Goal: Task Accomplishment & Management: Use online tool/utility

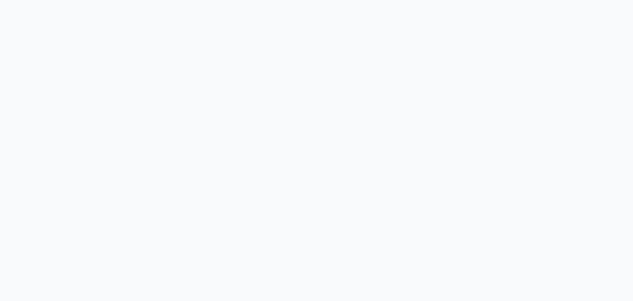
scroll to position [82, 0]
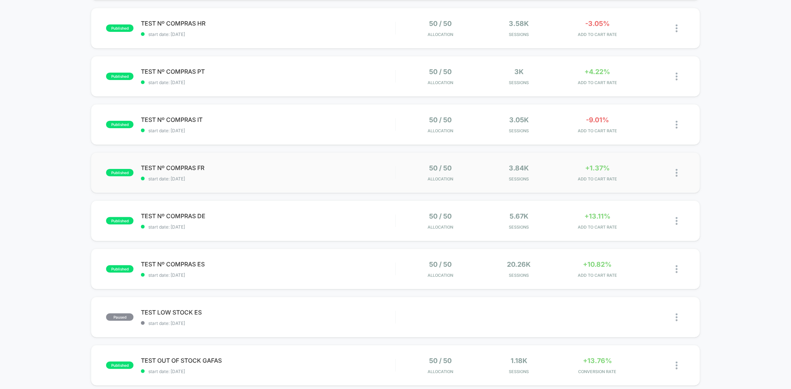
scroll to position [124, 0]
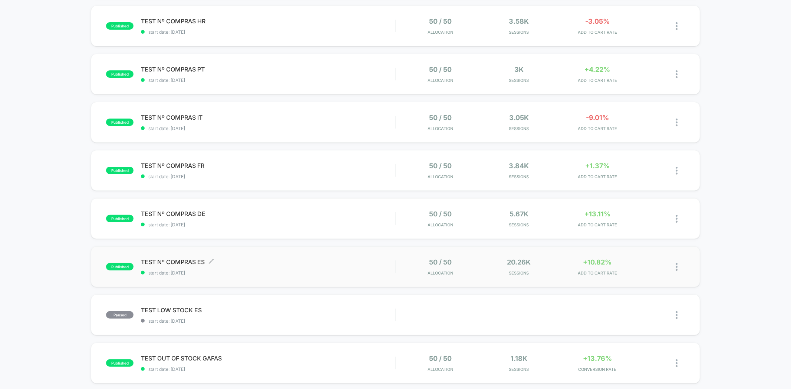
click at [230, 260] on span "TEST Nº COMPRAS ES Click to edit experience details" at bounding box center [268, 262] width 254 height 7
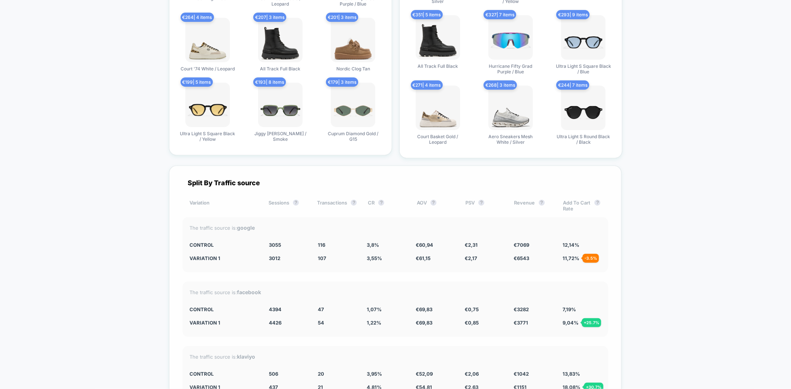
scroll to position [2102, 0]
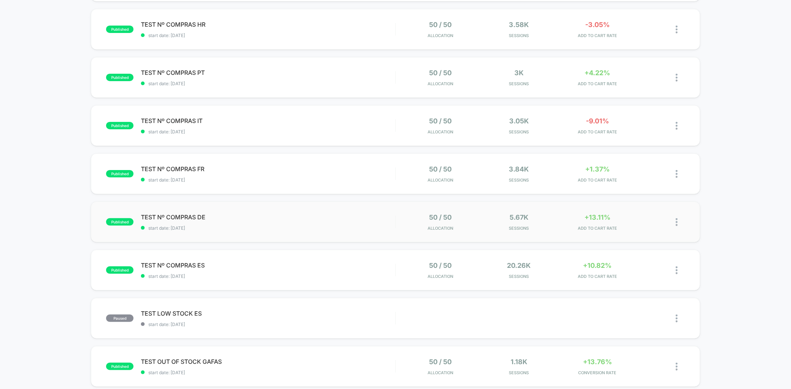
scroll to position [124, 0]
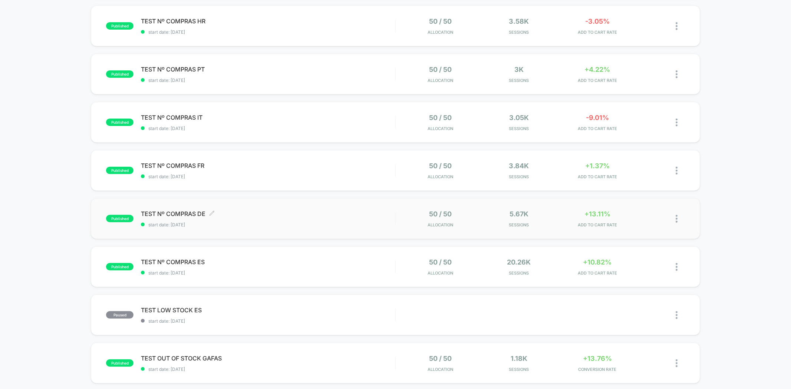
click at [297, 214] on span "TEST Nº COMPRAS DE Click to edit experience details" at bounding box center [268, 213] width 254 height 7
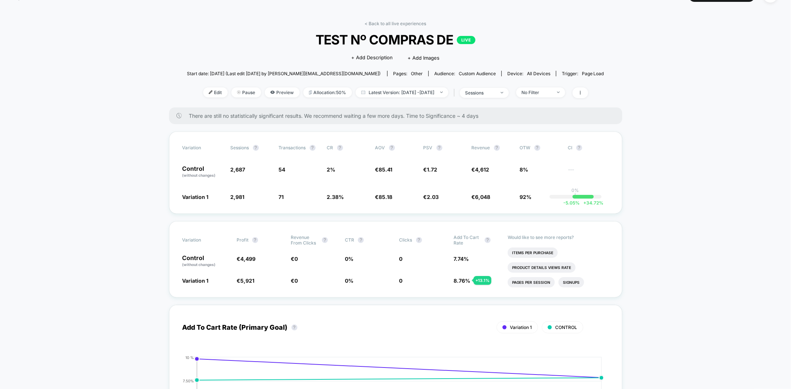
scroll to position [41, 0]
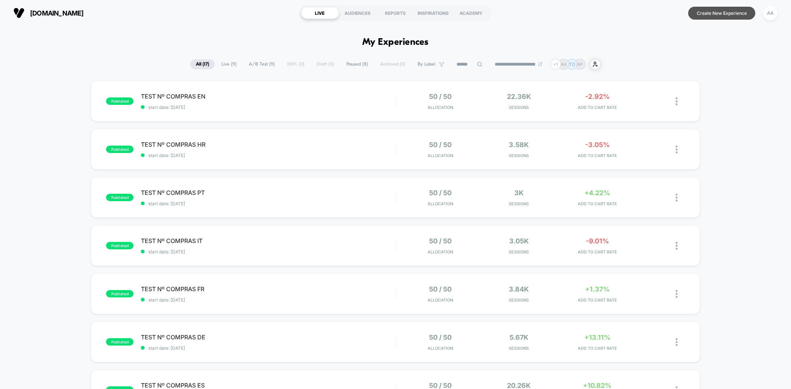
click at [728, 15] on button "Create New Experience" at bounding box center [721, 13] width 67 height 13
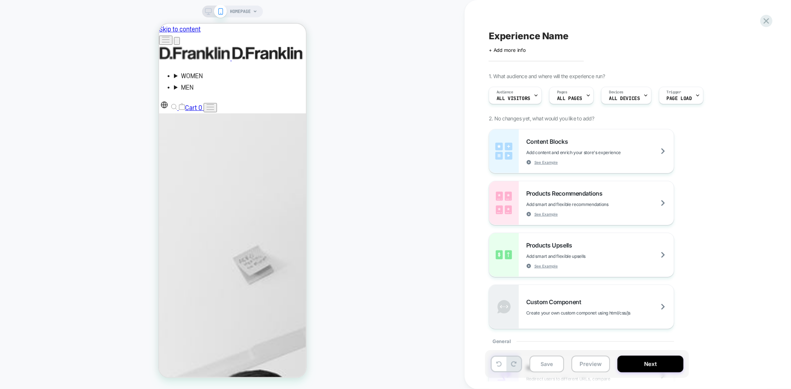
click at [253, 11] on icon at bounding box center [255, 11] width 4 height 4
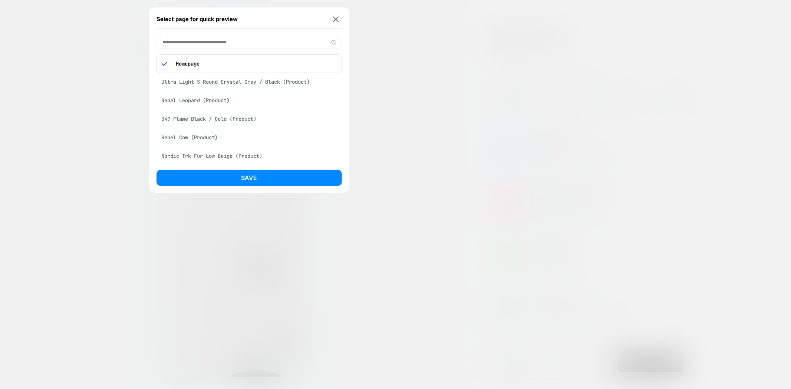
click at [264, 79] on div "Ultra Light S Round Crystal Grey / Black (Product)" at bounding box center [249, 82] width 185 height 14
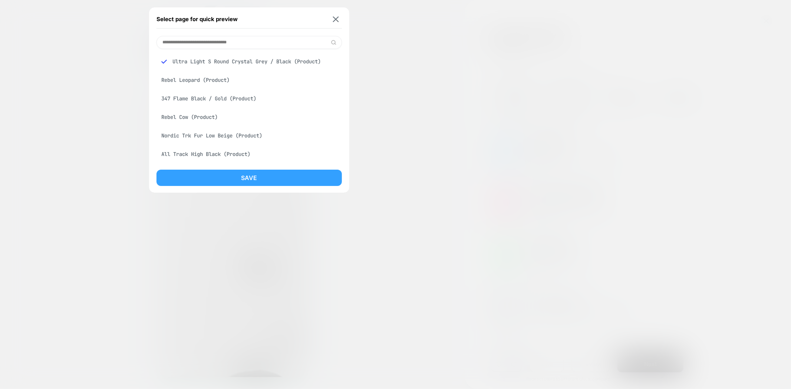
click at [295, 176] on button "Save" at bounding box center [249, 178] width 185 height 16
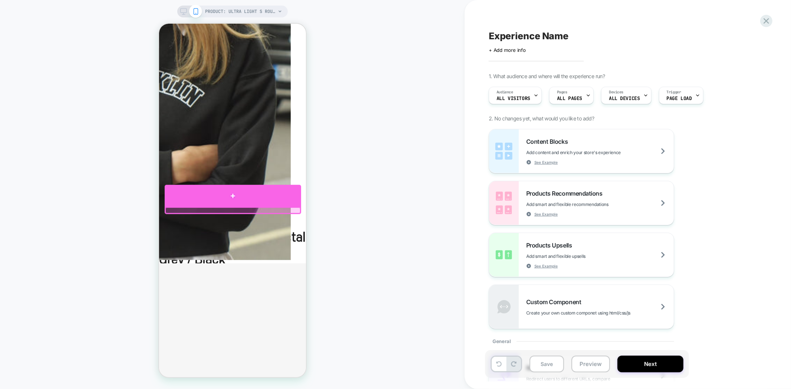
click at [223, 201] on div at bounding box center [232, 196] width 136 height 22
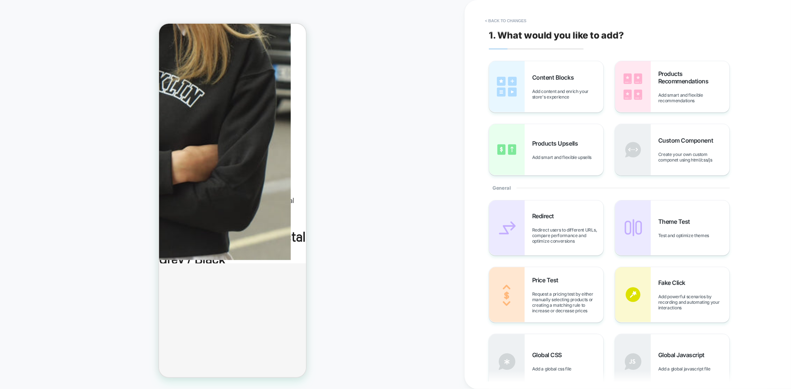
scroll to position [305, 0]
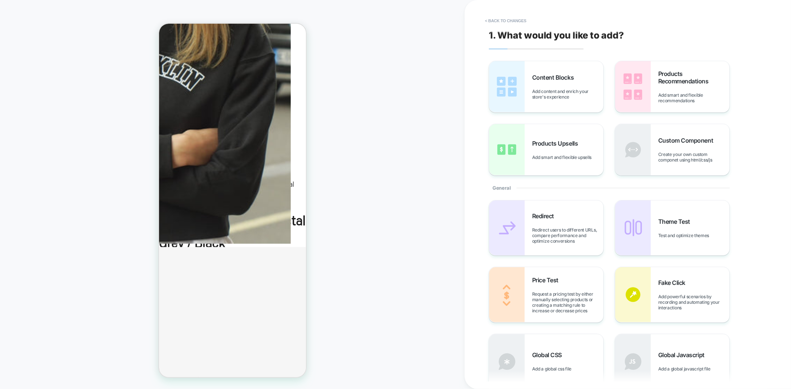
click at [369, 218] on div "PRODUCT: Ultra Light S Round Crystal Grey / Black PRODUCT: Ultra Light S Round …" at bounding box center [232, 194] width 465 height 375
click at [500, 19] on button "< Back to changes" at bounding box center [505, 21] width 49 height 12
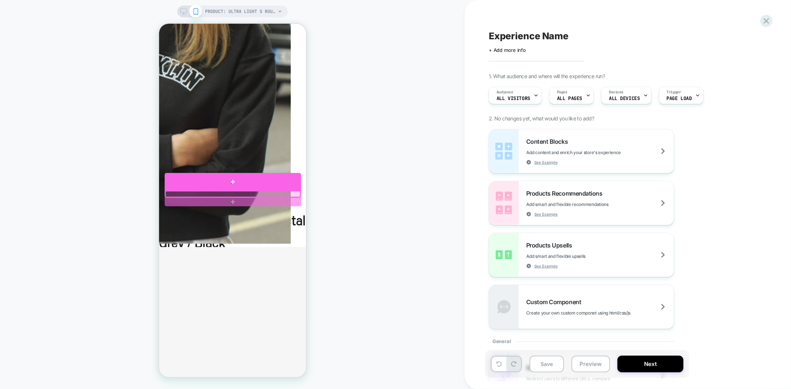
drag, startPoint x: 201, startPoint y: 194, endPoint x: 191, endPoint y: 190, distance: 10.8
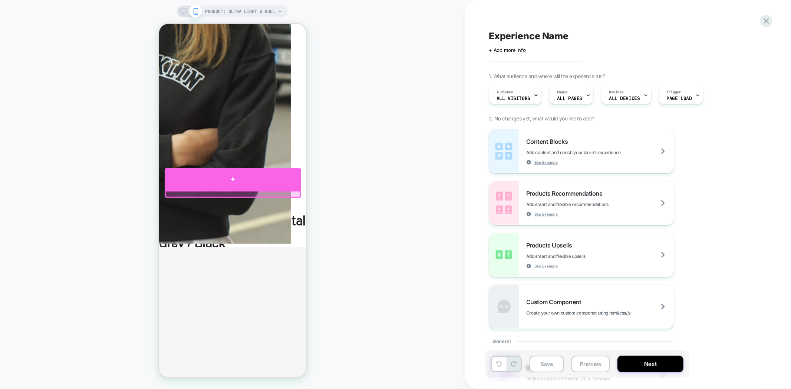
drag, startPoint x: 191, startPoint y: 190, endPoint x: 184, endPoint y: 192, distance: 7.5
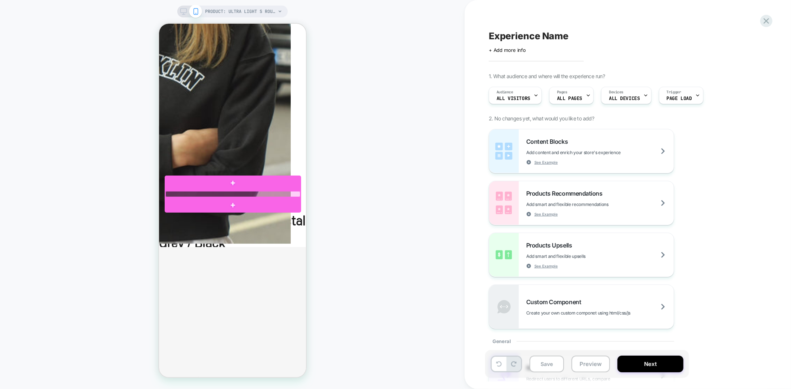
drag, startPoint x: 25, startPoint y: 169, endPoint x: 329, endPoint y: 165, distance: 303.8
click at [398, 165] on div "PRODUCT: Ultra Light S Round Crystal Grey / Black PRODUCT: Ultra Light S Round …" at bounding box center [232, 194] width 465 height 375
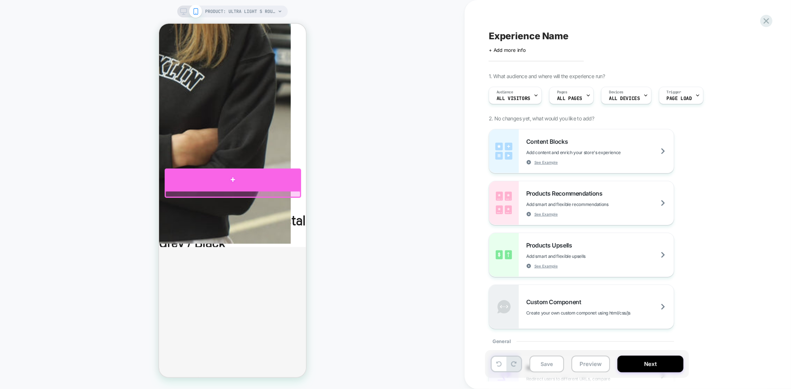
click at [211, 187] on div at bounding box center [232, 179] width 136 height 22
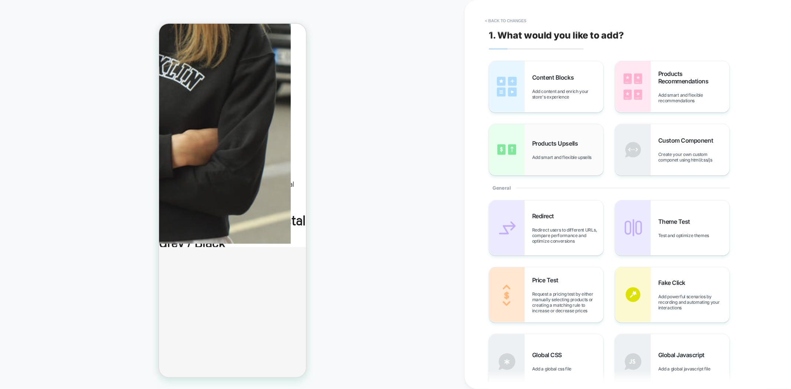
drag, startPoint x: 683, startPoint y: 85, endPoint x: 602, endPoint y: 139, distance: 98.0
click at [339, 198] on div "PRODUCT: Ultra Light S Round Crystal Grey / Black PRODUCT: Ultra Light S Round …" at bounding box center [395, 194] width 791 height 389
click at [695, 91] on div "Products Recommendations Add smart and flexible recommendations" at bounding box center [693, 86] width 71 height 33
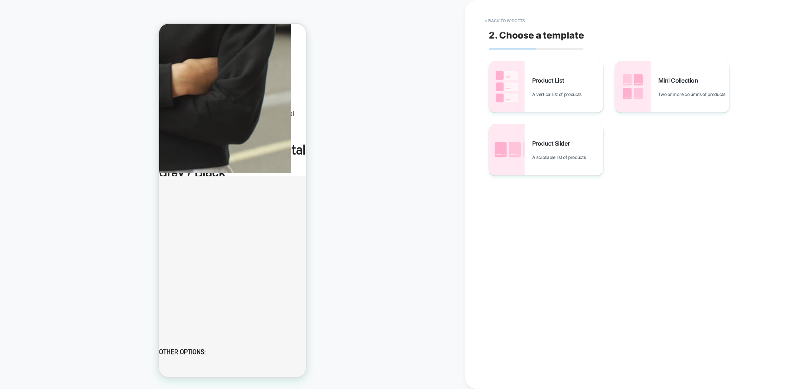
scroll to position [408, 0]
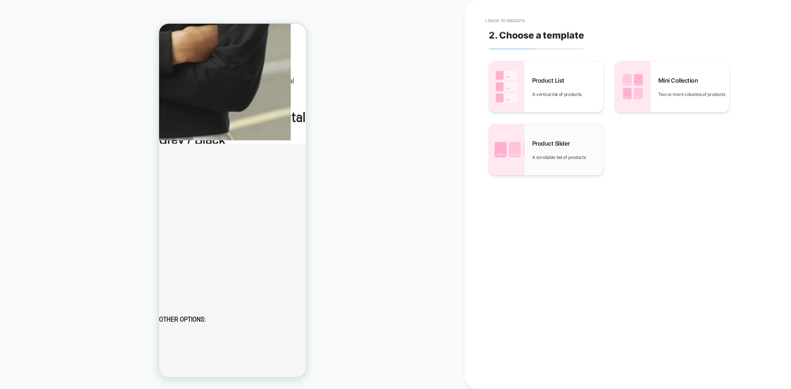
click at [555, 155] on span "A scrollable list of products" at bounding box center [560, 158] width 57 height 6
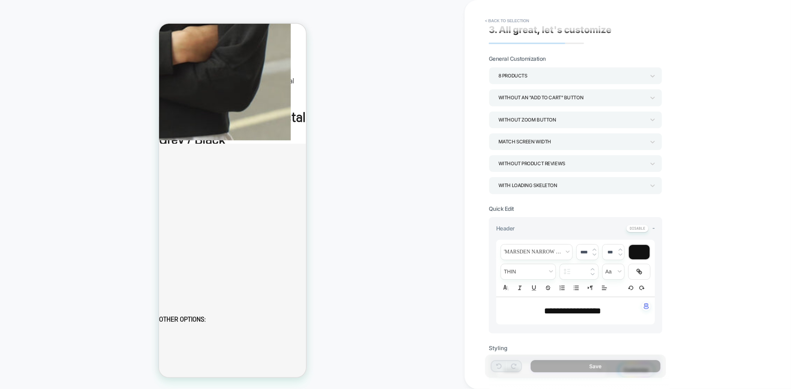
scroll to position [0, 0]
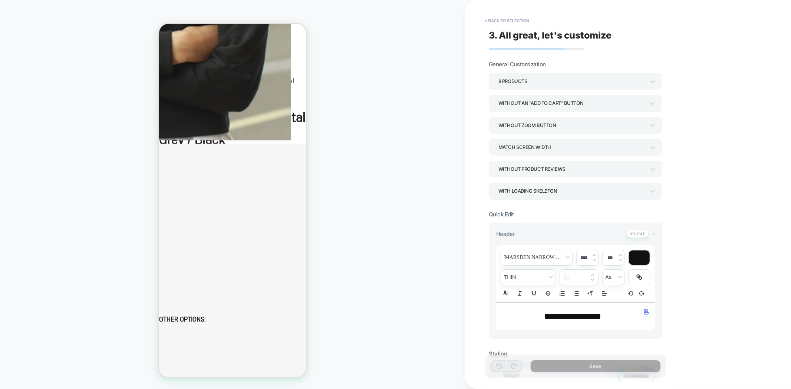
click at [574, 106] on div "Without an "add to cart" button" at bounding box center [571, 103] width 147 height 10
click at [557, 76] on div at bounding box center [395, 194] width 791 height 389
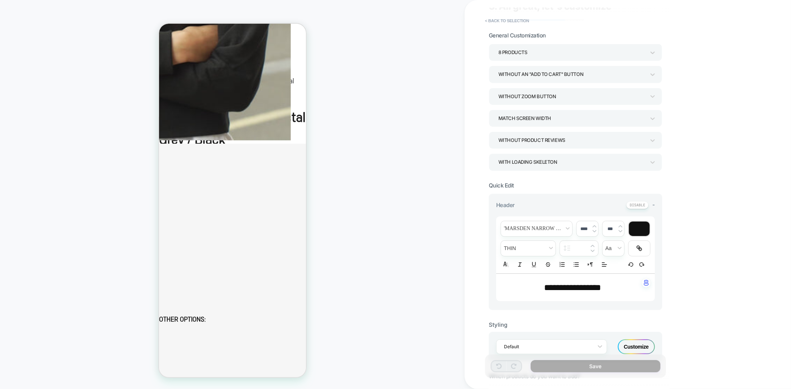
scroll to position [82, 0]
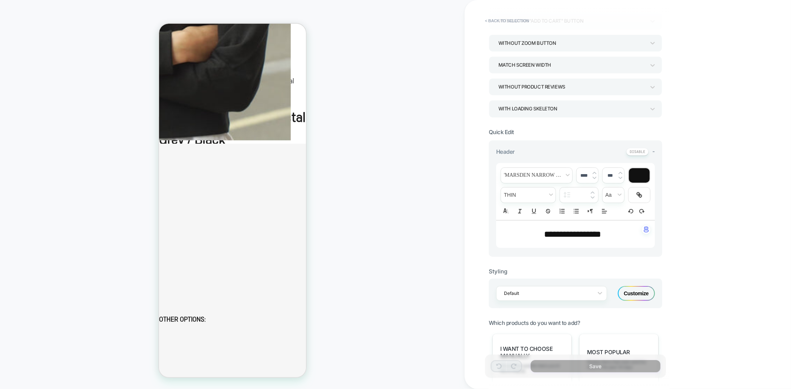
click at [566, 85] on div "Without Product Reviews" at bounding box center [571, 87] width 147 height 10
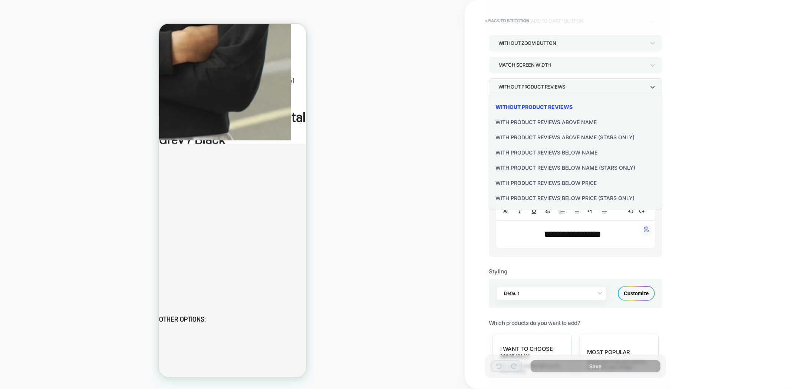
click at [586, 182] on div "With Product Reviews Below Price" at bounding box center [576, 182] width 168 height 15
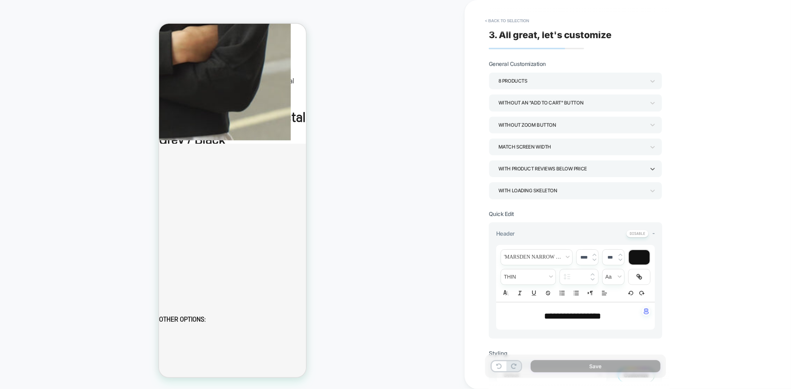
scroll to position [0, 0]
click at [575, 145] on div "Match Screen Width" at bounding box center [571, 147] width 147 height 10
click at [562, 122] on div at bounding box center [395, 194] width 791 height 389
click at [566, 104] on div "Without an "add to cart" button" at bounding box center [571, 103] width 147 height 10
click at [712, 182] on div at bounding box center [395, 194] width 791 height 389
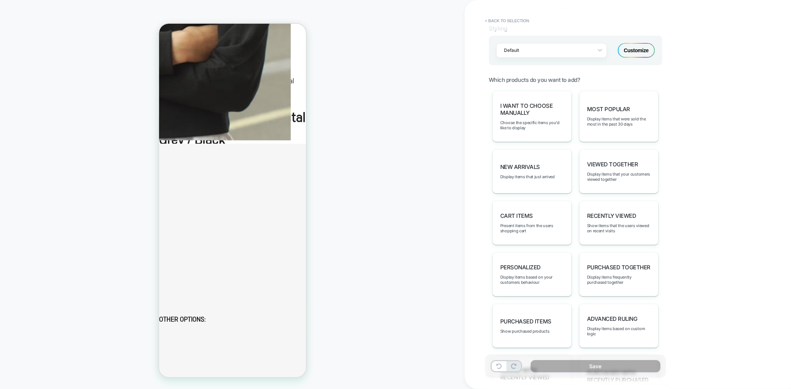
scroll to position [306, 0]
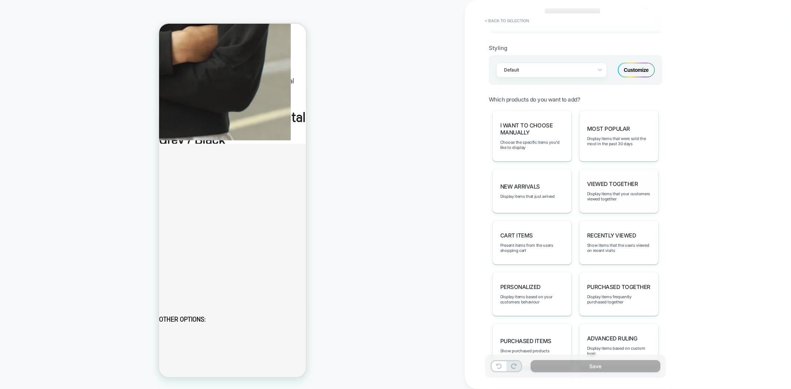
click at [622, 181] on span "Viewed Together" at bounding box center [612, 184] width 51 height 7
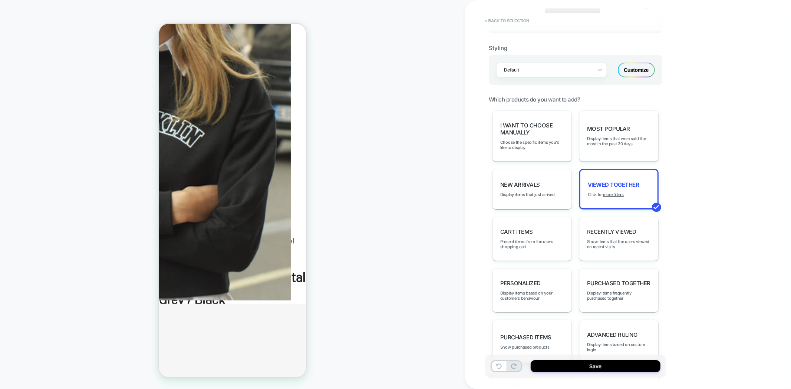
scroll to position [329, 0]
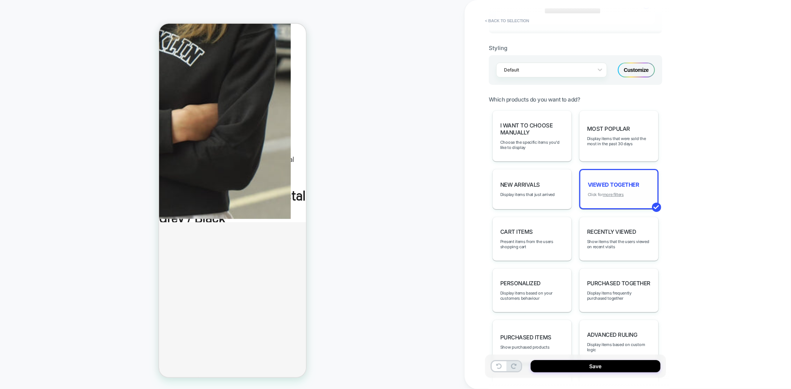
click at [616, 192] on u "more filters" at bounding box center [613, 194] width 21 height 5
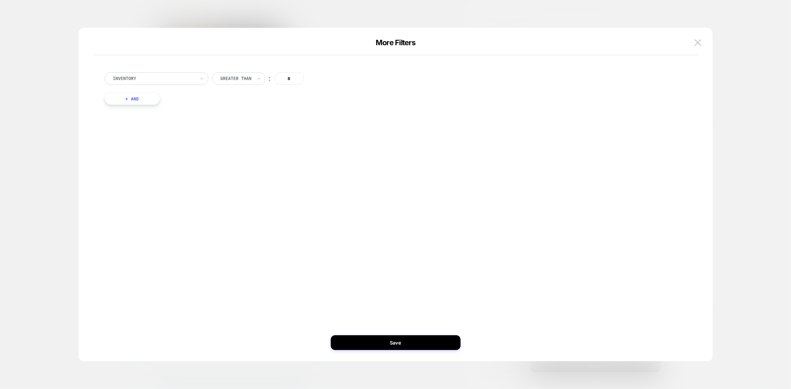
click at [194, 79] on div at bounding box center [154, 78] width 82 height 7
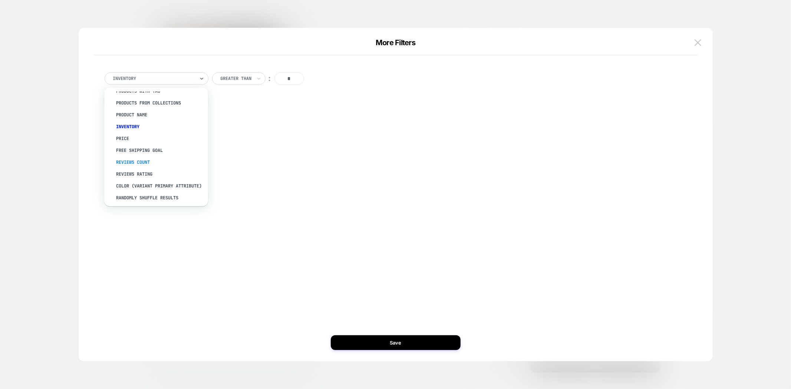
scroll to position [0, 0]
click at [335, 181] on div "option color (Variant primary attribute) focused, 9 of 15. 15 results available…" at bounding box center [392, 195] width 612 height 304
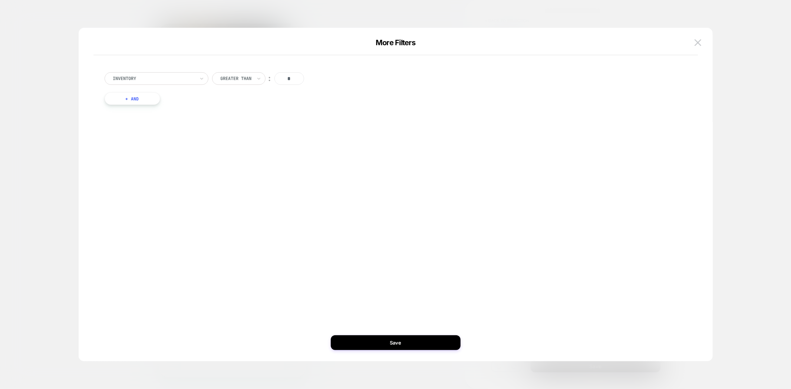
click at [701, 43] on button at bounding box center [697, 42] width 11 height 11
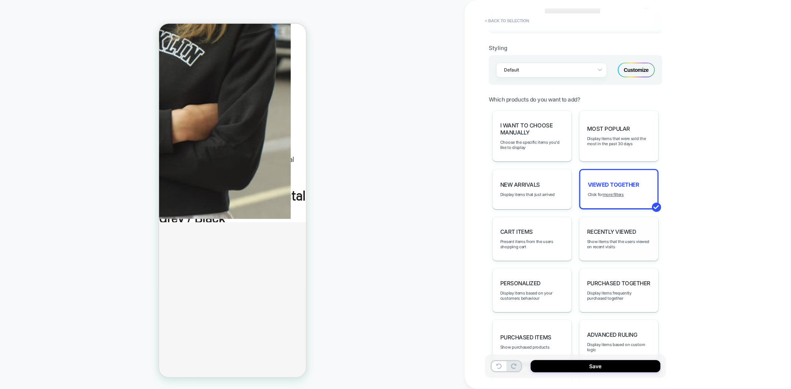
click at [620, 229] on span "Recently Viewed" at bounding box center [611, 231] width 49 height 7
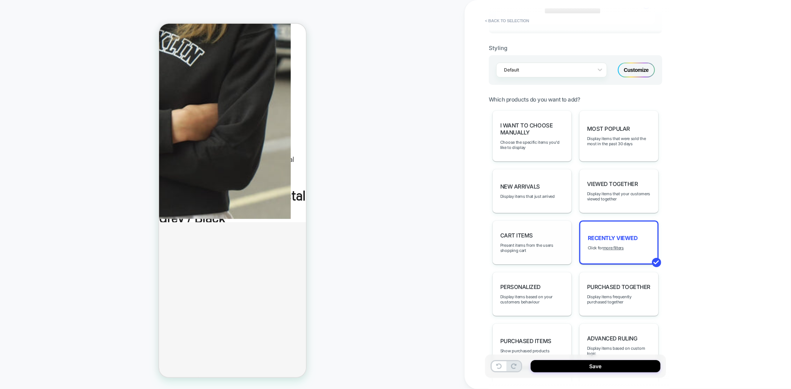
click at [529, 232] on span "Cart Items" at bounding box center [516, 235] width 33 height 7
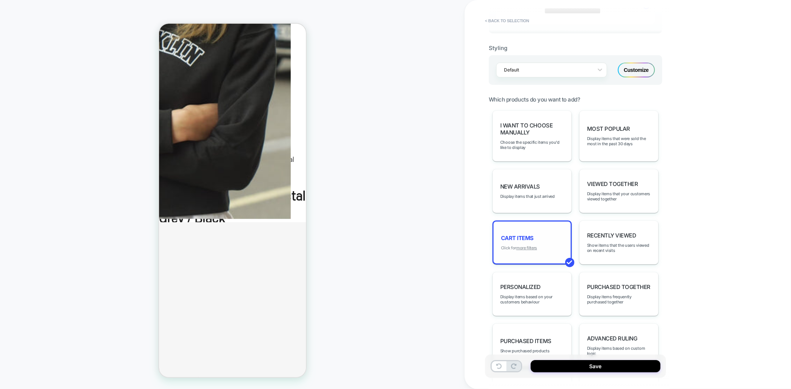
click at [529, 246] on u "more filters" at bounding box center [526, 248] width 21 height 5
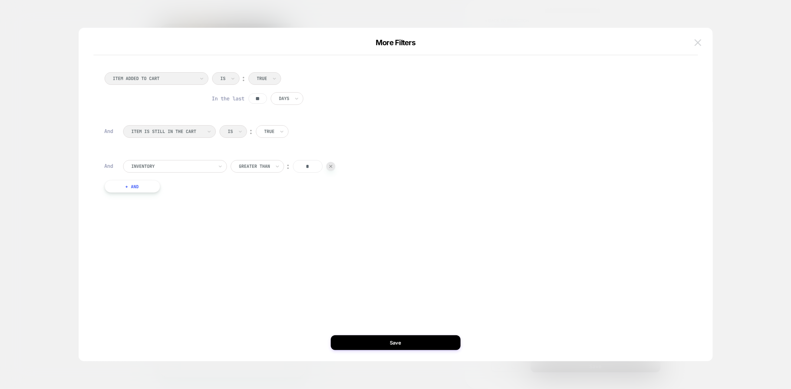
click at [695, 42] on img at bounding box center [698, 42] width 7 height 6
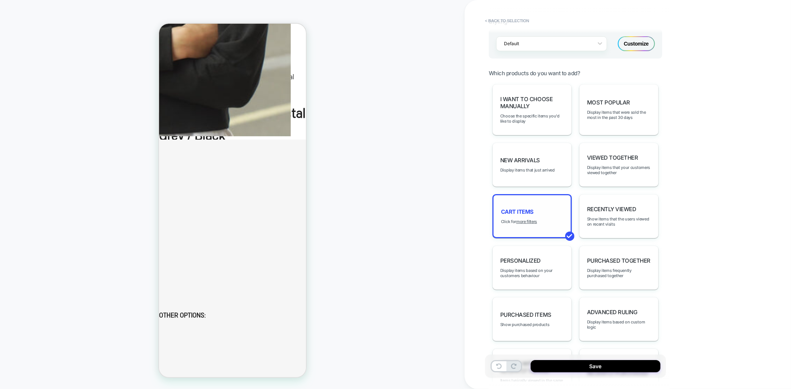
scroll to position [347, 0]
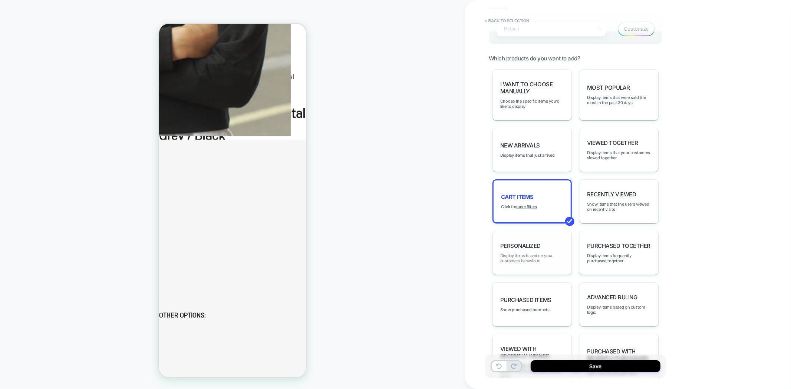
click at [554, 253] on span "Display items based on your customers behaviour" at bounding box center [532, 258] width 64 height 10
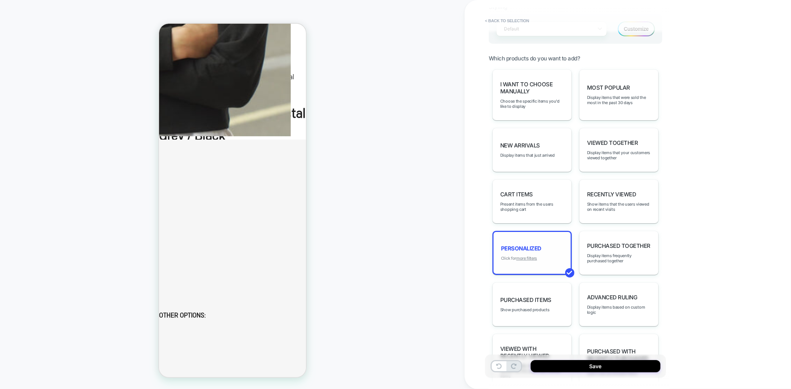
click at [529, 256] on u "more filters" at bounding box center [526, 258] width 21 height 5
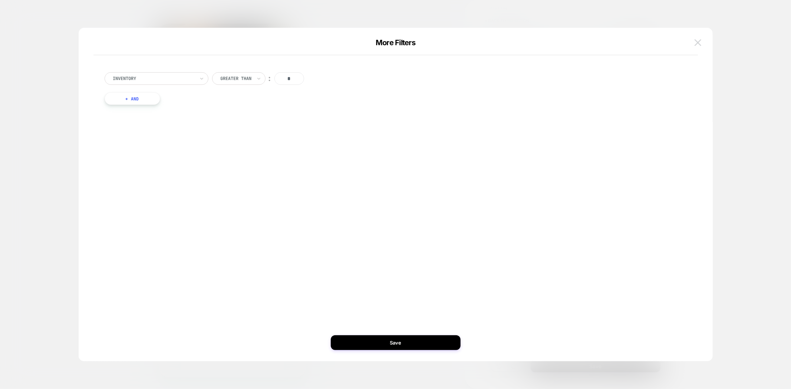
click at [695, 42] on img at bounding box center [698, 42] width 7 height 6
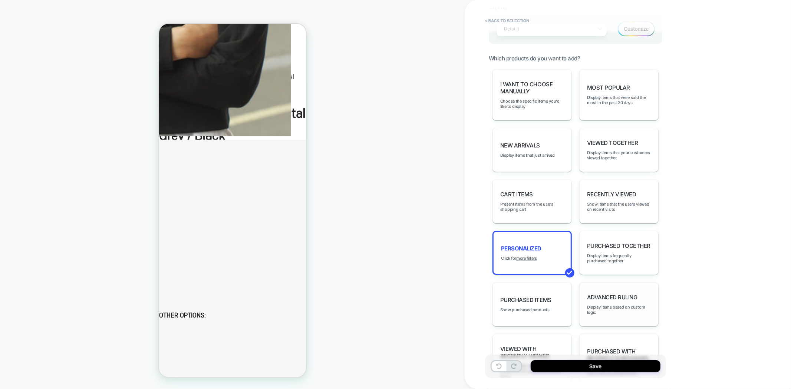
scroll to position [388, 0]
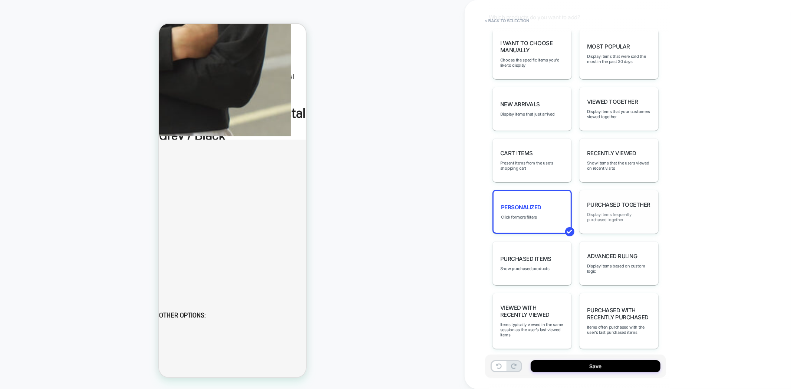
click at [646, 214] on span "Display items frequently purchased together" at bounding box center [619, 217] width 64 height 10
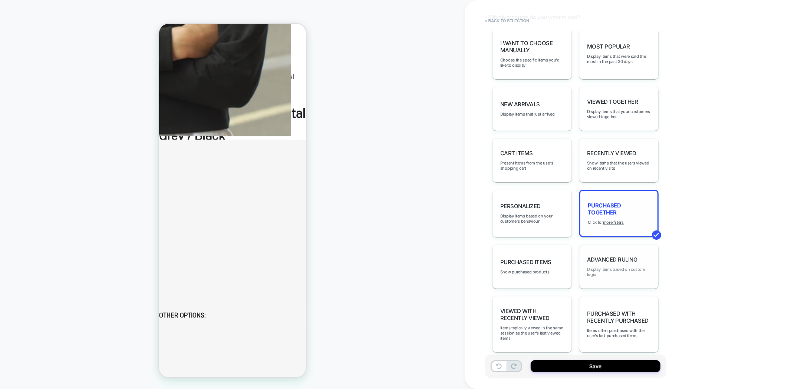
click at [615, 267] on span "Display items based on custom logic" at bounding box center [619, 272] width 64 height 10
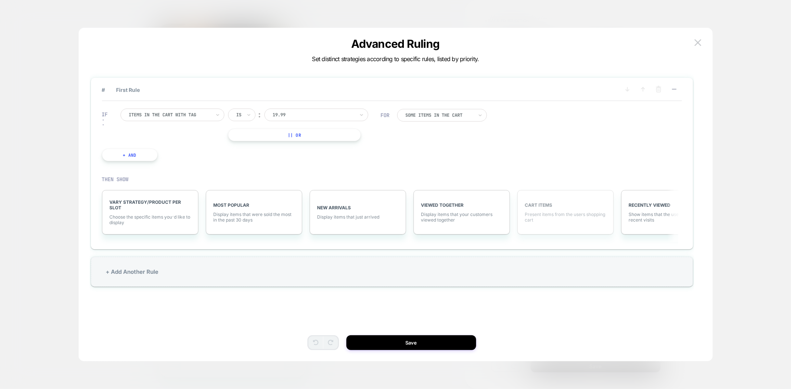
drag, startPoint x: 653, startPoint y: 213, endPoint x: 560, endPoint y: 209, distance: 93.2
click at [486, 219] on div "VARY STRATEGY/PRODUCT PER SLOT Choose the specific items you׳d like to display …" at bounding box center [388, 212] width 580 height 67
drag, startPoint x: 683, startPoint y: 208, endPoint x: 658, endPoint y: 212, distance: 24.7
click at [658, 212] on div "# First Rule IF Items in the cart with tag Is ︰ 19.99 || Or + And FOR Some Item…" at bounding box center [392, 164] width 602 height 172
click at [638, 215] on span "Show items that the users viewed on recent visits" at bounding box center [669, 217] width 81 height 11
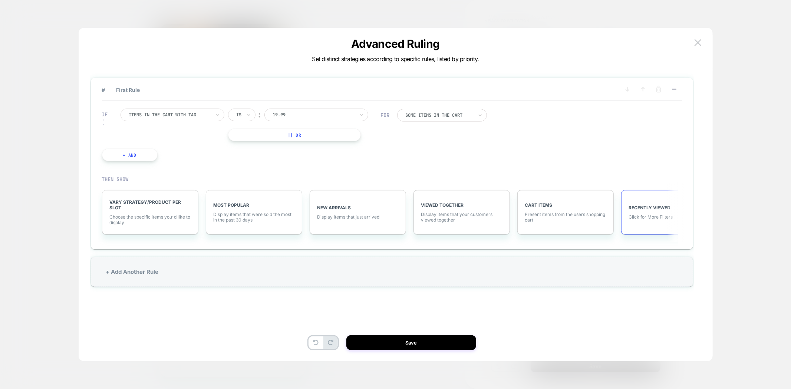
click at [682, 203] on div "# First Rule IF Items in the cart with tag Is ︰ 19.99 || Or + And FOR Some Item…" at bounding box center [392, 164] width 602 height 172
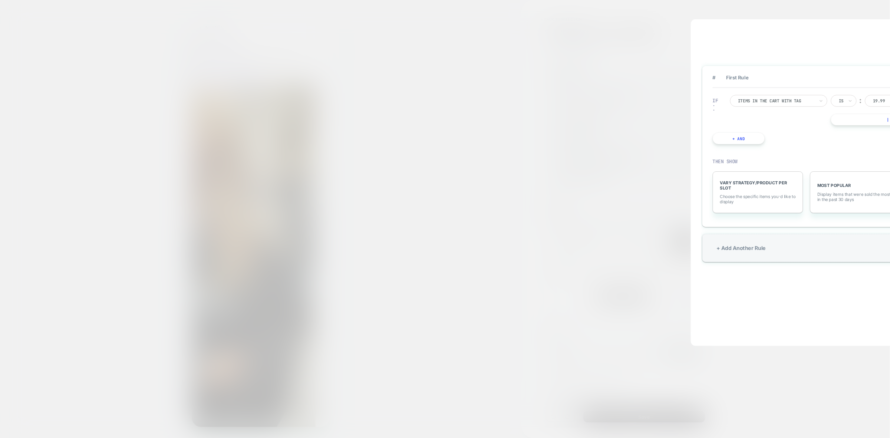
scroll to position [58, 0]
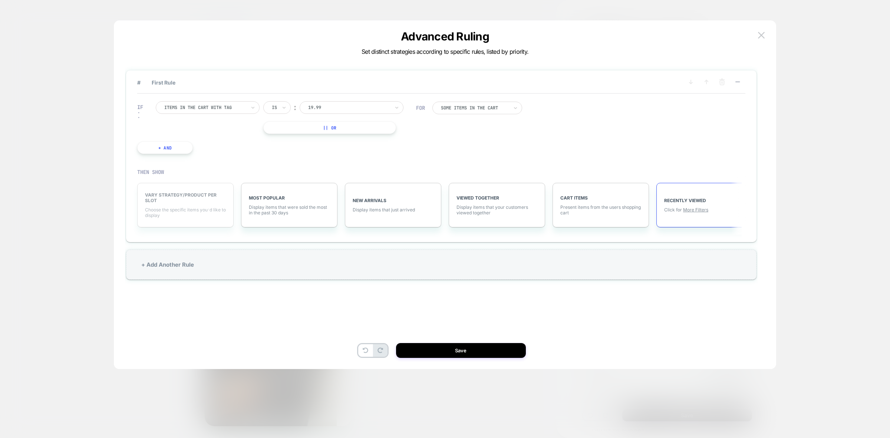
click at [191, 204] on div "VARY STRATEGY/PRODUCT PER SLOT Choose the specific items you׳d like to display" at bounding box center [185, 205] width 96 height 45
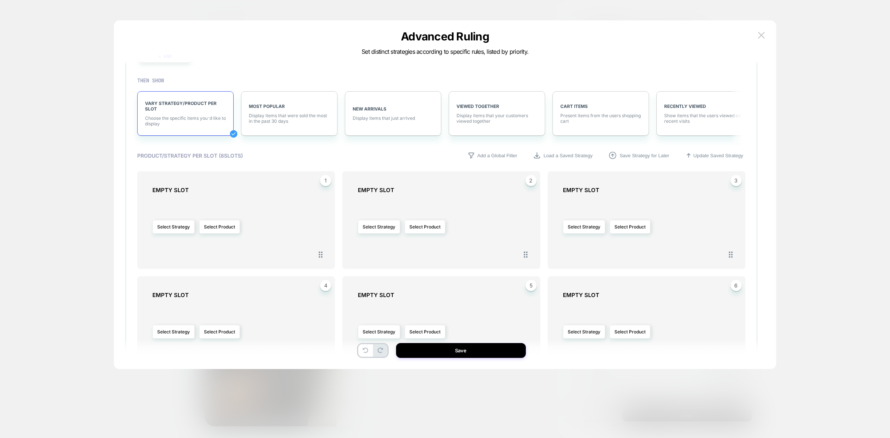
scroll to position [185, 0]
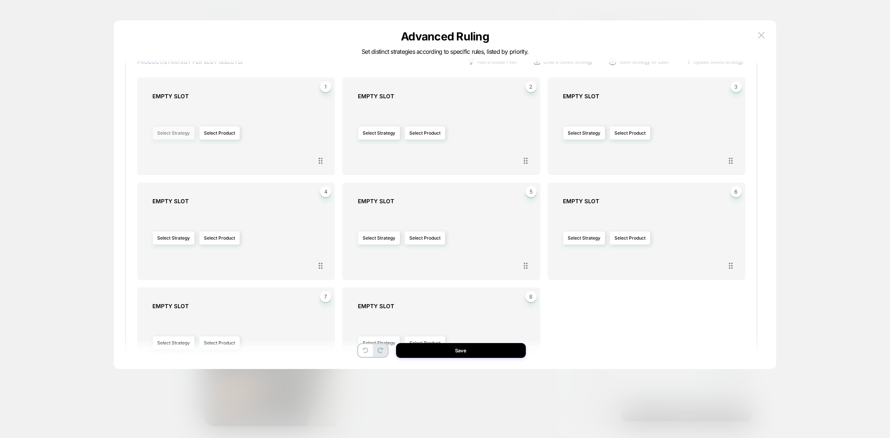
click at [181, 134] on button "Select Strategy" at bounding box center [173, 133] width 42 height 14
click at [153, 174] on span "Viewed Together" at bounding box center [153, 175] width 36 height 6
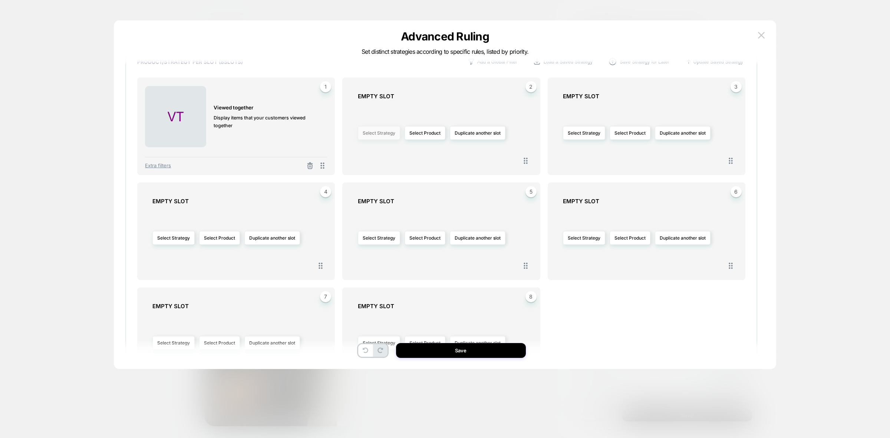
click at [383, 131] on button "Select Strategy" at bounding box center [379, 133] width 42 height 14
click at [345, 155] on span "Most Popular" at bounding box center [354, 155] width 28 height 6
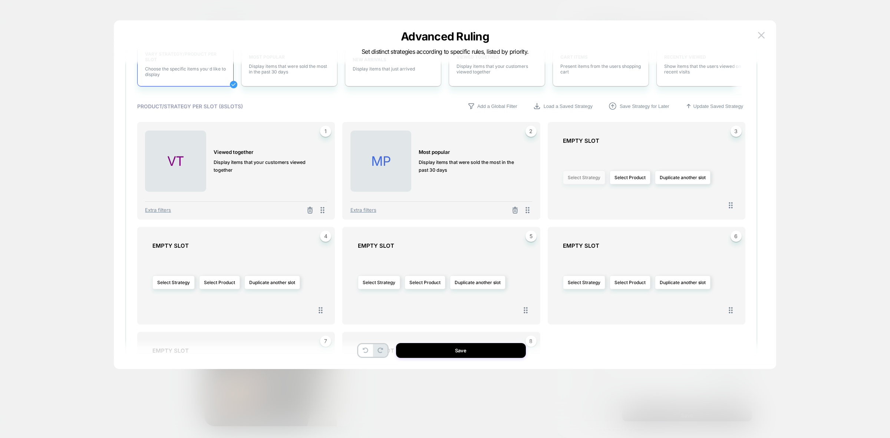
scroll to position [139, 0]
click at [589, 180] on button "Select Strategy" at bounding box center [584, 179] width 42 height 14
click at [560, 242] on span "Recently Viewed" at bounding box center [564, 243] width 36 height 6
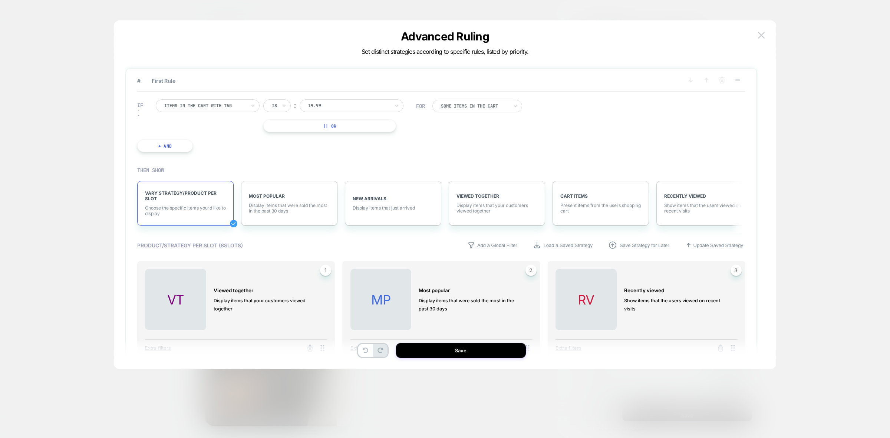
scroll to position [0, 0]
click at [763, 34] on img at bounding box center [761, 35] width 7 height 6
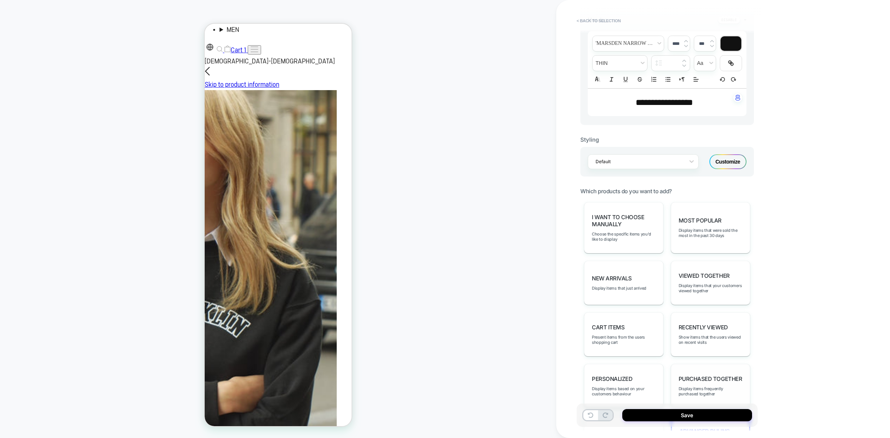
scroll to position [348, 0]
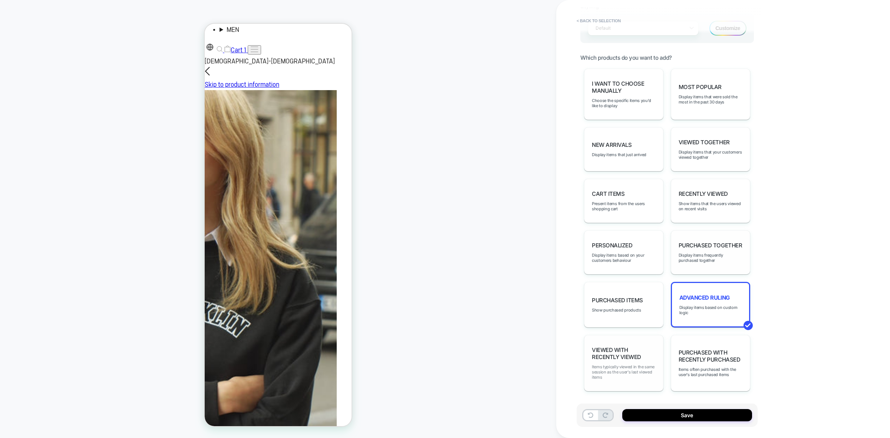
click at [633, 375] on span "Items typically viewed in the same session as the user's last viewed items" at bounding box center [624, 372] width 64 height 16
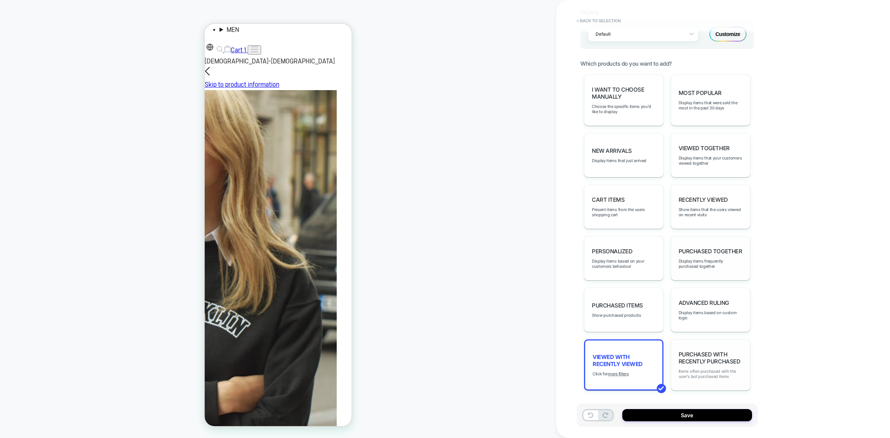
click at [722, 373] on span "Items often purchased with the user's last purchased items" at bounding box center [711, 374] width 64 height 10
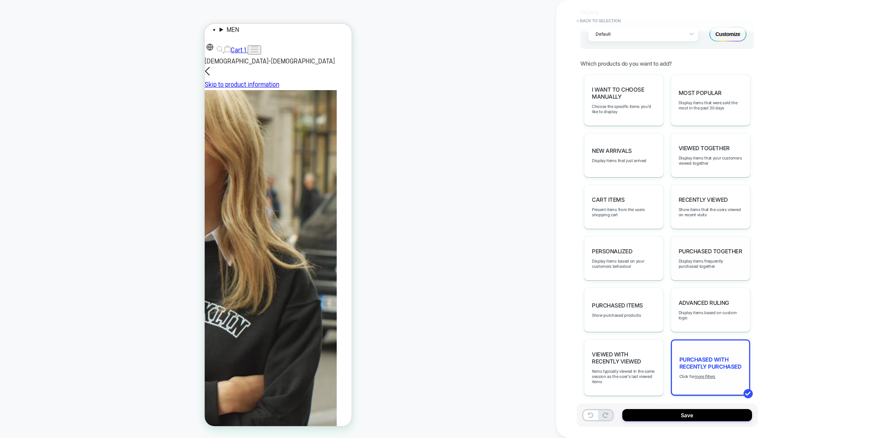
scroll to position [347, 0]
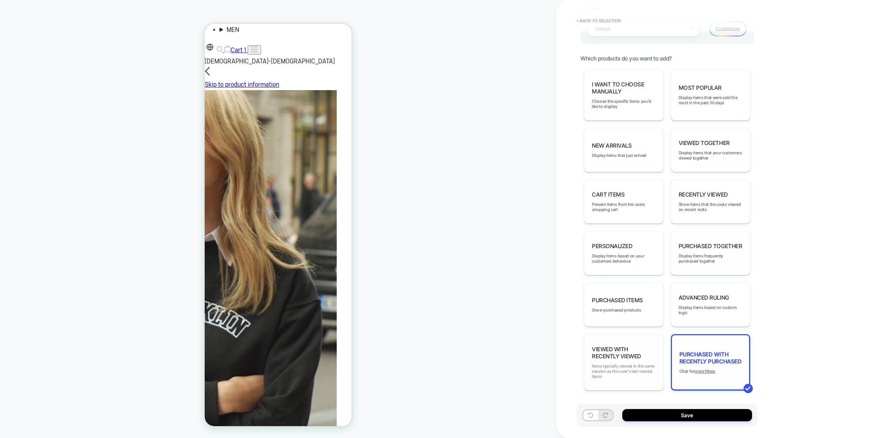
click at [625, 365] on span "Items typically viewed in the same session as the user's last viewed items" at bounding box center [624, 371] width 64 height 16
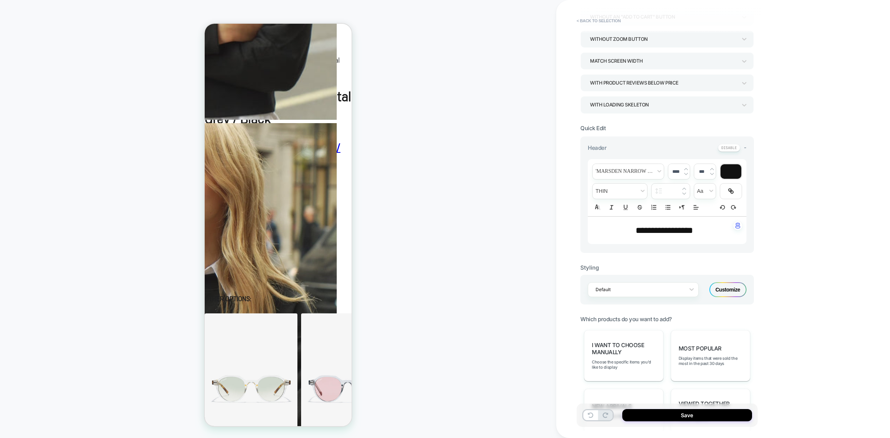
scroll to position [17, 0]
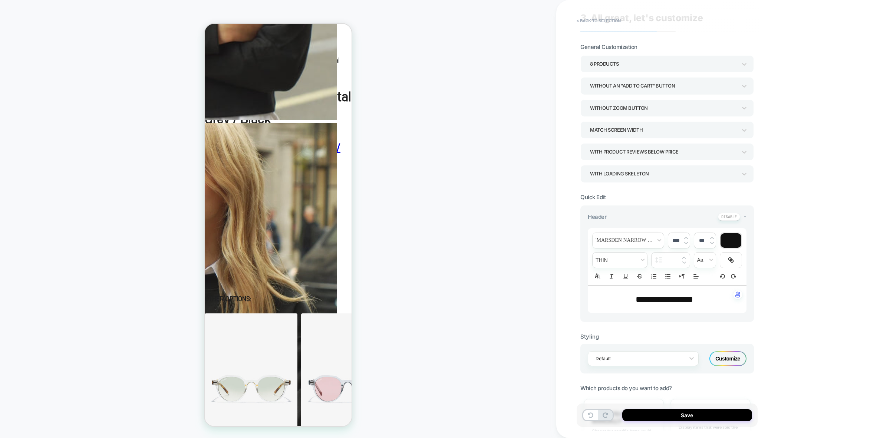
click at [679, 88] on div "Without an "add to cart" button" at bounding box center [663, 86] width 147 height 10
click at [644, 122] on div "With add to cart inside image" at bounding box center [667, 121] width 168 height 15
click at [653, 82] on div "With add to cart inside image" at bounding box center [663, 86] width 147 height 10
click at [661, 136] on div "With add to cart above title" at bounding box center [667, 136] width 168 height 15
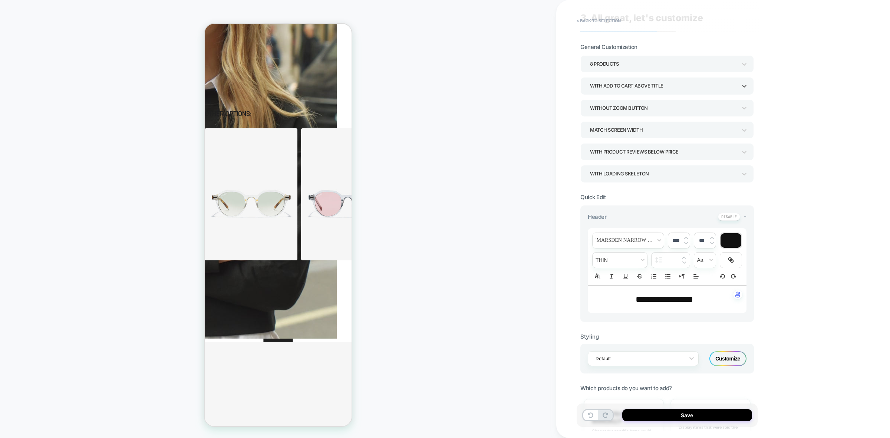
scroll to position [614, 0]
click at [694, 389] on button "Save" at bounding box center [687, 415] width 130 height 12
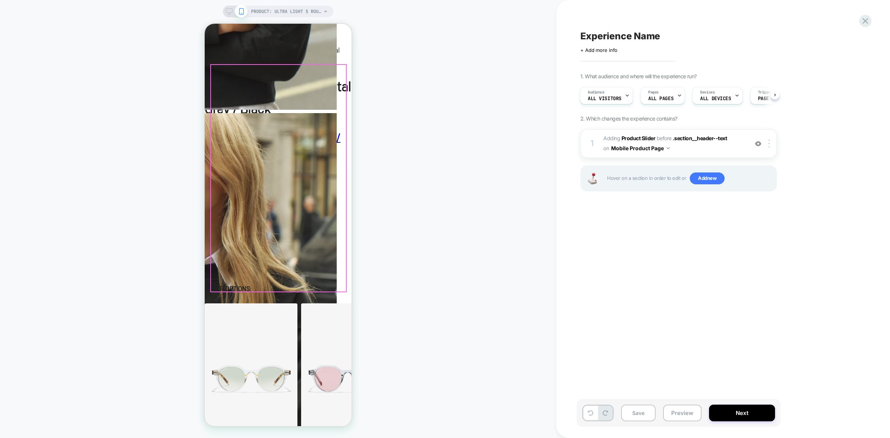
scroll to position [429, 0]
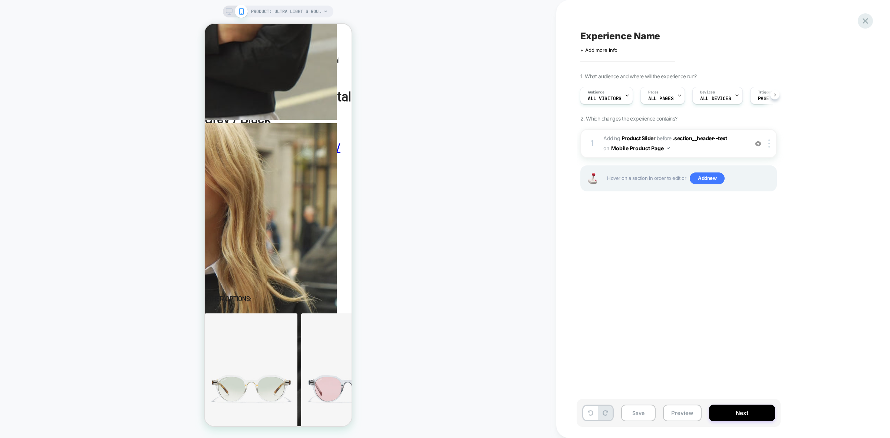
click at [791, 19] on icon at bounding box center [866, 21] width 6 height 6
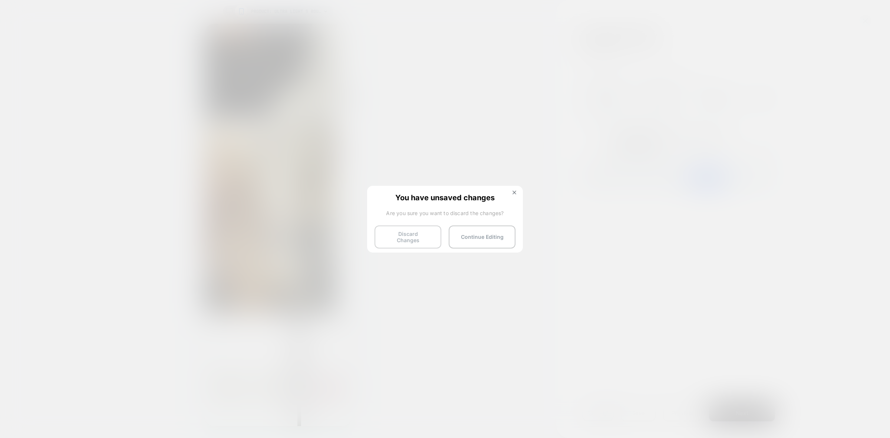
click at [429, 234] on button "Discard Changes" at bounding box center [408, 237] width 67 height 23
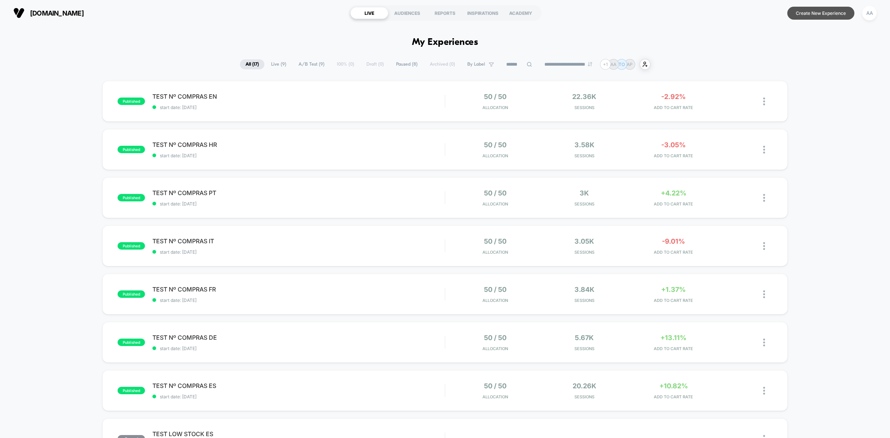
click at [791, 15] on button "Create New Experience" at bounding box center [820, 13] width 67 height 13
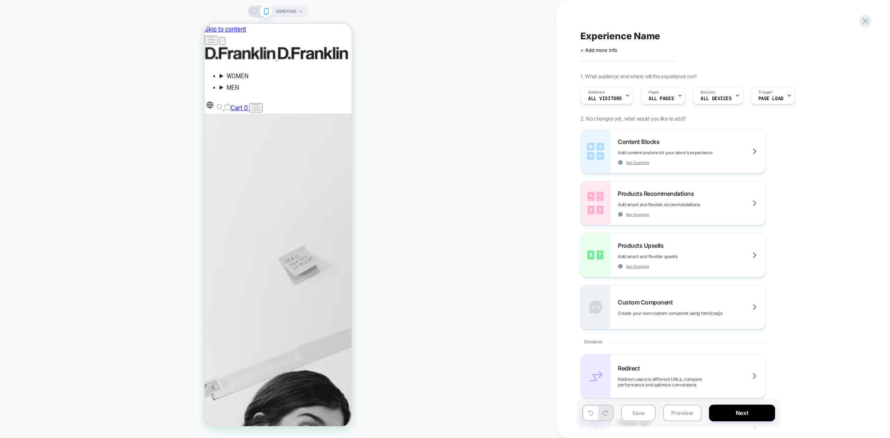
click at [296, 10] on span "HOMEPAGE" at bounding box center [286, 12] width 21 height 12
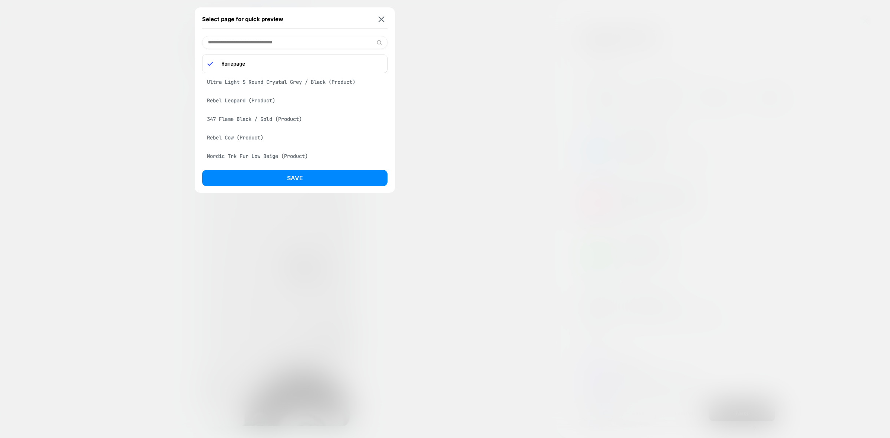
click at [273, 79] on div "Ultra Light S Round Crystal Grey / Black (Product)" at bounding box center [294, 82] width 185 height 14
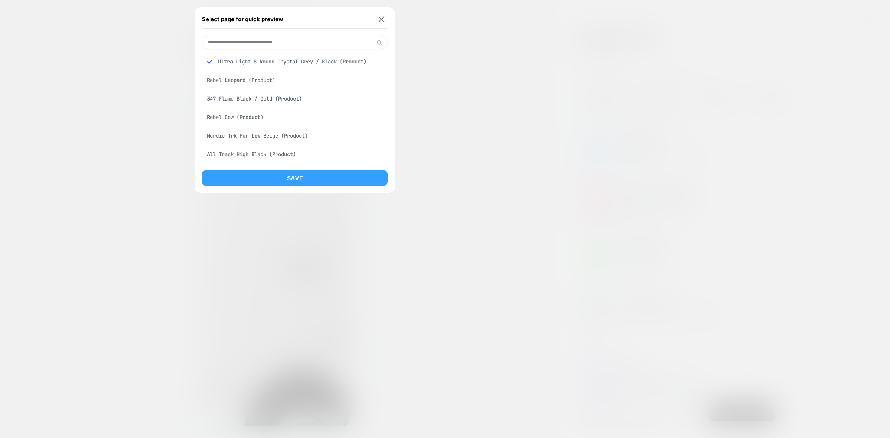
click at [325, 177] on button "Save" at bounding box center [294, 178] width 185 height 16
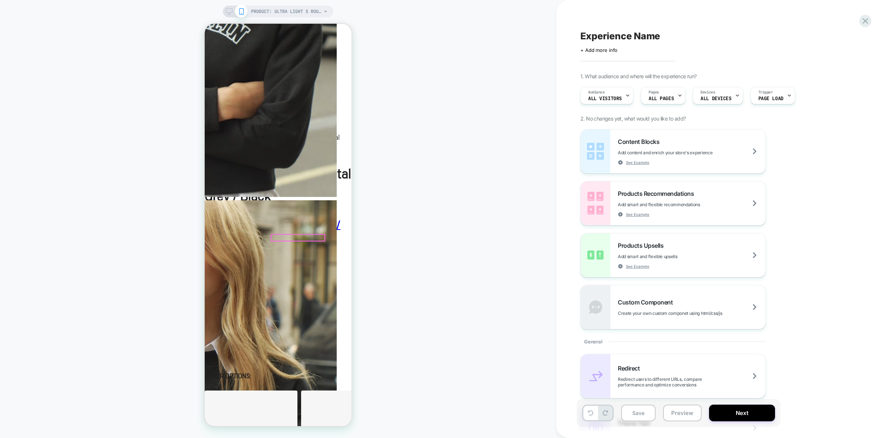
scroll to position [371, 0]
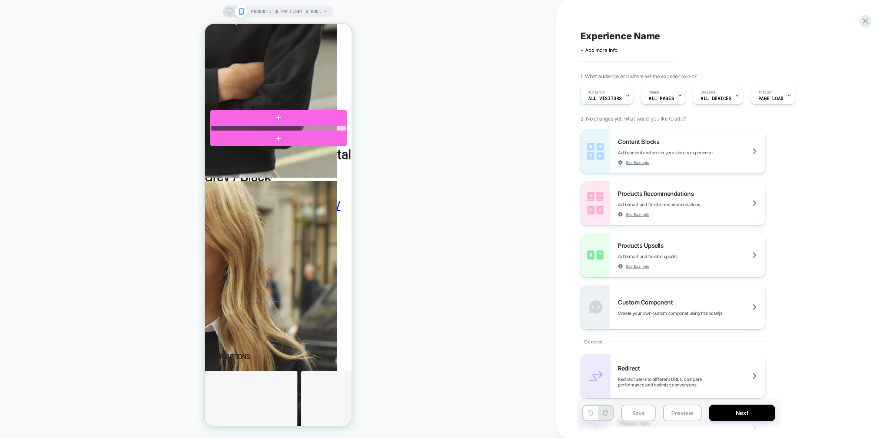
drag, startPoint x: 325, startPoint y: 130, endPoint x: 299, endPoint y: 130, distance: 26.0
drag, startPoint x: 299, startPoint y: 130, endPoint x: 309, endPoint y: 128, distance: 10.5
drag, startPoint x: 309, startPoint y: 128, endPoint x: 305, endPoint y: 127, distance: 3.9
click at [305, 127] on div at bounding box center [278, 128] width 135 height 6
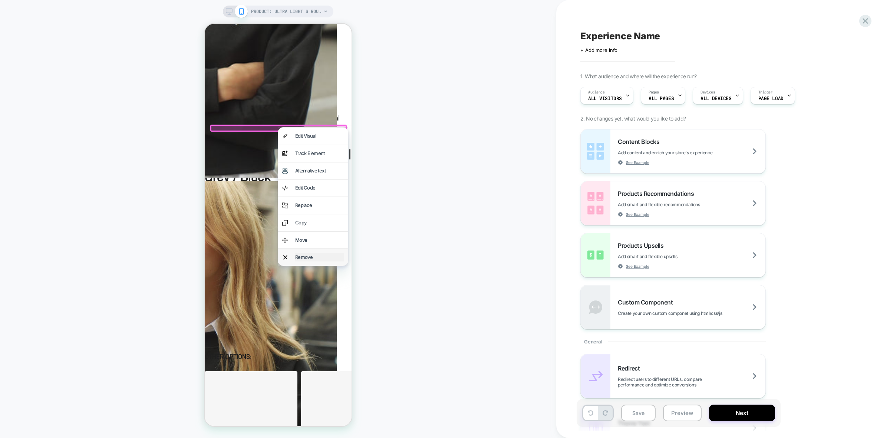
click at [305, 256] on div "Remove" at bounding box center [319, 257] width 49 height 8
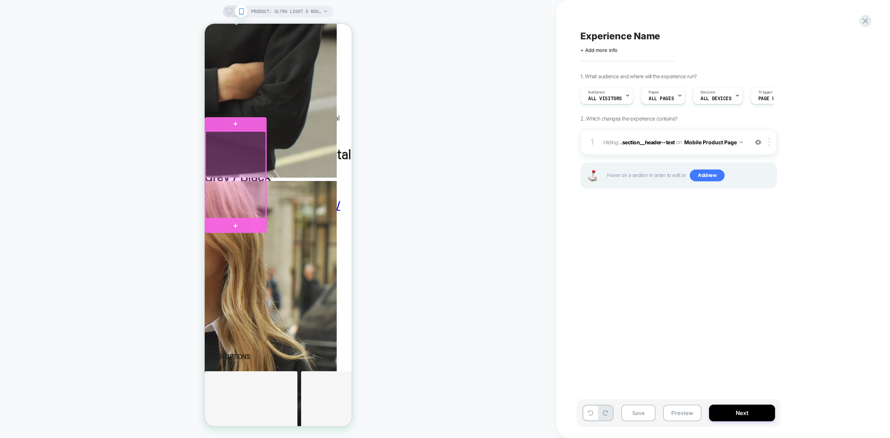
click at [251, 148] on div at bounding box center [235, 174] width 60 height 87
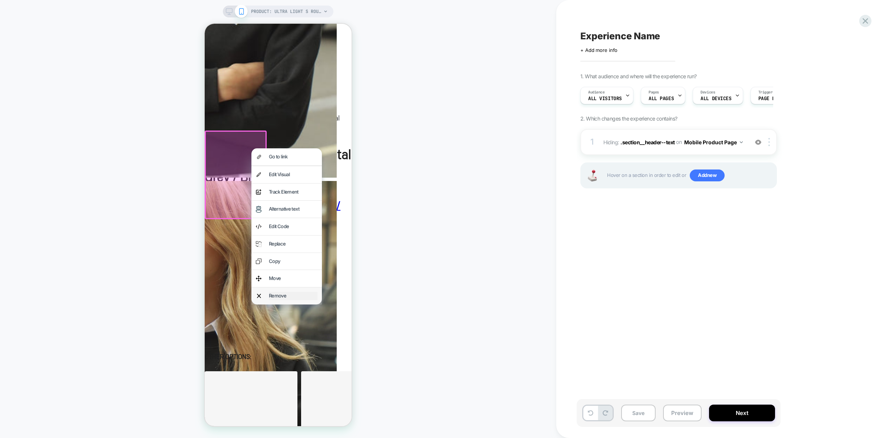
click at [285, 297] on div "Remove" at bounding box center [293, 296] width 49 height 8
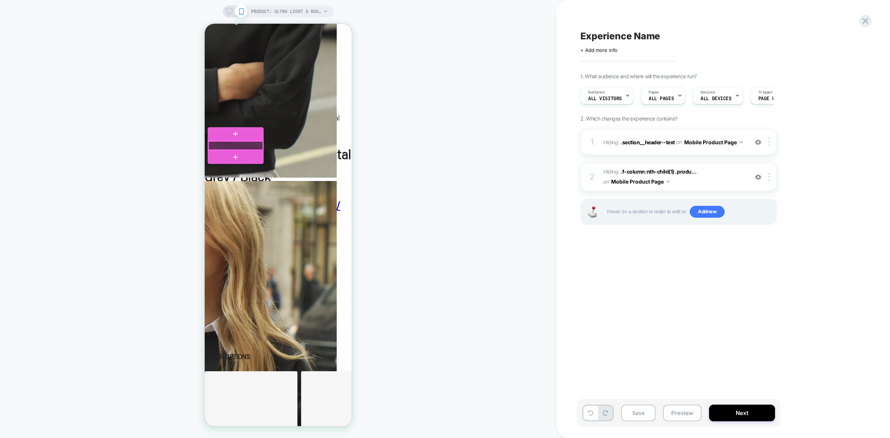
click at [241, 148] on div at bounding box center [235, 145] width 55 height 9
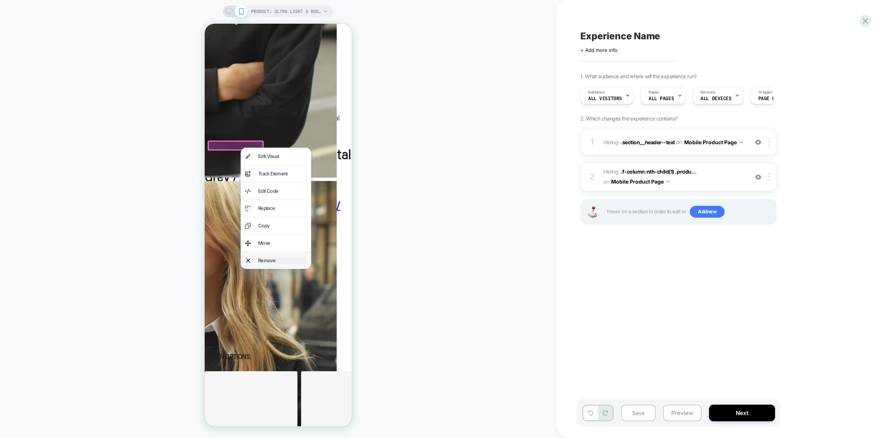
click at [265, 261] on div "Remove" at bounding box center [282, 261] width 49 height 8
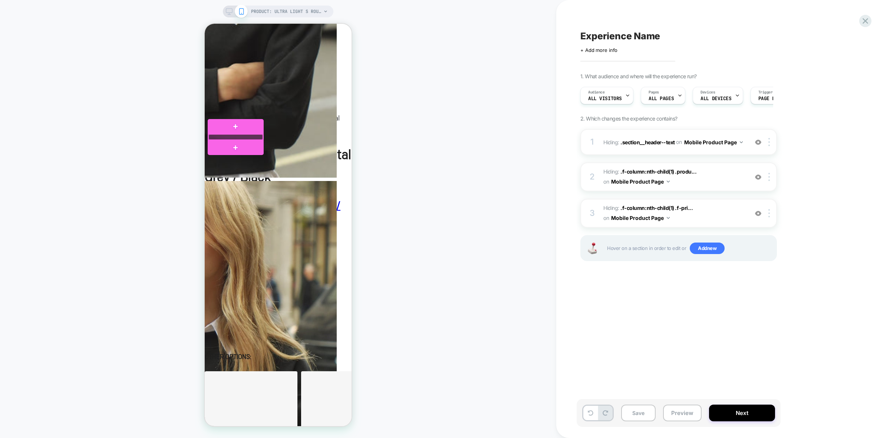
click at [228, 136] on div at bounding box center [235, 137] width 55 height 6
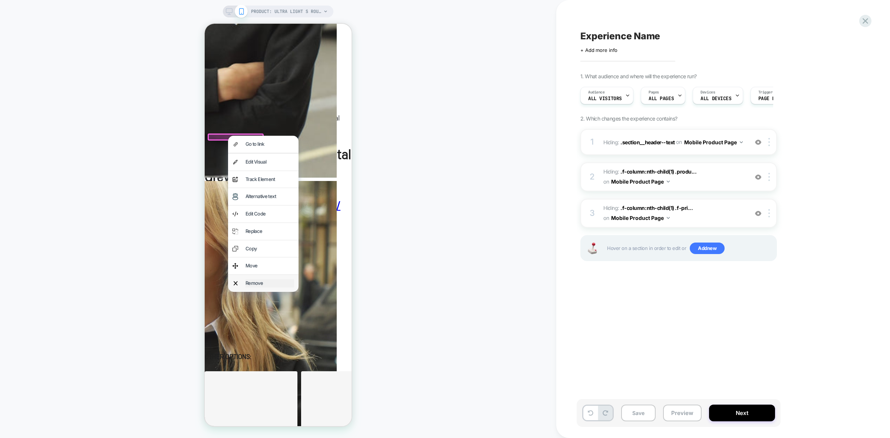
click at [273, 282] on div "Remove" at bounding box center [270, 283] width 49 height 8
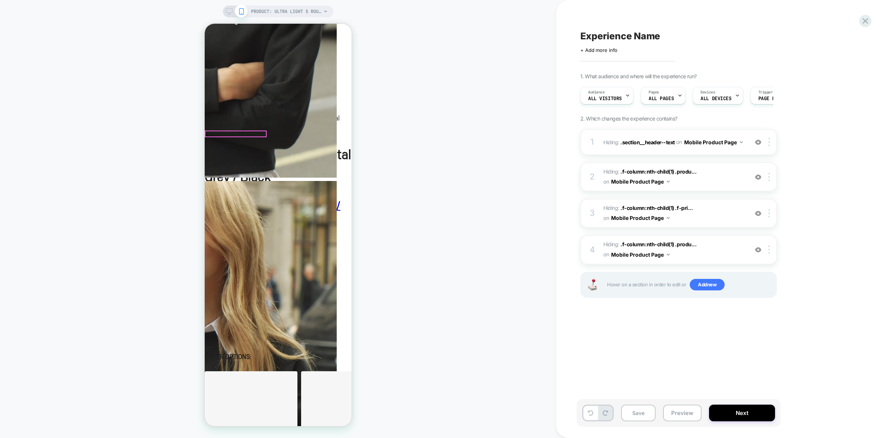
click at [242, 132] on div at bounding box center [235, 133] width 60 height 5
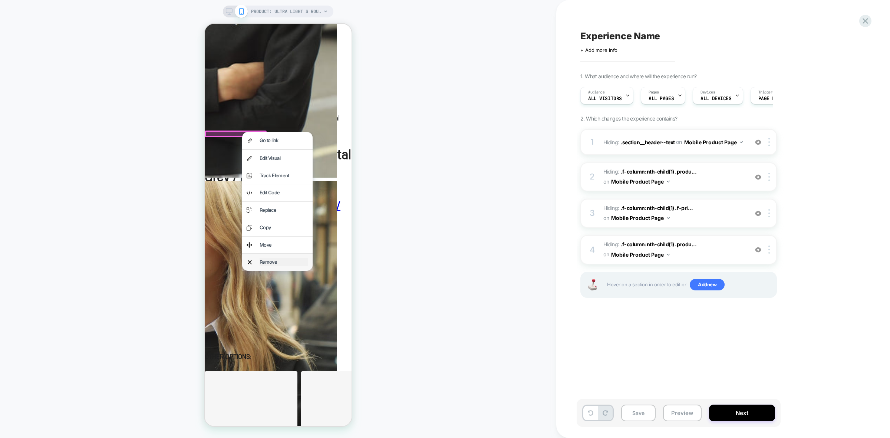
click at [266, 264] on div "Remove" at bounding box center [284, 262] width 49 height 8
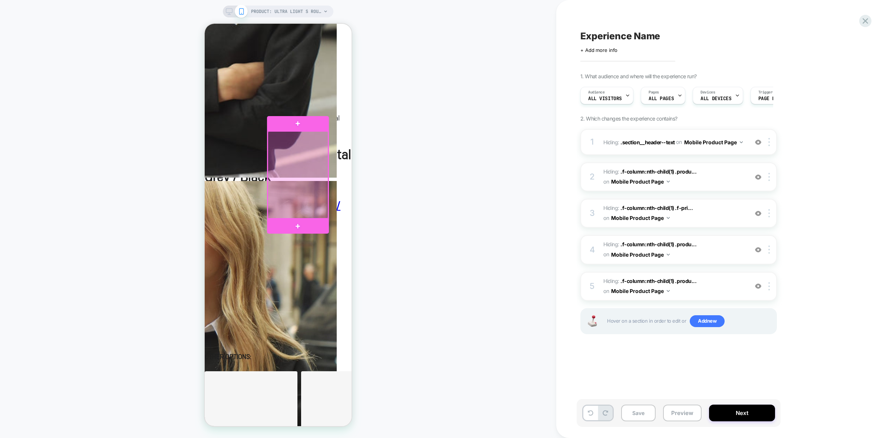
click at [286, 161] on div at bounding box center [298, 174] width 60 height 87
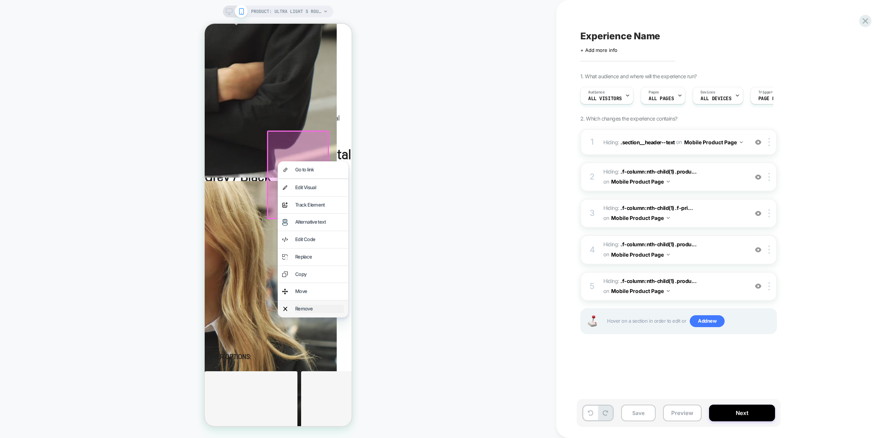
click at [311, 309] on div "Remove" at bounding box center [319, 309] width 49 height 8
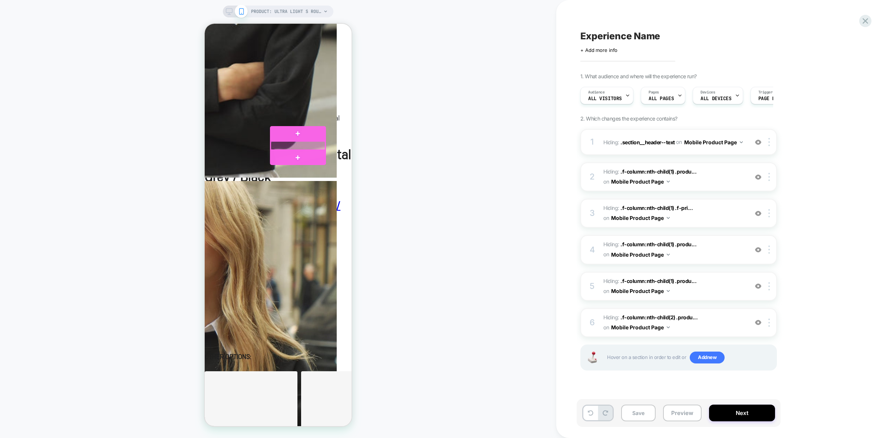
click at [295, 143] on div at bounding box center [298, 145] width 55 height 9
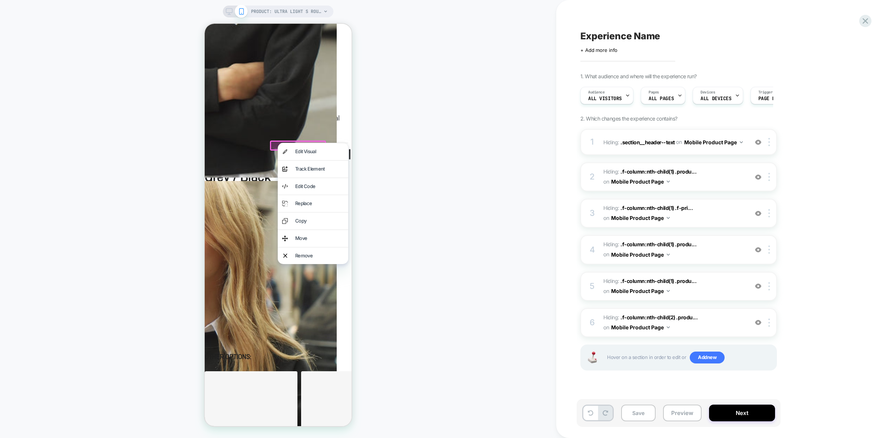
drag, startPoint x: 315, startPoint y: 256, endPoint x: 297, endPoint y: 188, distance: 70.7
click at [314, 256] on div "Remove" at bounding box center [319, 256] width 49 height 8
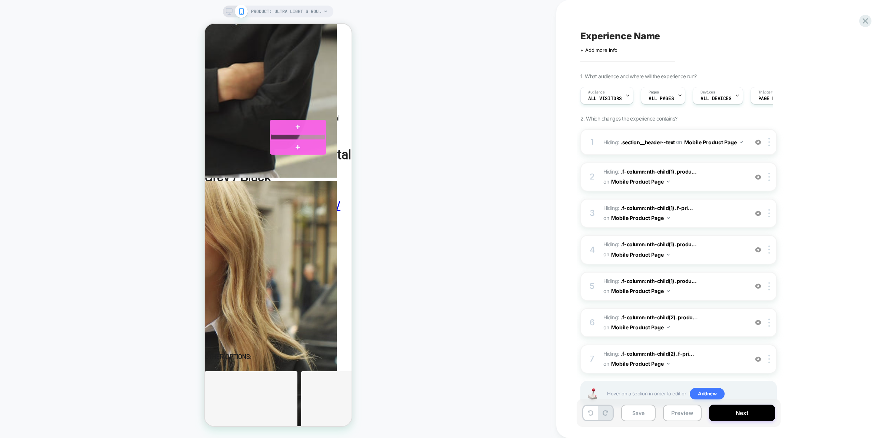
click at [289, 135] on div at bounding box center [298, 137] width 55 height 6
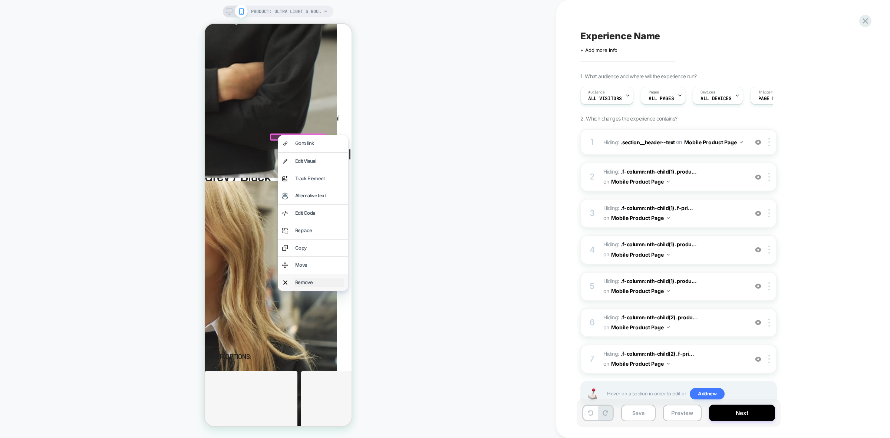
click at [303, 283] on div "Remove" at bounding box center [319, 283] width 49 height 8
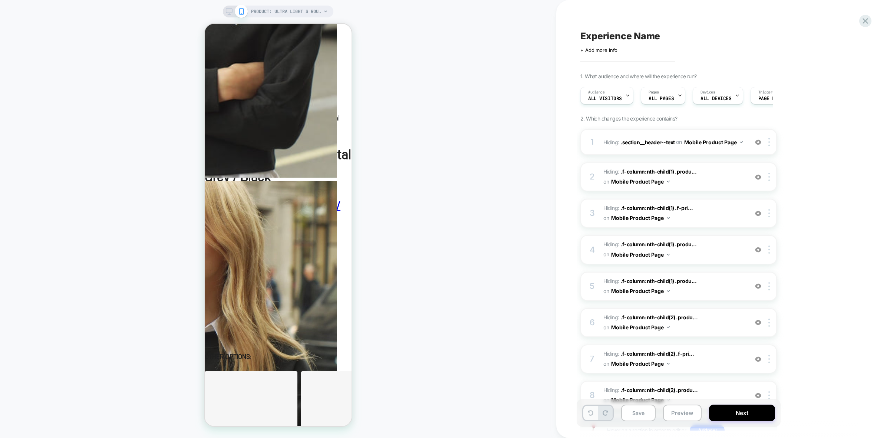
click at [592, 416] on icon at bounding box center [591, 413] width 6 height 6
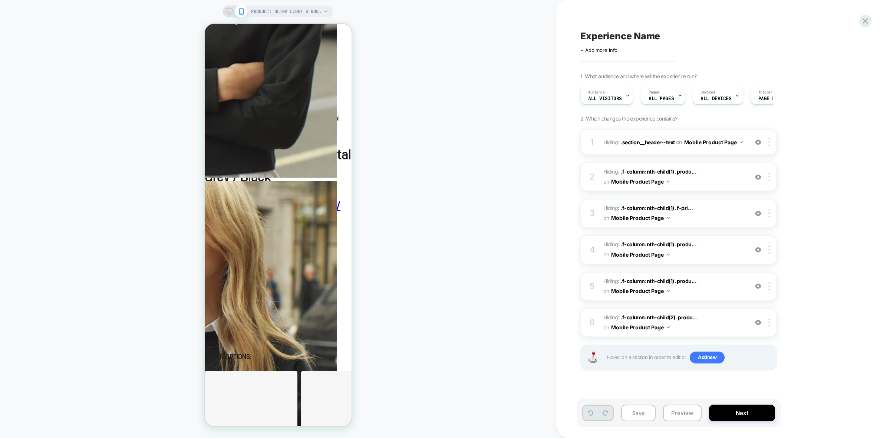
click at [592, 416] on icon at bounding box center [591, 413] width 6 height 6
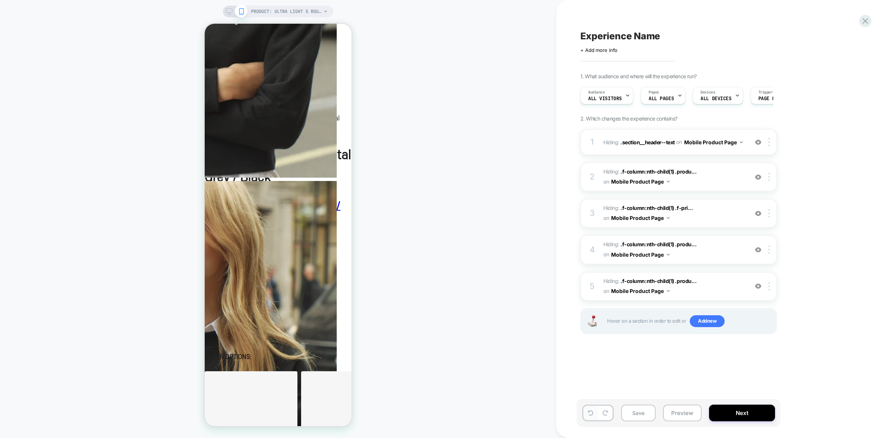
click at [592, 416] on icon at bounding box center [591, 413] width 6 height 6
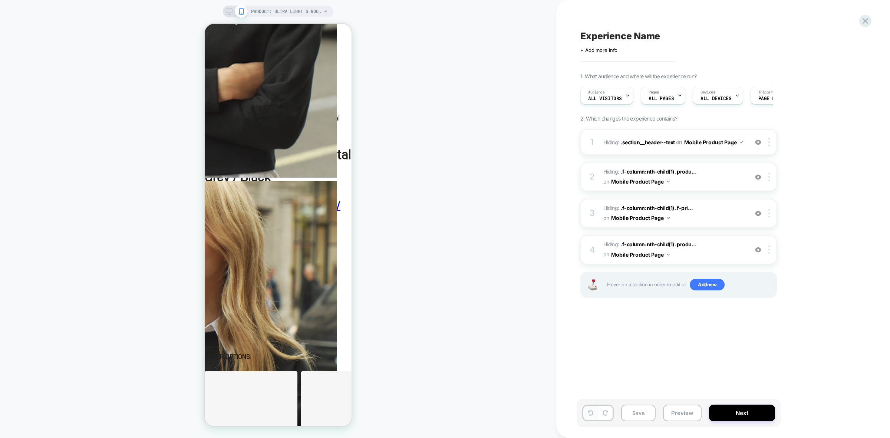
click at [592, 416] on button at bounding box center [590, 413] width 14 height 14
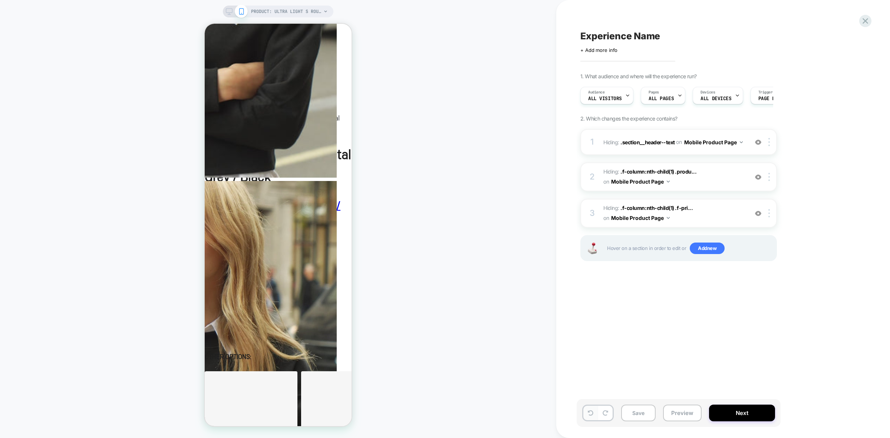
click at [592, 417] on button at bounding box center [590, 413] width 14 height 14
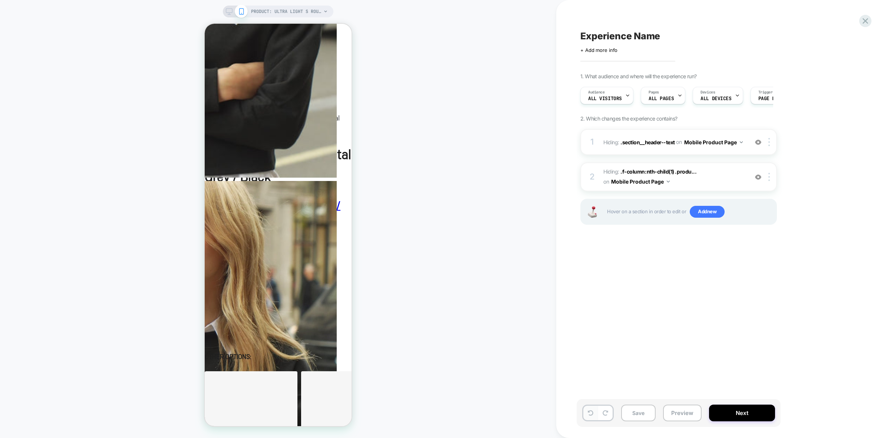
click at [592, 417] on button at bounding box center [590, 413] width 14 height 14
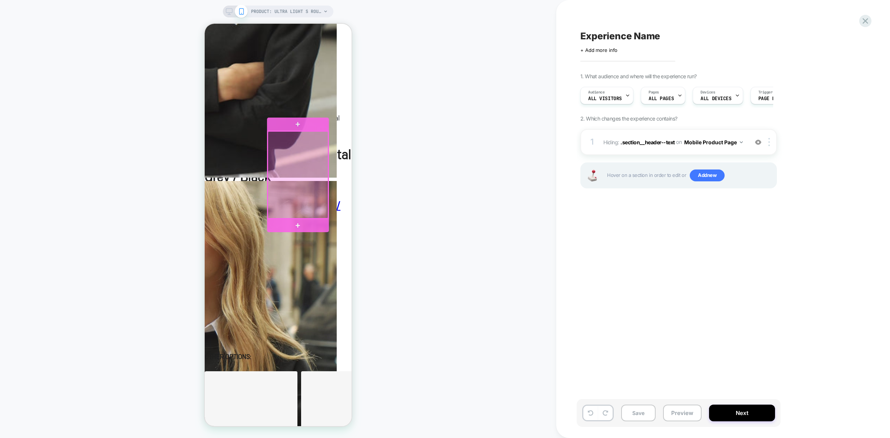
click at [307, 183] on div at bounding box center [298, 174] width 60 height 87
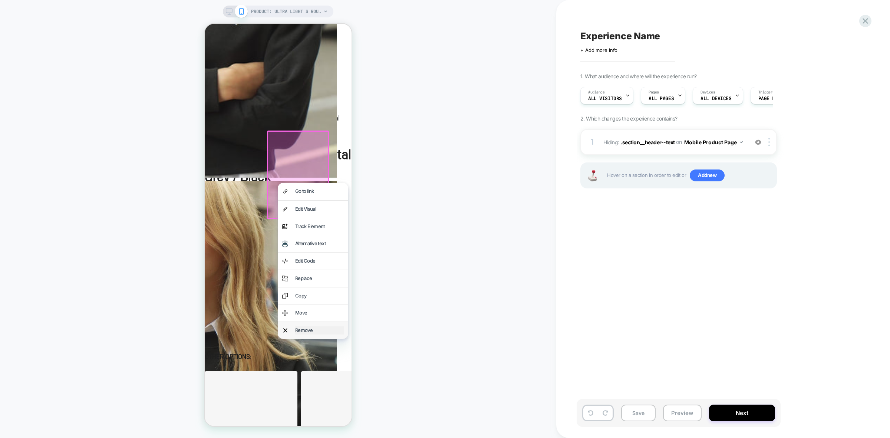
click at [309, 332] on div "Remove" at bounding box center [319, 330] width 49 height 8
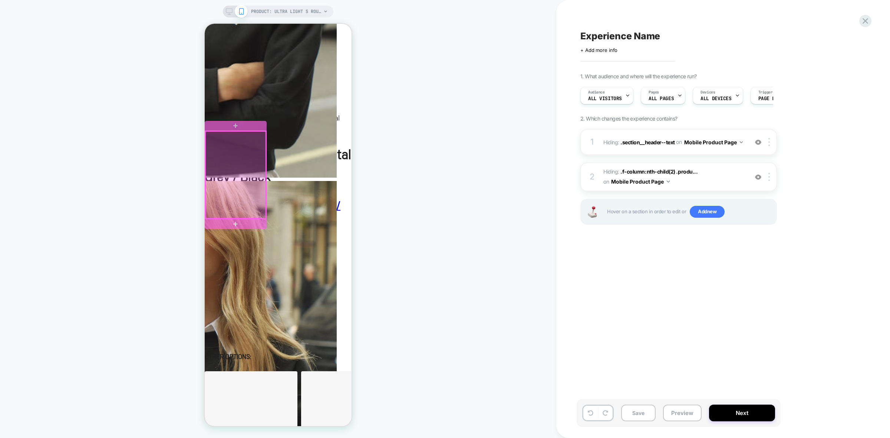
click at [240, 170] on div at bounding box center [235, 174] width 60 height 87
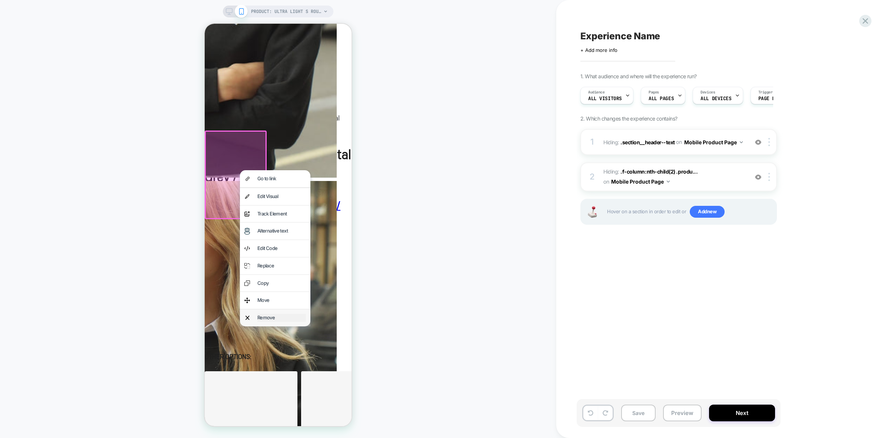
click at [268, 321] on div "Remove" at bounding box center [281, 318] width 49 height 8
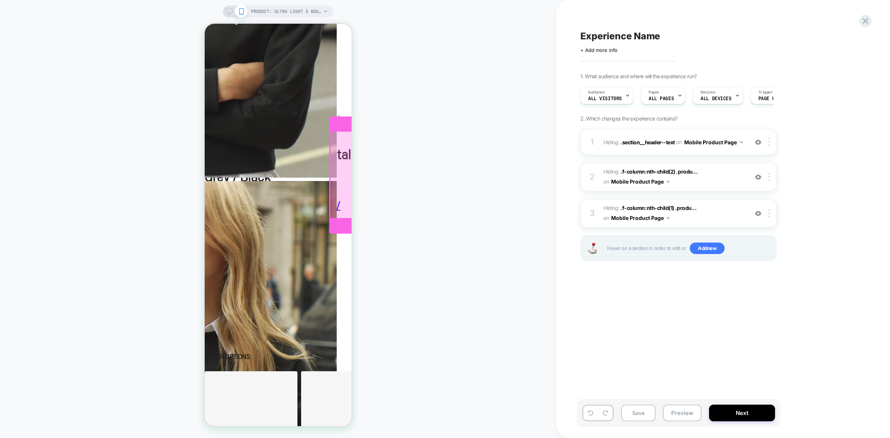
click at [339, 176] on div at bounding box center [360, 174] width 60 height 87
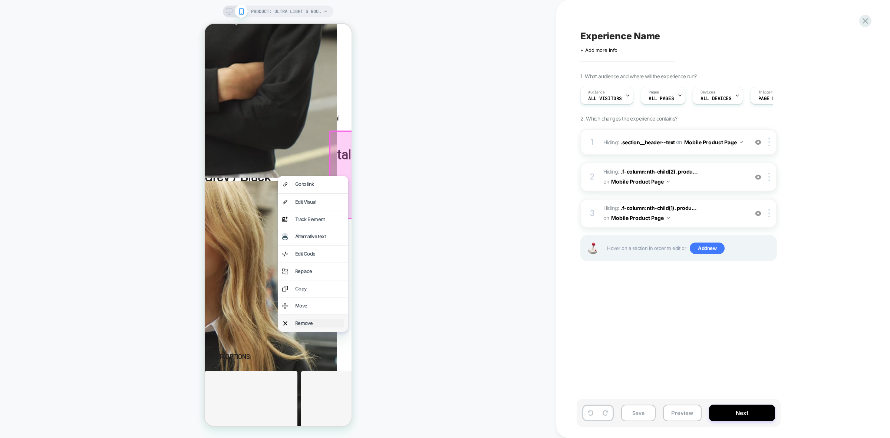
click at [315, 325] on div "Remove" at bounding box center [319, 323] width 49 height 8
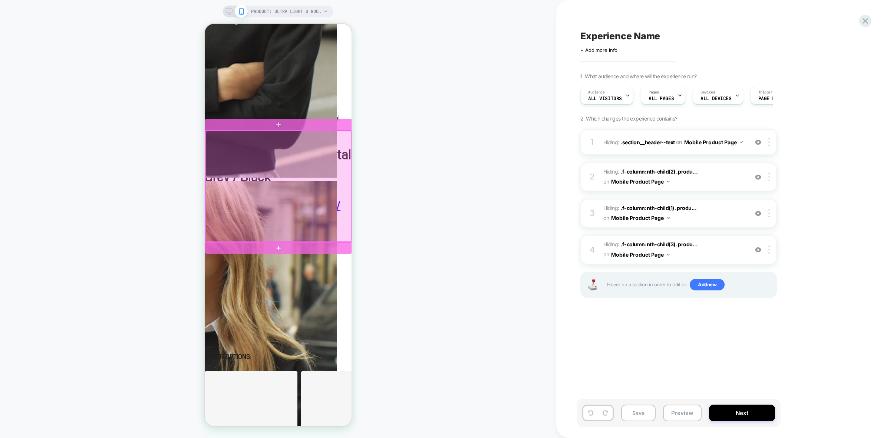
click at [233, 130] on div at bounding box center [279, 130] width 148 height 0
click at [235, 136] on div at bounding box center [278, 186] width 146 height 111
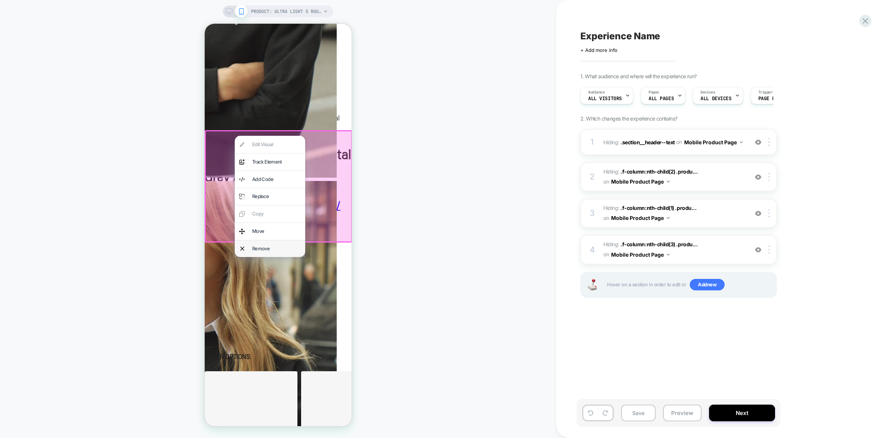
click at [270, 243] on div "Remove" at bounding box center [270, 248] width 70 height 17
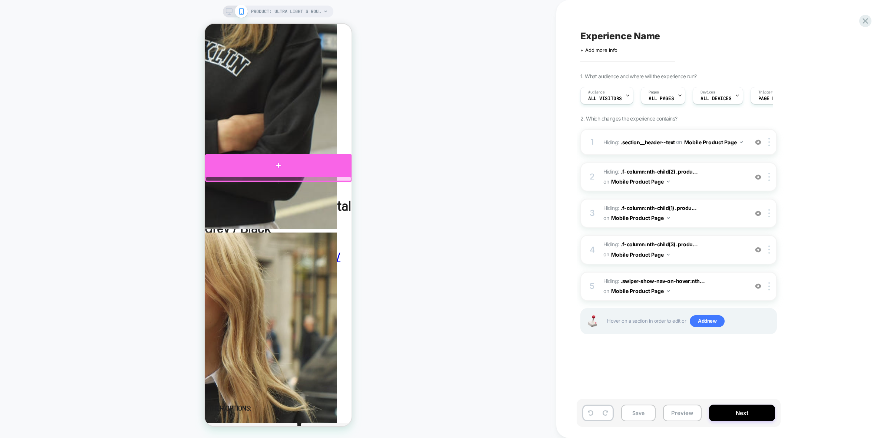
click at [254, 165] on div at bounding box center [279, 165] width 148 height 22
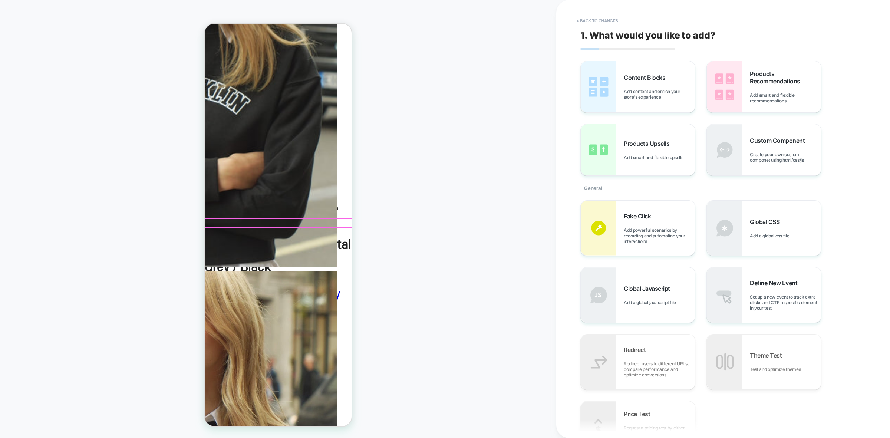
scroll to position [280, 0]
drag, startPoint x: 739, startPoint y: 98, endPoint x: 743, endPoint y: 98, distance: 4.1
click at [739, 98] on img at bounding box center [725, 86] width 36 height 51
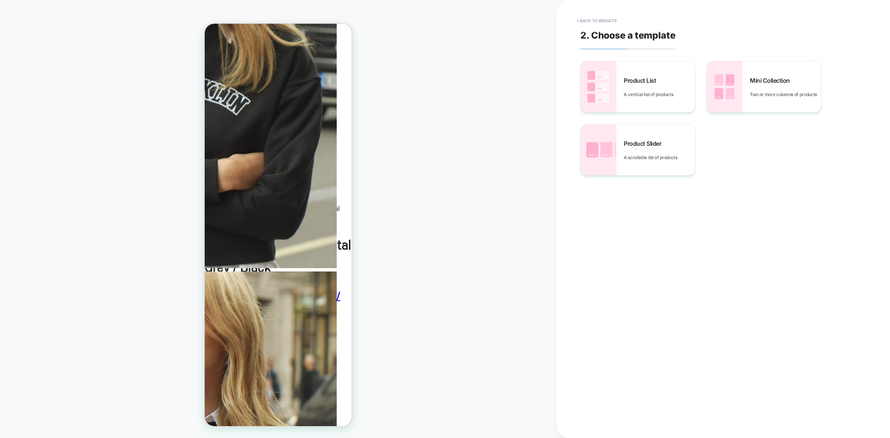
scroll to position [302, 0]
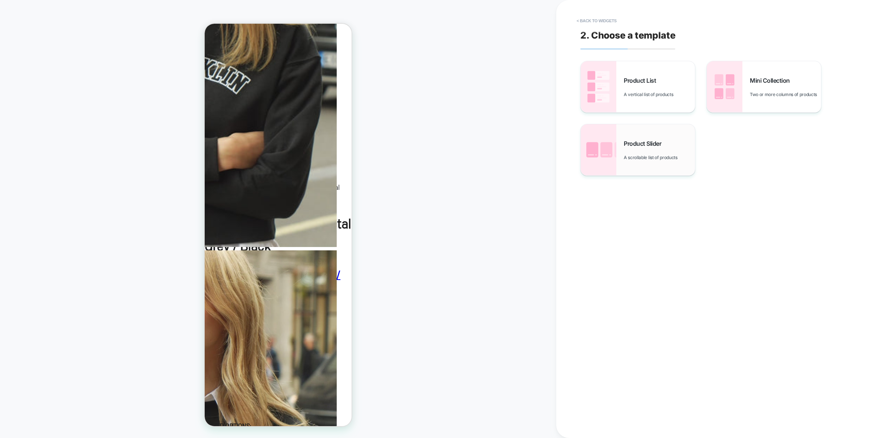
click at [643, 142] on span "Product Slider" at bounding box center [644, 143] width 41 height 7
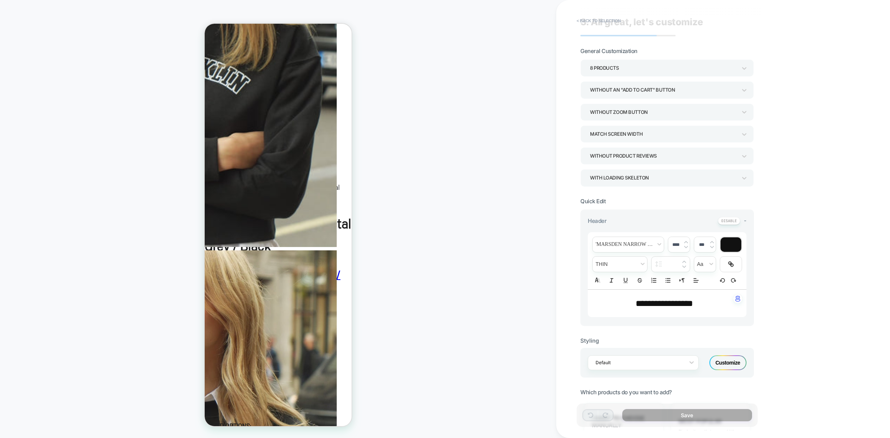
scroll to position [0, 0]
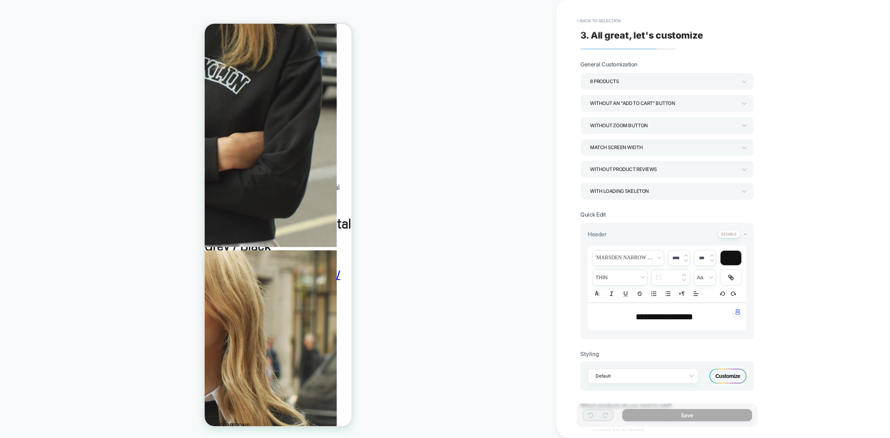
click at [668, 316] on span "**********" at bounding box center [664, 316] width 57 height 9
type input "****"
click at [668, 316] on span "**********" at bounding box center [664, 316] width 57 height 9
click at [661, 317] on span "**********" at bounding box center [664, 316] width 61 height 9
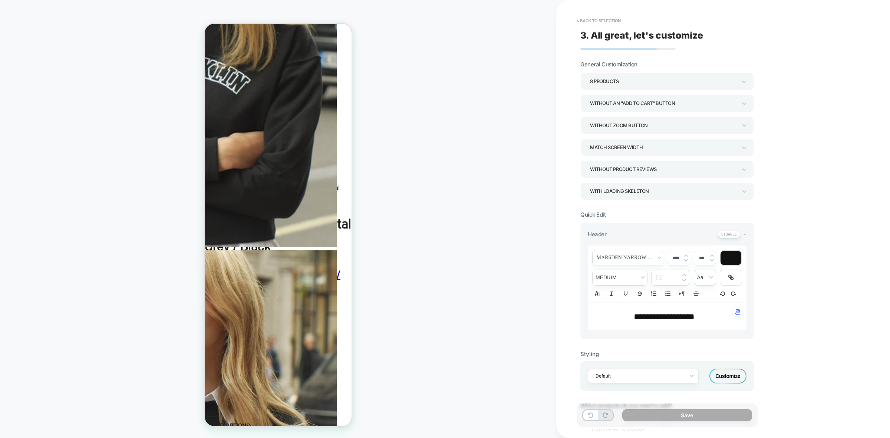
click at [661, 317] on span "**********" at bounding box center [664, 316] width 61 height 9
click at [807, 261] on div "**********" at bounding box center [719, 219] width 326 height 438
click at [682, 105] on div "Without an "add to cart" button" at bounding box center [663, 103] width 147 height 10
click at [652, 138] on div "With add to cart inside image" at bounding box center [667, 139] width 168 height 15
click at [685, 127] on div "Without Zoom Button" at bounding box center [663, 126] width 147 height 10
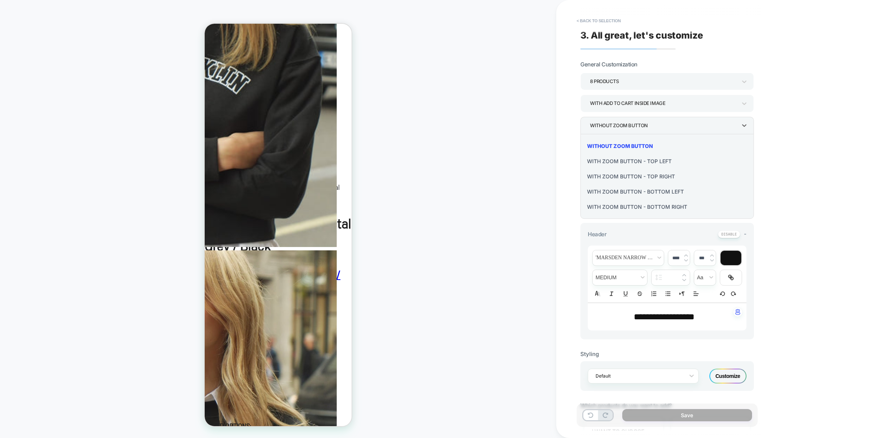
click at [657, 162] on div "With Zoom Button - Top Left" at bounding box center [667, 161] width 168 height 15
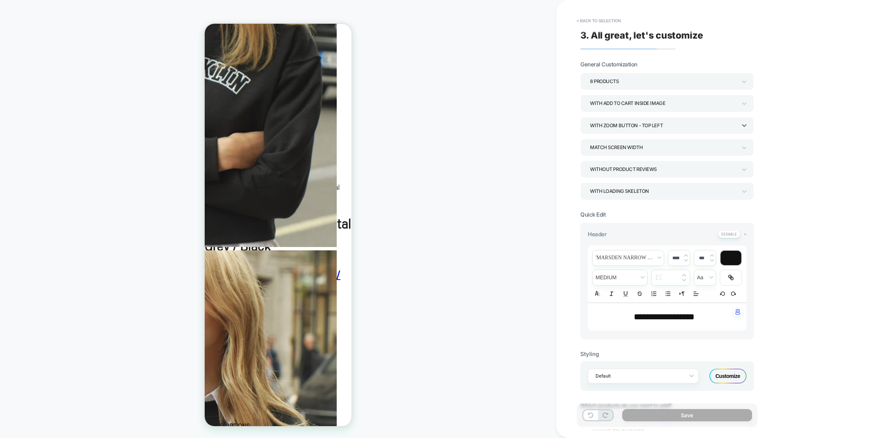
click at [659, 167] on div "Without Product Reviews" at bounding box center [663, 169] width 147 height 10
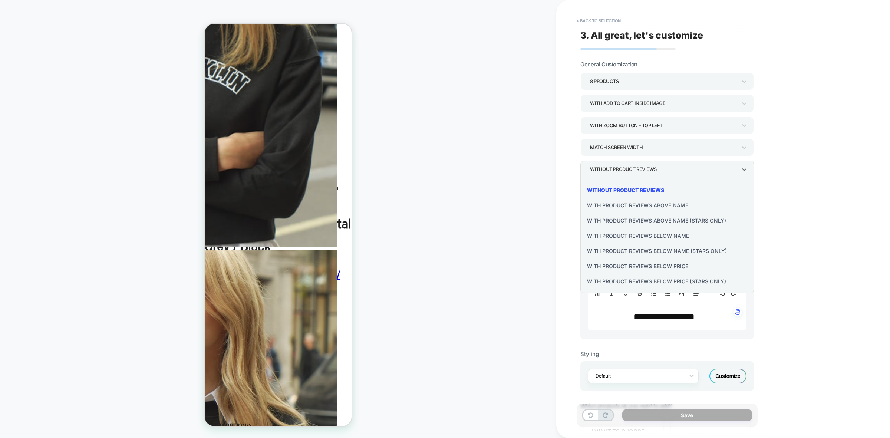
click at [796, 162] on div at bounding box center [445, 219] width 890 height 438
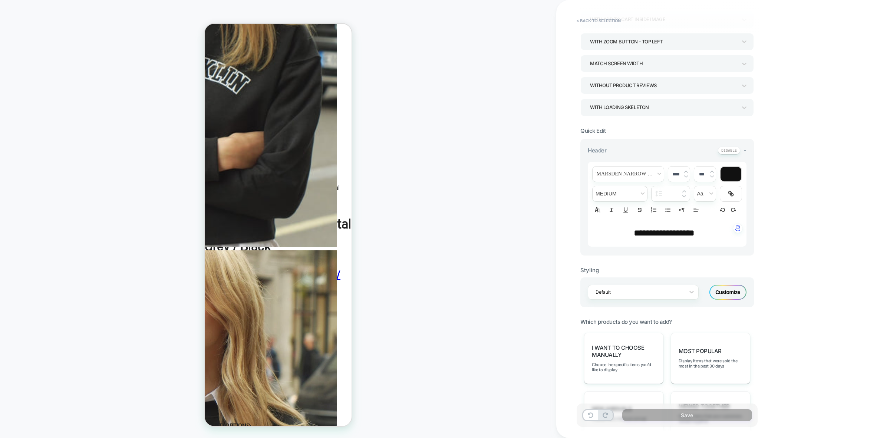
scroll to position [93, 0]
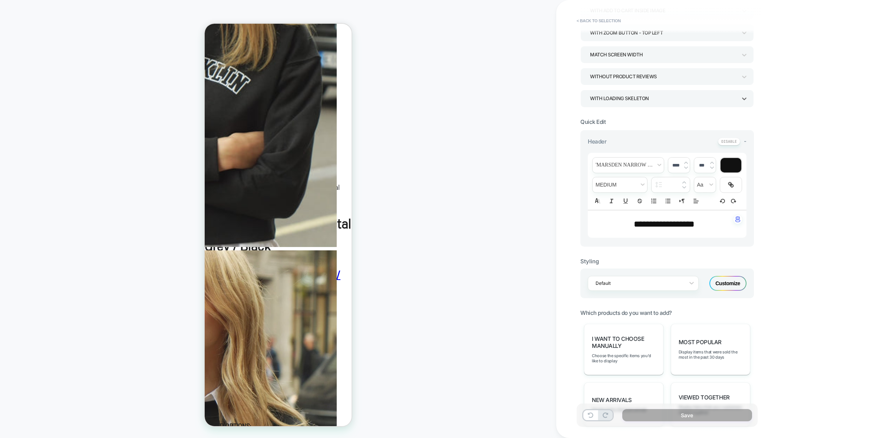
click at [665, 101] on div "WITH LOADING SKELETON" at bounding box center [663, 98] width 147 height 10
click at [632, 136] on div "WITHOUT LOADING SKELETON" at bounding box center [667, 134] width 168 height 15
click at [658, 99] on div "WITHOUT LOADING SKELETON" at bounding box center [663, 98] width 147 height 10
click at [646, 118] on div "WITH LOADING SKELETON" at bounding box center [667, 119] width 168 height 15
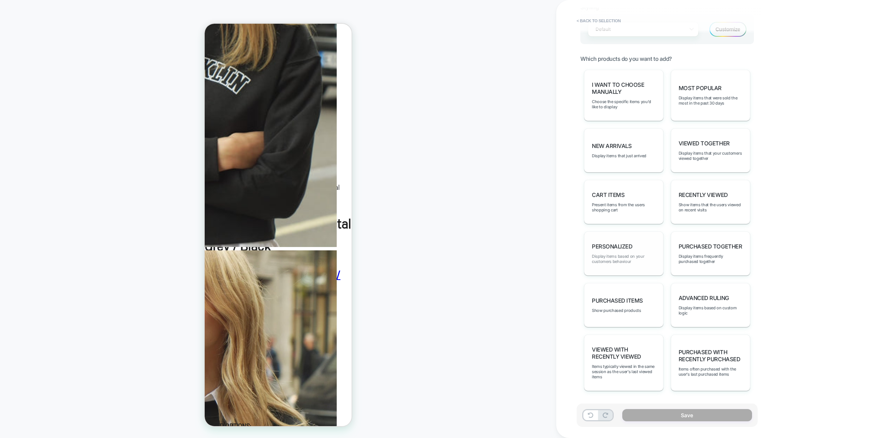
scroll to position [347, 0]
click at [718, 315] on div "Advanced Ruling Display items based on custom logic" at bounding box center [710, 305] width 79 height 44
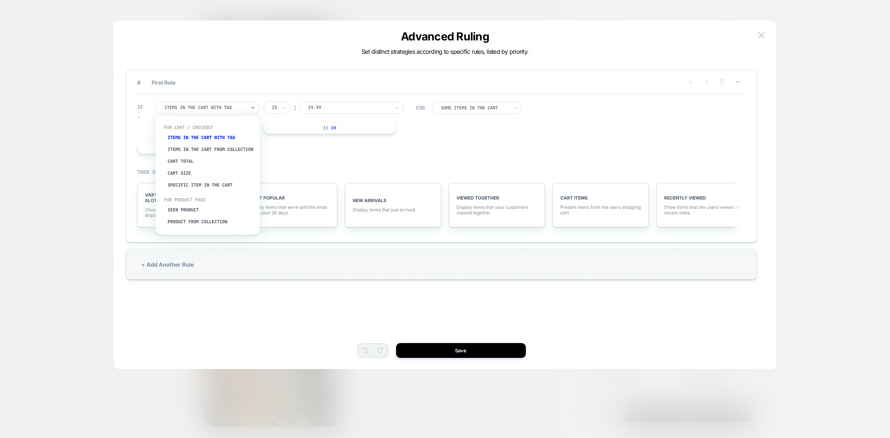
click at [236, 108] on div at bounding box center [205, 107] width 82 height 7
click at [197, 220] on div "Product with tag" at bounding box center [211, 221] width 96 height 12
click at [244, 109] on div at bounding box center [205, 107] width 82 height 7
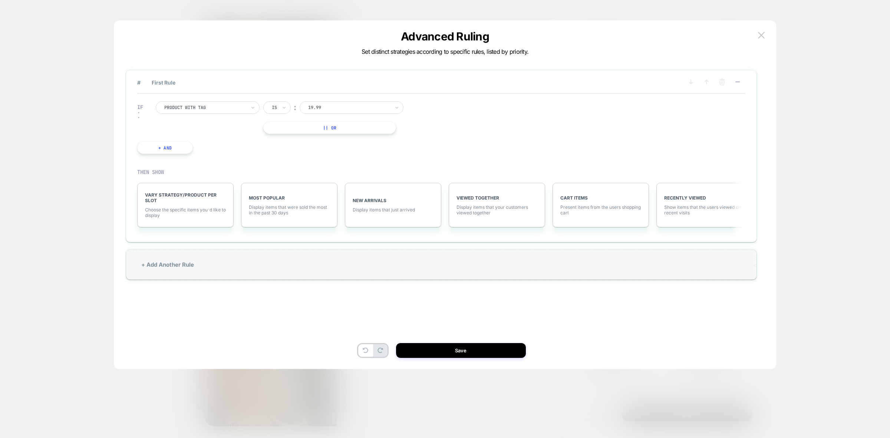
click at [388, 150] on div "IF Product with tag Is ︰ 19.99 || Or + And" at bounding box center [277, 127] width 286 height 75
click at [351, 106] on div at bounding box center [349, 107] width 82 height 7
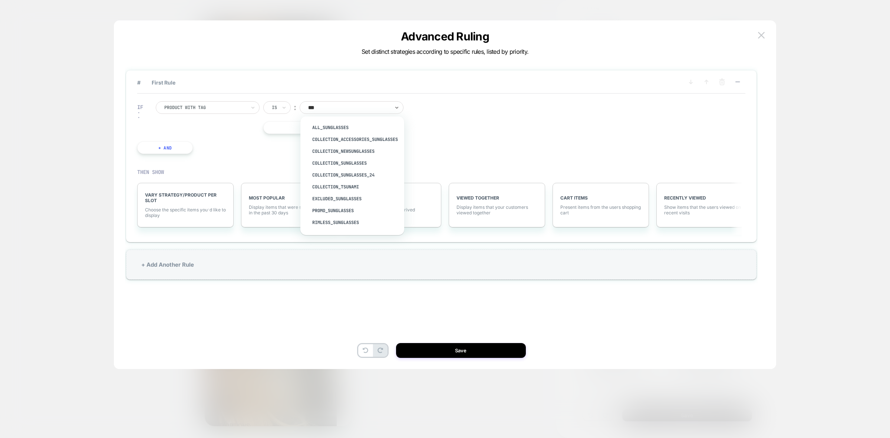
type input "****"
click at [362, 164] on div "Collection_Sunglasses" at bounding box center [356, 163] width 96 height 12
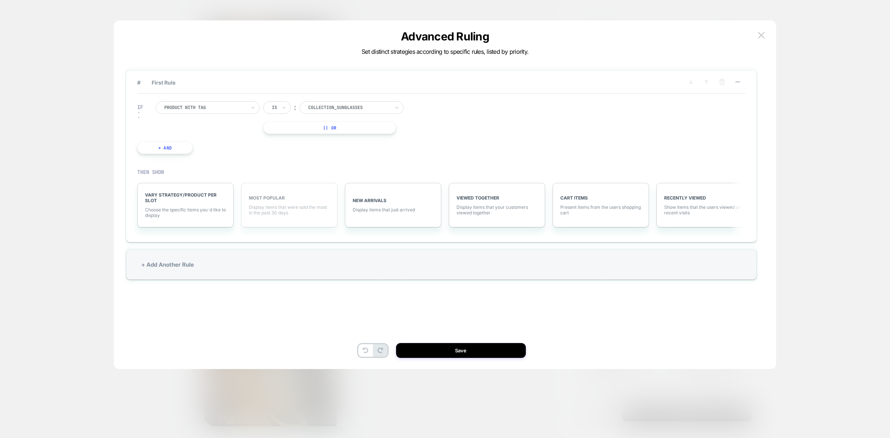
click at [268, 212] on span "Display items that were sold the most in the past 30 days" at bounding box center [289, 209] width 81 height 11
click at [282, 209] on span "More Filters" at bounding box center [280, 210] width 25 height 6
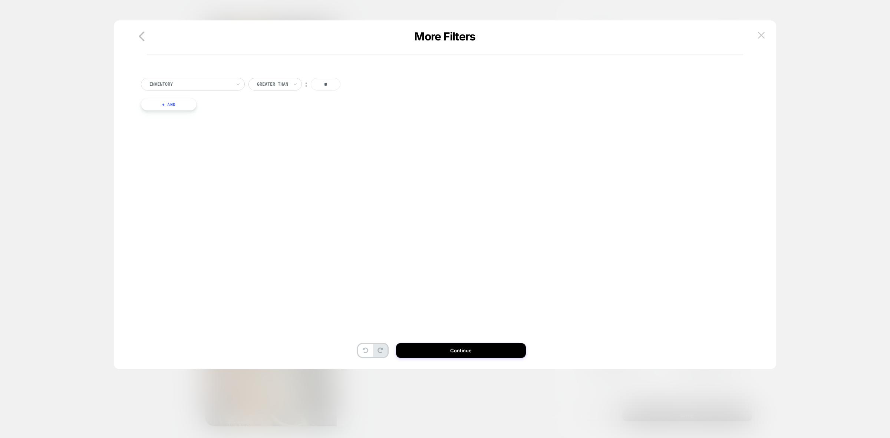
click at [195, 84] on div at bounding box center [190, 84] width 82 height 7
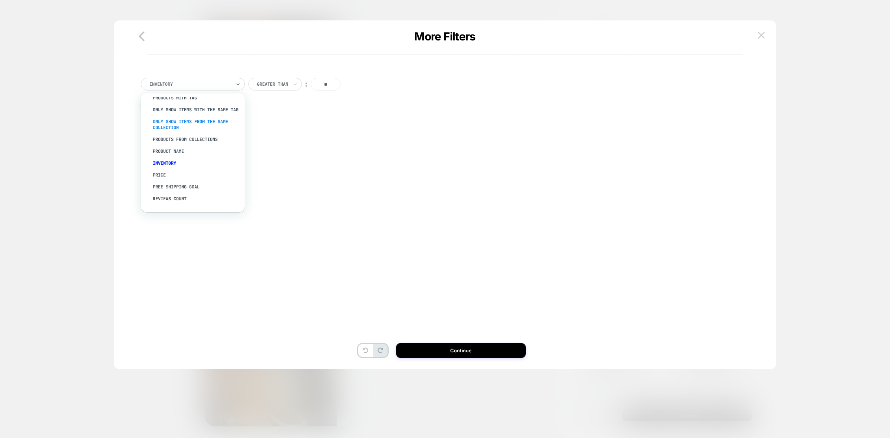
scroll to position [0, 0]
click at [195, 150] on div "PRODUCTS FROM COLLECTIONS" at bounding box center [196, 146] width 96 height 12
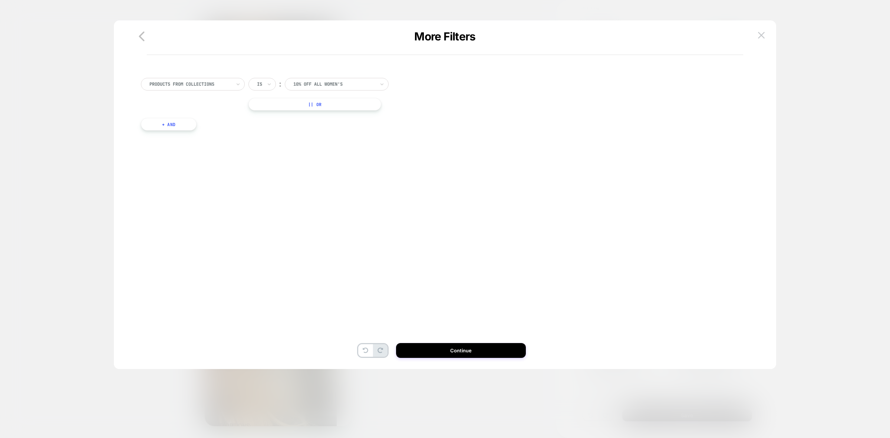
click at [330, 86] on div at bounding box center [334, 84] width 82 height 7
type input "****"
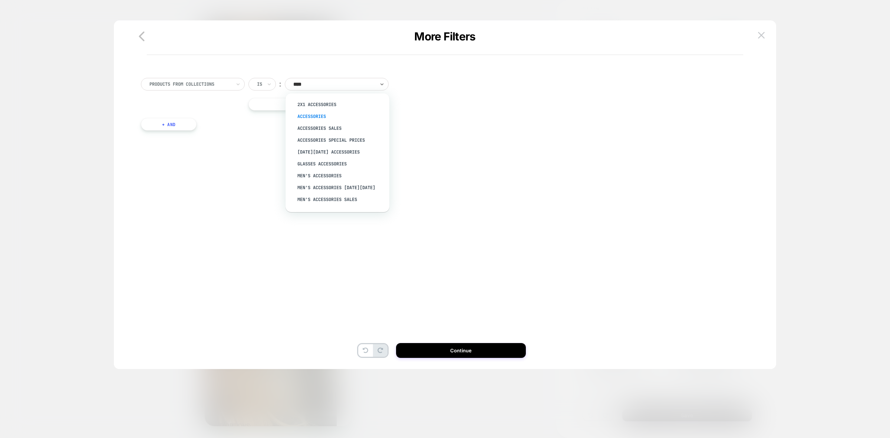
click at [317, 120] on div "Accessories" at bounding box center [341, 117] width 96 height 12
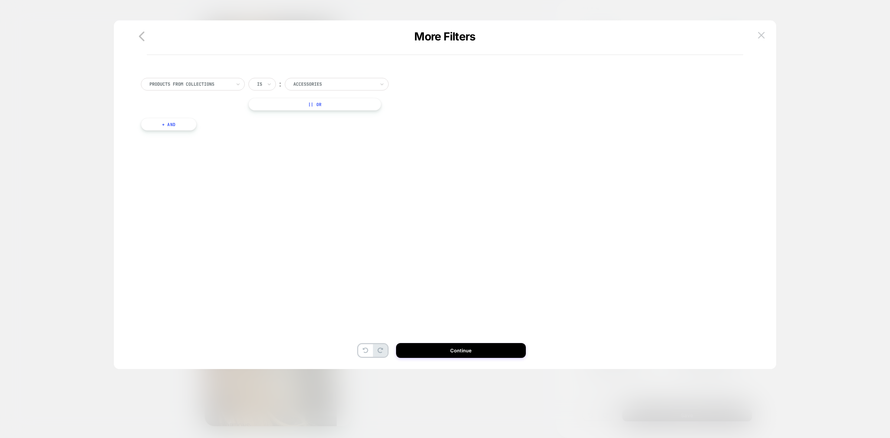
click at [293, 105] on button "|| Or" at bounding box center [315, 104] width 133 height 13
click at [341, 108] on div "10% Off All Women's" at bounding box center [334, 104] width 83 height 8
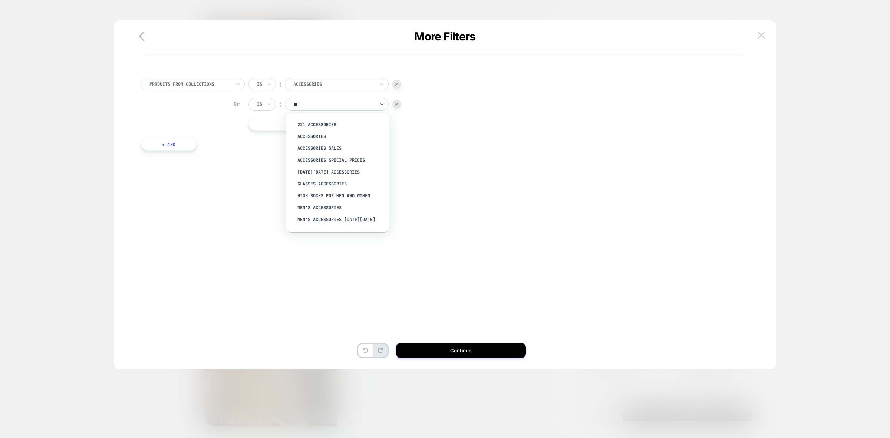
type input "***"
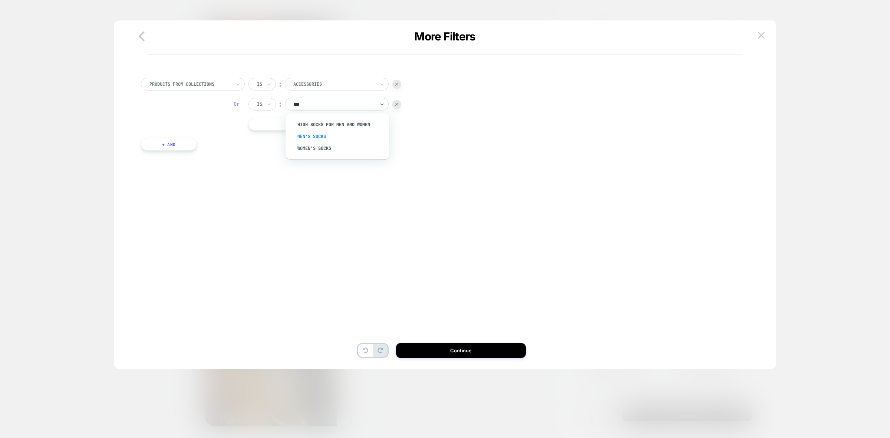
click at [328, 136] on div "Men's Socks" at bounding box center [341, 137] width 96 height 12
click at [287, 127] on button "|| Or" at bounding box center [315, 124] width 133 height 13
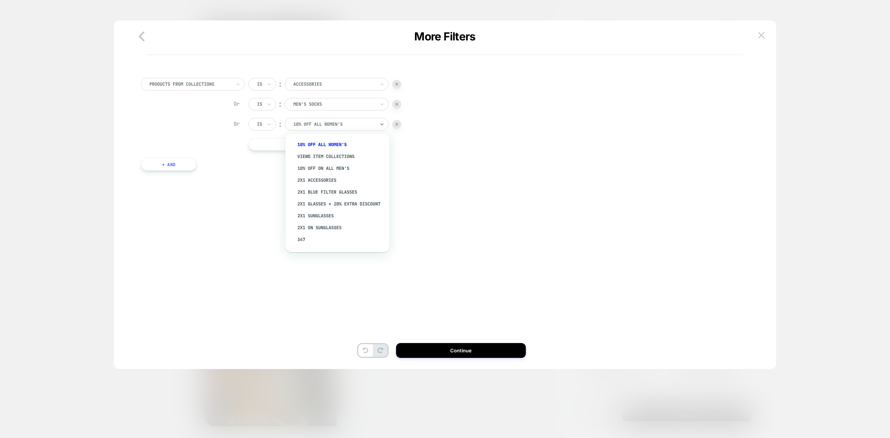
click at [344, 125] on div at bounding box center [334, 124] width 82 height 7
type input "****"
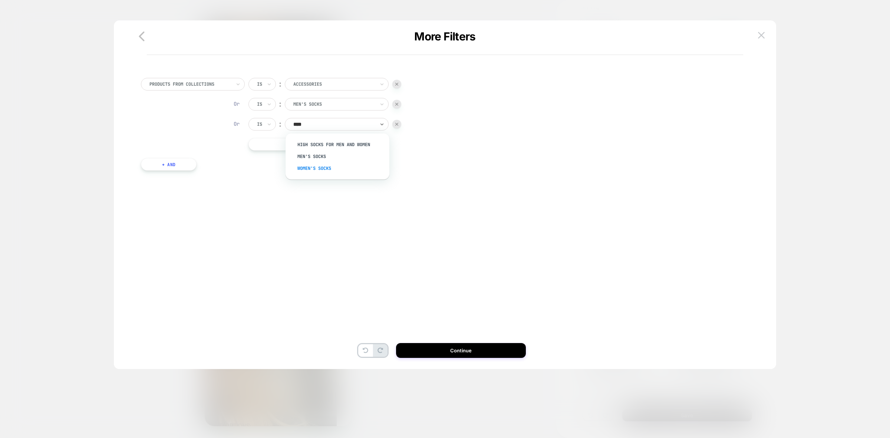
click at [327, 168] on div "Women's Socks" at bounding box center [341, 168] width 96 height 12
click at [312, 146] on button "|| Or" at bounding box center [315, 144] width 133 height 13
click at [327, 147] on div at bounding box center [334, 144] width 82 height 7
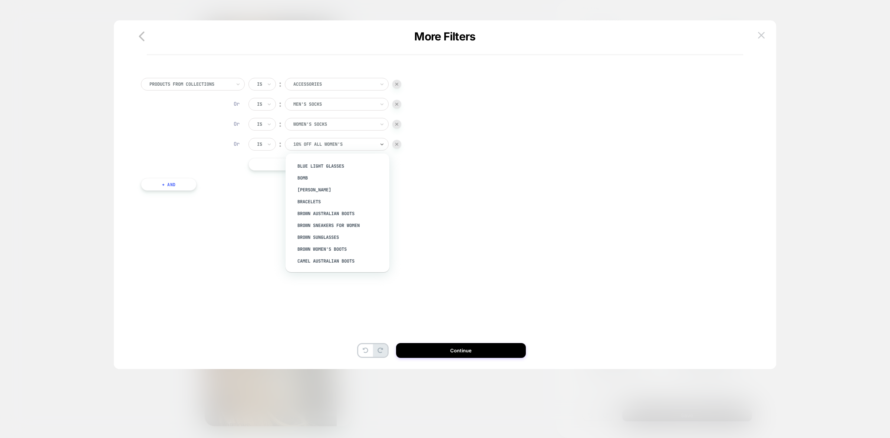
scroll to position [1020, 0]
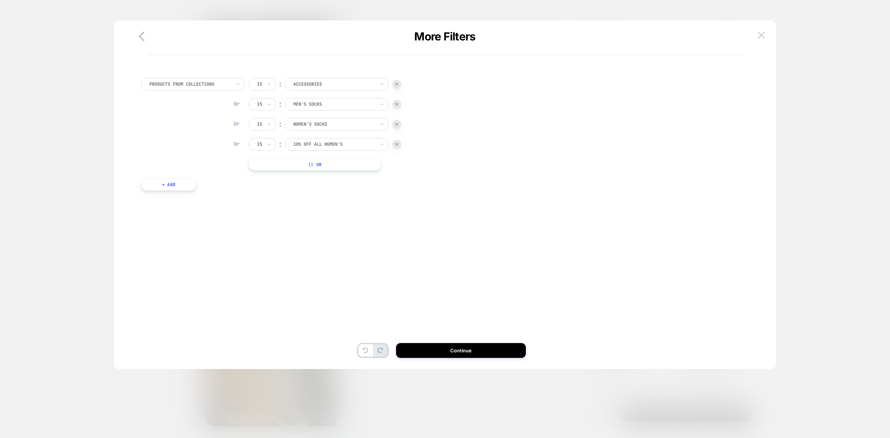
click at [253, 195] on div "PRODUCTS FROM COLLECTIONS Is ︰ Accessories Or Is ︰ Men's Socks Or Is ︰ Women's …" at bounding box center [441, 136] width 608 height 139
click at [310, 144] on div at bounding box center [334, 144] width 82 height 7
type input "*****"
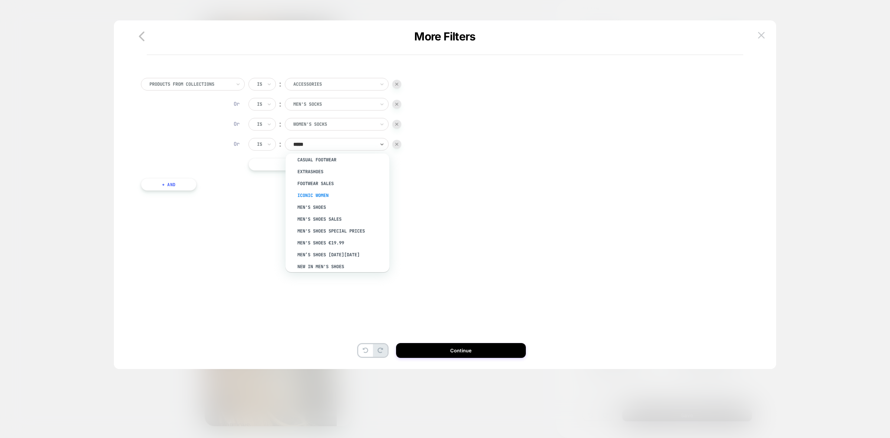
scroll to position [0, 0]
click at [425, 194] on div "PRODUCTS FROM COLLECTIONS Is ︰ Accessories Or Is ︰ Men's Socks Or Is ︰ Women's …" at bounding box center [441, 136] width 608 height 139
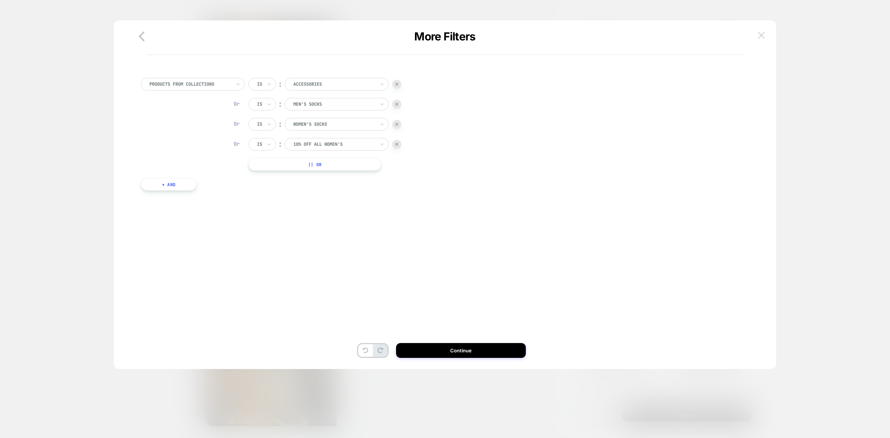
click at [763, 33] on img at bounding box center [761, 35] width 7 height 6
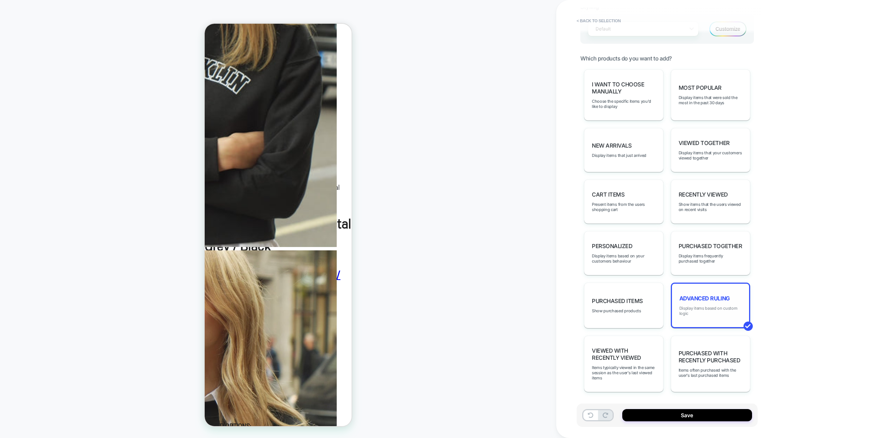
click at [722, 314] on span "Display items based on custom logic" at bounding box center [710, 311] width 62 height 10
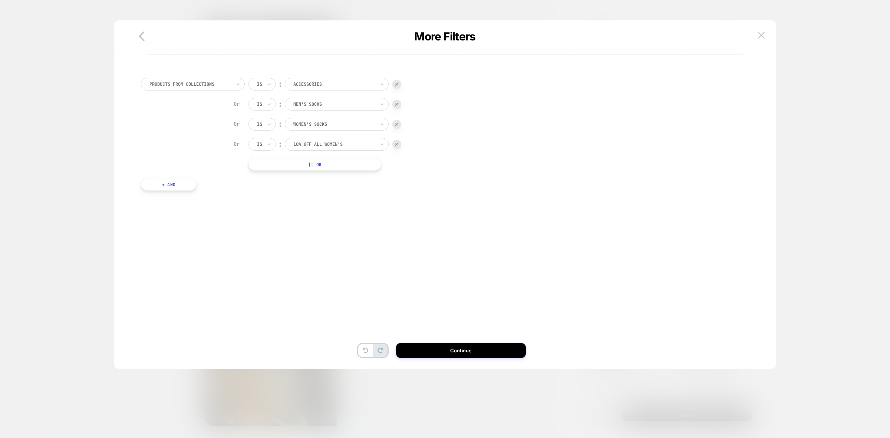
drag, startPoint x: 142, startPoint y: 38, endPoint x: 156, endPoint y: 57, distance: 23.6
click at [142, 38] on icon "button" at bounding box center [142, 37] width 6 height 10
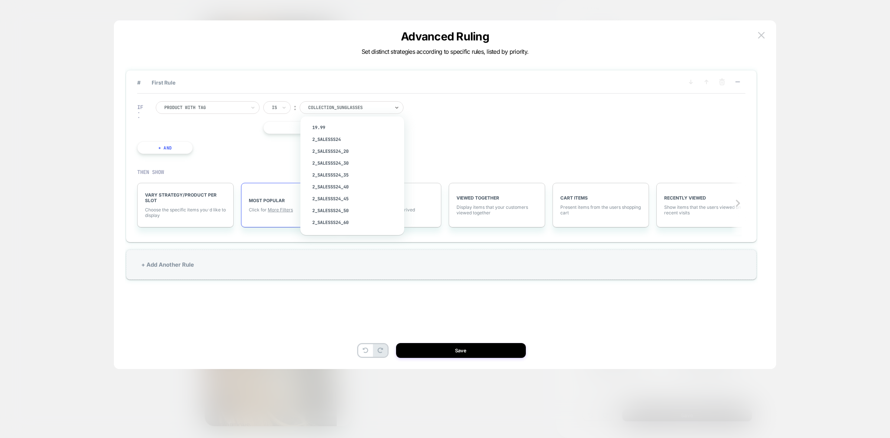
click at [332, 106] on div at bounding box center [349, 107] width 82 height 7
click at [233, 108] on div at bounding box center [205, 107] width 82 height 7
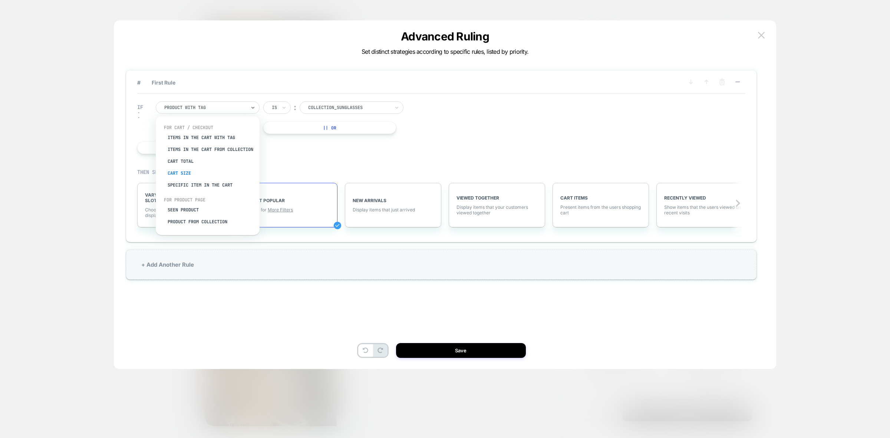
scroll to position [19, 0]
click at [328, 100] on div "IF option Product from collection focused, 7 of 8. 8 results available. Use Up …" at bounding box center [277, 127] width 286 height 75
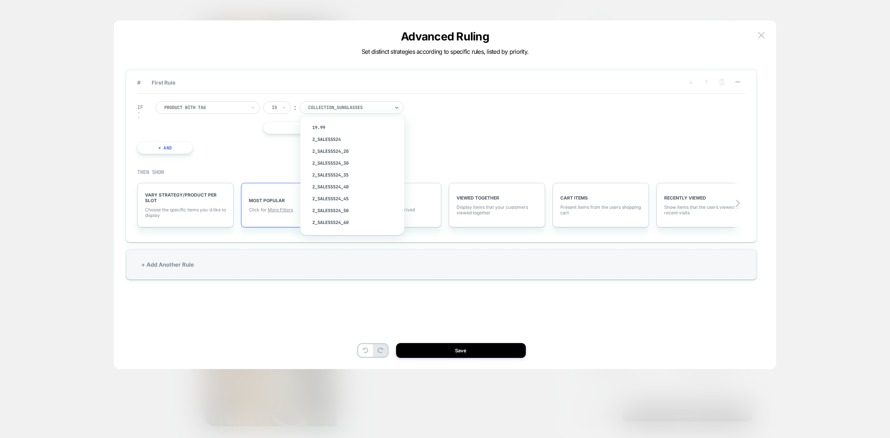
click at [336, 104] on div at bounding box center [349, 107] width 82 height 7
type input "*****"
click at [334, 139] on div "Color_Green" at bounding box center [356, 140] width 96 height 12
click at [366, 261] on div "+ Add Another Rule" at bounding box center [441, 265] width 631 height 30
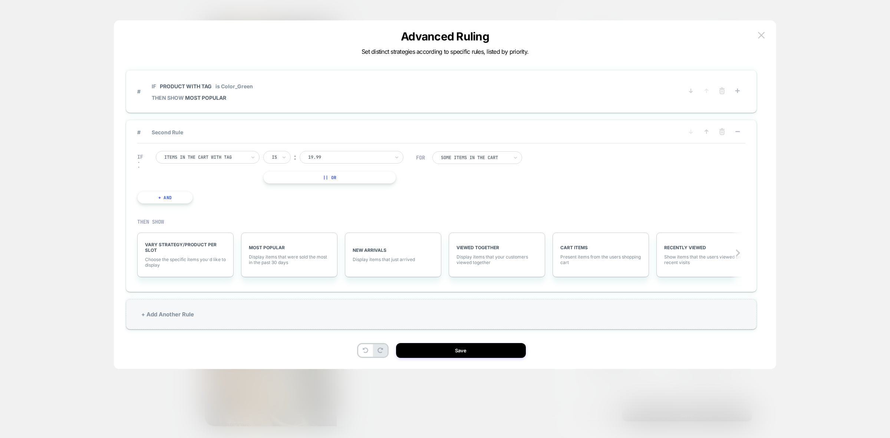
scroll to position [22, 0]
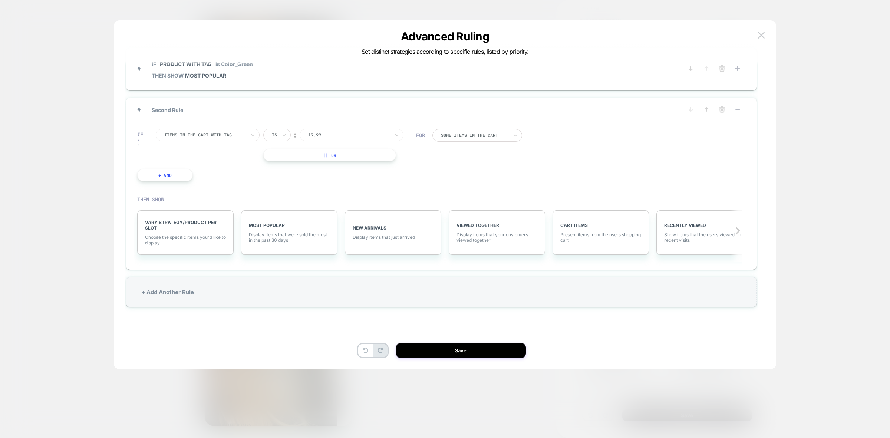
click at [316, 268] on div "# Second Rule IF Items in the cart with tag Is ︰ 19.99 || Or + And FOR Some Ite…" at bounding box center [441, 184] width 631 height 172
drag, startPoint x: 316, startPoint y: 297, endPoint x: 326, endPoint y: 310, distance: 16.8
click at [316, 297] on div "+ Add Another Rule" at bounding box center [441, 292] width 631 height 30
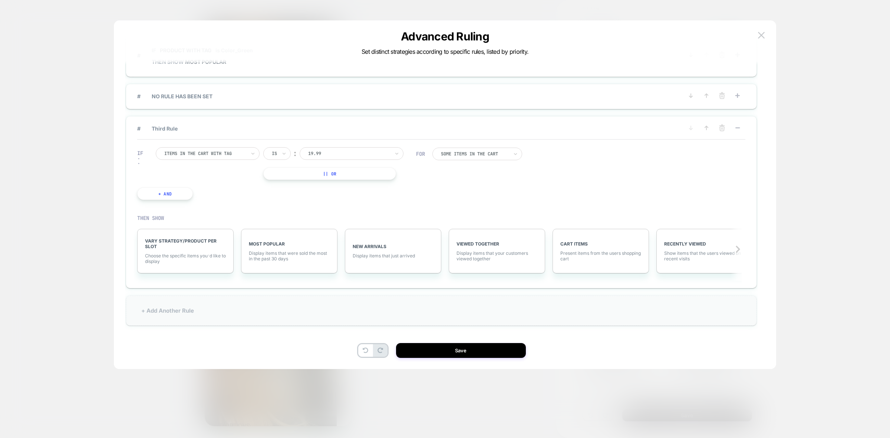
click at [251, 298] on div "+ Add Another Rule" at bounding box center [441, 311] width 631 height 30
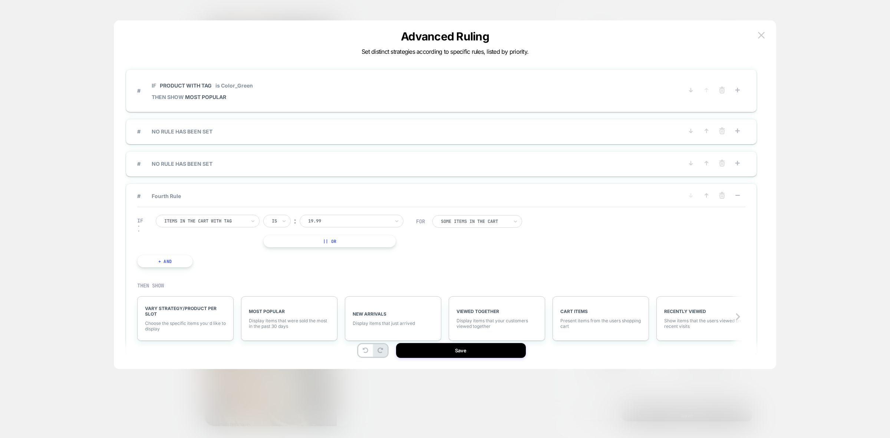
scroll to position [0, 0]
click at [723, 196] on line at bounding box center [723, 196] width 0 height 1
click at [658, 207] on button "YES" at bounding box center [647, 207] width 38 height 12
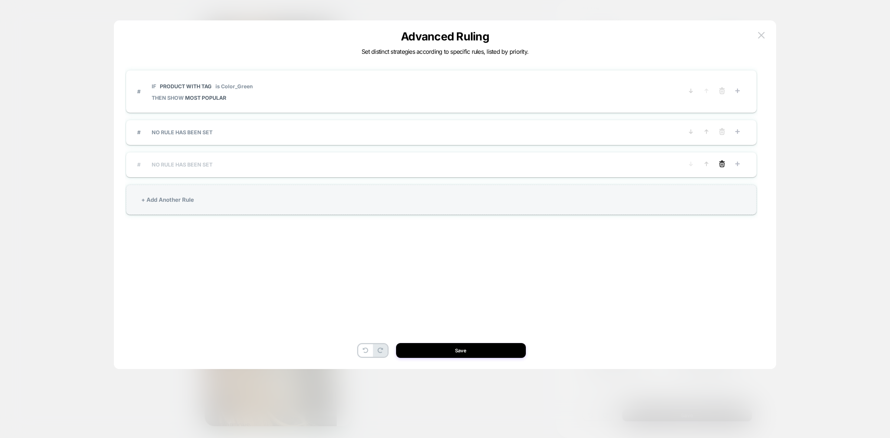
click at [721, 162] on line at bounding box center [722, 162] width 5 height 0
click at [632, 176] on button "YES" at bounding box center [647, 176] width 38 height 12
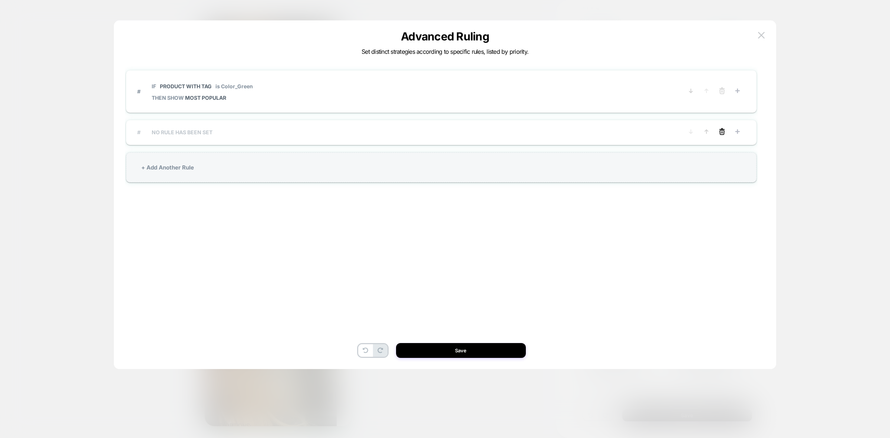
click at [719, 132] on icon at bounding box center [721, 131] width 7 height 7
click at [643, 144] on button "YES" at bounding box center [647, 144] width 38 height 12
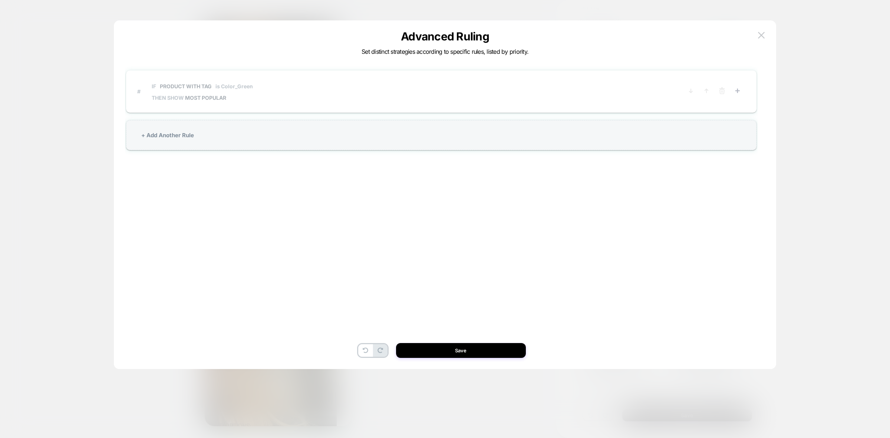
click at [282, 93] on span "# IF Product with tag is Color_Green THEN SHOW MOST POPULAR" at bounding box center [404, 91] width 535 height 27
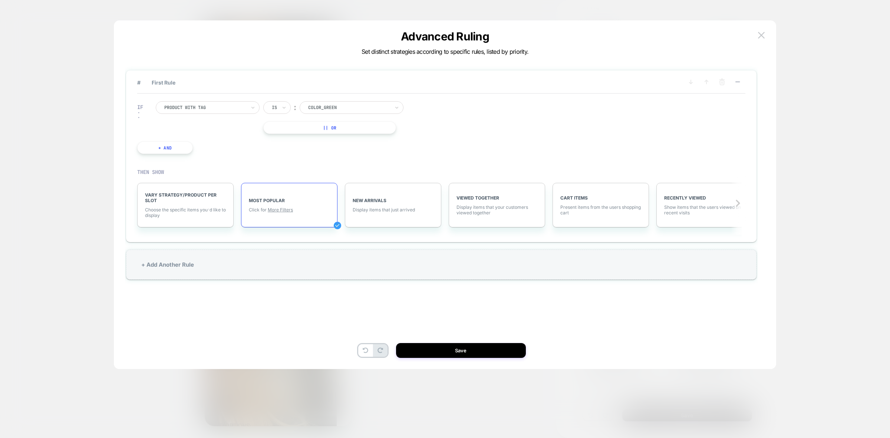
click at [352, 108] on div at bounding box center [349, 107] width 82 height 7
type input "***"
click at [234, 112] on div "Product with tag" at bounding box center [208, 107] width 104 height 13
click at [219, 208] on div "Product from collection" at bounding box center [211, 209] width 96 height 12
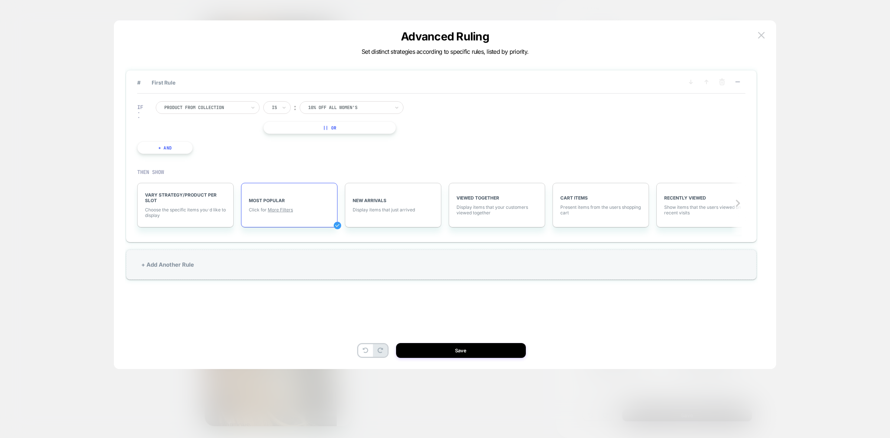
click at [355, 108] on div at bounding box center [349, 107] width 82 height 7
type input "********"
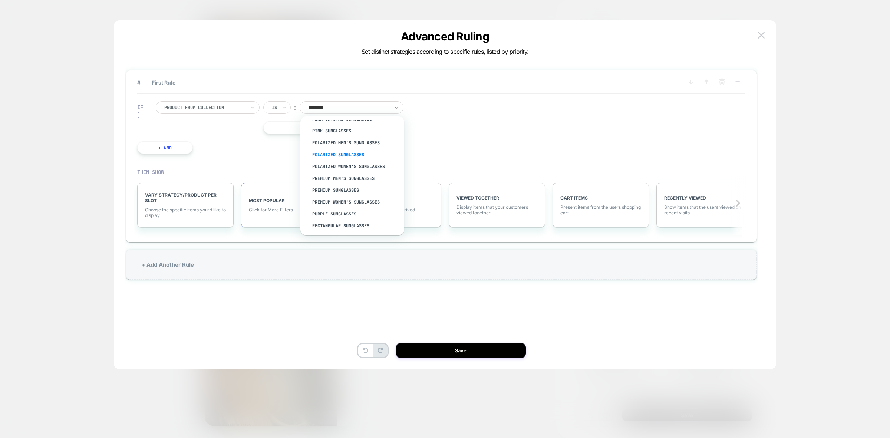
scroll to position [603, 0]
click at [214, 106] on div at bounding box center [205, 107] width 82 height 7
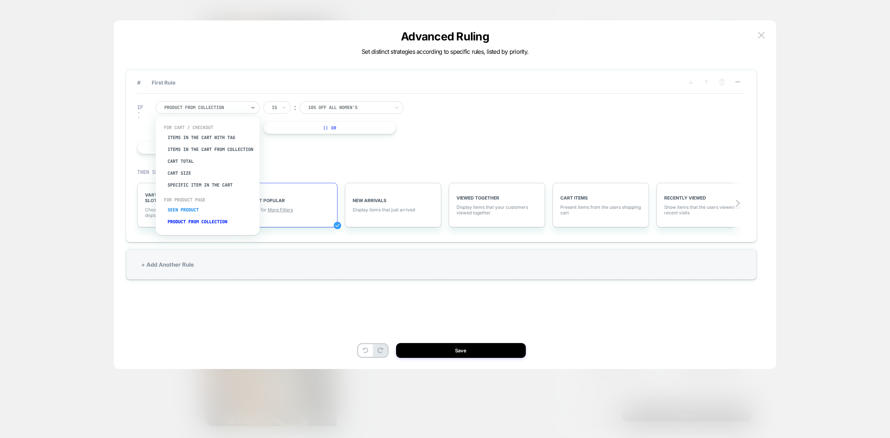
scroll to position [19, 0]
click at [203, 223] on div "Product with tag" at bounding box center [211, 221] width 96 height 12
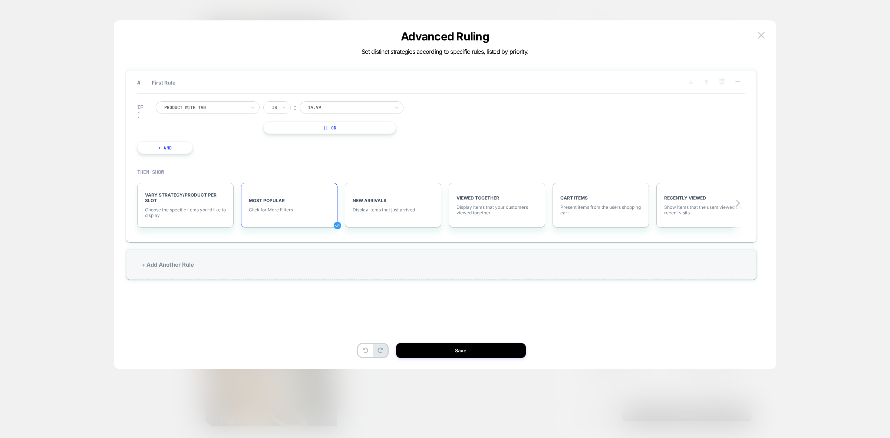
click at [346, 108] on div at bounding box center [349, 107] width 82 height 7
type input "****"
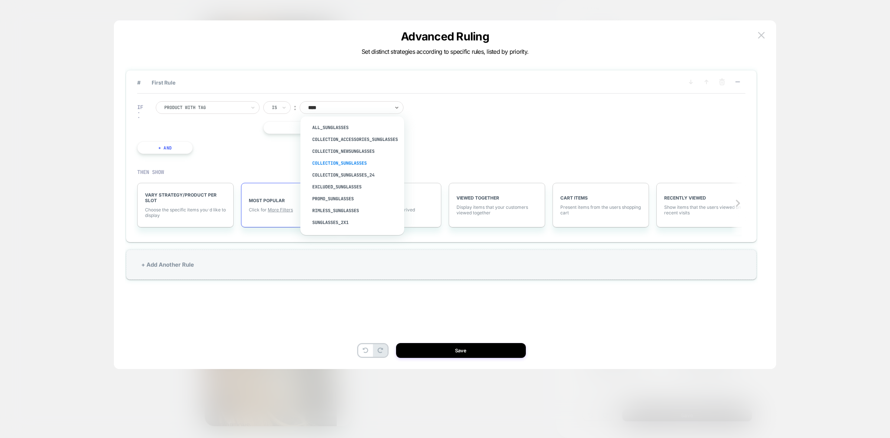
click at [370, 162] on div "Collection_Sunglasses" at bounding box center [356, 163] width 96 height 12
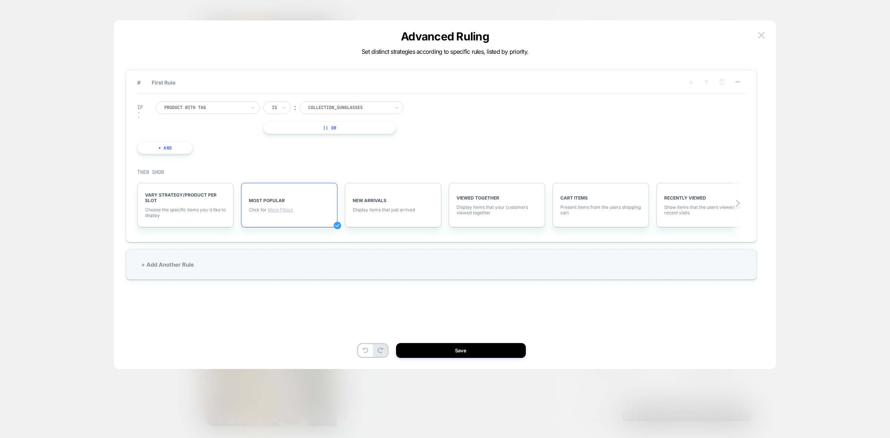
click at [279, 210] on span "More Filters" at bounding box center [280, 210] width 25 height 6
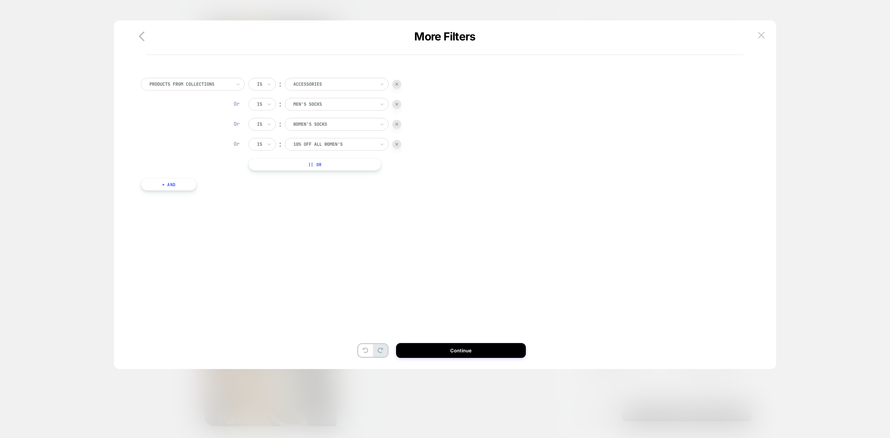
click at [400, 145] on div at bounding box center [396, 144] width 9 height 9
click at [399, 127] on div at bounding box center [396, 124] width 9 height 9
click at [398, 103] on img at bounding box center [396, 104] width 3 height 3
click at [265, 80] on div "Is" at bounding box center [262, 84] width 27 height 13
click at [270, 118] on div "Is not" at bounding box center [280, 117] width 48 height 12
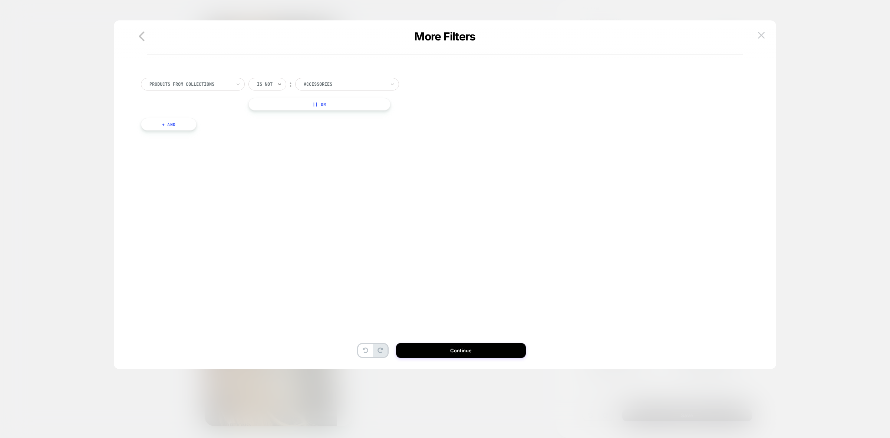
click at [317, 86] on div at bounding box center [345, 84] width 82 height 7
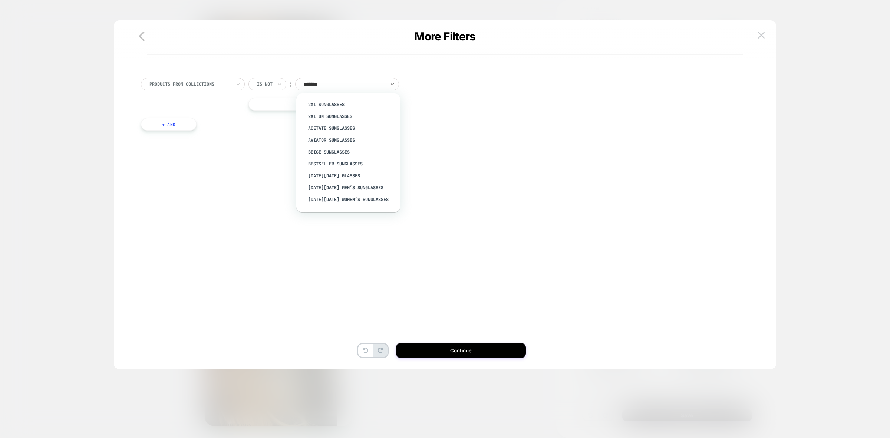
type input "********"
click at [196, 79] on div "PRODUCTS FROM COLLECTIONS" at bounding box center [193, 84] width 104 height 13
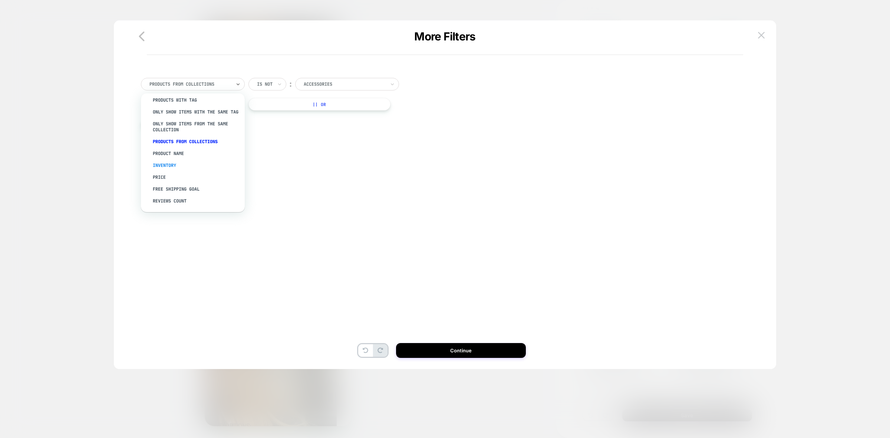
scroll to position [0, 0]
click at [201, 108] on div "PRODUCTS WITH TAG" at bounding box center [196, 105] width 96 height 12
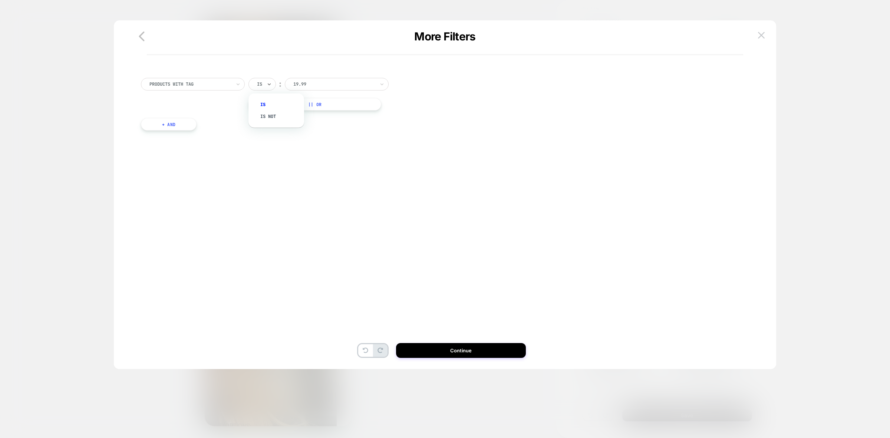
click at [259, 86] on input "text" at bounding box center [258, 84] width 3 height 7
click at [264, 112] on div "Is not" at bounding box center [280, 117] width 48 height 12
click at [329, 83] on div at bounding box center [345, 84] width 82 height 7
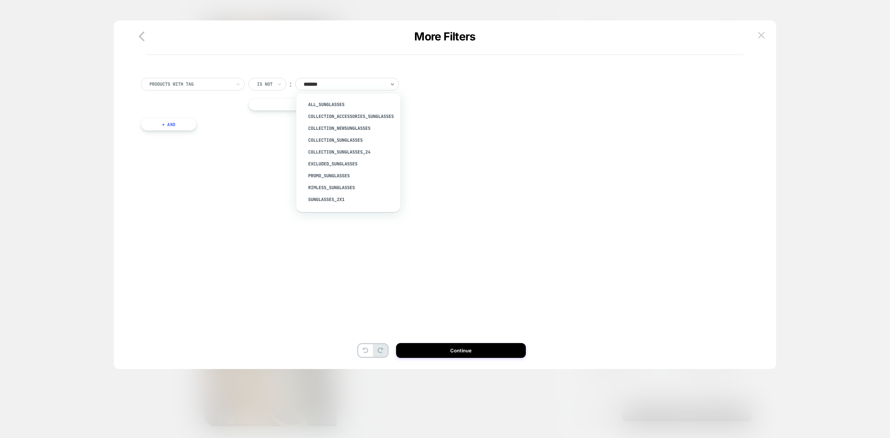
type input "********"
click at [349, 143] on div "Collection_Sunglasses" at bounding box center [352, 140] width 96 height 12
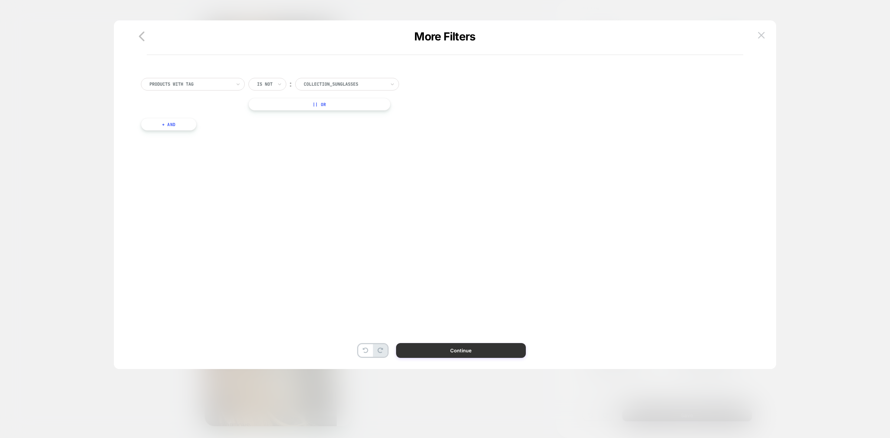
click at [465, 355] on button "Continue" at bounding box center [461, 350] width 130 height 15
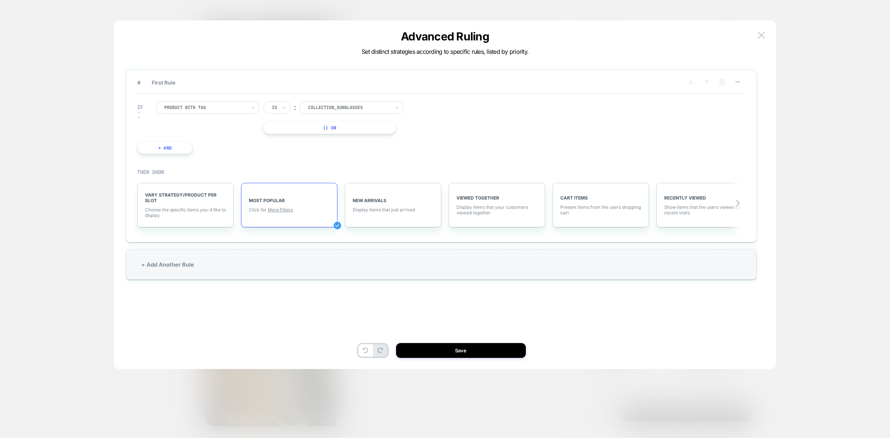
click at [465, 341] on div "# First Rule IF Product with tag Is ︰ Collection_Sunglasses || Or + And . . . T…" at bounding box center [441, 206] width 633 height 312
click at [471, 351] on button "Save" at bounding box center [461, 350] width 130 height 15
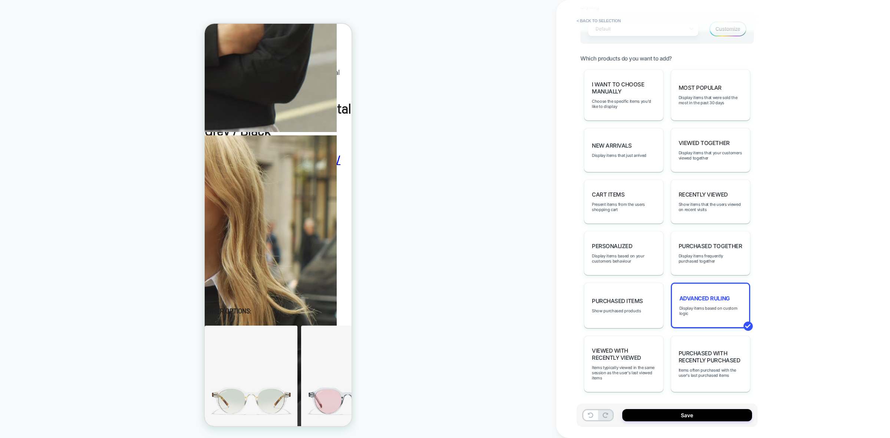
scroll to position [417, 0]
click at [728, 306] on span "Display items based on custom logic" at bounding box center [710, 311] width 62 height 10
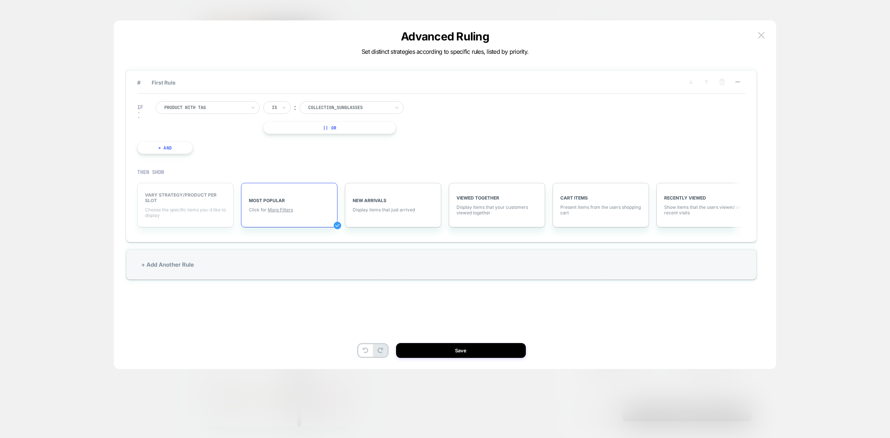
click at [180, 213] on span "Choose the specific items you׳d like to display" at bounding box center [185, 212] width 81 height 11
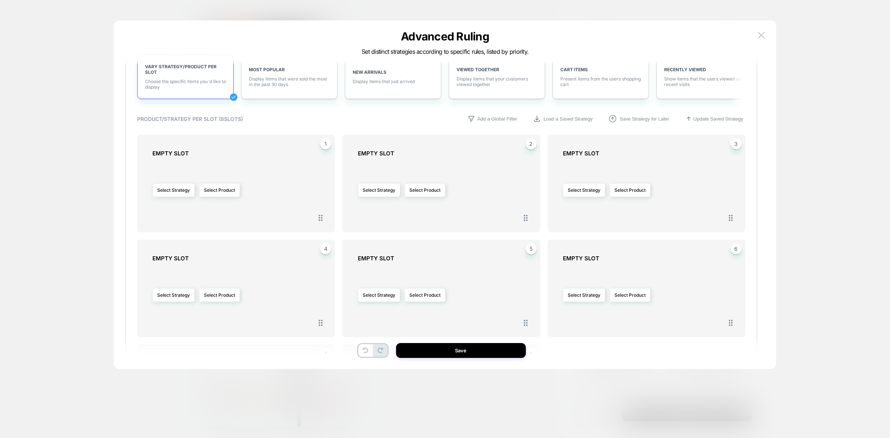
scroll to position [185, 0]
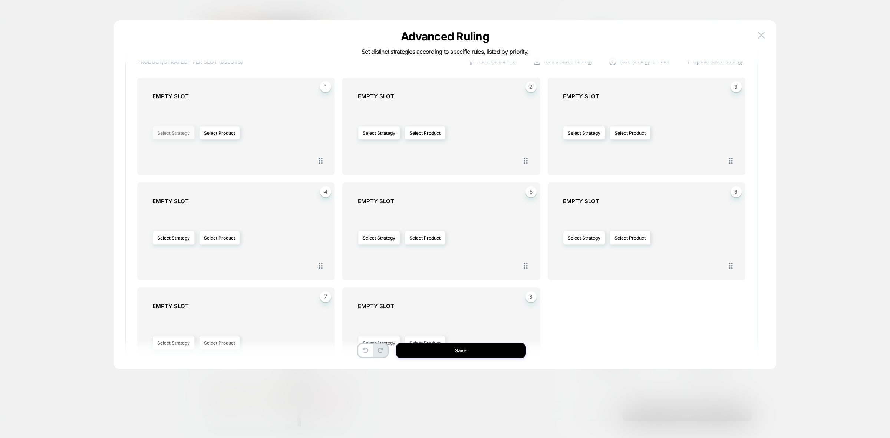
click at [178, 131] on button "Select Strategy" at bounding box center [173, 133] width 42 height 14
click at [151, 153] on span "Most Popular" at bounding box center [149, 155] width 28 height 6
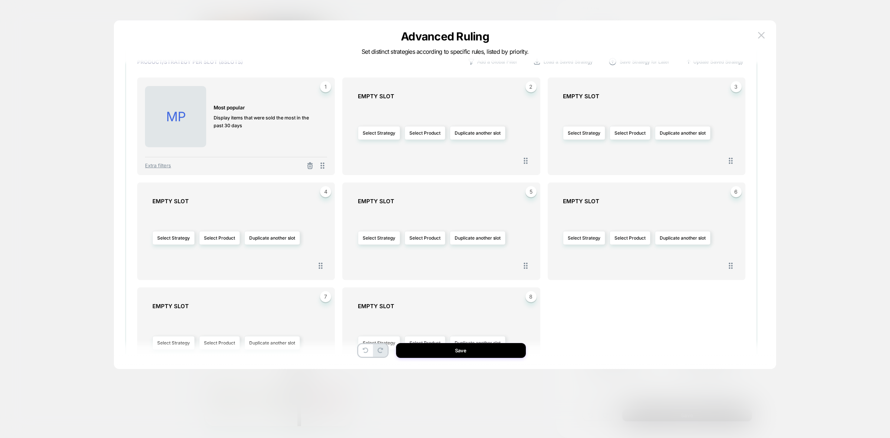
click at [156, 164] on span "Extra filters" at bounding box center [158, 165] width 26 height 6
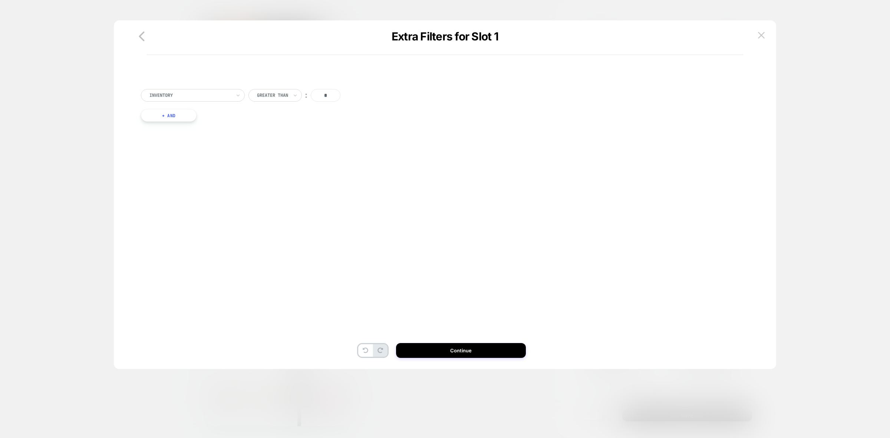
scroll to position [0, 0]
click at [763, 32] on img at bounding box center [761, 35] width 7 height 6
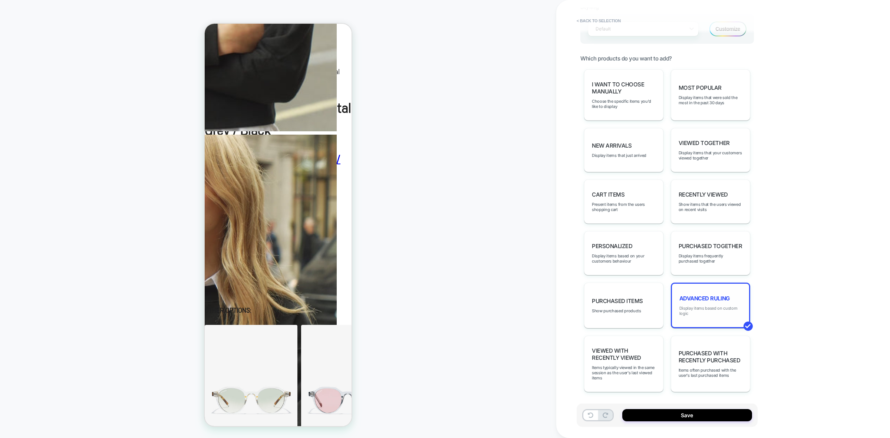
click at [720, 307] on span "Display items based on custom logic" at bounding box center [710, 311] width 62 height 10
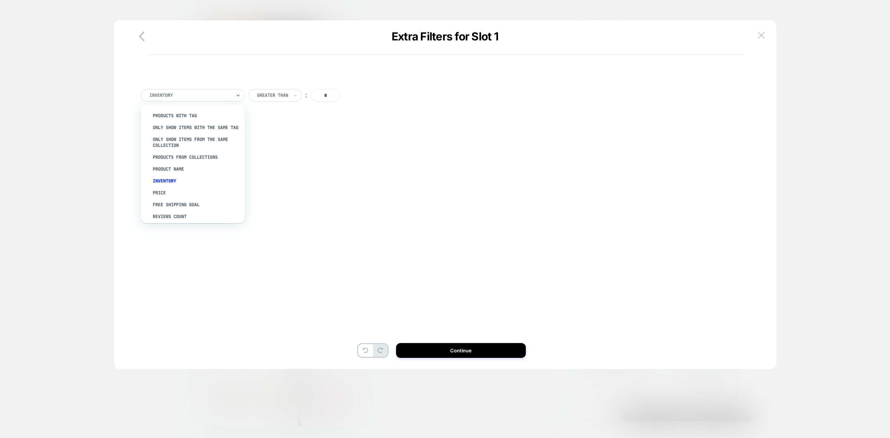
click at [196, 95] on div at bounding box center [190, 95] width 82 height 7
click at [195, 116] on div "PRODUCTS WITH TAG" at bounding box center [196, 116] width 96 height 12
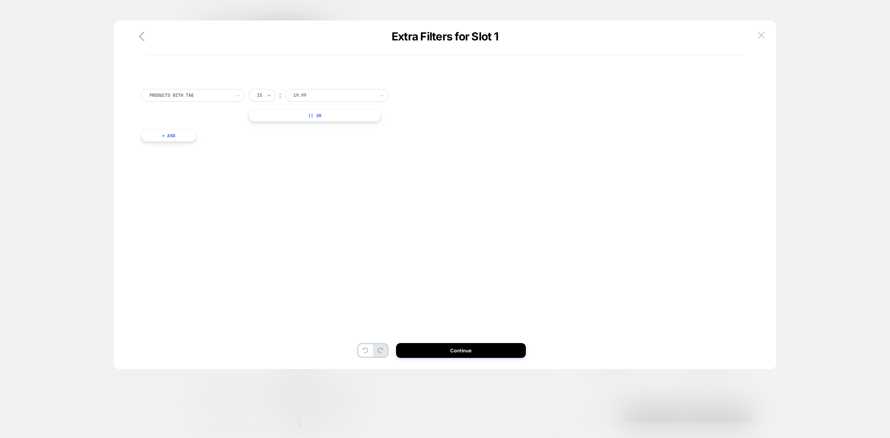
click at [270, 93] on icon at bounding box center [269, 95] width 5 height 7
click at [274, 124] on div "Is not" at bounding box center [280, 128] width 48 height 12
click at [371, 97] on div at bounding box center [345, 95] width 82 height 7
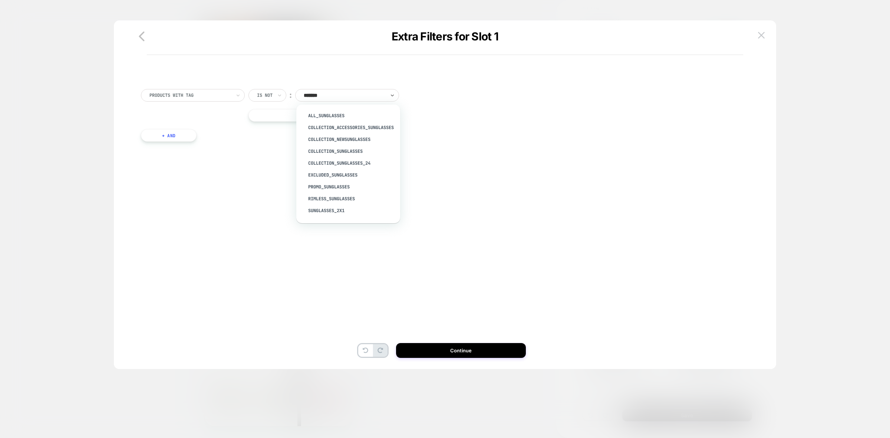
type input "********"
click at [346, 154] on div "Collection_Sunglasses" at bounding box center [352, 151] width 96 height 12
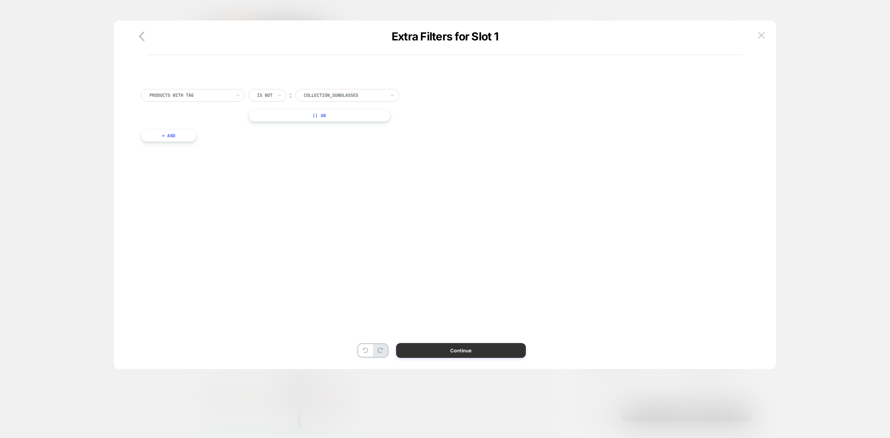
click at [453, 348] on button "Continue" at bounding box center [461, 350] width 130 height 15
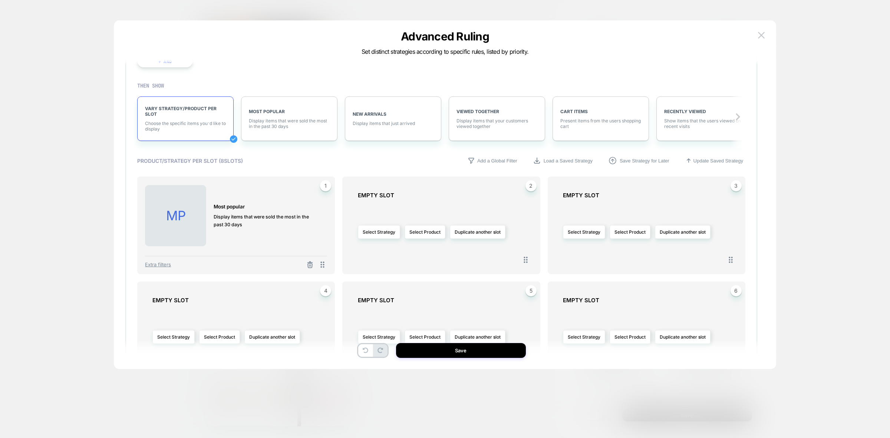
scroll to position [93, 0]
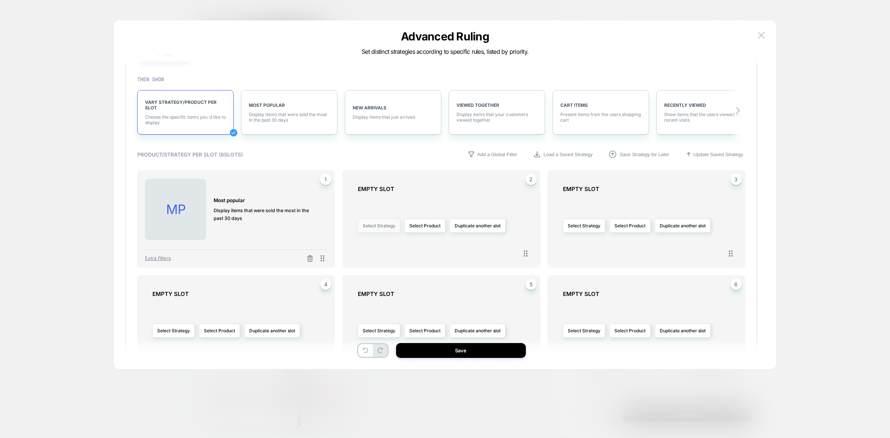
click at [396, 229] on button "Select Strategy" at bounding box center [379, 226] width 42 height 14
click at [367, 268] on span "Viewed Together" at bounding box center [358, 268] width 36 height 6
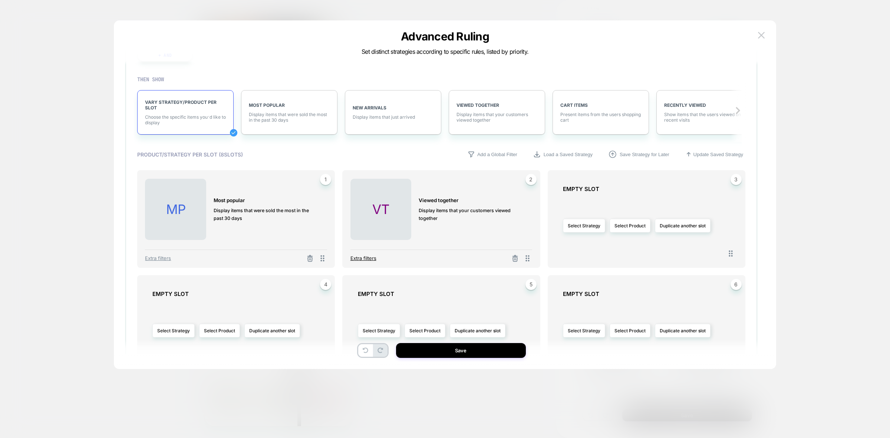
click at [363, 257] on span "Extra filters" at bounding box center [364, 258] width 26 height 6
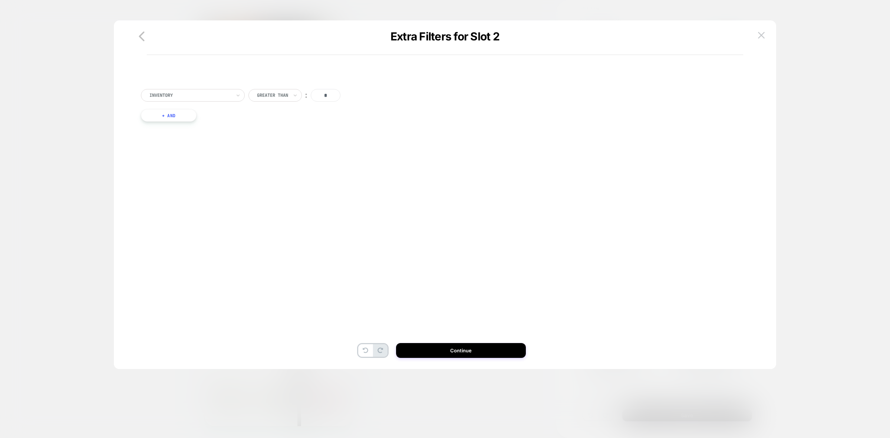
scroll to position [0, 0]
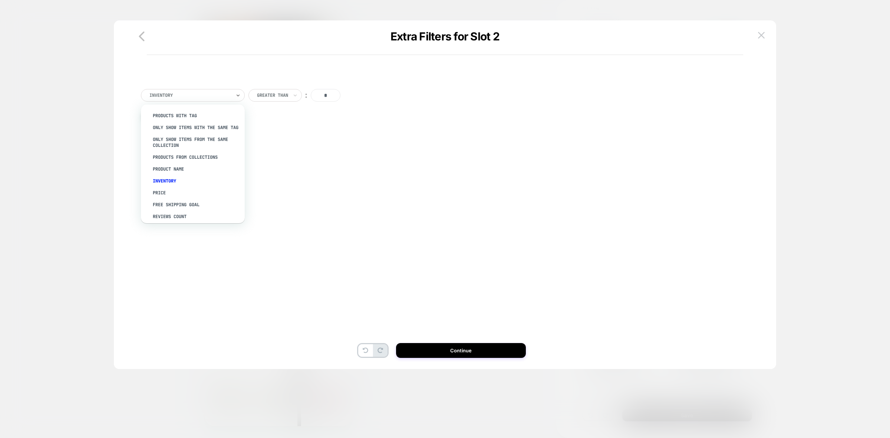
click at [194, 98] on div at bounding box center [190, 95] width 82 height 7
click at [184, 118] on div "PRODUCTS WITH TAG" at bounding box center [196, 116] width 96 height 12
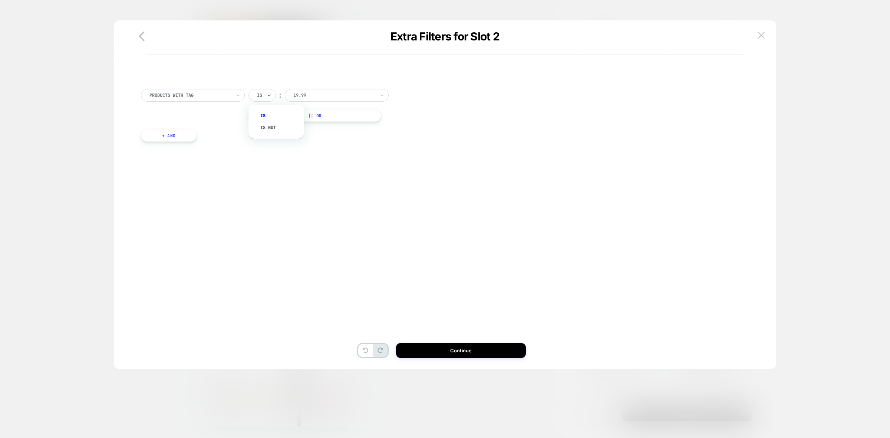
click at [263, 93] on div "Is" at bounding box center [262, 95] width 27 height 13
click at [273, 126] on div "Is not" at bounding box center [280, 128] width 48 height 12
click at [321, 93] on div at bounding box center [345, 95] width 82 height 7
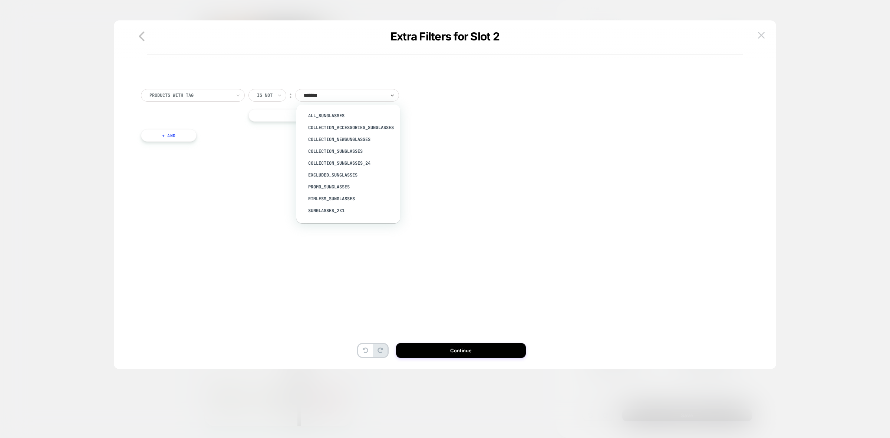
type input "********"
click at [340, 151] on div "Collection_Sunglasses" at bounding box center [352, 151] width 96 height 12
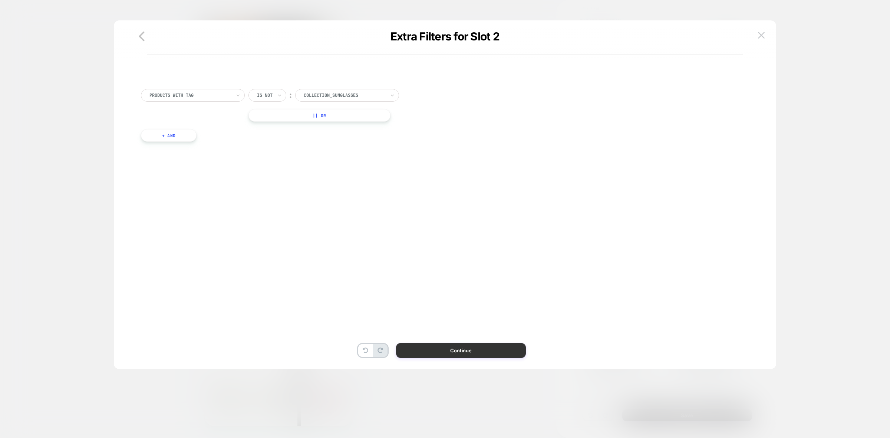
click at [481, 352] on button "Continue" at bounding box center [461, 350] width 130 height 15
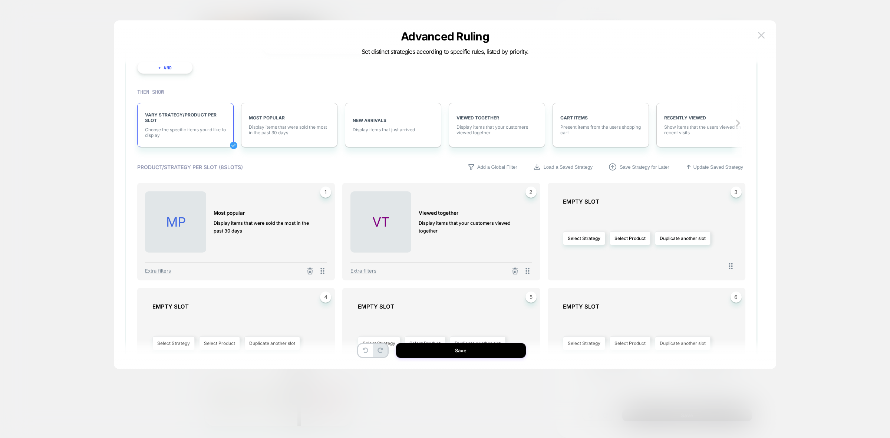
scroll to position [93, 0]
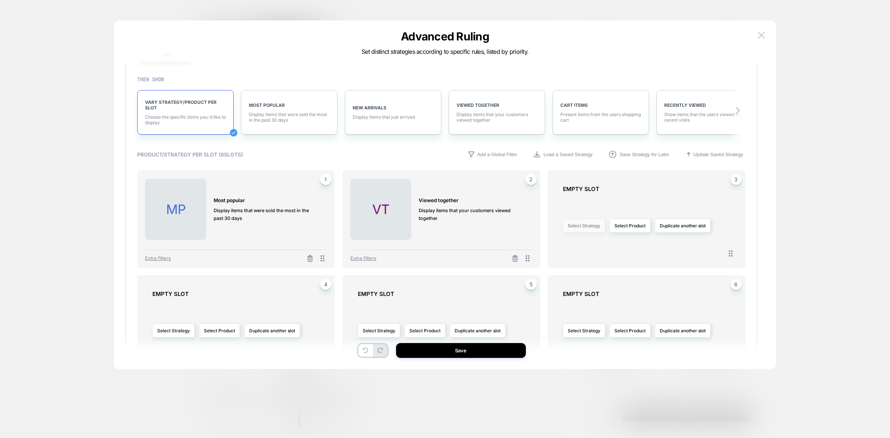
click at [591, 230] on button "Select Strategy" at bounding box center [584, 226] width 42 height 14
click at [574, 287] on span "Recently Viewed" at bounding box center [564, 289] width 36 height 6
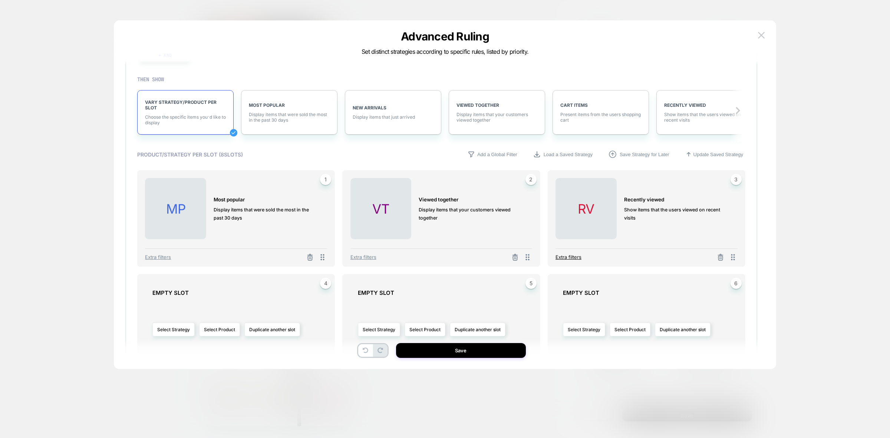
click at [573, 256] on span "Extra filters" at bounding box center [569, 257] width 26 height 6
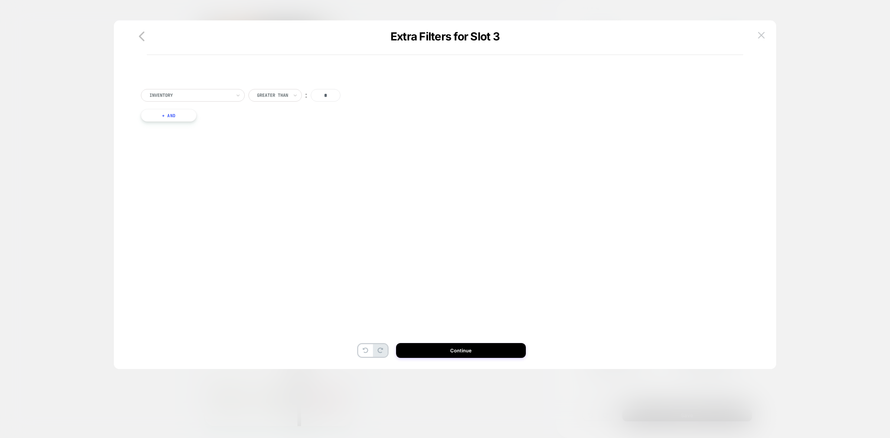
scroll to position [0, 0]
click at [221, 93] on div at bounding box center [190, 95] width 82 height 7
click at [186, 117] on div "PRODUCTS WITH TAG" at bounding box center [196, 116] width 96 height 12
click at [264, 91] on div "Is" at bounding box center [262, 95] width 27 height 13
click at [267, 131] on div "Is not" at bounding box center [280, 128] width 48 height 12
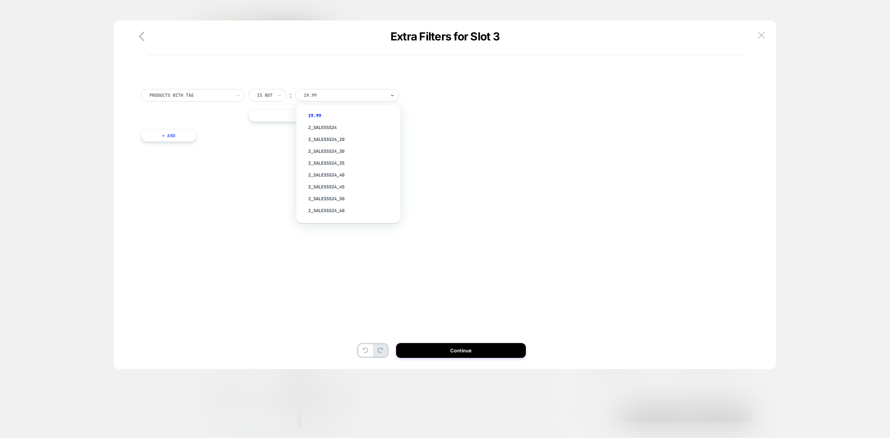
click at [318, 98] on div at bounding box center [345, 95] width 82 height 7
type input "********"
click at [348, 154] on div "Collection_Sunglasses" at bounding box center [352, 151] width 96 height 12
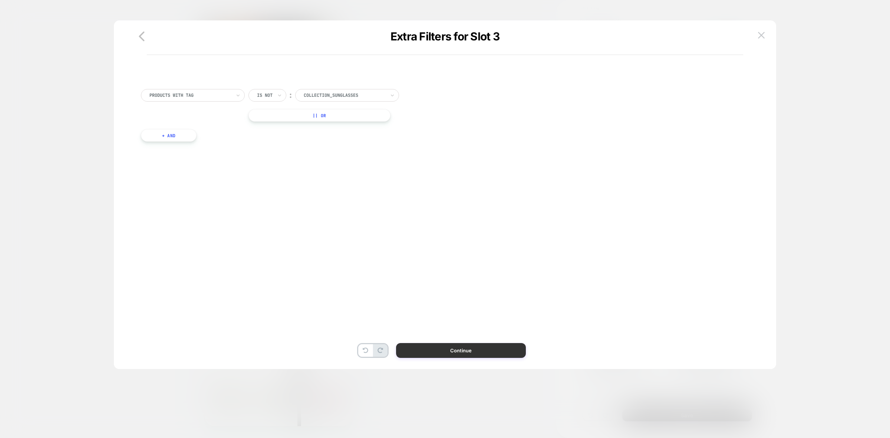
click at [482, 353] on button "Continue" at bounding box center [461, 350] width 130 height 15
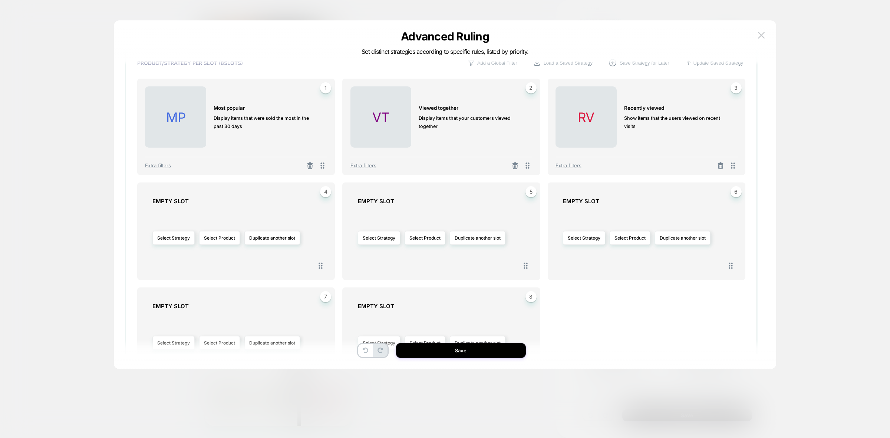
scroll to position [185, 0]
click at [171, 243] on div "Select Strategy Select Product Duplicate another slot" at bounding box center [239, 236] width 175 height 59
click at [177, 239] on button "Select Strategy" at bounding box center [173, 237] width 42 height 14
click at [172, 318] on span "Purchased Together" at bounding box center [156, 321] width 43 height 6
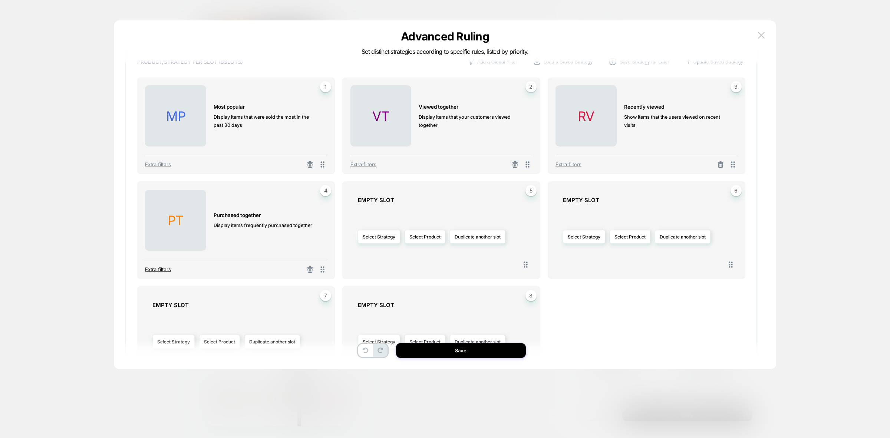
click at [160, 269] on span "Extra filters" at bounding box center [158, 269] width 26 height 6
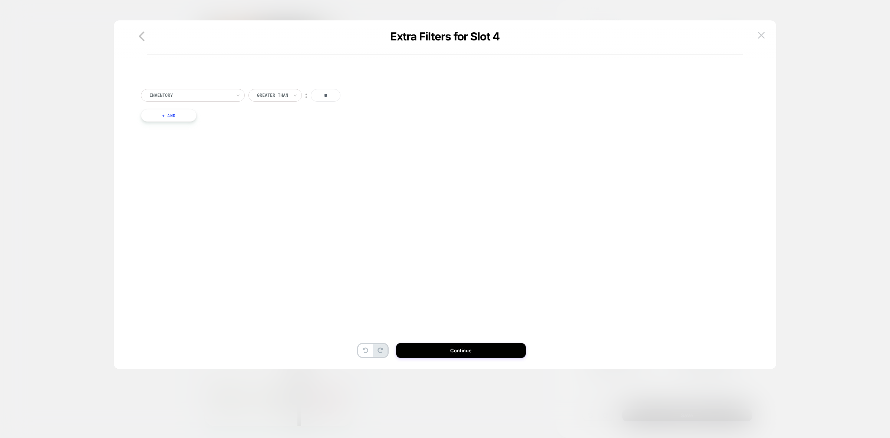
scroll to position [0, 0]
click at [182, 93] on div at bounding box center [190, 95] width 82 height 7
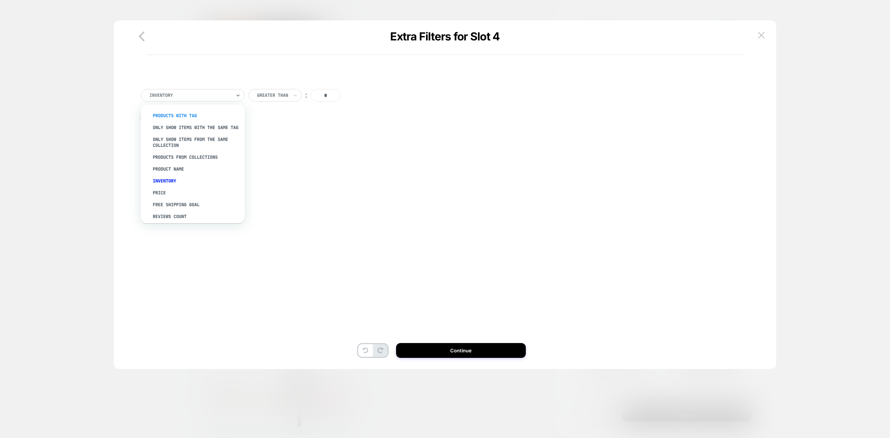
click at [181, 116] on div "PRODUCTS WITH TAG" at bounding box center [196, 116] width 96 height 12
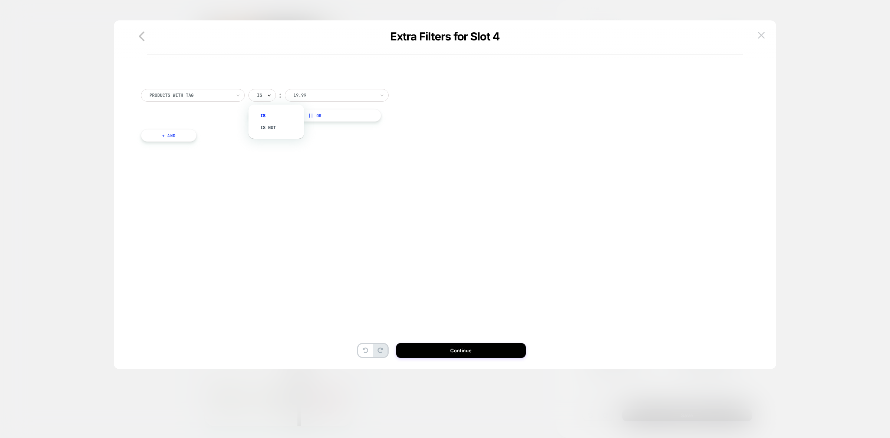
click at [272, 93] on icon at bounding box center [269, 95] width 5 height 7
click at [280, 128] on div "Is not" at bounding box center [280, 128] width 48 height 12
click at [329, 95] on div at bounding box center [345, 95] width 82 height 7
type input "********"
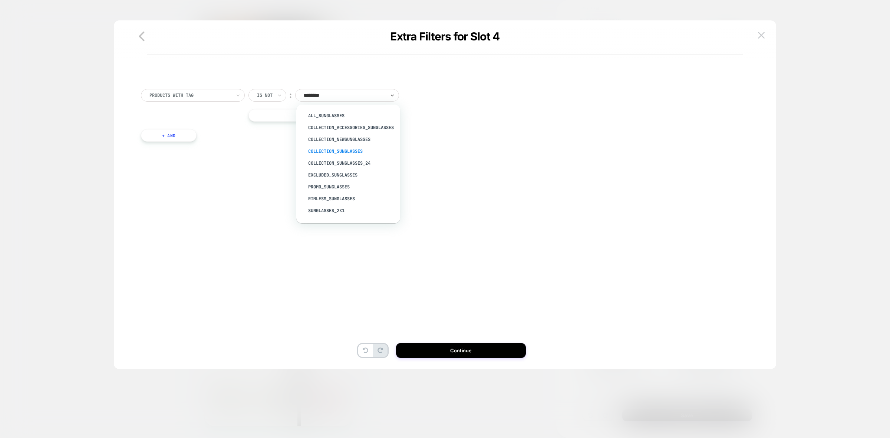
click at [347, 152] on div "Collection_Sunglasses" at bounding box center [352, 151] width 96 height 12
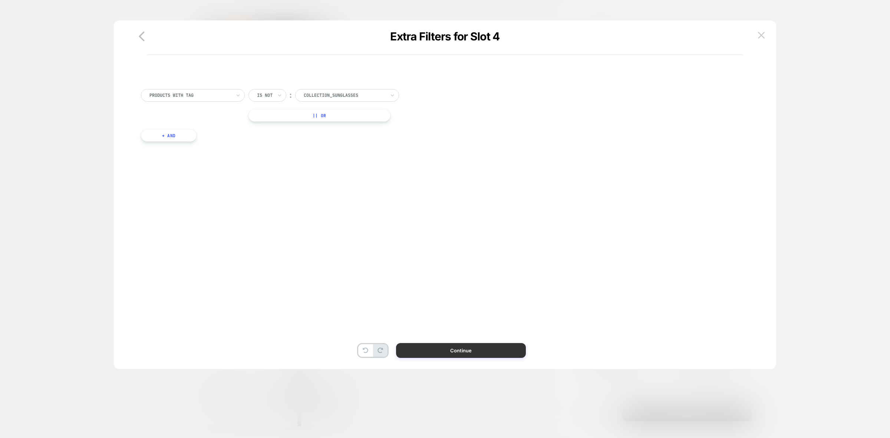
click at [458, 350] on button "Continue" at bounding box center [461, 350] width 130 height 15
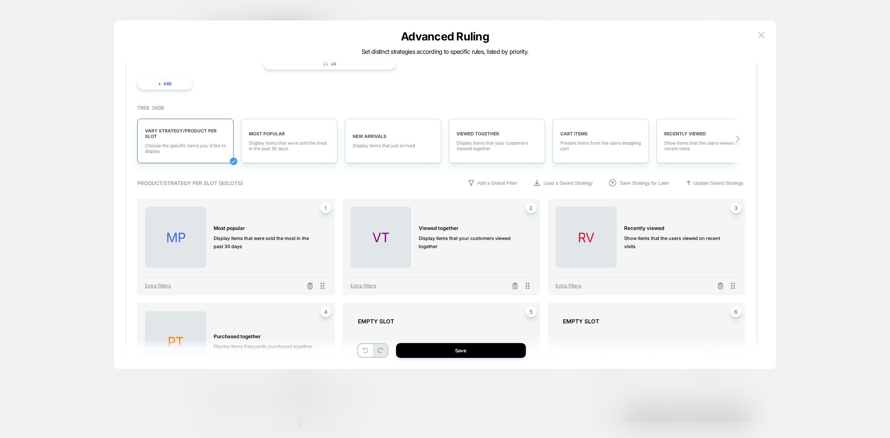
scroll to position [185, 0]
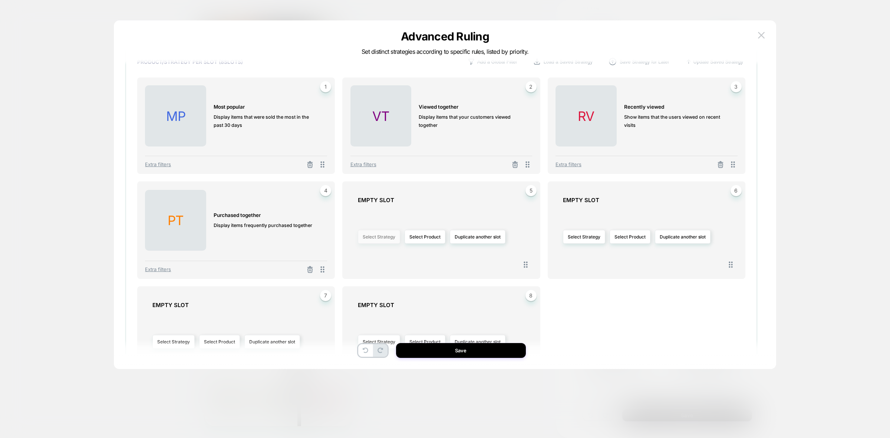
click at [381, 236] on button "Select Strategy" at bounding box center [379, 237] width 42 height 14
click at [394, 339] on span "Viewed with Recently Viewed" at bounding box center [371, 342] width 63 height 6
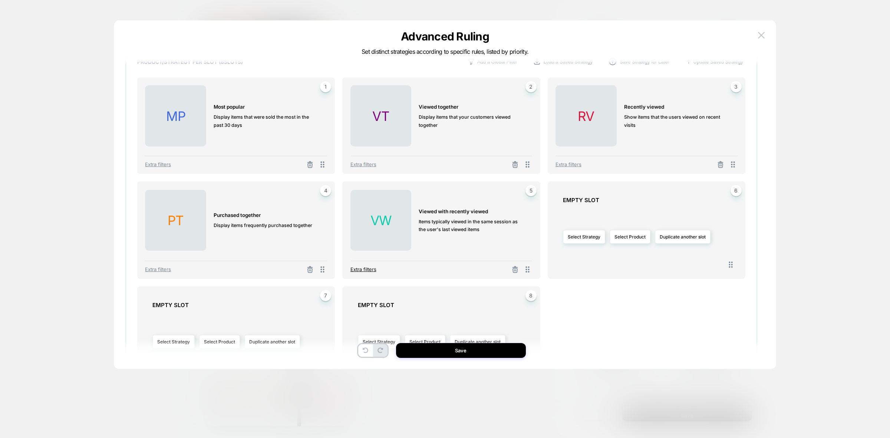
click at [369, 270] on span "Extra filters" at bounding box center [364, 269] width 26 height 6
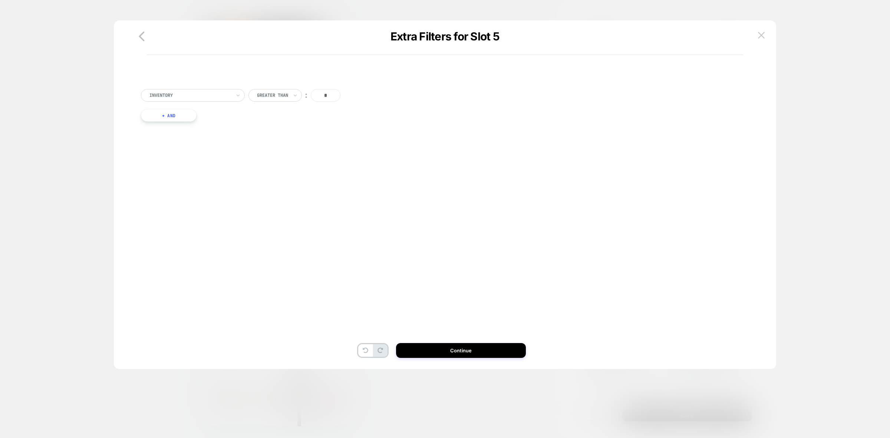
scroll to position [0, 0]
click at [206, 93] on div at bounding box center [190, 95] width 82 height 7
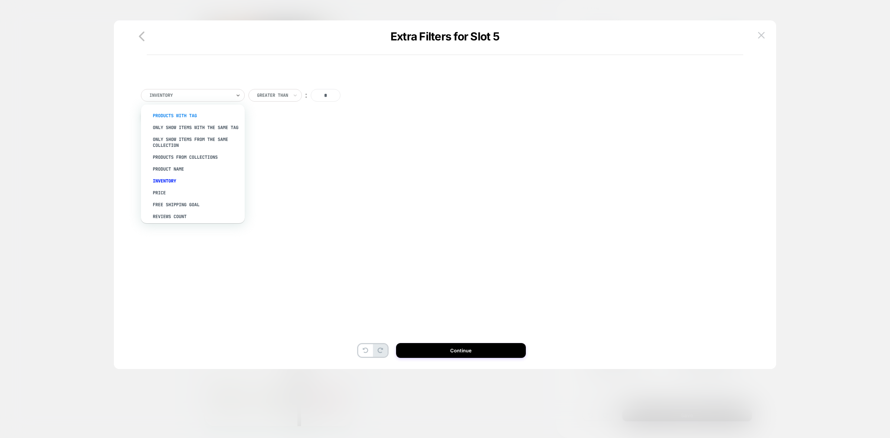
click at [181, 113] on div "PRODUCTS WITH TAG" at bounding box center [196, 116] width 96 height 12
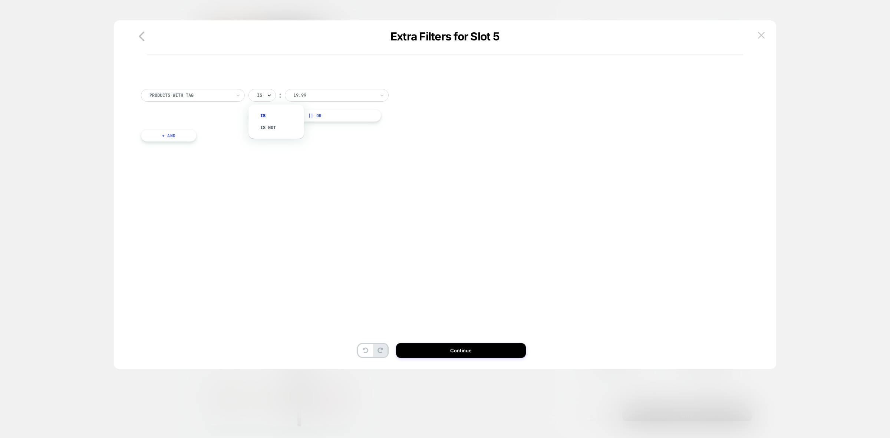
click at [267, 93] on icon at bounding box center [269, 95] width 5 height 7
click at [272, 125] on div "Is not" at bounding box center [280, 128] width 48 height 12
click at [312, 96] on div at bounding box center [345, 95] width 82 height 7
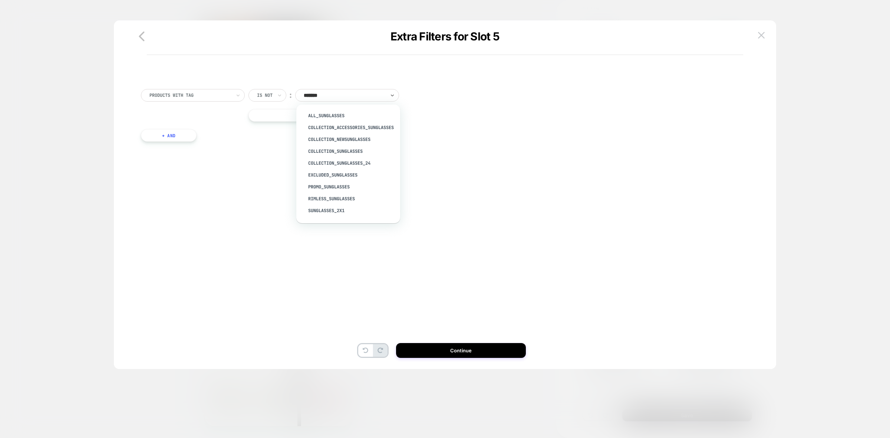
type input "********"
click at [335, 153] on div "Collection_Sunglasses" at bounding box center [352, 151] width 96 height 12
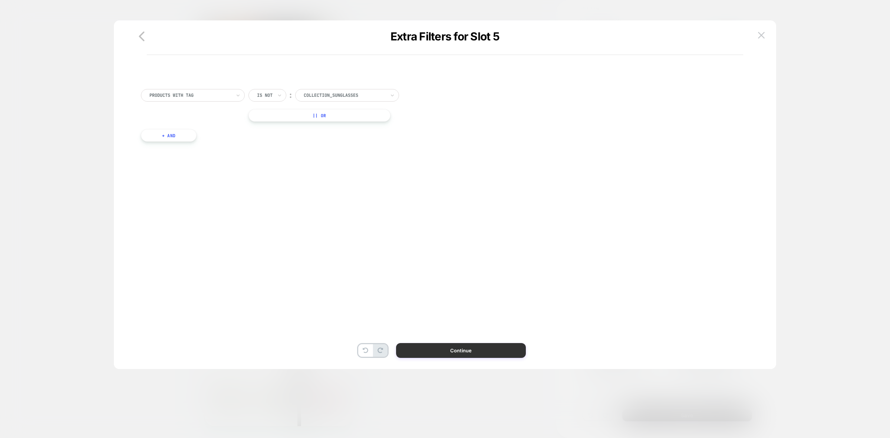
click at [507, 349] on button "Continue" at bounding box center [461, 350] width 130 height 15
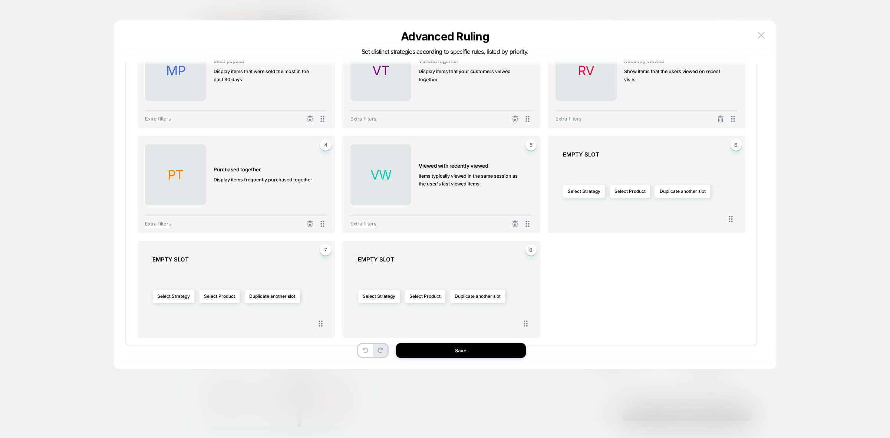
scroll to position [232, 0]
click at [591, 188] on button "Select Strategy" at bounding box center [584, 191] width 42 height 14
click at [579, 303] on span "Purchased with Recently Purchased" at bounding box center [584, 306] width 77 height 6
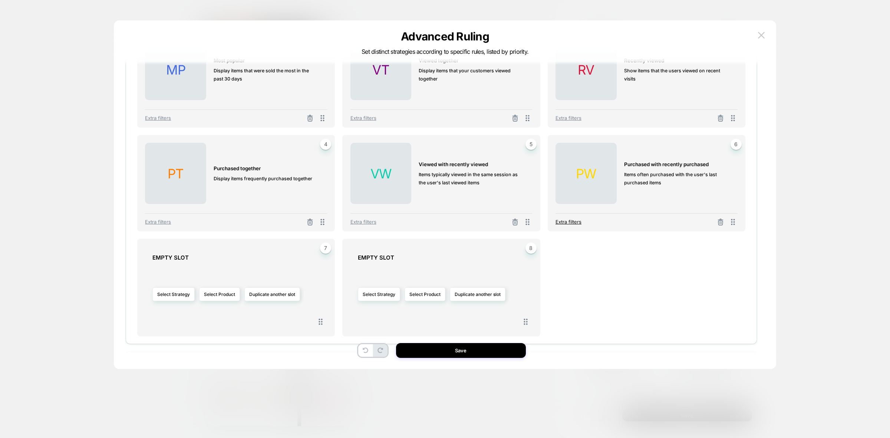
click at [572, 221] on span "Extra filters" at bounding box center [569, 222] width 26 height 6
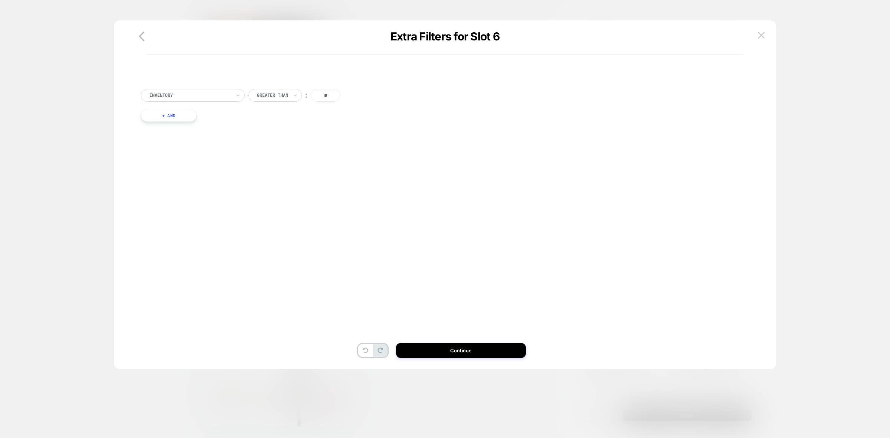
scroll to position [0, 0]
click at [177, 88] on div "Inventory Greater Than ︰ * + And" at bounding box center [441, 113] width 608 height 70
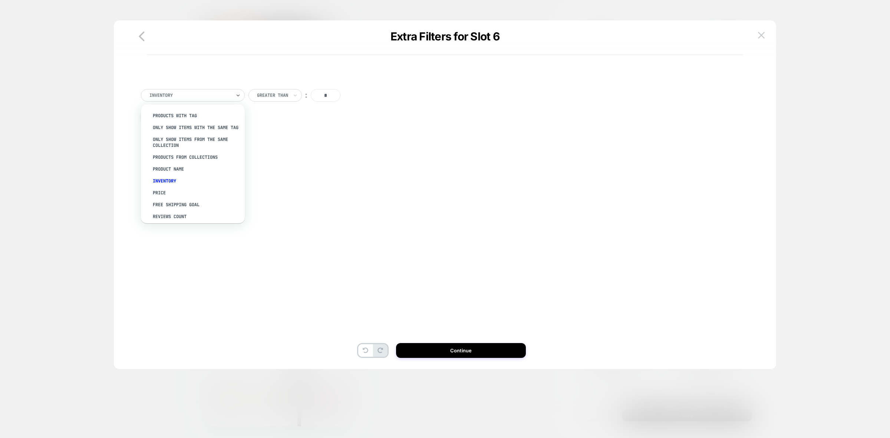
click at [178, 93] on div at bounding box center [190, 95] width 82 height 7
click at [186, 113] on div "PRODUCTS WITH TAG" at bounding box center [196, 116] width 96 height 12
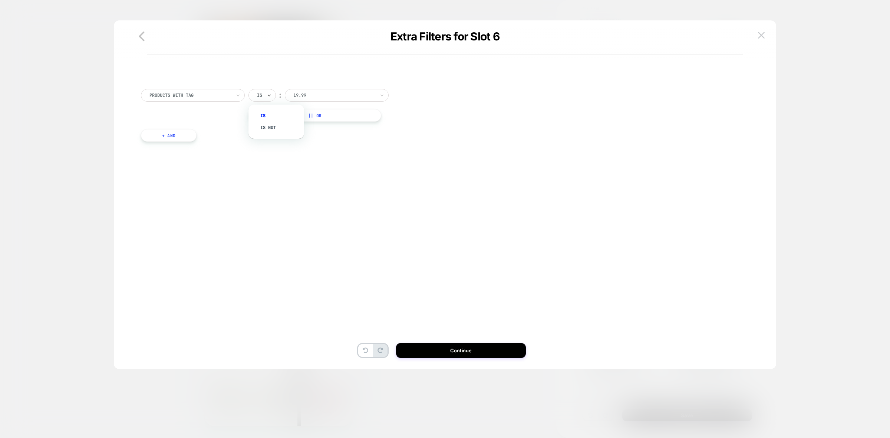
click at [251, 99] on div "Is" at bounding box center [262, 95] width 27 height 13
click at [271, 134] on div "Is Is not" at bounding box center [276, 121] width 48 height 27
click at [274, 124] on div "Is not" at bounding box center [280, 128] width 48 height 12
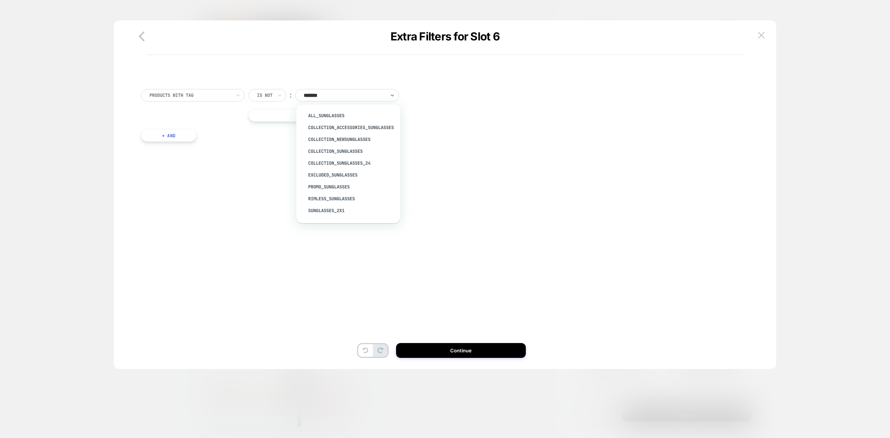
type input "********"
click at [348, 152] on div "Collection_Sunglasses" at bounding box center [352, 151] width 96 height 12
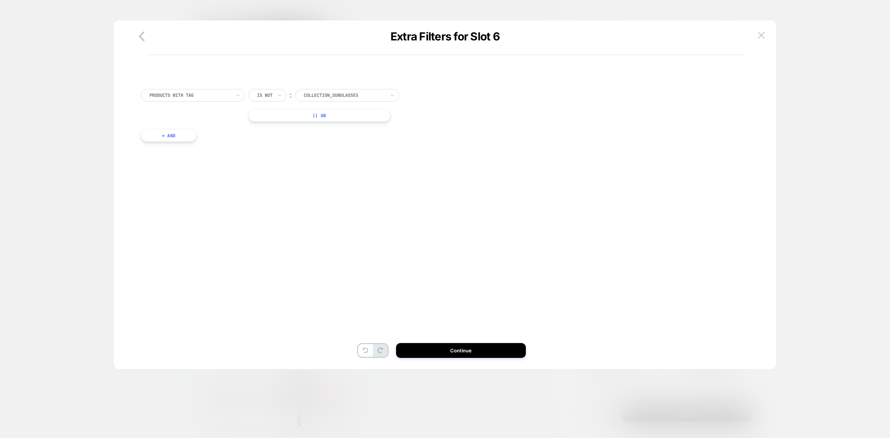
click at [484, 353] on button "Continue" at bounding box center [461, 350] width 130 height 15
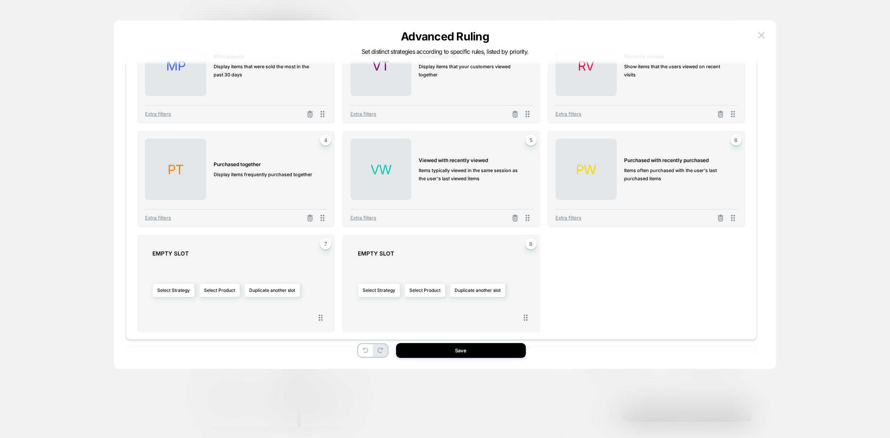
scroll to position [266, 0]
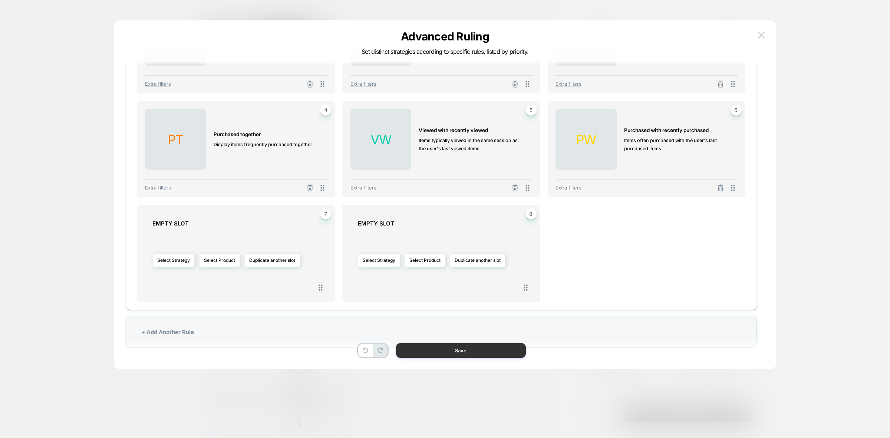
click at [477, 352] on button "Save" at bounding box center [461, 350] width 130 height 15
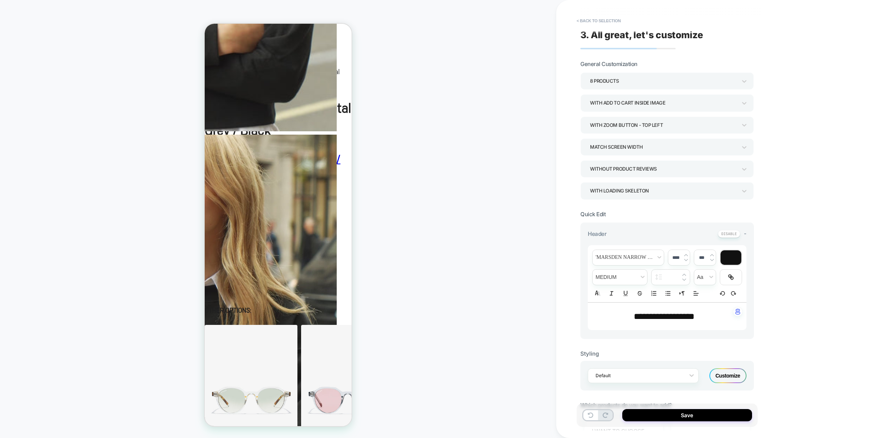
scroll to position [0, 0]
click at [645, 82] on div "8 Products" at bounding box center [663, 81] width 147 height 10
click at [601, 180] on div "6 Products" at bounding box center [667, 177] width 168 height 15
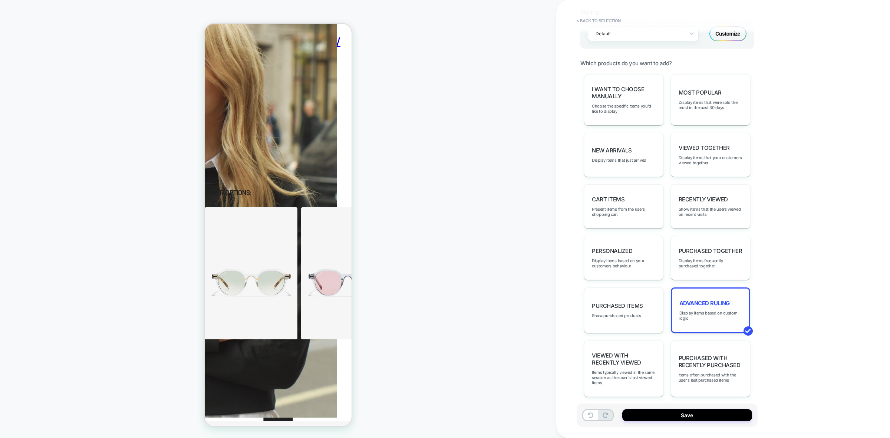
scroll to position [348, 0]
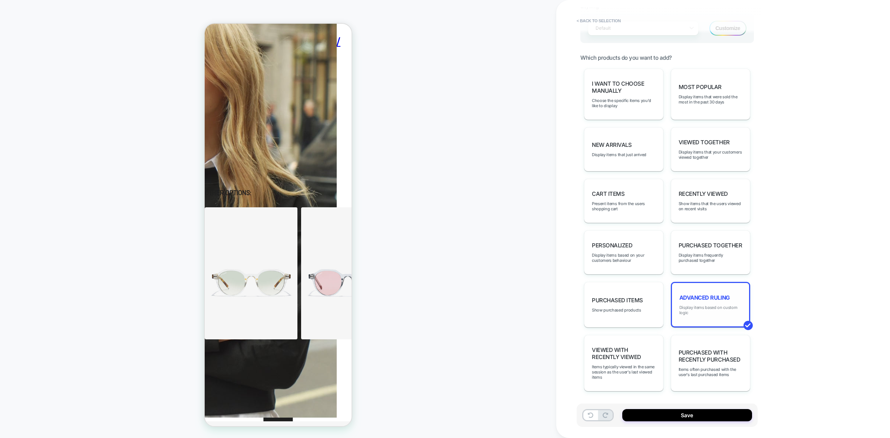
click at [717, 305] on span "Display items based on custom logic" at bounding box center [710, 310] width 62 height 10
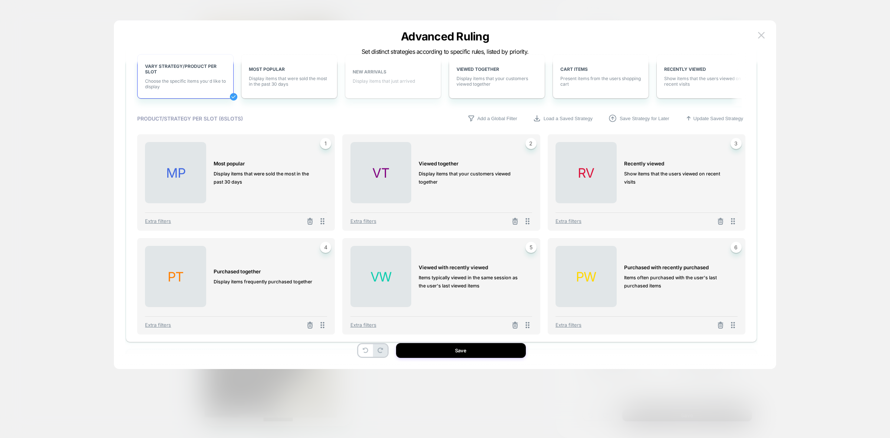
scroll to position [161, 0]
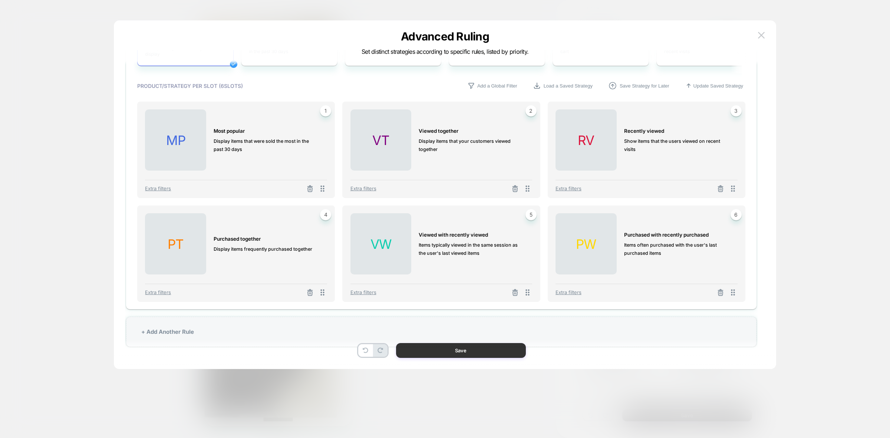
click at [485, 351] on button "Save" at bounding box center [461, 350] width 130 height 15
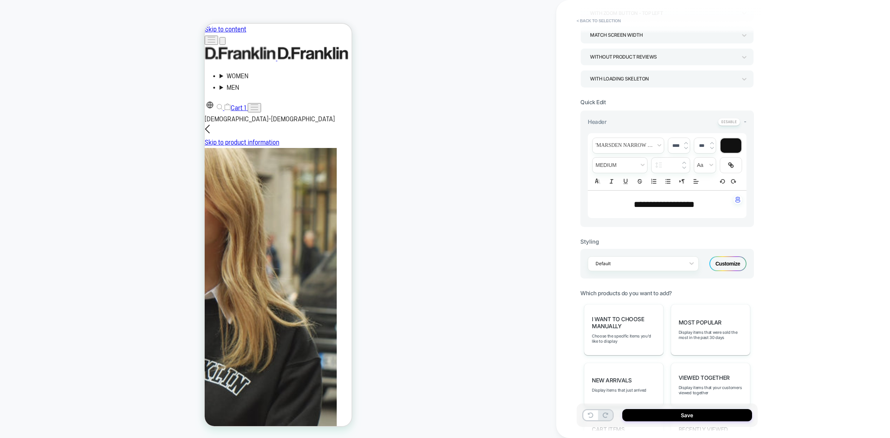
scroll to position [0, 0]
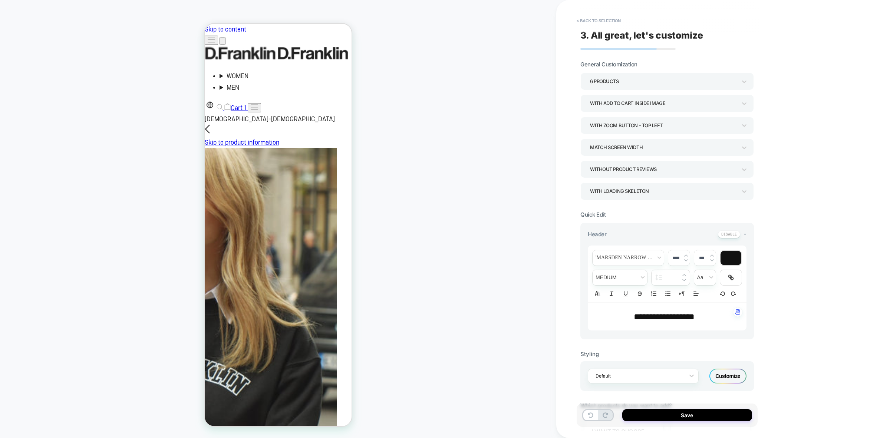
click at [640, 309] on div "**********" at bounding box center [667, 316] width 159 height 27
click at [687, 313] on p "**********" at bounding box center [664, 316] width 138 height 13
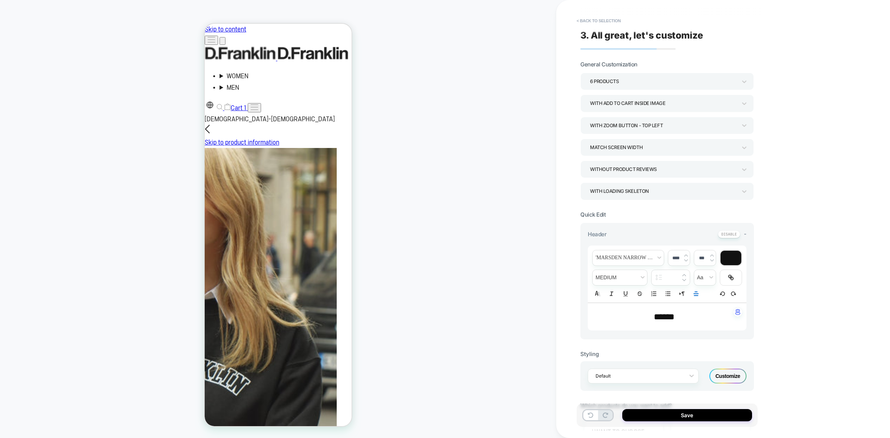
click at [687, 313] on p "******" at bounding box center [664, 316] width 138 height 13
click at [656, 319] on span "******" at bounding box center [664, 316] width 21 height 9
click at [798, 177] on div "**********" at bounding box center [719, 219] width 326 height 438
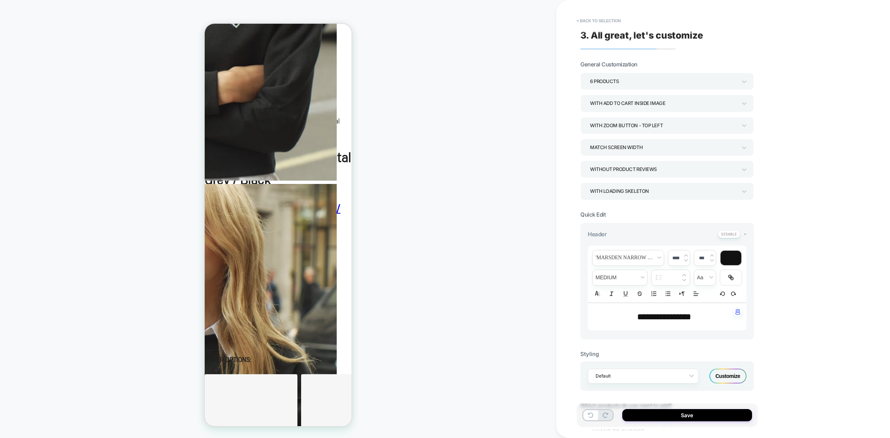
scroll to position [371, 0]
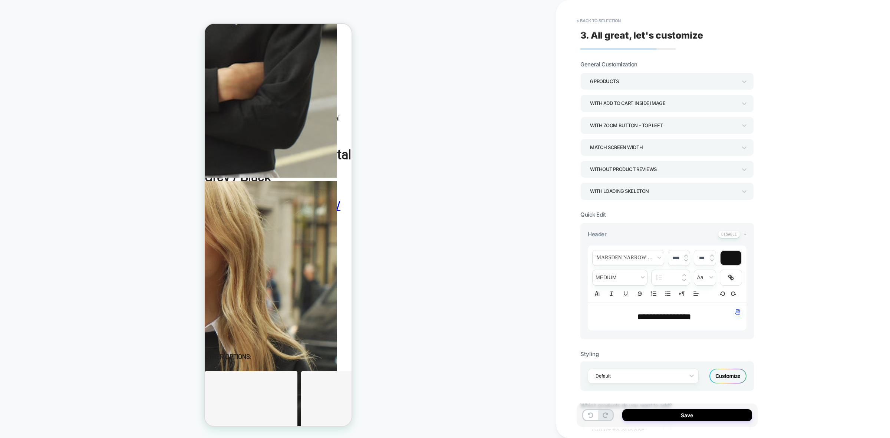
click at [724, 376] on div "Customize" at bounding box center [728, 376] width 37 height 15
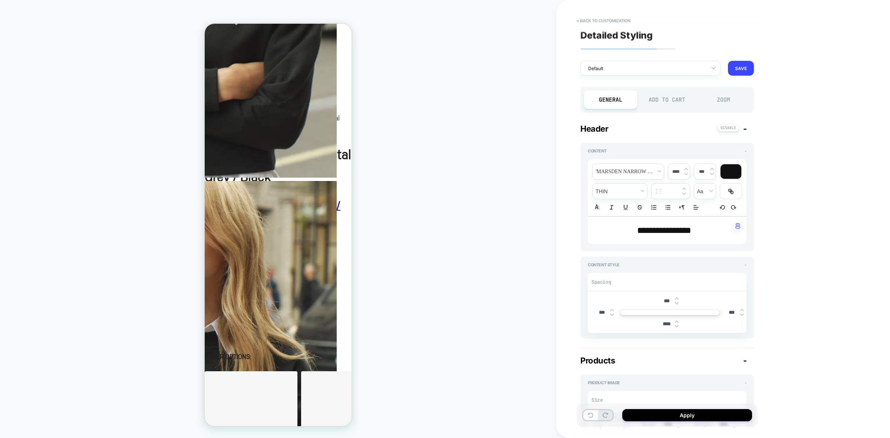
type textarea "*"
click at [685, 168] on img at bounding box center [686, 169] width 4 height 3
click at [686, 175] on img at bounding box center [686, 173] width 4 height 3
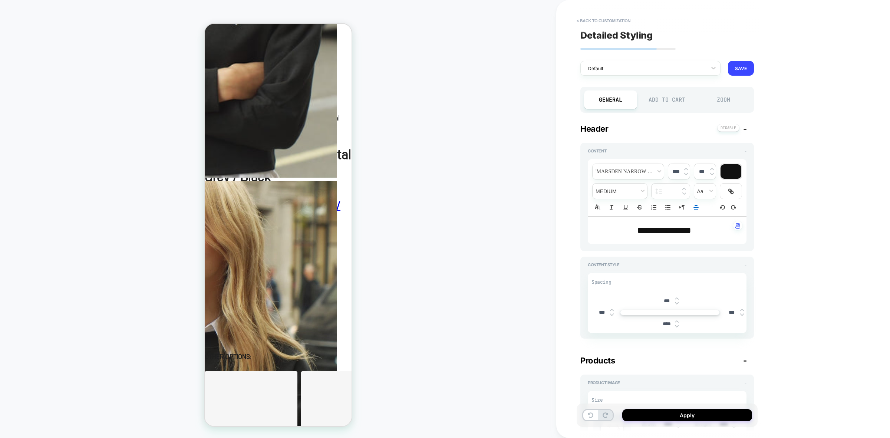
type input "****"
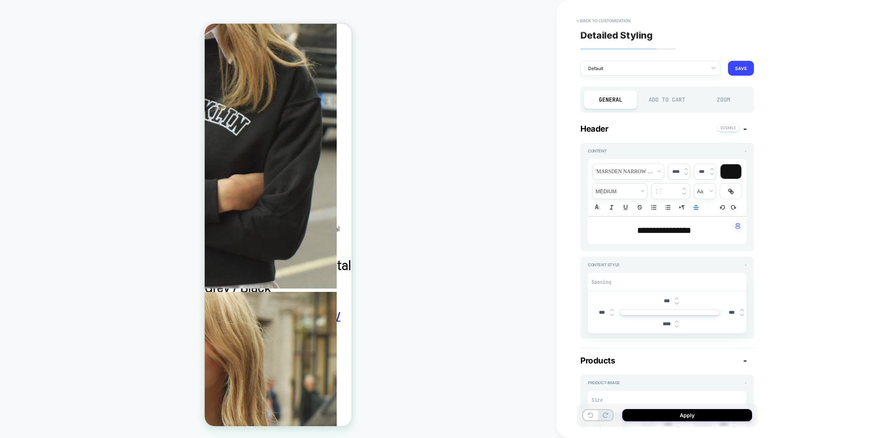
scroll to position [257, 0]
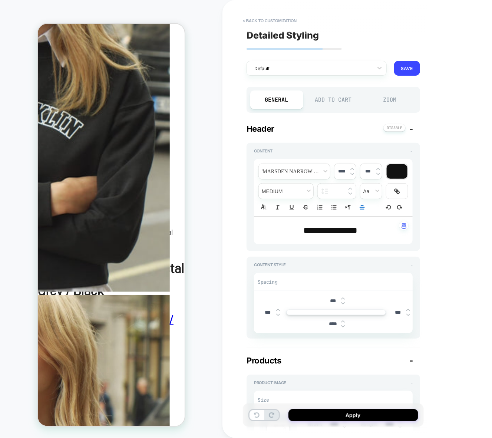
type textarea "*"
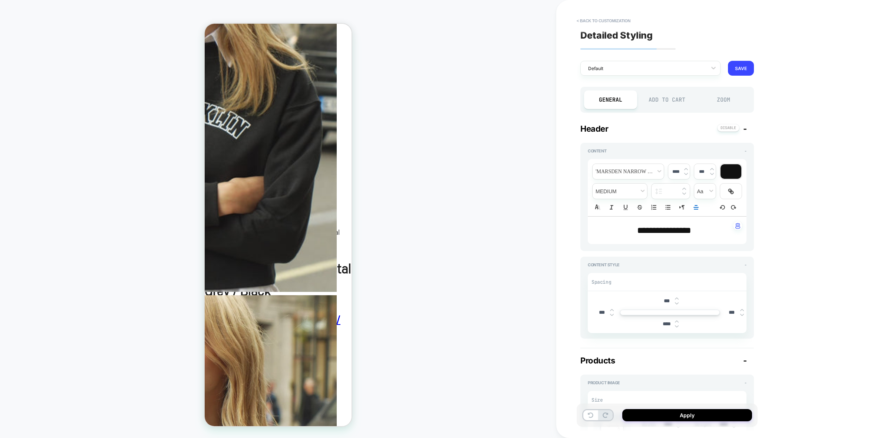
click at [688, 173] on div "****" at bounding box center [679, 171] width 22 height 15
click at [687, 175] on img at bounding box center [686, 173] width 4 height 3
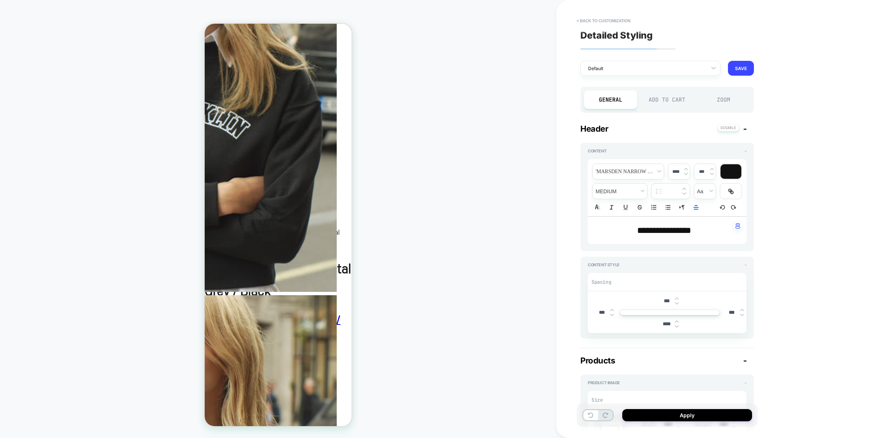
click at [687, 175] on img at bounding box center [686, 173] width 4 height 3
click at [645, 175] on span "font" at bounding box center [628, 171] width 71 height 15
click at [627, 258] on span "font" at bounding box center [629, 263] width 62 height 20
click at [678, 228] on span "**********" at bounding box center [664, 230] width 54 height 9
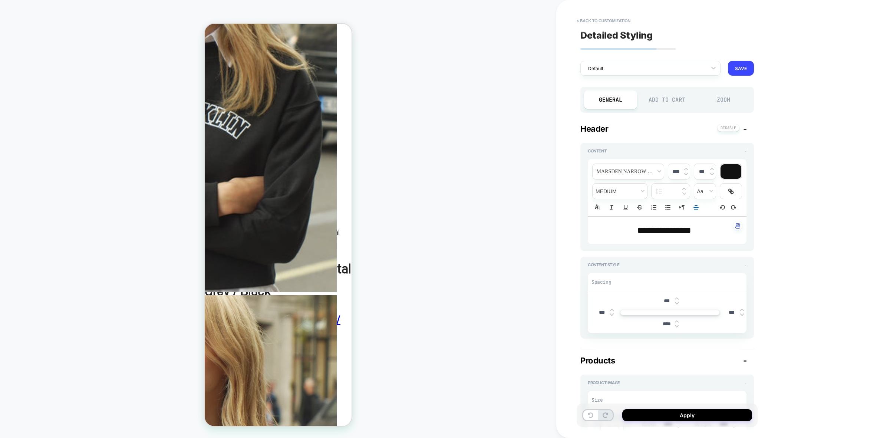
type input "****"
click at [678, 228] on span "**********" at bounding box center [664, 230] width 54 height 9
click at [660, 170] on span "font" at bounding box center [628, 171] width 71 height 15
click at [621, 256] on span "font" at bounding box center [629, 263] width 62 height 20
type textarea "*"
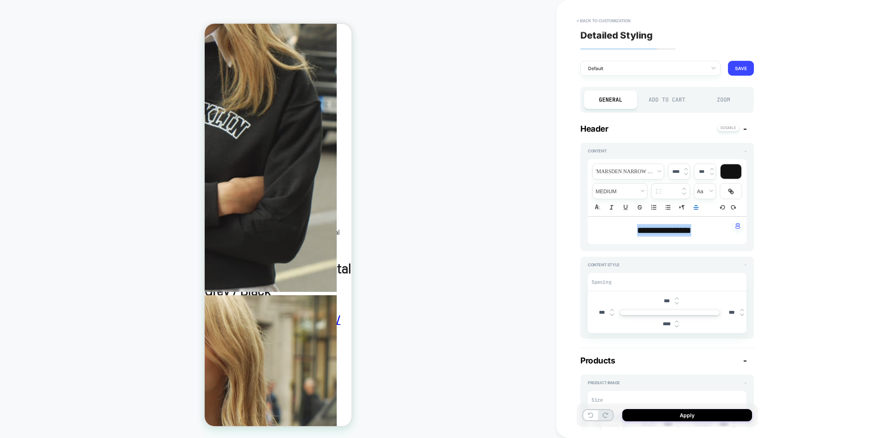
click at [687, 173] on img at bounding box center [686, 173] width 4 height 3
type input "****"
click at [687, 173] on img at bounding box center [686, 173] width 4 height 3
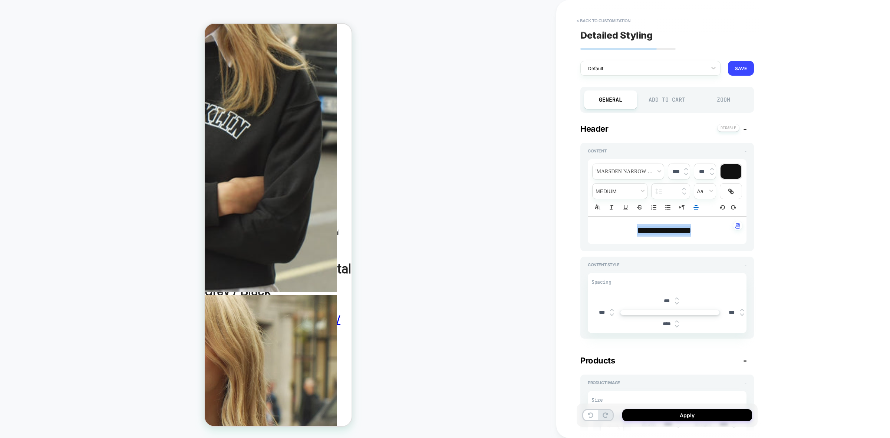
type textarea "*"
type input "****"
type textarea "*"
click at [687, 173] on img at bounding box center [686, 173] width 4 height 3
type input "****"
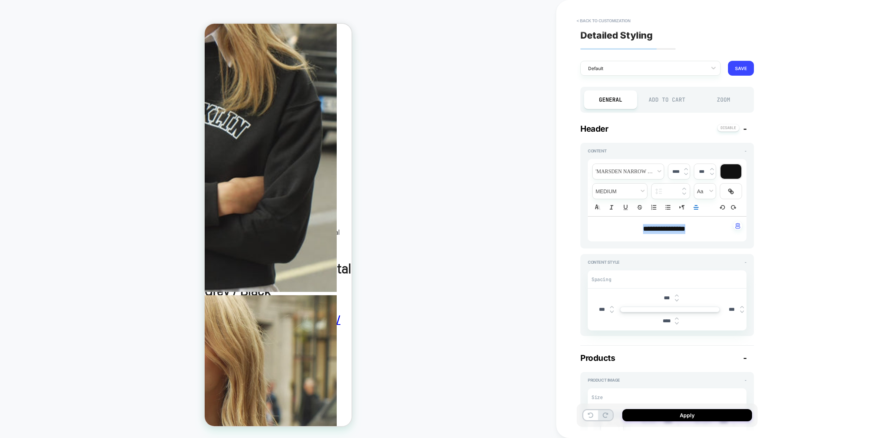
type textarea "*"
click at [687, 173] on img at bounding box center [686, 173] width 4 height 3
type input "****"
type textarea "*"
click at [687, 174] on img at bounding box center [686, 173] width 4 height 3
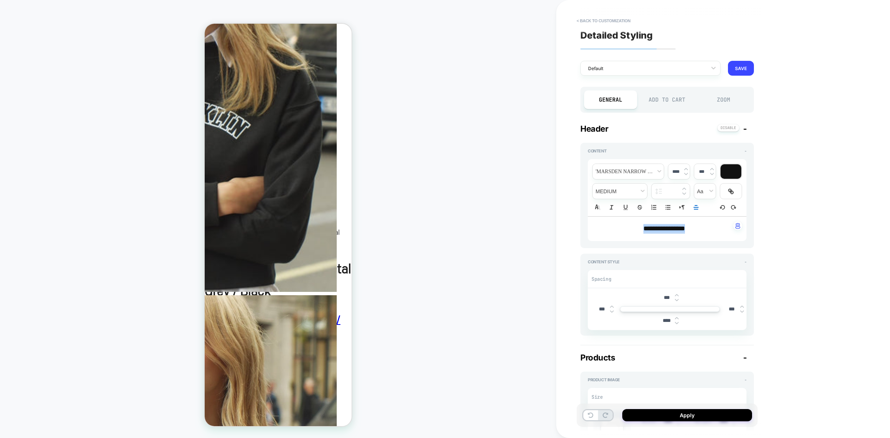
click at [687, 174] on img at bounding box center [686, 173] width 4 height 3
type input "****"
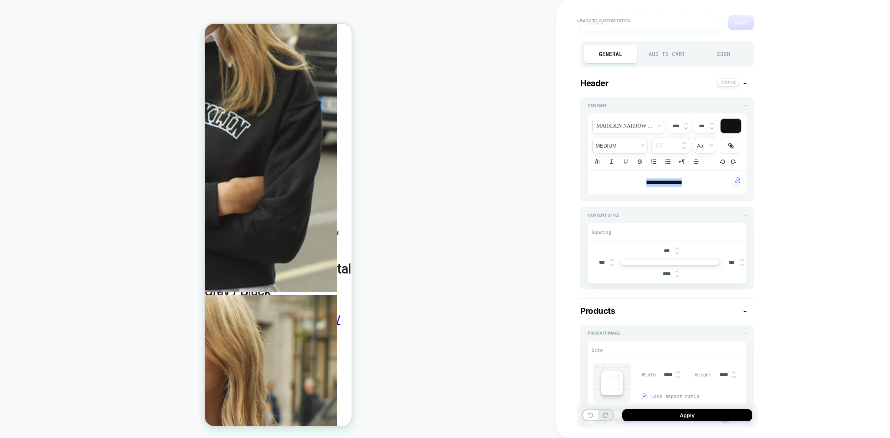
scroll to position [46, 0]
click at [677, 276] on img at bounding box center [677, 275] width 4 height 3
type textarea "*"
type input "****"
click at [677, 276] on img at bounding box center [677, 275] width 4 height 3
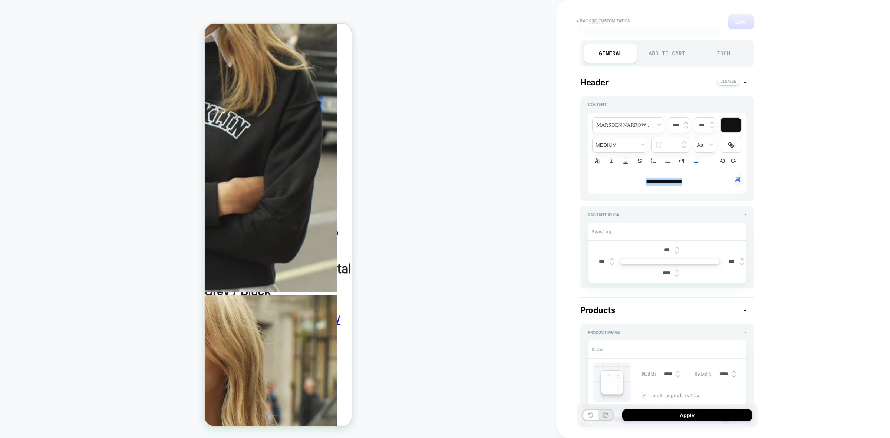
click at [677, 276] on img at bounding box center [677, 275] width 4 height 3
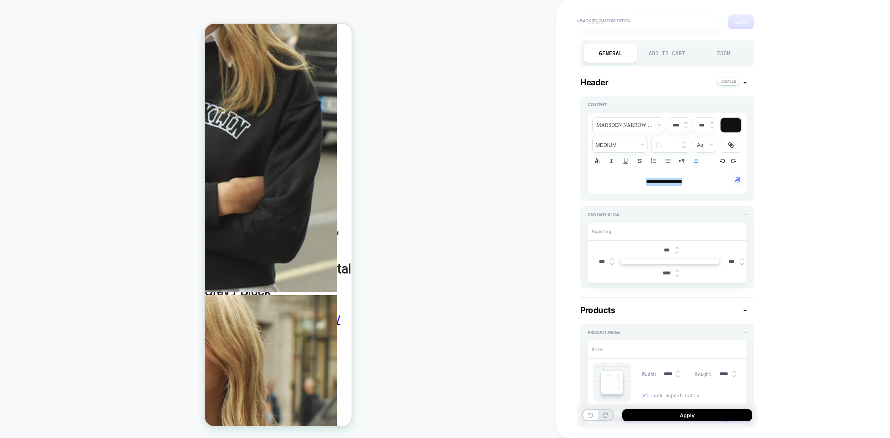
click at [677, 276] on img at bounding box center [677, 275] width 4 height 3
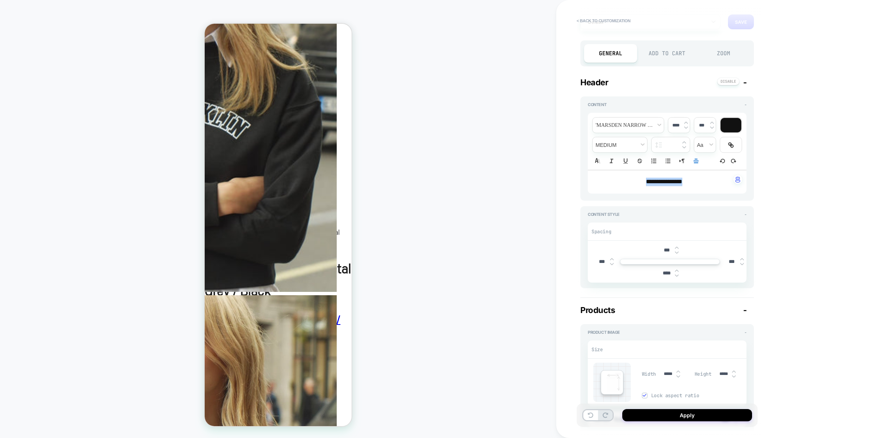
click at [677, 276] on img at bounding box center [677, 275] width 4 height 3
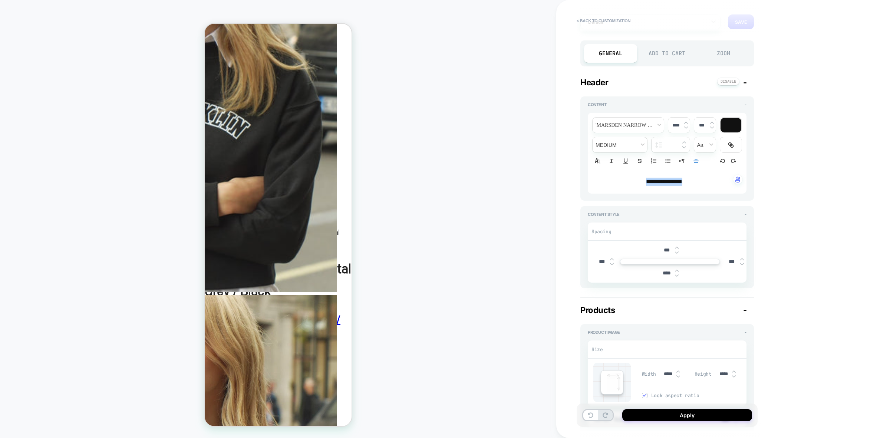
click at [677, 276] on img at bounding box center [677, 275] width 4 height 3
click at [677, 275] on img at bounding box center [677, 275] width 4 height 3
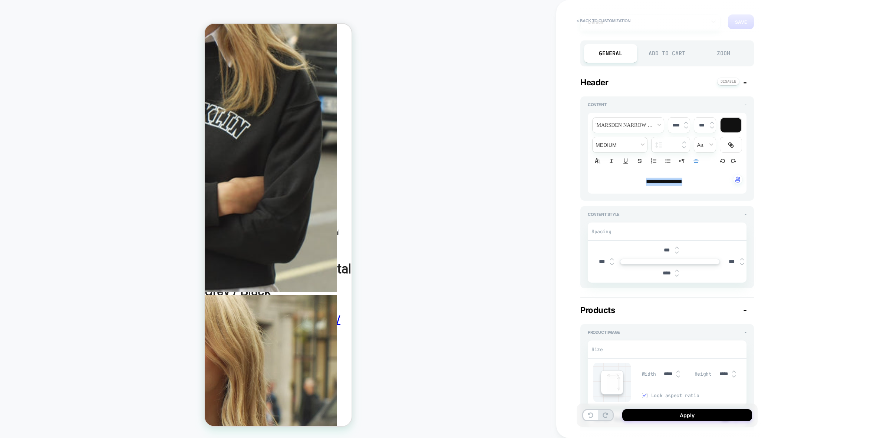
type textarea "*"
type input "***"
click at [677, 275] on img at bounding box center [677, 275] width 4 height 3
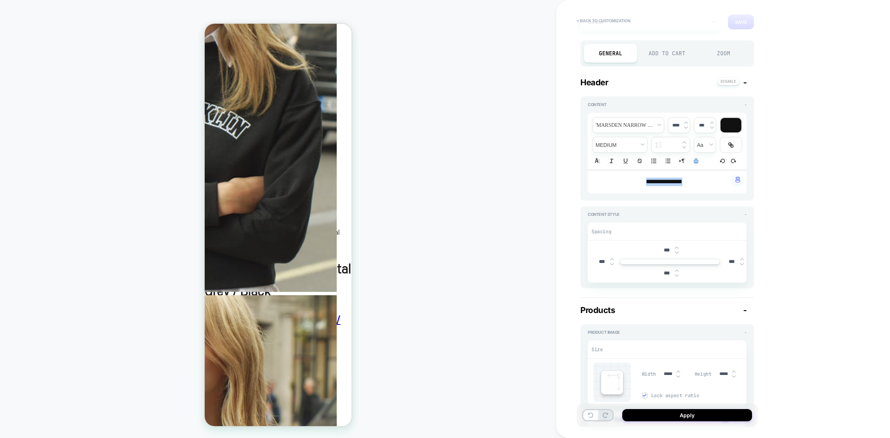
click at [677, 275] on img at bounding box center [677, 275] width 4 height 3
type textarea "*"
type input "***"
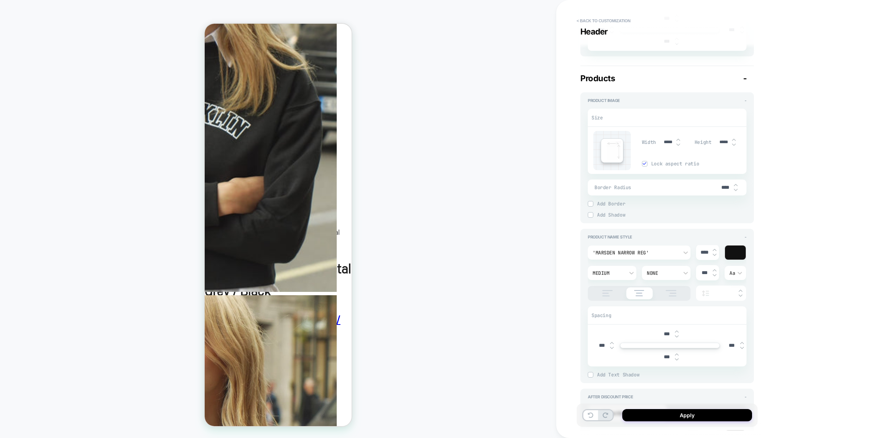
type textarea "*"
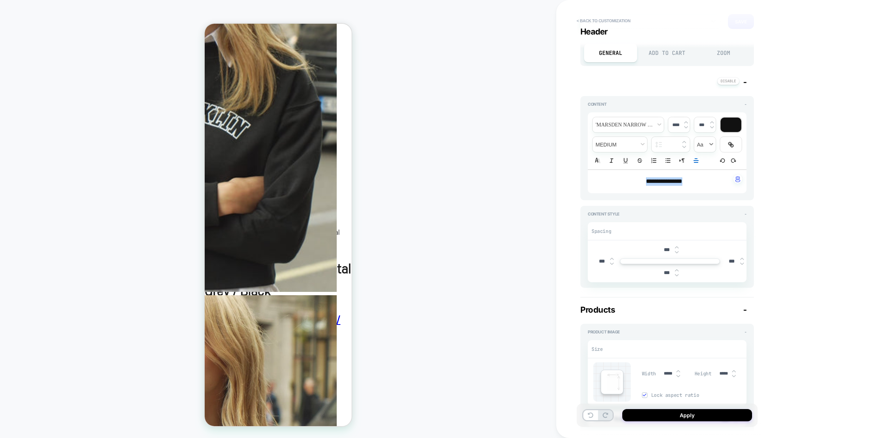
scroll to position [46, 0]
click at [685, 122] on img at bounding box center [686, 122] width 4 height 3
type input "****"
click at [685, 122] on img at bounding box center [686, 122] width 4 height 3
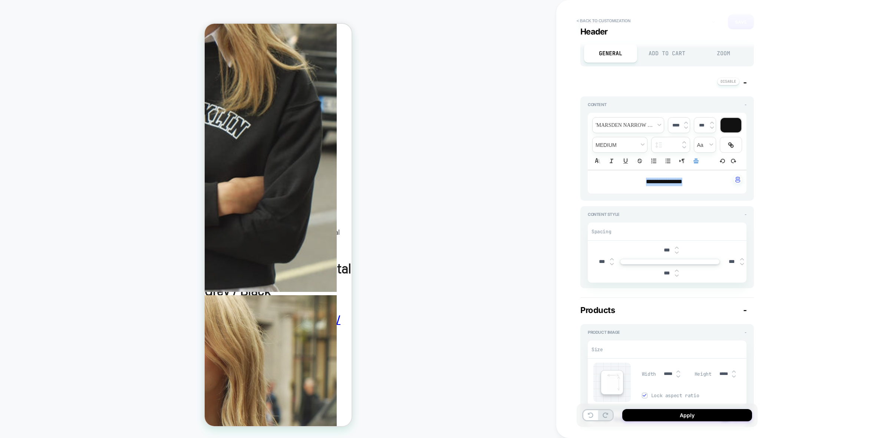
type textarea "*"
click at [685, 122] on img at bounding box center [686, 122] width 4 height 3
type input "****"
click at [677, 250] on img at bounding box center [677, 250] width 4 height 3
type textarea "*"
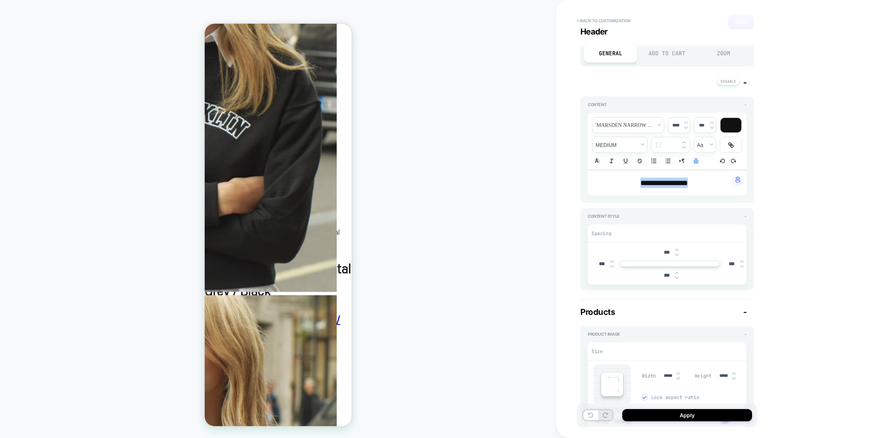
type input "***"
click at [677, 255] on img at bounding box center [677, 254] width 4 height 3
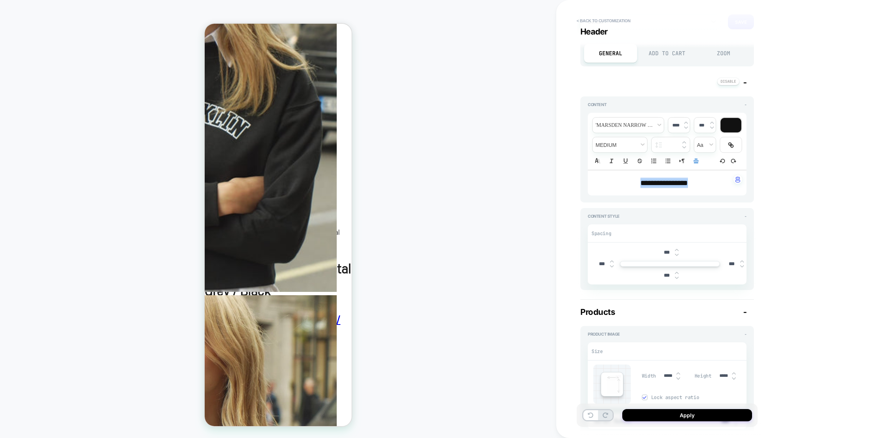
click at [677, 255] on img at bounding box center [677, 254] width 4 height 3
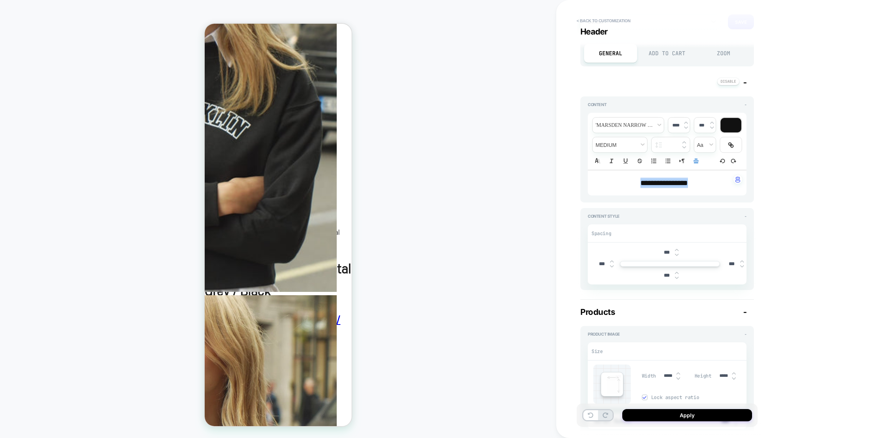
click at [677, 254] on img at bounding box center [677, 254] width 4 height 3
click at [677, 253] on img at bounding box center [677, 254] width 4 height 3
type textarea "*"
type input "*****"
click at [676, 253] on img at bounding box center [677, 254] width 4 height 3
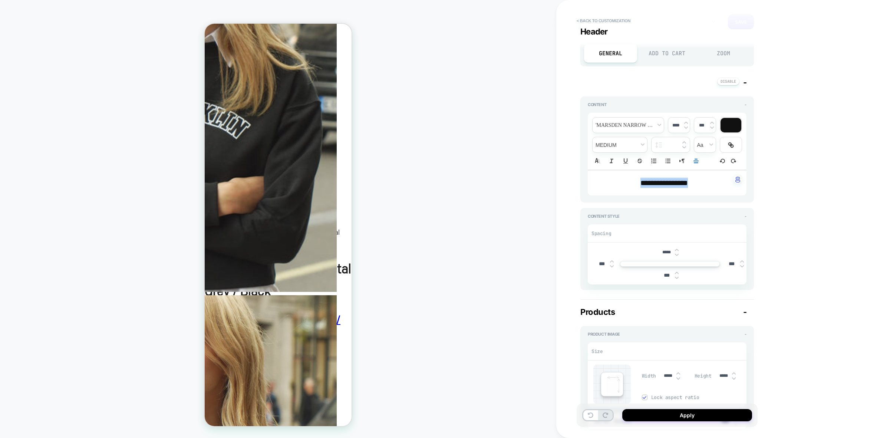
type textarea "*"
type input "*****"
click at [676, 253] on img at bounding box center [677, 254] width 4 height 3
type textarea "*"
type input "*****"
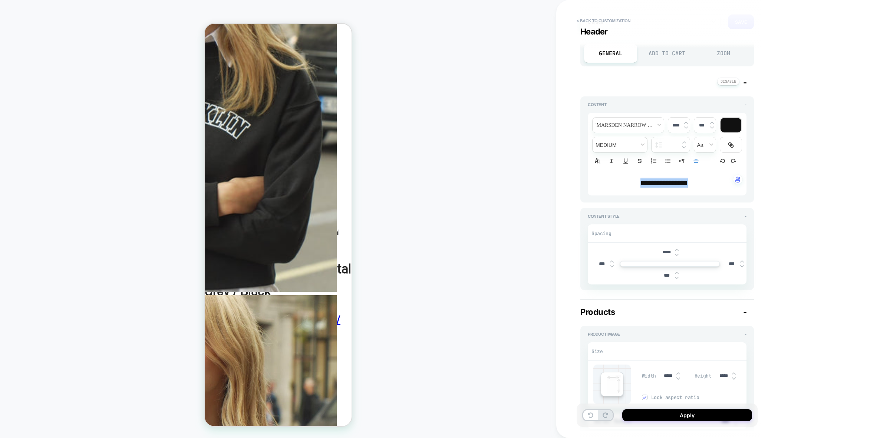
click at [676, 253] on img at bounding box center [677, 254] width 4 height 3
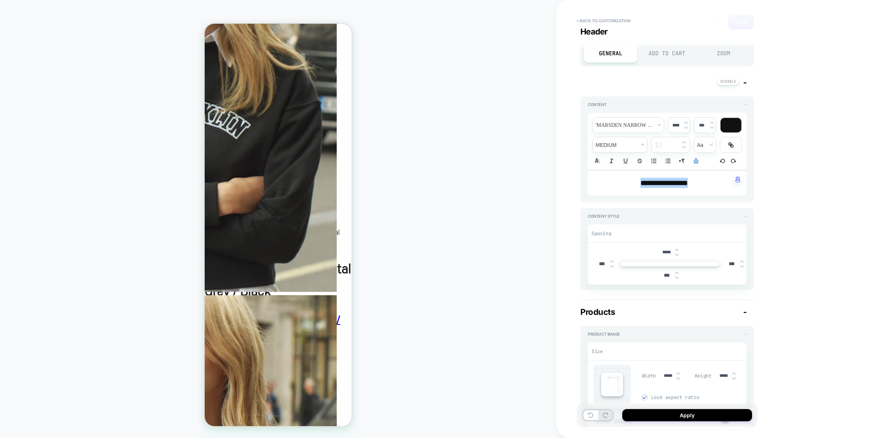
click at [676, 253] on img at bounding box center [677, 254] width 4 height 3
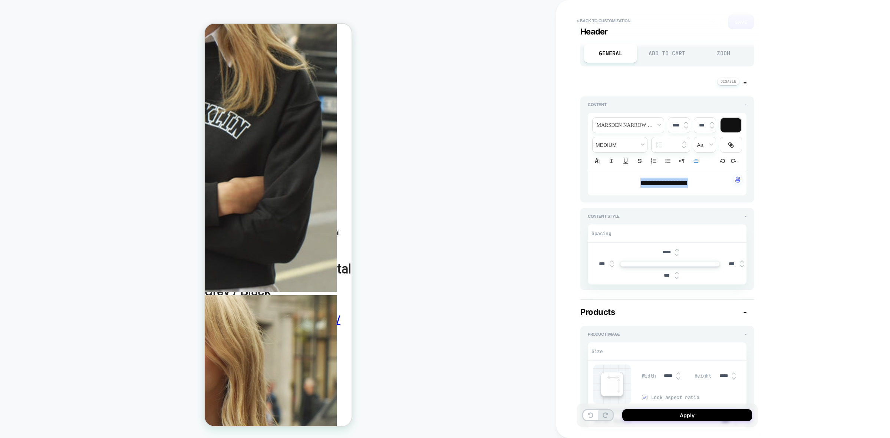
click at [676, 253] on img at bounding box center [677, 254] width 4 height 3
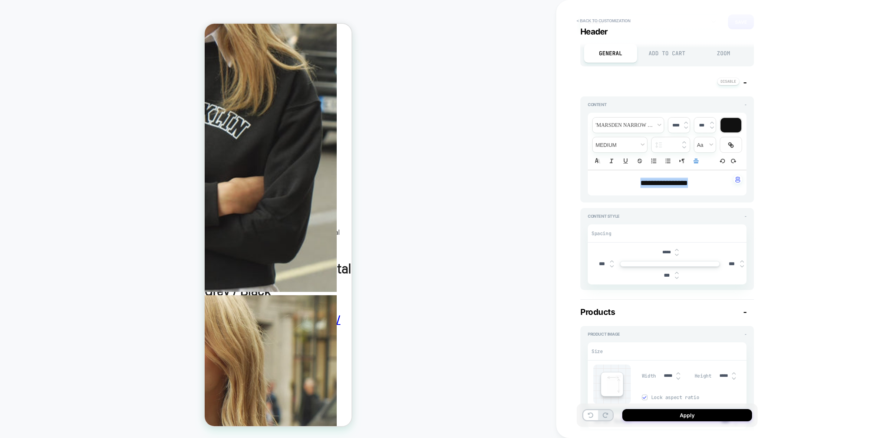
click at [676, 253] on img at bounding box center [677, 254] width 4 height 3
click at [677, 251] on img at bounding box center [677, 250] width 4 height 3
type textarea "*"
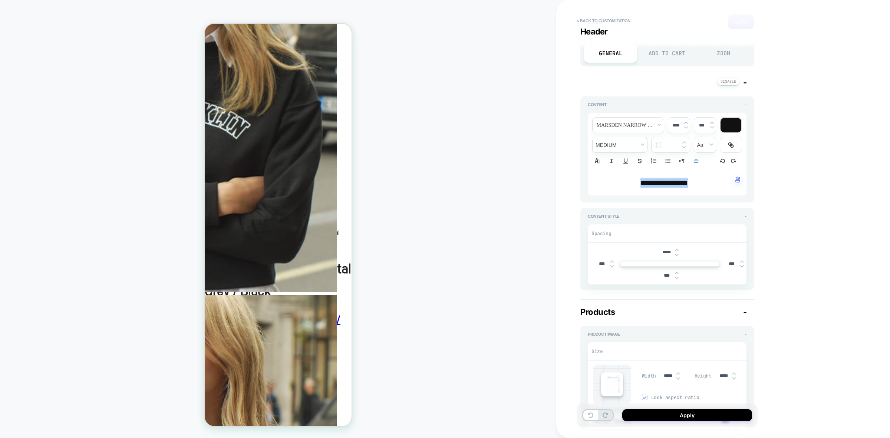
type input "*****"
click at [677, 255] on img at bounding box center [677, 254] width 4 height 3
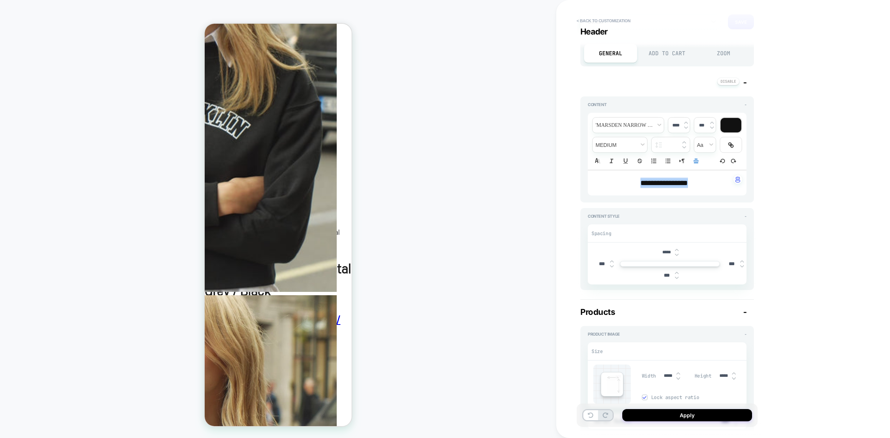
click at [677, 255] on img at bounding box center [677, 254] width 4 height 3
type textarea "*"
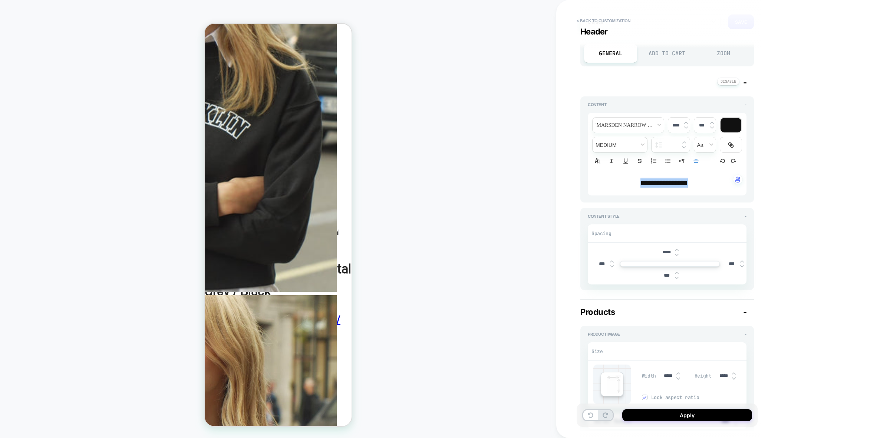
type input "*****"
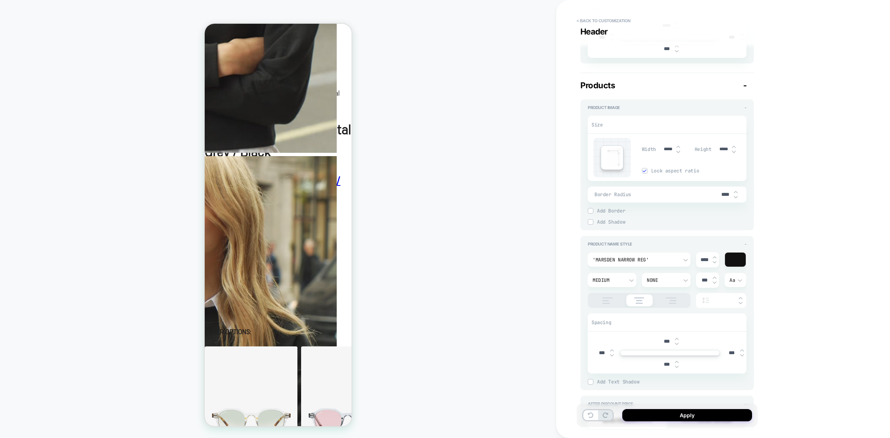
scroll to position [278, 0]
click at [588, 206] on div at bounding box center [590, 205] width 5 height 5
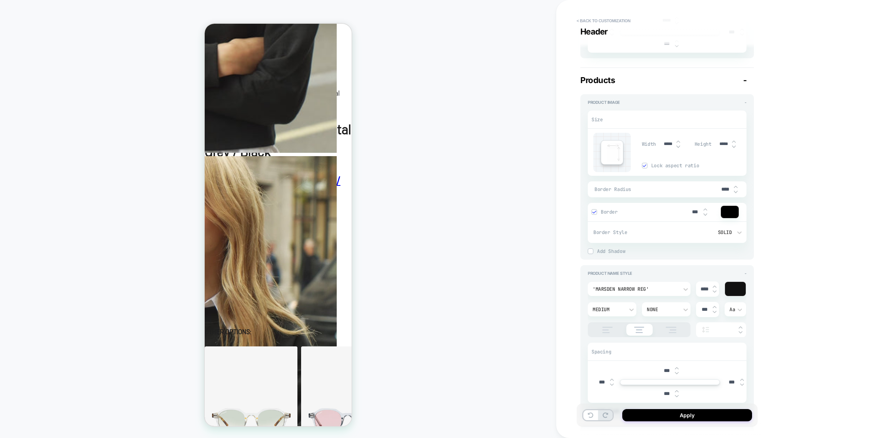
click at [737, 194] on div "****" at bounding box center [729, 189] width 22 height 15
click at [735, 191] on img at bounding box center [736, 191] width 4 height 3
click at [735, 192] on img at bounding box center [736, 191] width 4 height 3
type textarea "*"
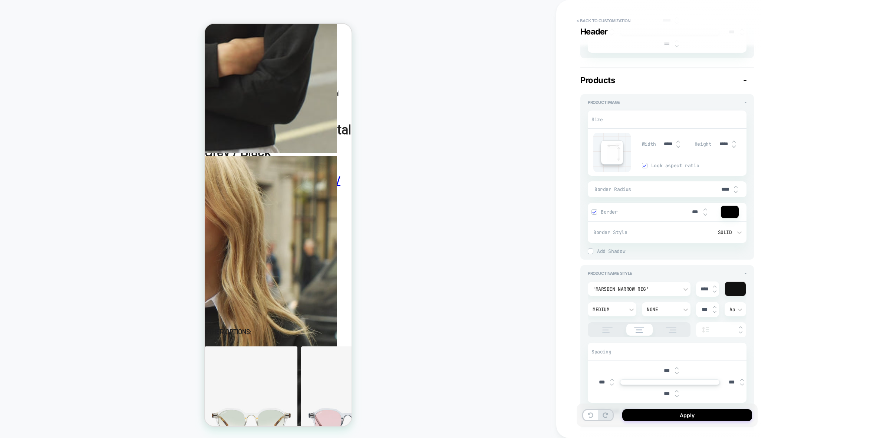
type input "***"
type textarea "*"
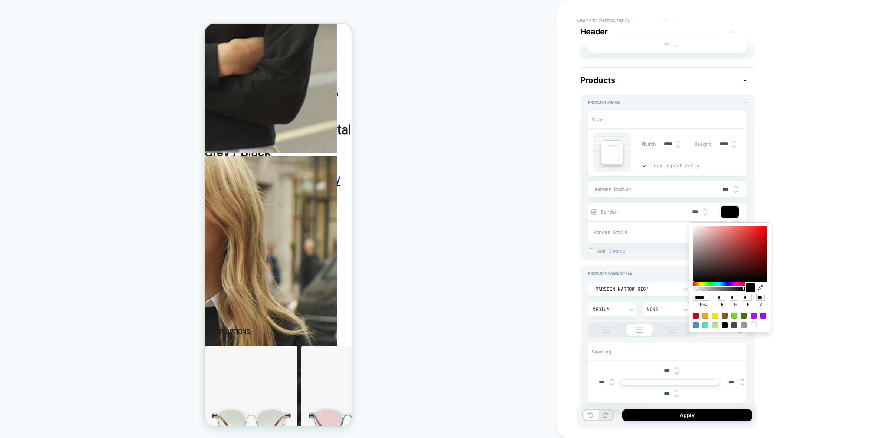
type textarea "*"
type input "******"
type input "**"
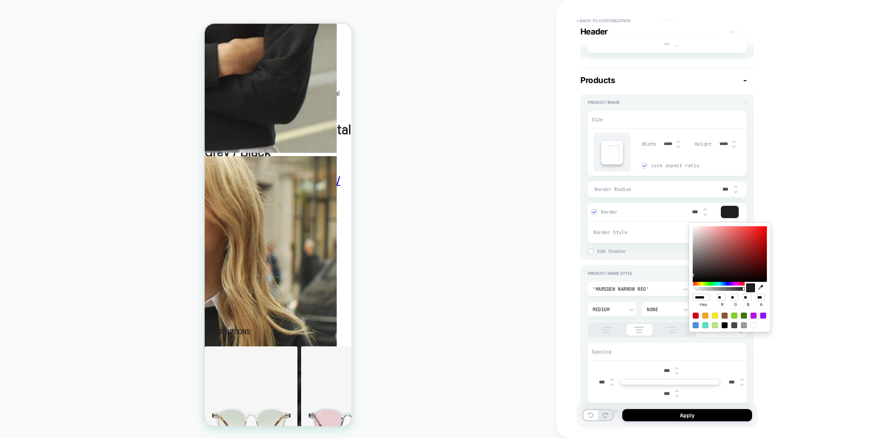
click at [779, 177] on div "**********" at bounding box center [719, 219] width 326 height 438
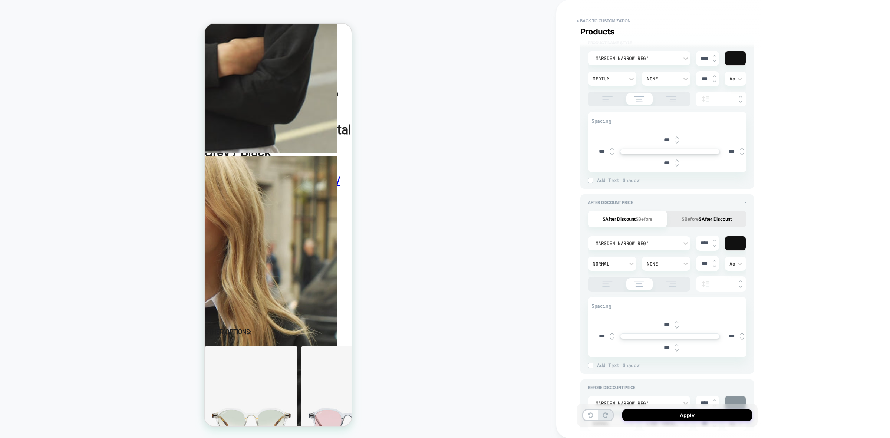
scroll to position [510, 0]
click at [734, 239] on div at bounding box center [735, 242] width 21 height 14
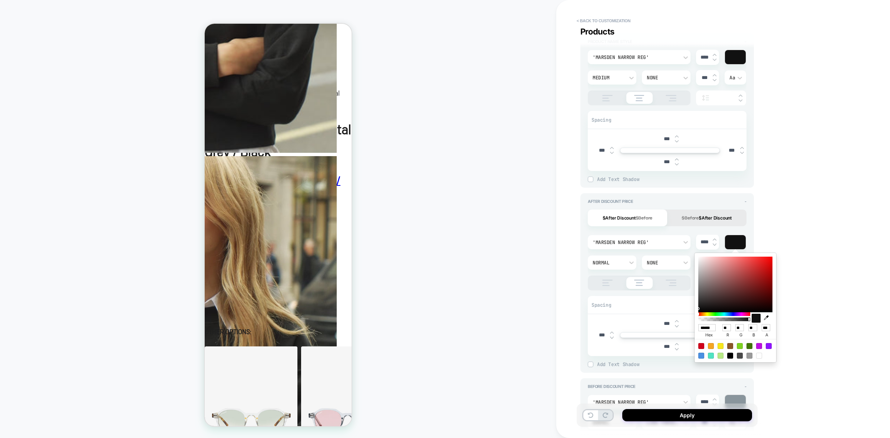
click at [775, 257] on div "****** hex ** r ** g ** b *** a" at bounding box center [736, 307] width 82 height 109
type textarea "*"
type input "******"
type input "***"
type input "*"
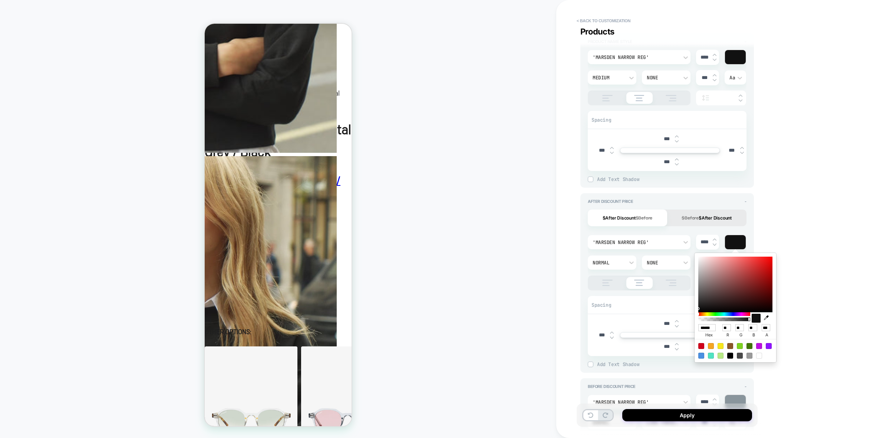
type input "*"
click at [767, 317] on icon "button" at bounding box center [766, 317] width 5 height 5
type textarea "*"
type input "******"
type input "***"
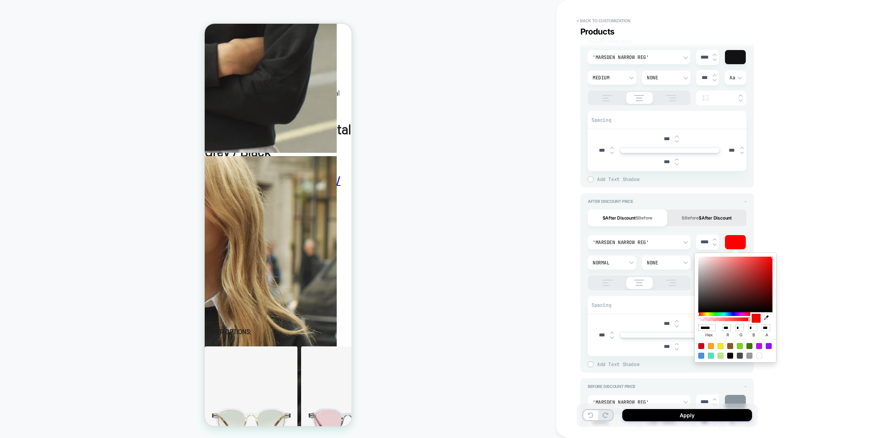
type input "**"
click at [813, 275] on div "**********" at bounding box center [719, 219] width 326 height 438
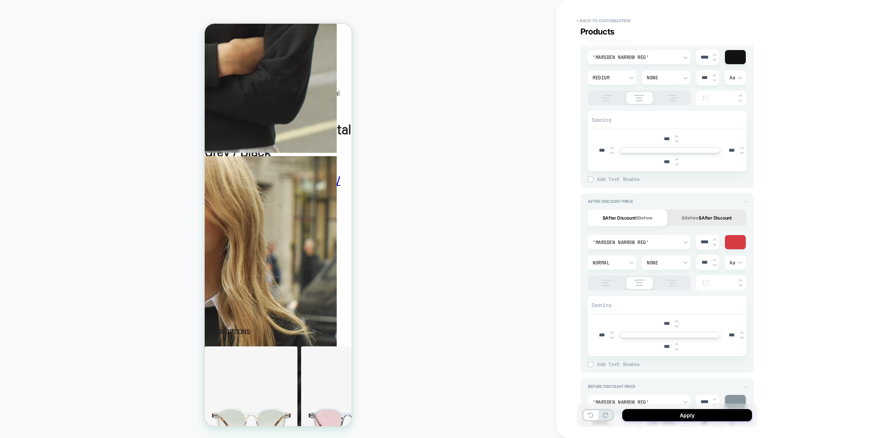
click at [717, 219] on button "$Before $After Discount" at bounding box center [706, 218] width 79 height 17
type textarea "*"
click at [714, 238] on img at bounding box center [715, 239] width 4 height 3
type input "****"
type textarea "*"
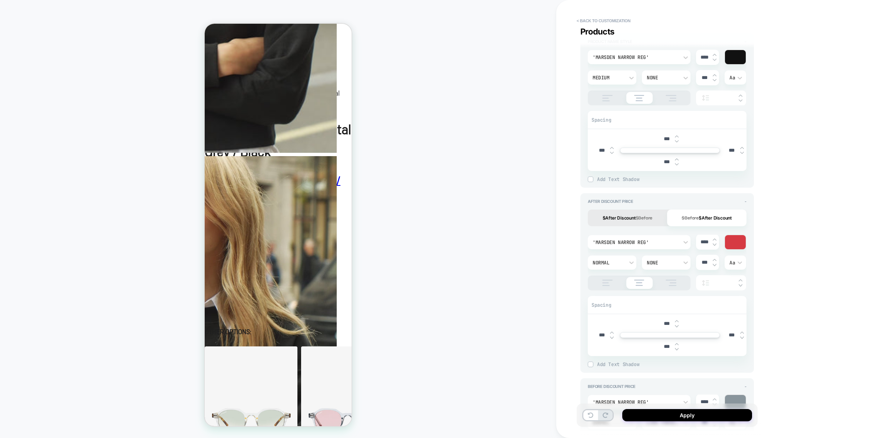
click at [714, 238] on img at bounding box center [715, 239] width 4 height 3
type input "****"
type textarea "*"
click at [714, 238] on img at bounding box center [715, 239] width 4 height 3
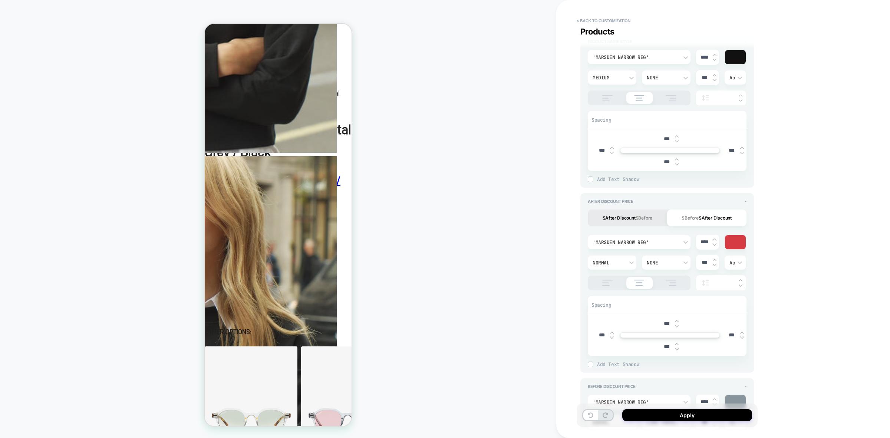
type input "****"
type textarea "*"
click at [714, 245] on img at bounding box center [715, 244] width 4 height 3
type input "****"
type textarea "*"
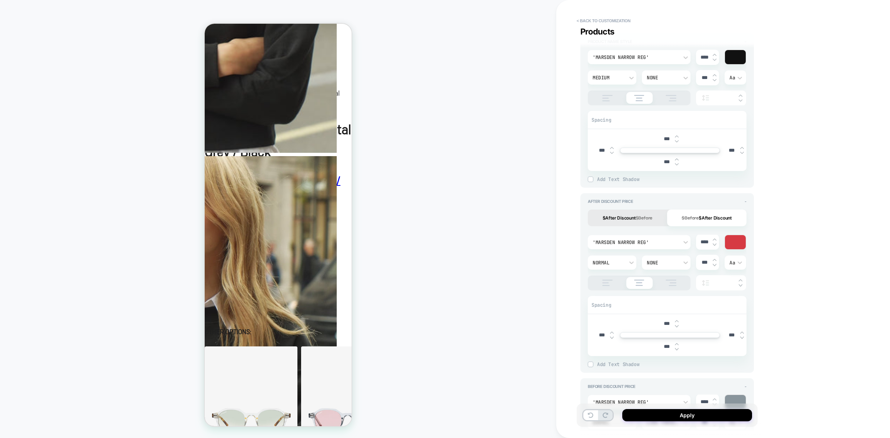
click at [715, 245] on img at bounding box center [715, 244] width 4 height 3
type input "****"
type textarea "*"
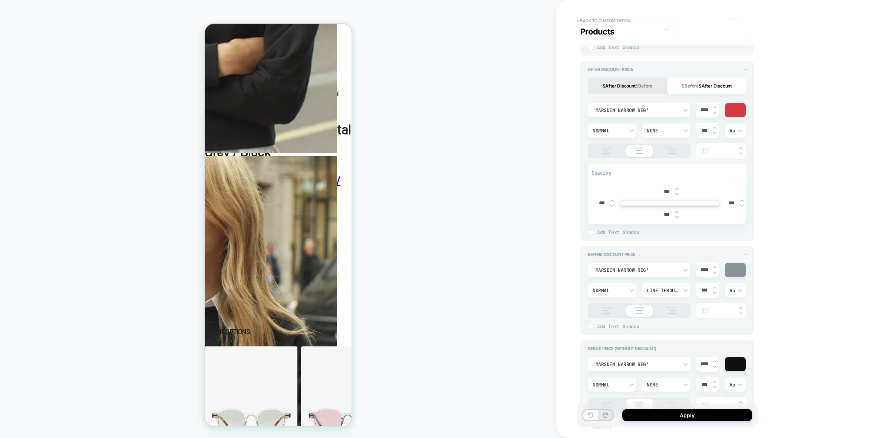
scroll to position [649, 0]
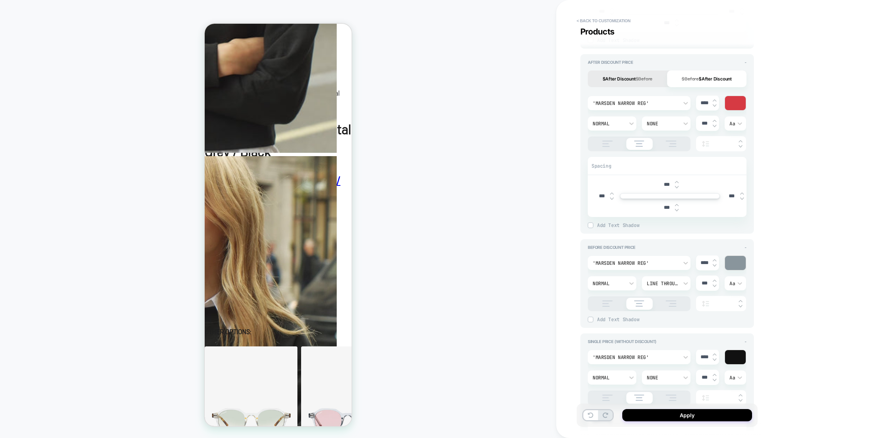
click at [715, 264] on img at bounding box center [715, 265] width 4 height 3
type input "****"
type textarea "*"
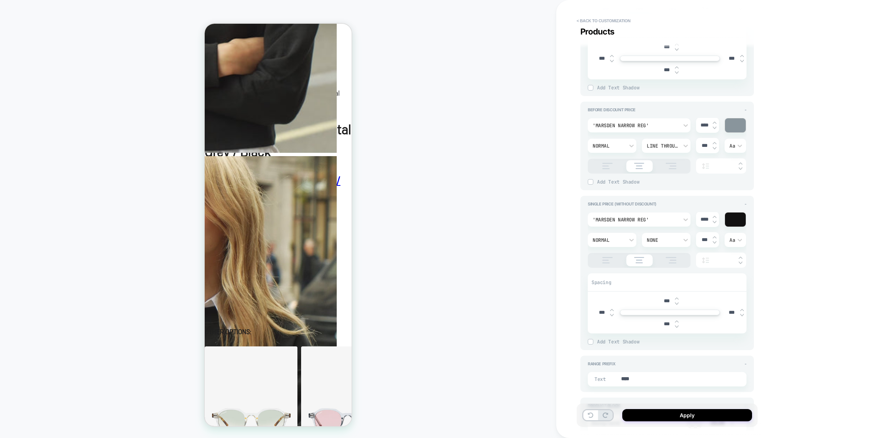
scroll to position [788, 0]
click at [716, 214] on img at bounding box center [715, 215] width 4 height 3
type input "****"
type textarea "*"
click at [716, 214] on img at bounding box center [715, 215] width 4 height 3
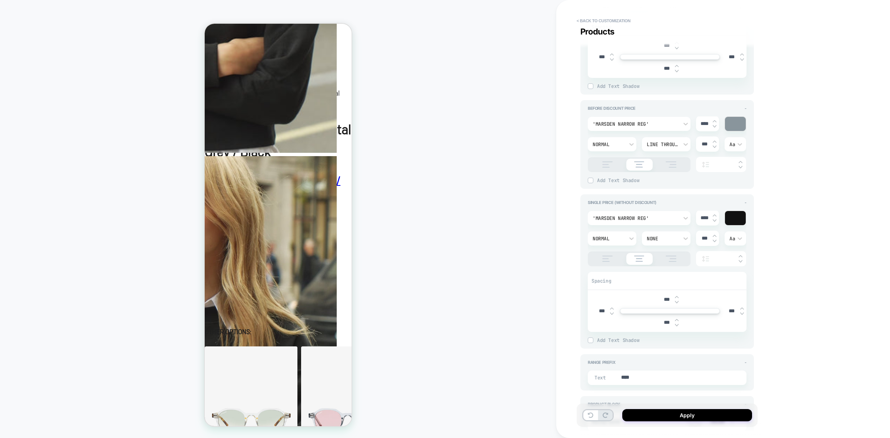
click at [716, 214] on img at bounding box center [715, 215] width 4 height 3
type input "****"
type textarea "*"
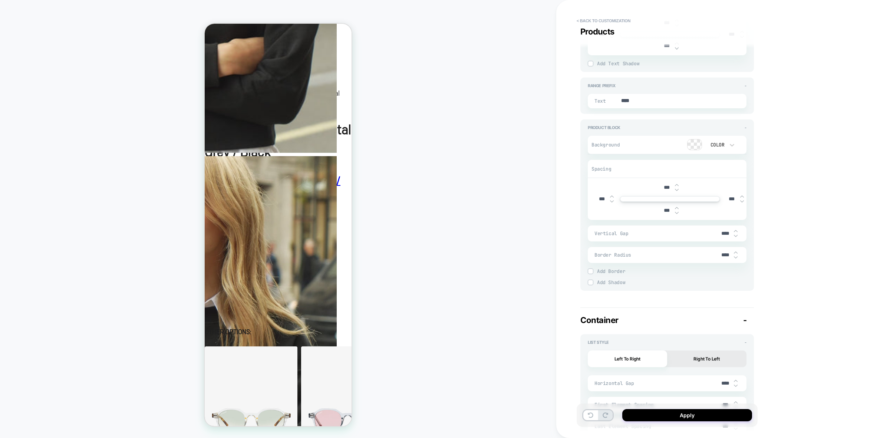
scroll to position [1066, 0]
click at [736, 234] on img at bounding box center [736, 234] width 4 height 3
type input "***"
type textarea "*"
click at [734, 256] on img at bounding box center [736, 255] width 4 height 3
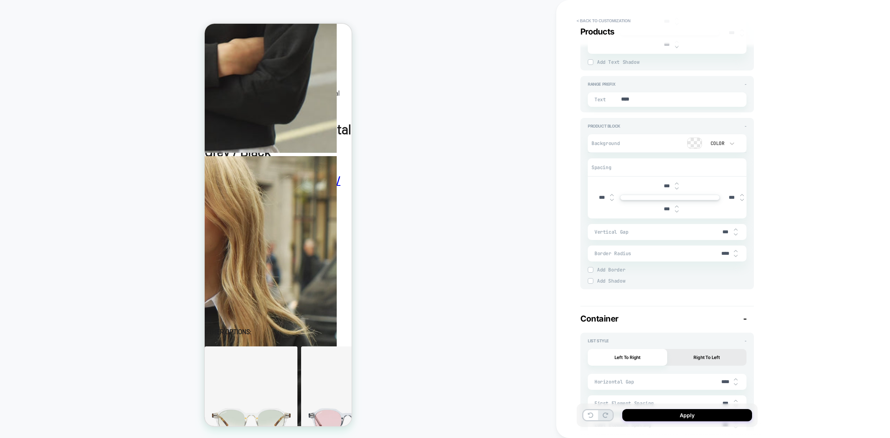
type input "****"
type textarea "*"
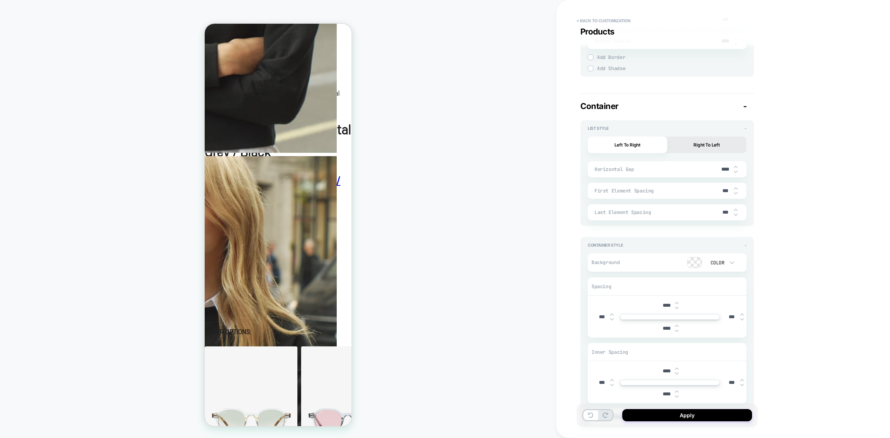
type textarea "*"
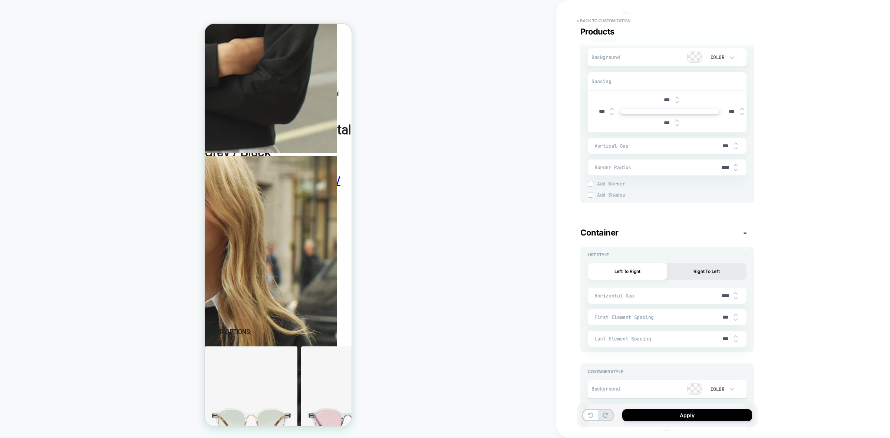
scroll to position [1163, 0]
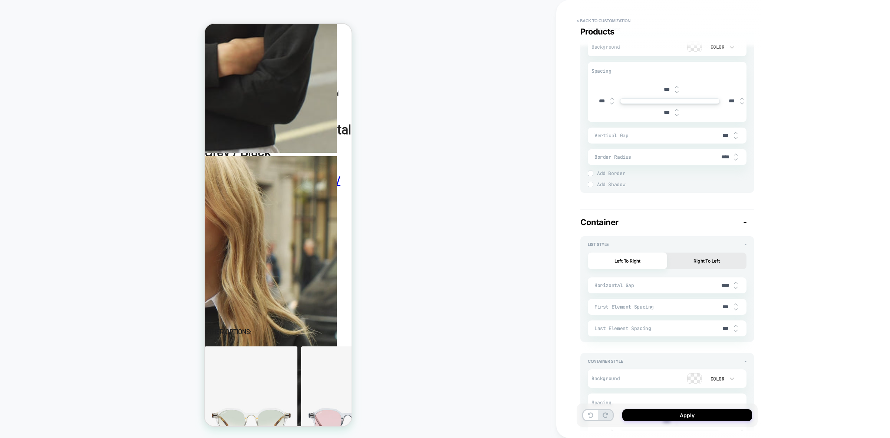
click at [737, 287] on div "****" at bounding box center [729, 285] width 22 height 15
click at [736, 286] on img at bounding box center [736, 287] width 4 height 3
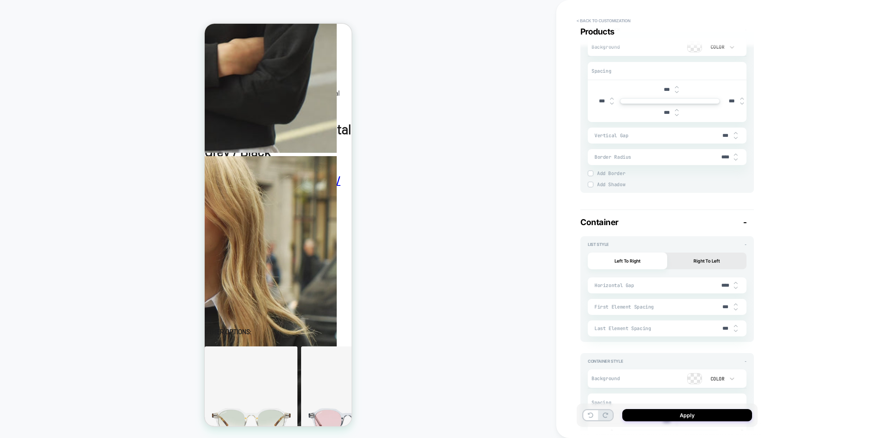
type input "****"
type textarea "*"
click at [736, 286] on img at bounding box center [736, 287] width 4 height 3
type input "****"
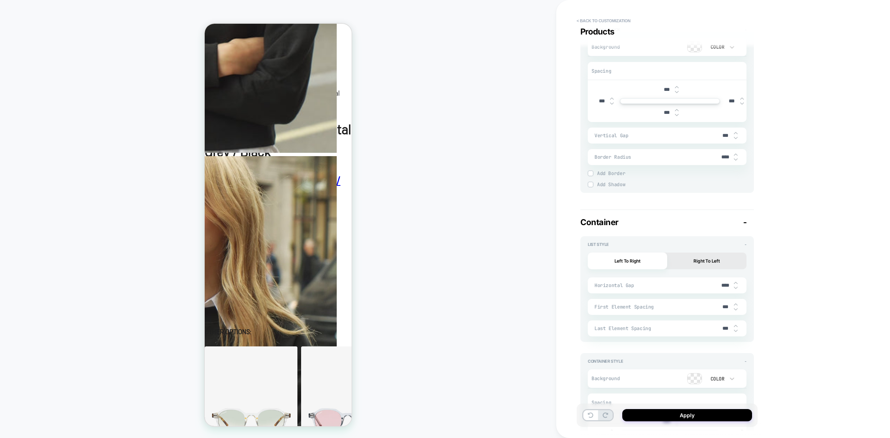
type textarea "*"
click at [736, 287] on img at bounding box center [736, 287] width 4 height 3
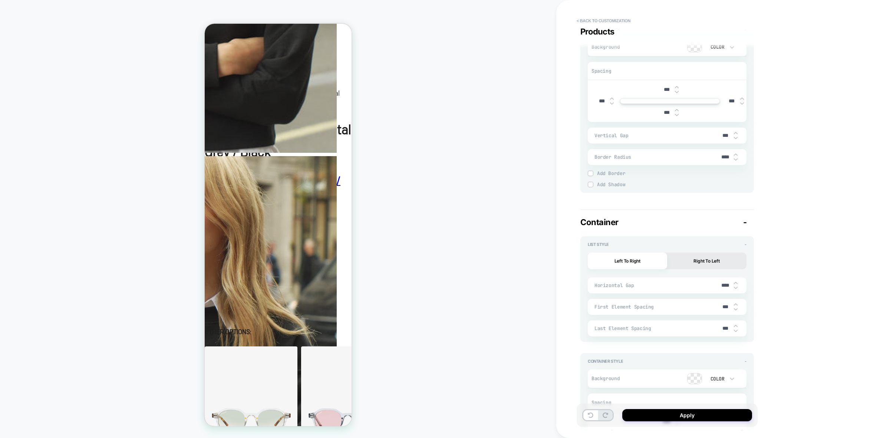
click at [736, 287] on img at bounding box center [736, 287] width 4 height 3
type input "***"
type textarea "*"
click at [736, 287] on img at bounding box center [736, 287] width 4 height 3
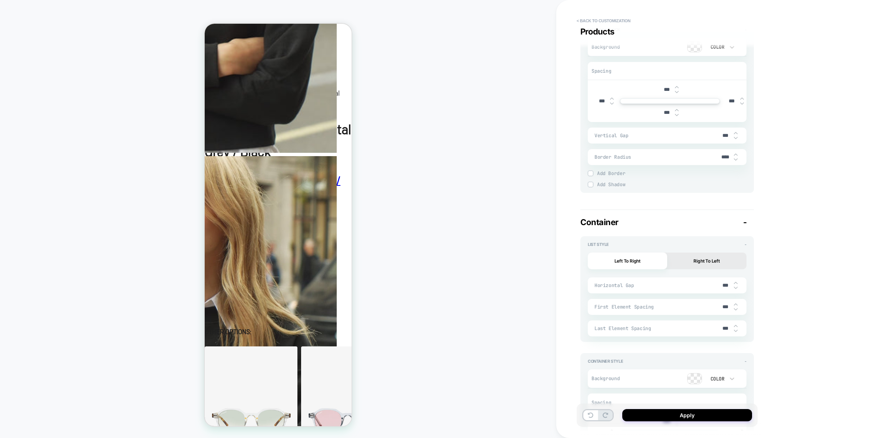
click at [736, 287] on img at bounding box center [736, 287] width 4 height 3
type input "***"
type textarea "*"
click at [736, 287] on img at bounding box center [736, 287] width 4 height 3
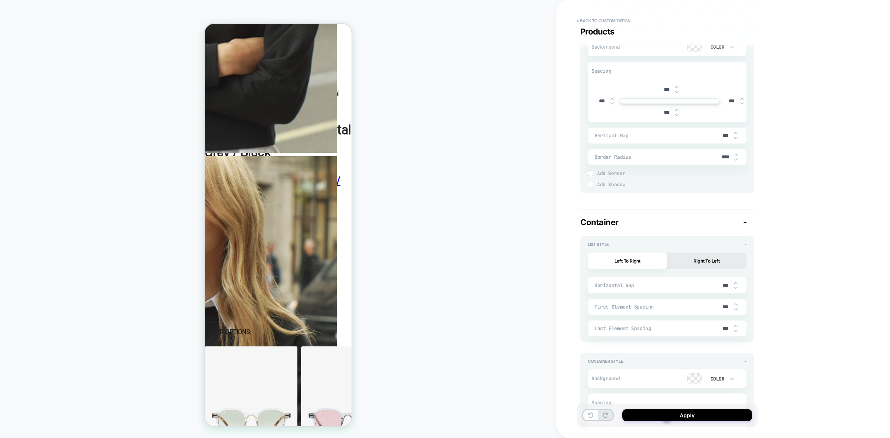
type input "***"
type textarea "*"
click at [735, 286] on img at bounding box center [736, 287] width 4 height 3
type input "****"
type textarea "*"
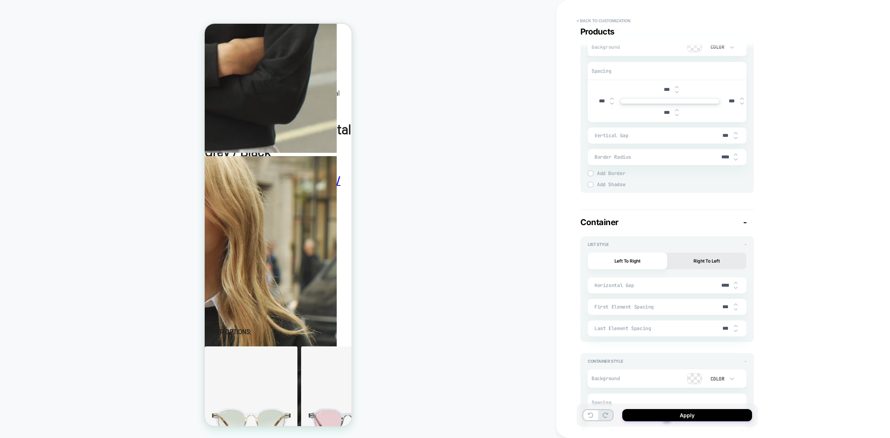
click at [735, 282] on img at bounding box center [736, 283] width 4 height 3
type input "***"
type textarea "*"
click at [734, 282] on img at bounding box center [736, 283] width 4 height 3
type input "***"
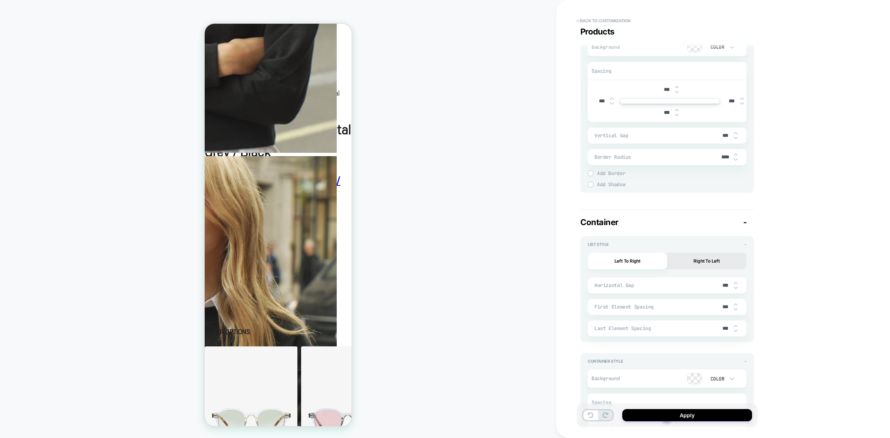
type textarea "*"
click at [735, 282] on img at bounding box center [736, 283] width 4 height 2
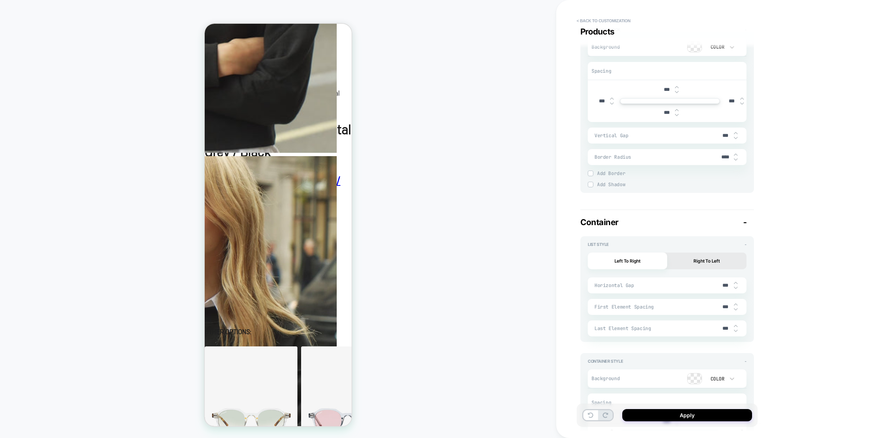
click at [735, 282] on img at bounding box center [736, 283] width 4 height 2
click at [736, 287] on img at bounding box center [736, 287] width 4 height 3
type input "***"
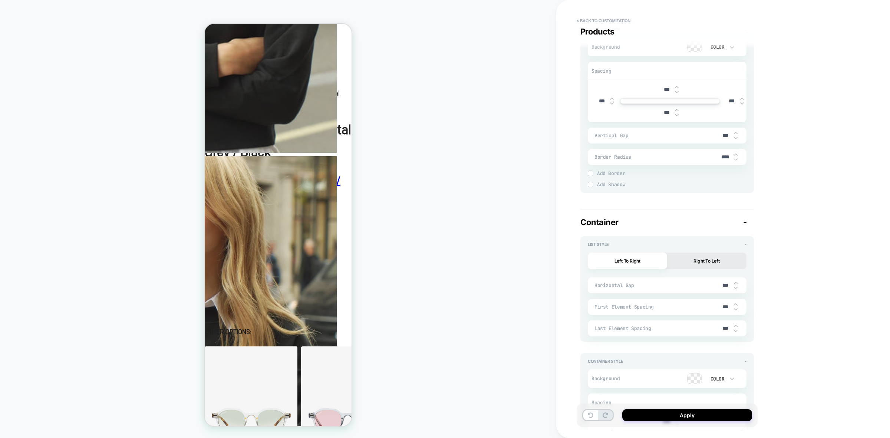
type textarea "*"
click at [736, 287] on img at bounding box center [736, 287] width 4 height 3
type input "****"
type textarea "*"
click at [736, 287] on img at bounding box center [736, 287] width 4 height 3
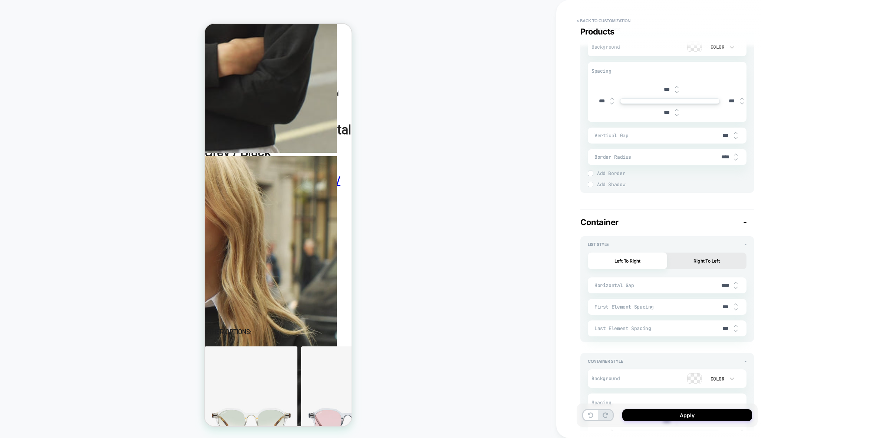
click at [736, 287] on img at bounding box center [736, 287] width 4 height 3
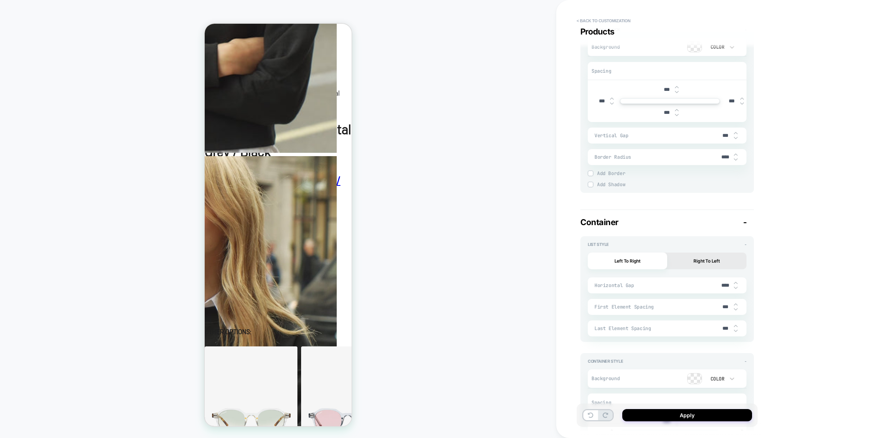
type input "****"
type textarea "*"
click at [737, 283] on img at bounding box center [736, 283] width 4 height 3
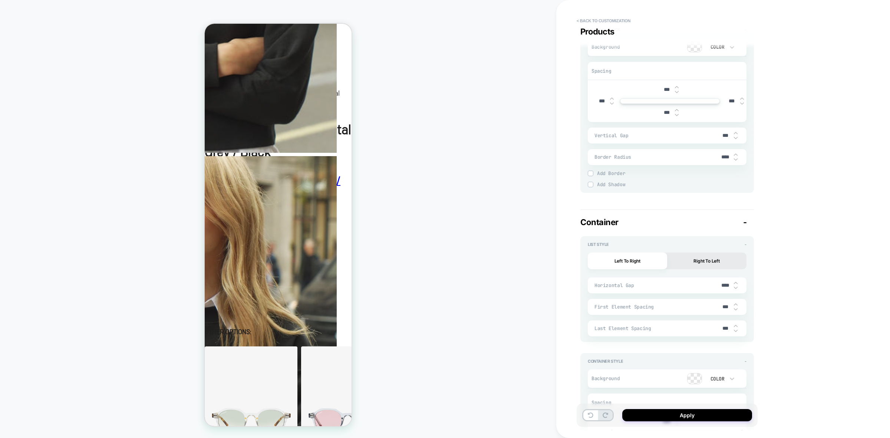
click at [737, 283] on img at bounding box center [736, 283] width 4 height 3
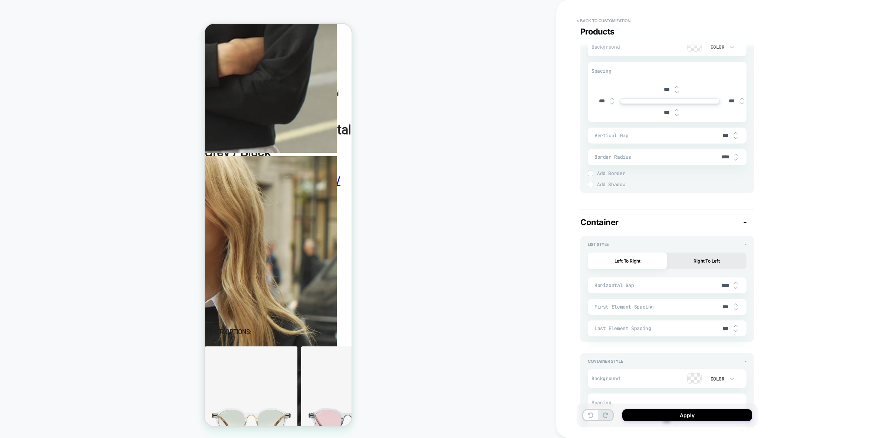
click at [737, 283] on img at bounding box center [736, 283] width 4 height 3
type input "***"
type textarea "*"
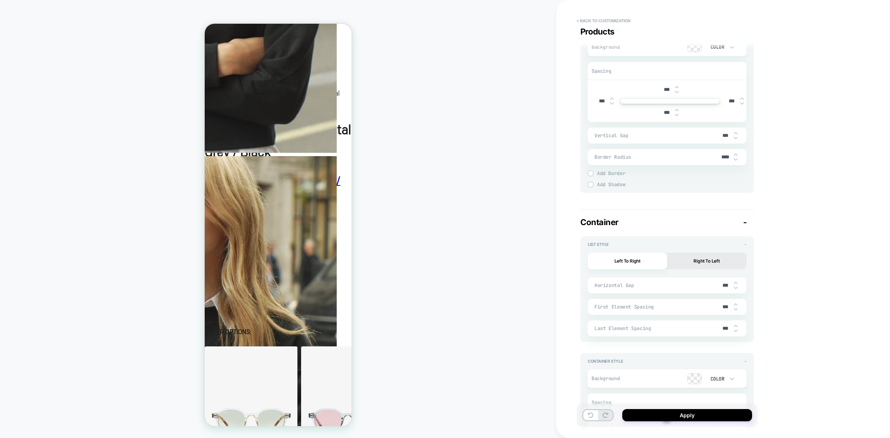
click at [734, 286] on img at bounding box center [736, 287] width 4 height 3
type input "***"
type textarea "*"
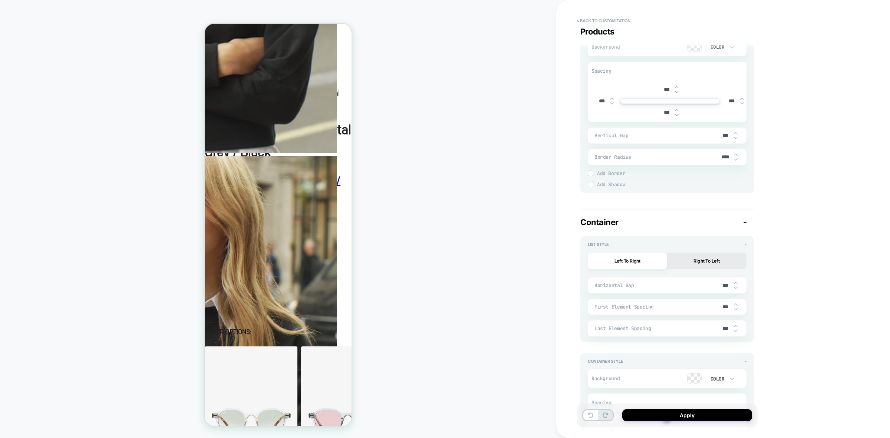
click at [737, 286] on img at bounding box center [736, 287] width 4 height 3
type input "***"
type textarea "*"
click at [721, 284] on input "***" at bounding box center [725, 285] width 17 height 6
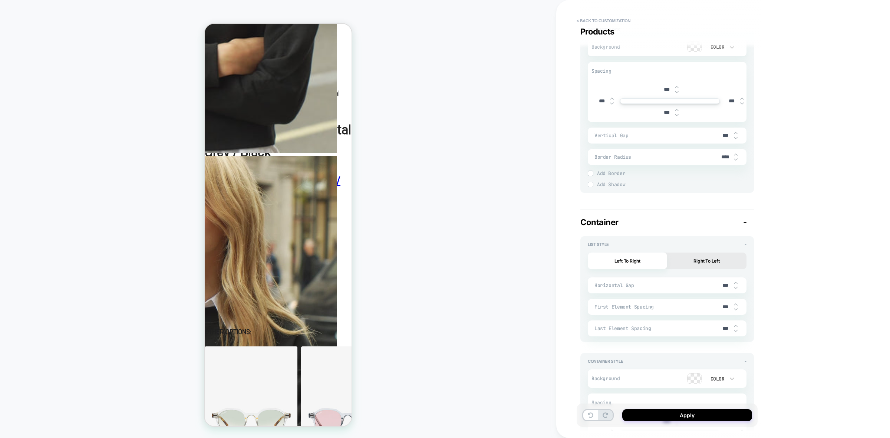
type input "****"
type textarea "*"
type input "****"
click at [768, 244] on div "**********" at bounding box center [719, 219] width 326 height 438
click at [737, 303] on img at bounding box center [736, 304] width 4 height 3
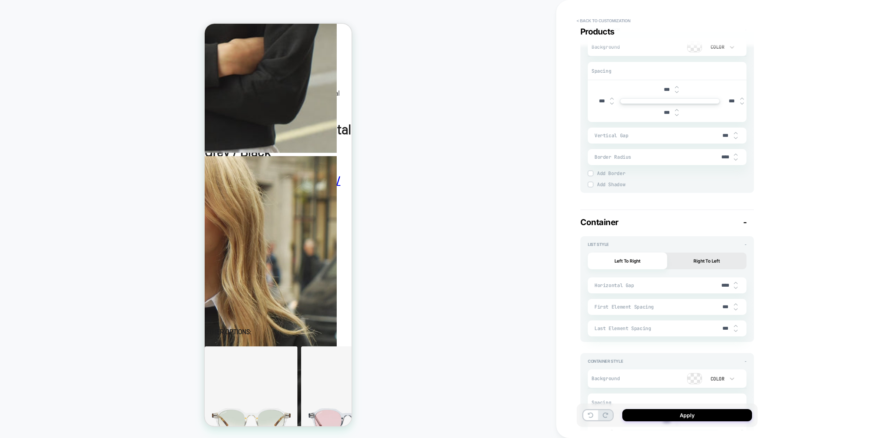
click at [737, 303] on img at bounding box center [736, 304] width 4 height 3
type input "***"
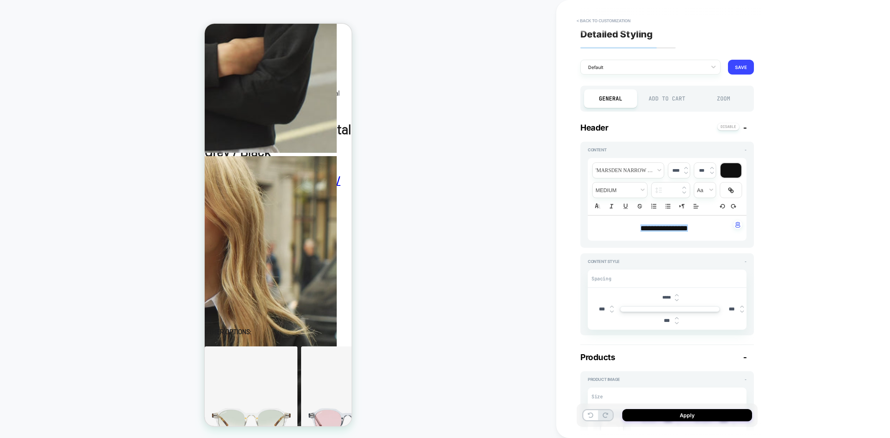
scroll to position [0, 0]
click at [665, 102] on div "Add to Cart" at bounding box center [667, 100] width 53 height 19
click at [674, 98] on div "Add to Cart" at bounding box center [667, 100] width 53 height 19
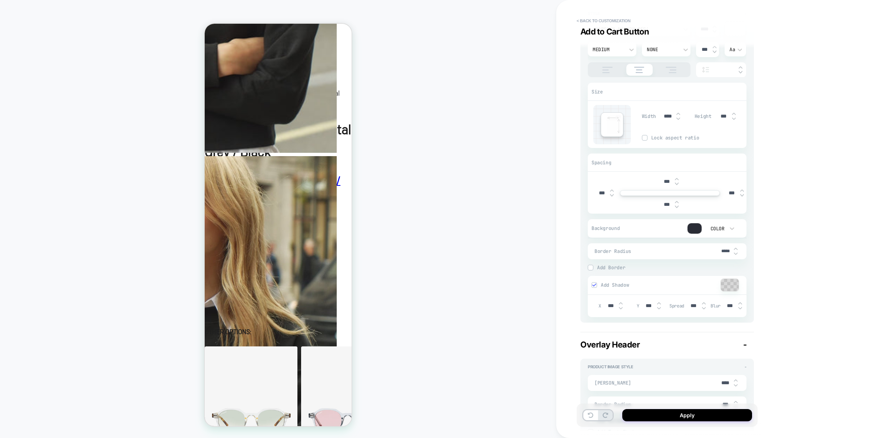
scroll to position [185, 0]
click at [693, 224] on div at bounding box center [695, 225] width 14 height 10
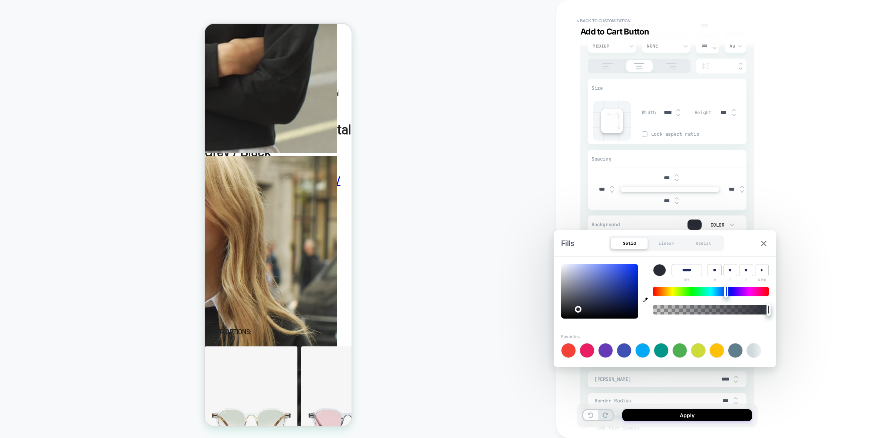
type textarea "*"
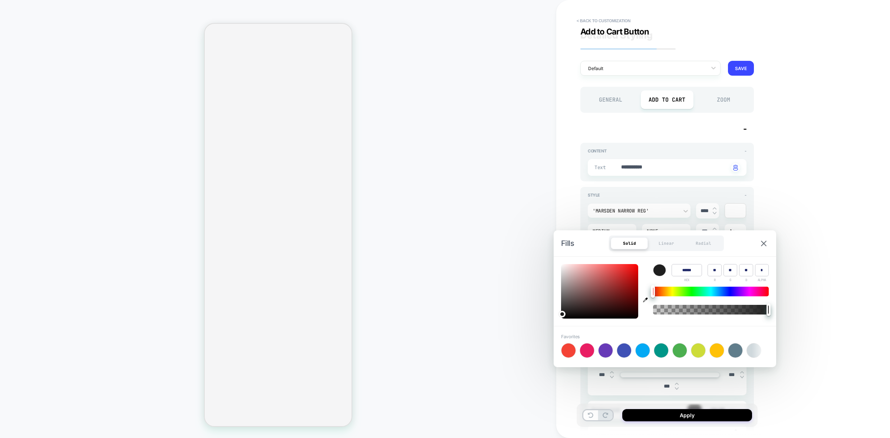
click at [835, 231] on div "**********" at bounding box center [719, 219] width 326 height 438
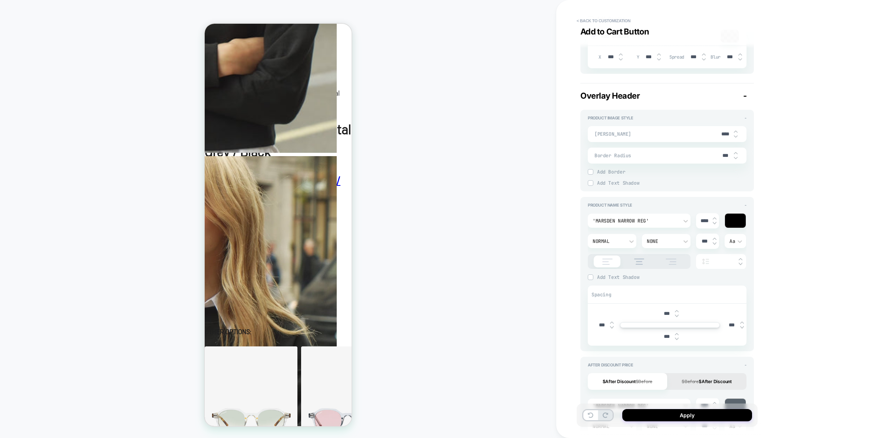
scroll to position [510, 0]
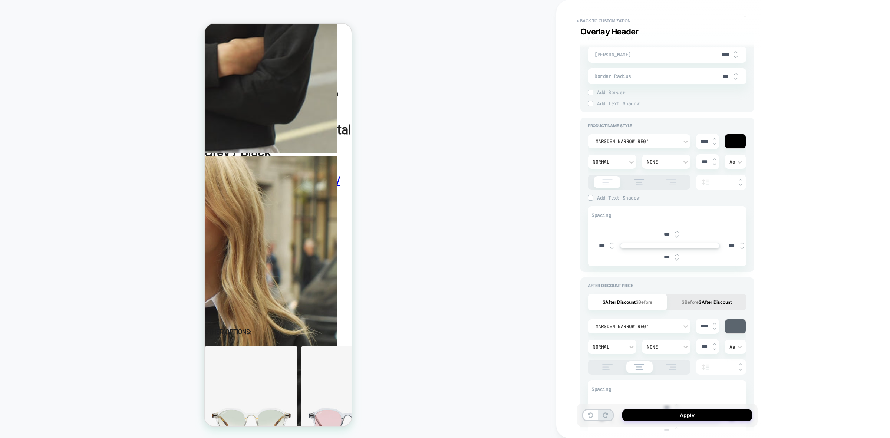
click at [674, 140] on div "'Marsden Narrow Reg'" at bounding box center [636, 141] width 86 height 6
click at [788, 126] on div at bounding box center [445, 219] width 890 height 438
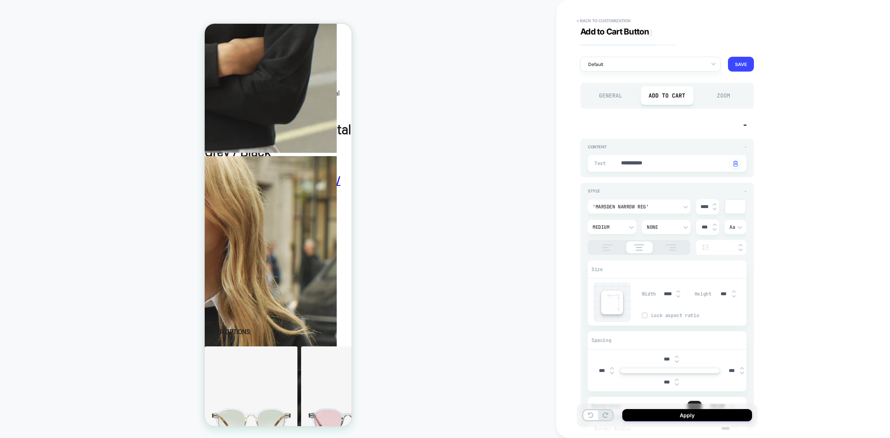
scroll to position [0, 0]
click at [665, 211] on div "'Marsden Narrow Reg'" at bounding box center [636, 211] width 86 height 6
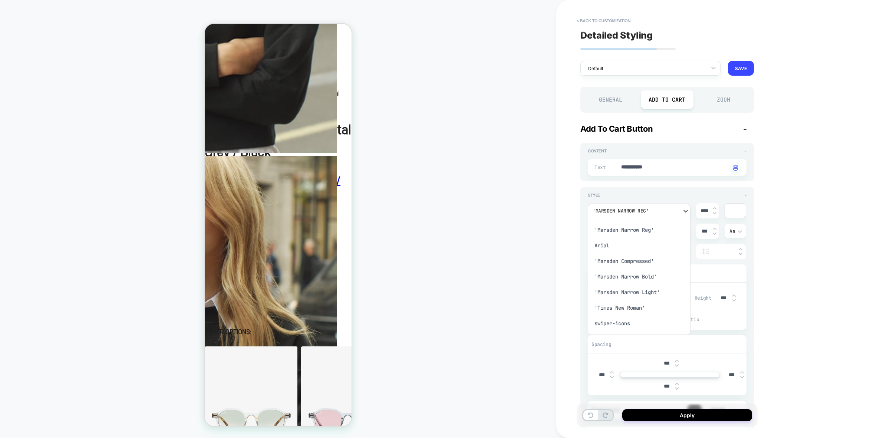
click at [653, 260] on div "'Marsden Compressed'" at bounding box center [639, 261] width 97 height 16
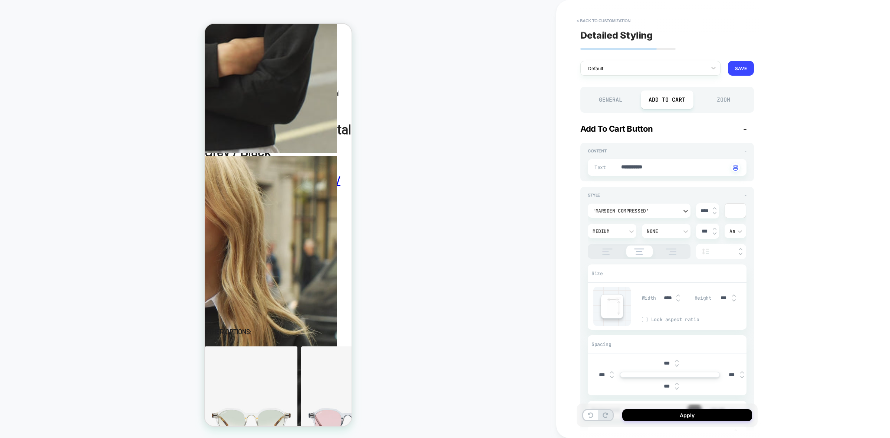
type textarea "*"
click at [716, 208] on img at bounding box center [715, 208] width 4 height 3
type input "****"
type textarea "*"
click at [716, 208] on img at bounding box center [715, 208] width 4 height 3
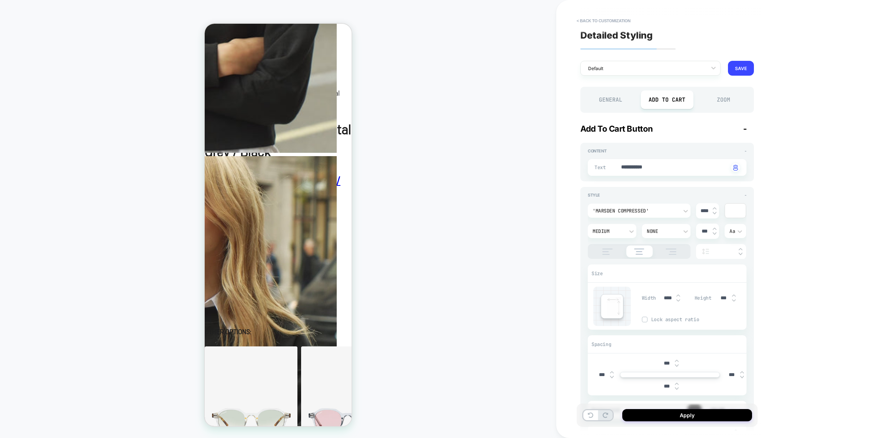
type input "****"
type textarea "*"
click at [716, 208] on img at bounding box center [715, 208] width 4 height 3
type input "****"
type textarea "*"
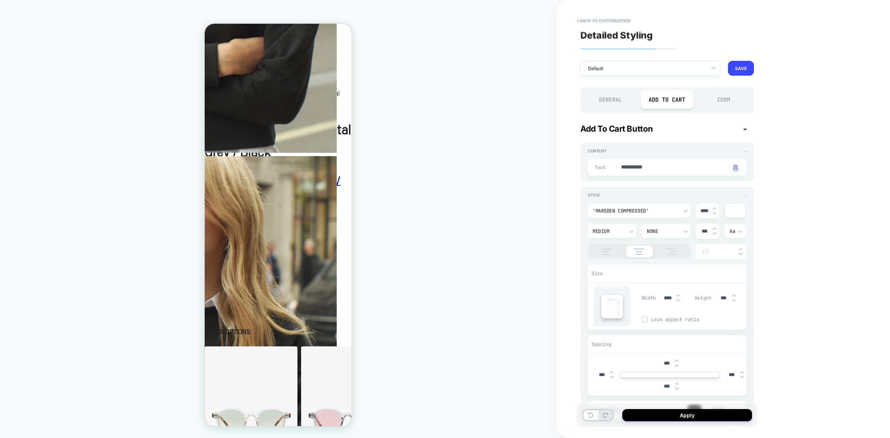
click at [716, 208] on img at bounding box center [715, 208] width 4 height 3
type input "****"
type textarea "*"
click at [714, 213] on img at bounding box center [715, 213] width 4 height 3
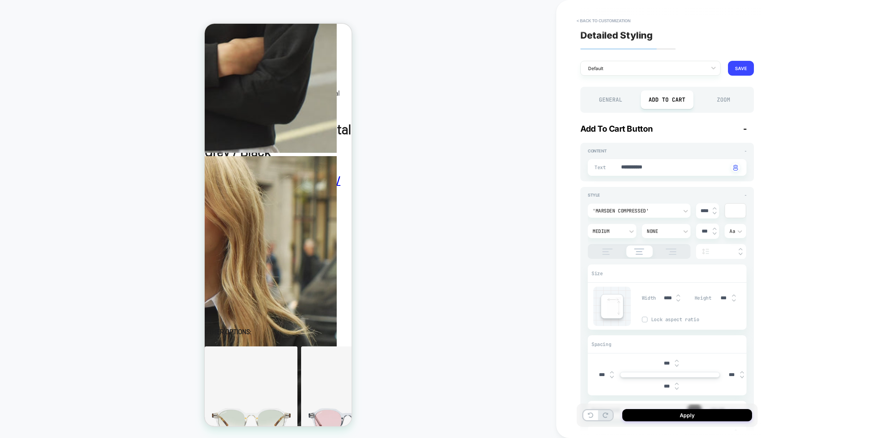
type input "****"
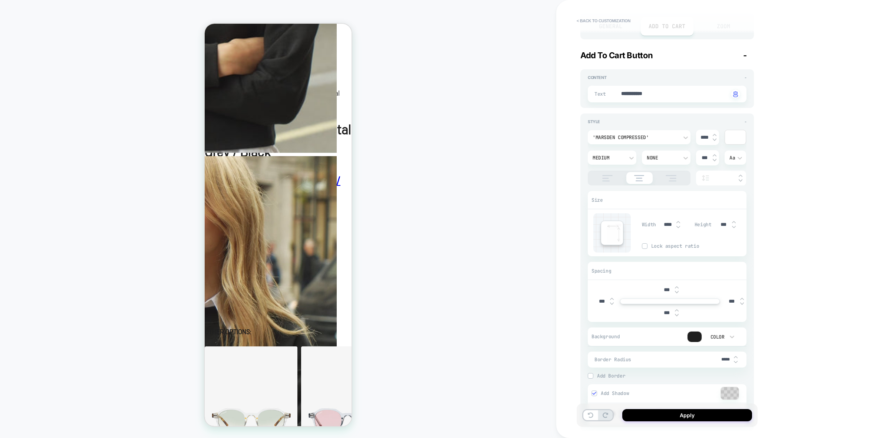
type textarea "*"
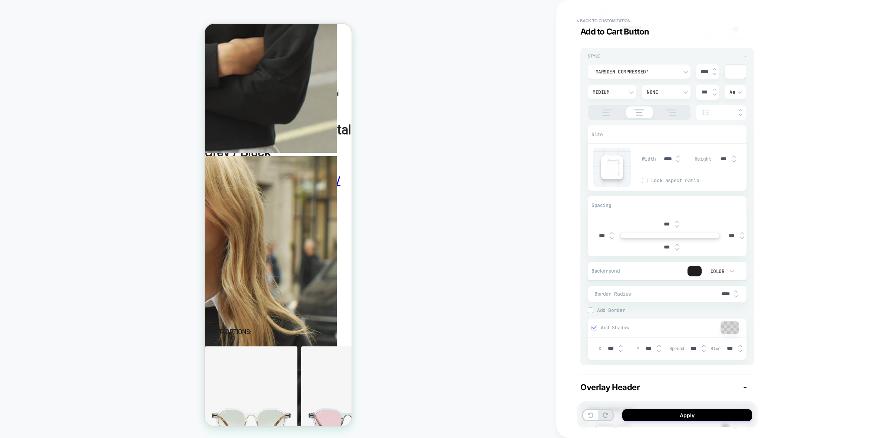
click at [731, 295] on input "*****" at bounding box center [725, 294] width 17 height 6
click at [724, 292] on input "*****" at bounding box center [725, 294] width 17 height 6
type input "***"
type textarea "*"
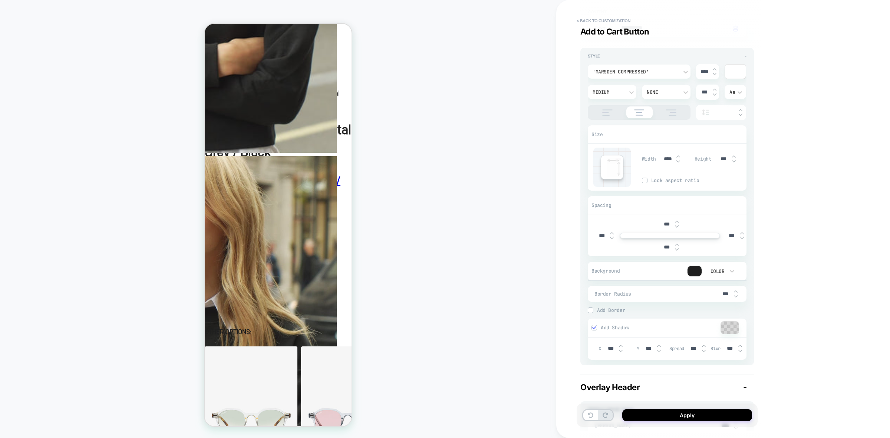
click at [675, 249] on img at bounding box center [677, 249] width 4 height 3
type input "****"
type textarea "*"
click at [675, 249] on img at bounding box center [677, 249] width 4 height 3
type input "****"
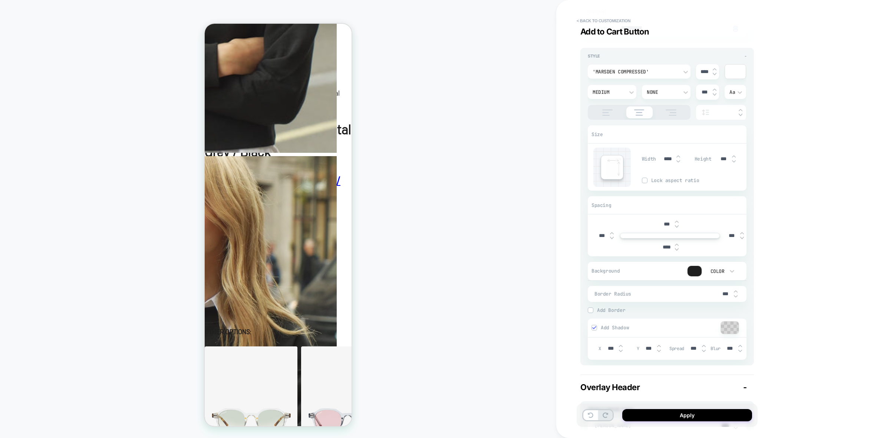
click at [676, 243] on img at bounding box center [677, 244] width 4 height 2
type textarea "*"
click at [676, 243] on img at bounding box center [677, 244] width 4 height 2
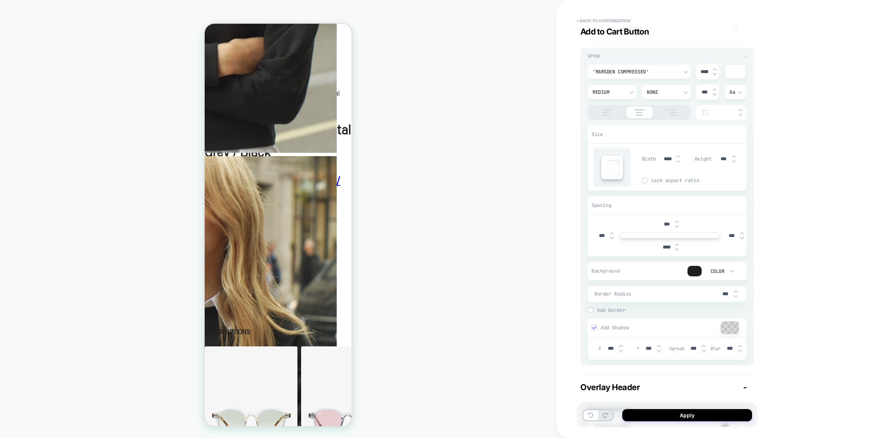
click at [676, 243] on img at bounding box center [677, 244] width 4 height 2
click at [677, 245] on img at bounding box center [677, 244] width 4 height 3
type input "***"
type textarea "*"
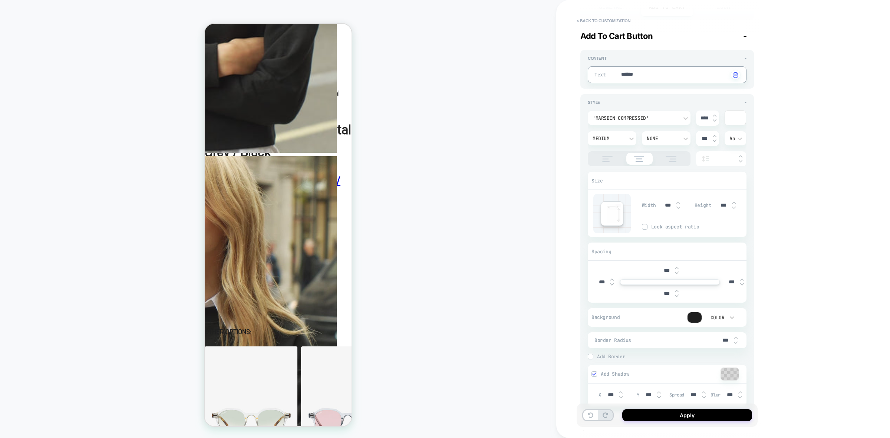
type textarea "*"
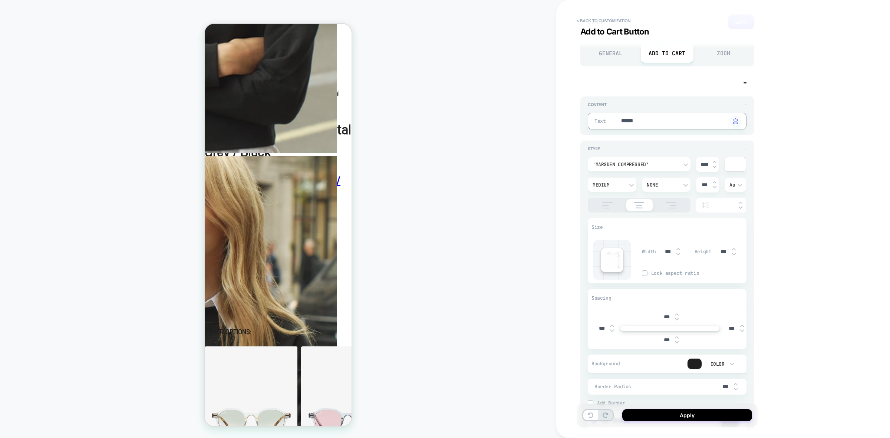
type textarea "******"
type textarea "*"
click at [654, 119] on textarea "******" at bounding box center [675, 121] width 108 height 8
type textarea "*"
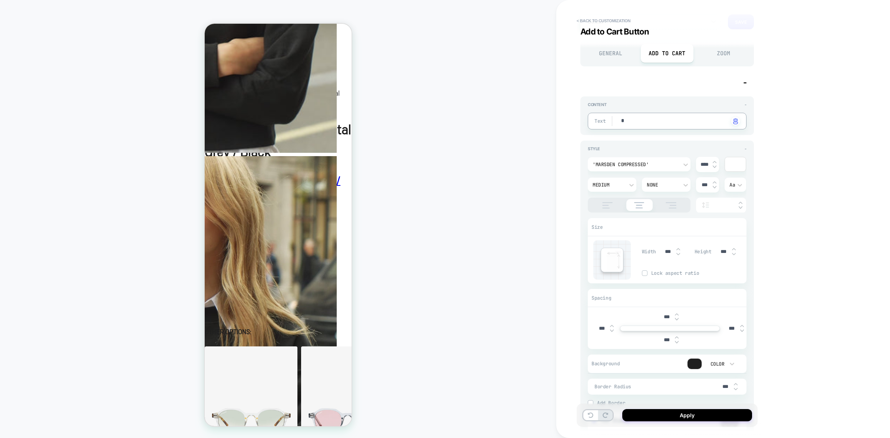
type textarea "*"
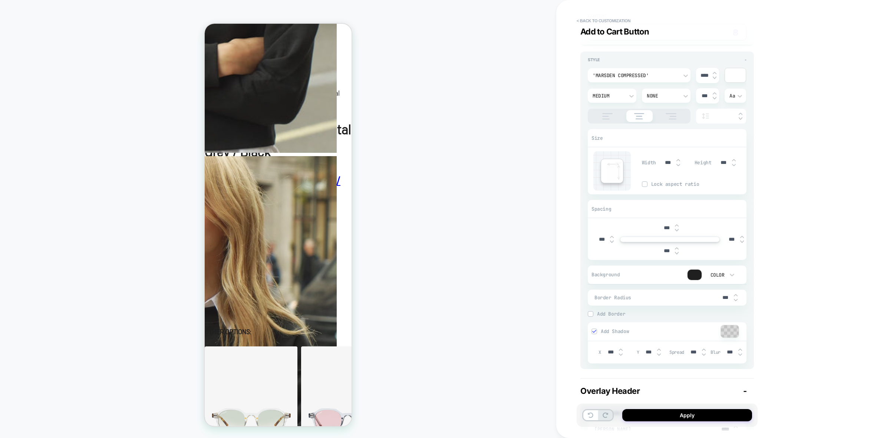
scroll to position [185, 0]
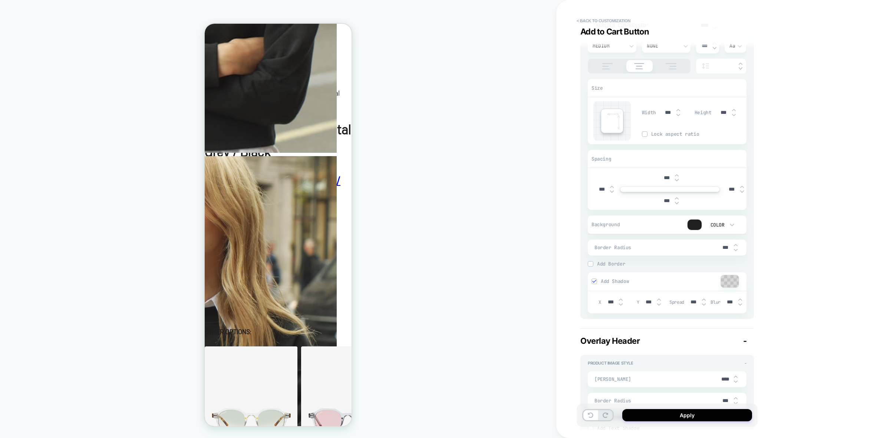
type textarea "*"
click at [725, 246] on input "***" at bounding box center [725, 247] width 17 height 6
type input "****"
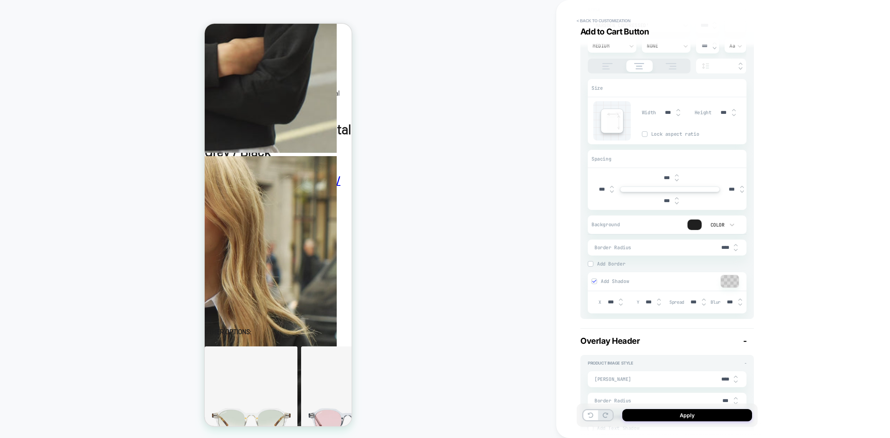
type textarea "*"
type input "*****"
type textarea "*"
type input "*****"
click at [677, 110] on img at bounding box center [679, 110] width 4 height 3
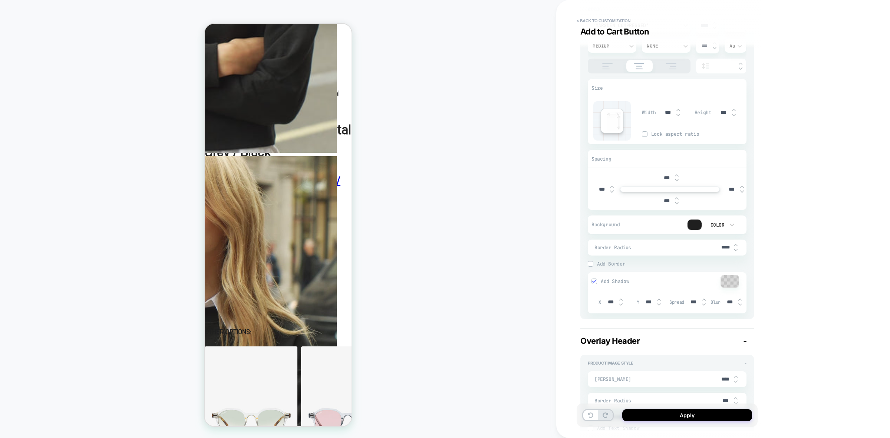
click at [677, 110] on img at bounding box center [679, 110] width 4 height 3
type input "****"
type textarea "*"
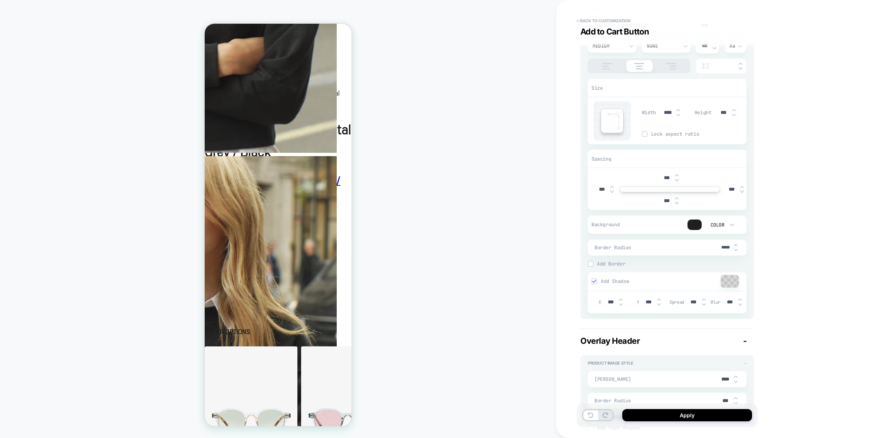
click at [734, 115] on img at bounding box center [734, 114] width 4 height 3
type input "***"
type textarea "*"
click at [734, 115] on img at bounding box center [734, 114] width 4 height 3
type input "***"
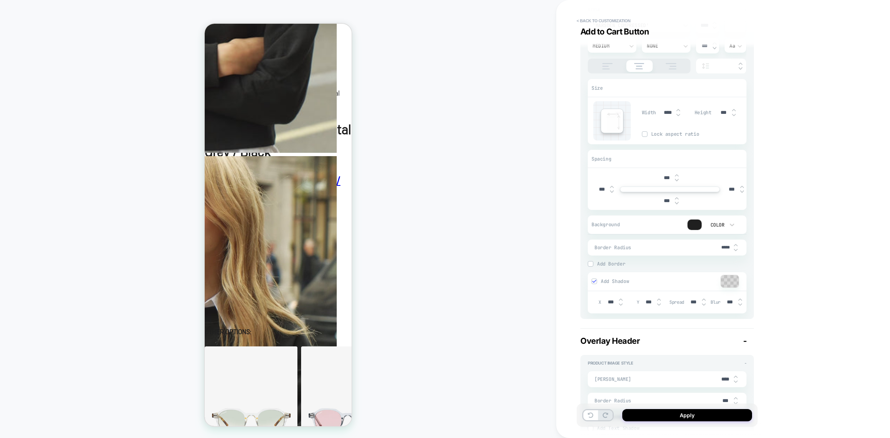
type textarea "*"
click at [734, 115] on img at bounding box center [734, 114] width 4 height 3
type input "***"
type textarea "*"
click at [676, 197] on img at bounding box center [677, 198] width 4 height 3
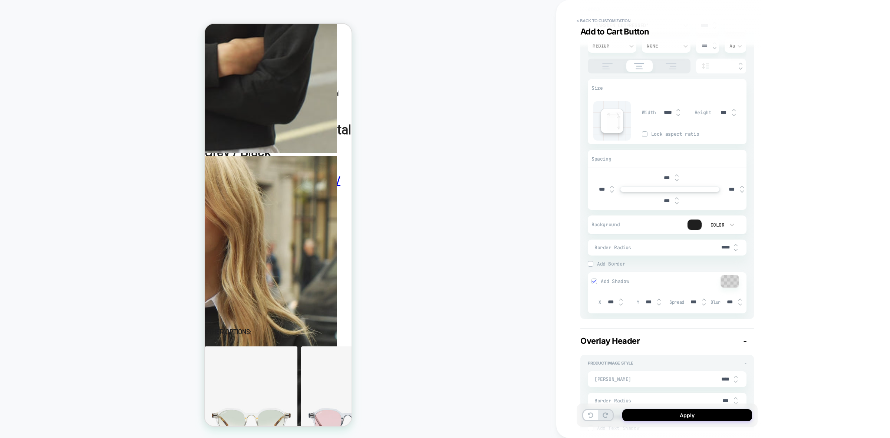
click at [676, 197] on img at bounding box center [677, 198] width 4 height 3
type input "***"
type textarea "*"
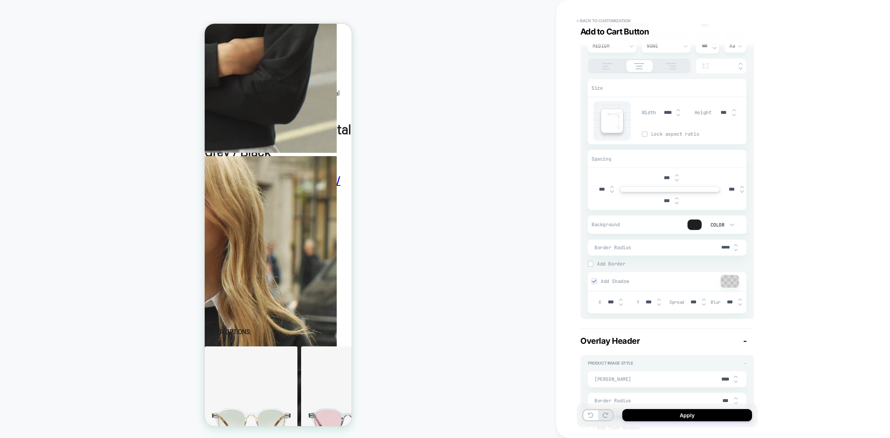
click at [676, 197] on img at bounding box center [677, 198] width 4 height 3
type input "***"
type textarea "*"
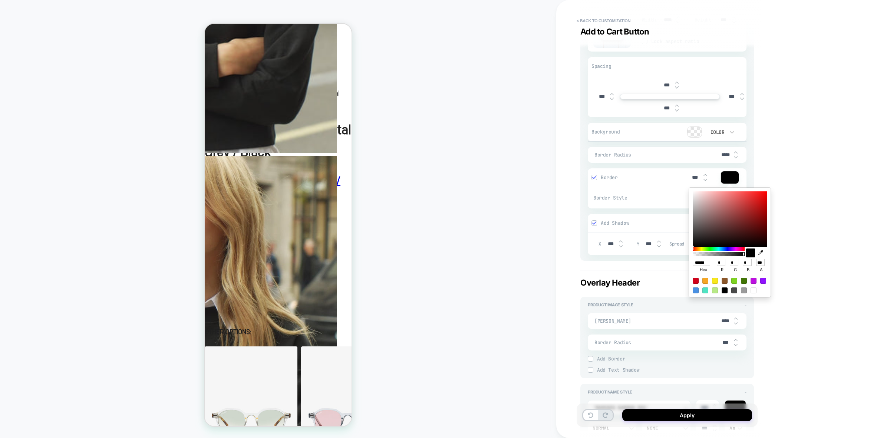
click at [762, 251] on icon "button" at bounding box center [761, 252] width 5 height 5
click at [786, 160] on div "< Back to customization Add to Cart Button Detailed Styling Default RENAME SAVE…" at bounding box center [719, 219] width 326 height 438
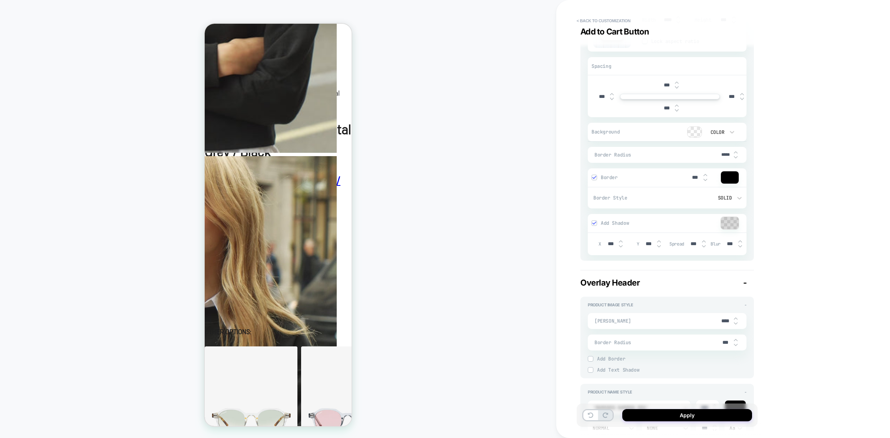
click at [707, 178] on img at bounding box center [706, 179] width 4 height 3
type input "***"
type textarea "*"
click at [705, 174] on img at bounding box center [706, 175] width 4 height 3
type input "***"
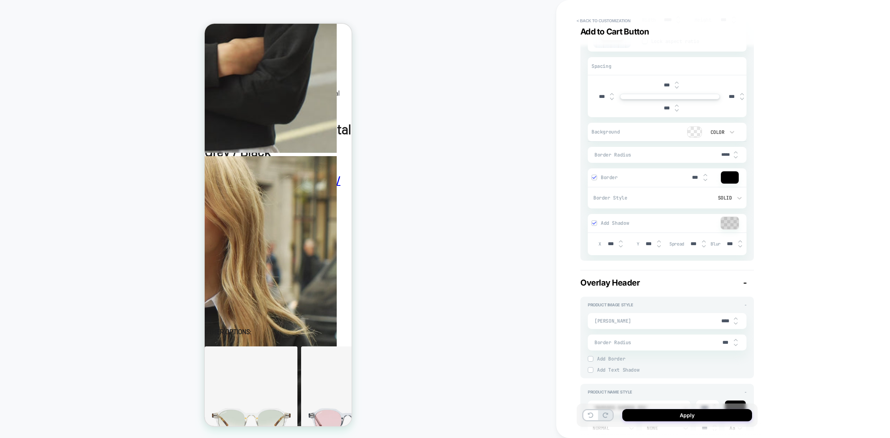
type textarea "*"
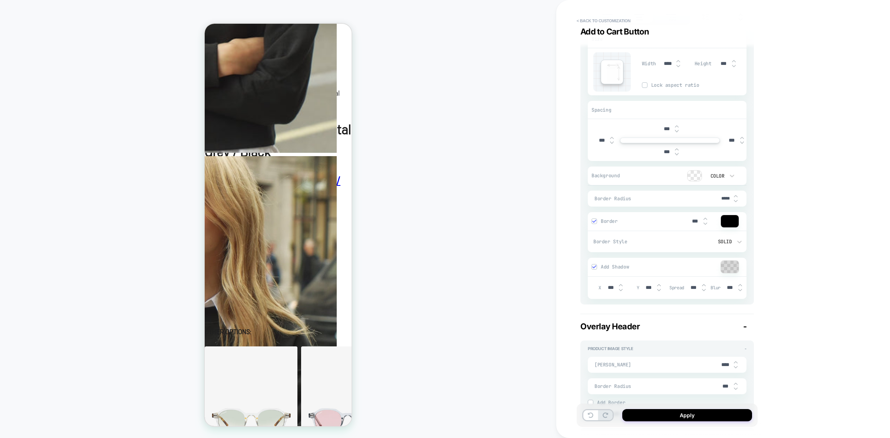
scroll to position [185, 0]
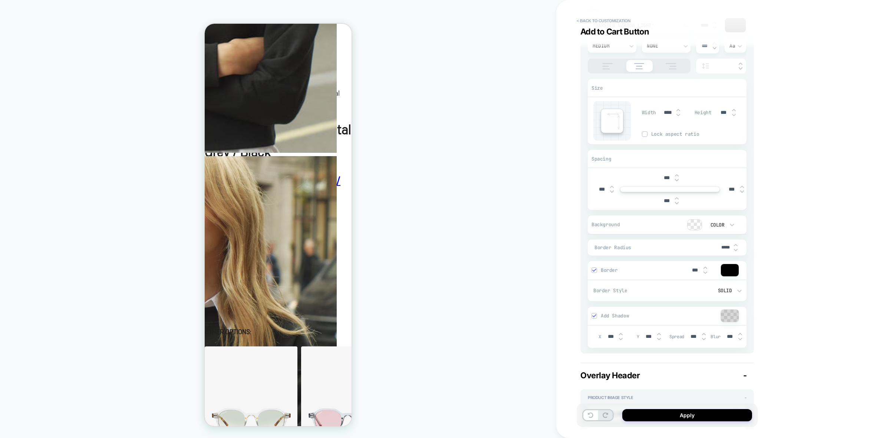
click at [678, 115] on img at bounding box center [679, 114] width 4 height 3
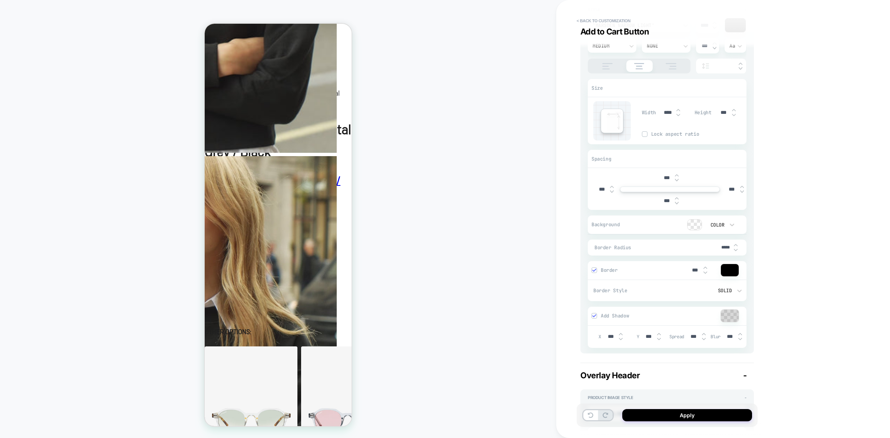
click at [678, 115] on img at bounding box center [679, 114] width 4 height 3
click at [678, 114] on img at bounding box center [679, 114] width 4 height 3
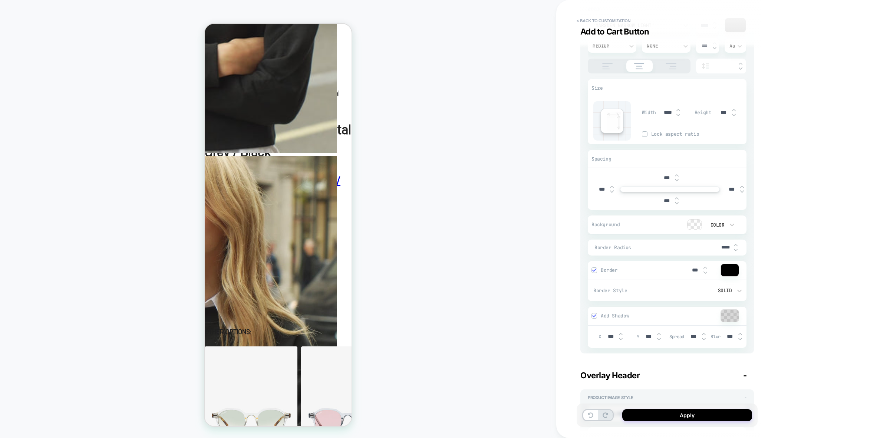
click at [733, 115] on img at bounding box center [734, 114] width 4 height 3
click at [734, 113] on img at bounding box center [734, 114] width 4 height 3
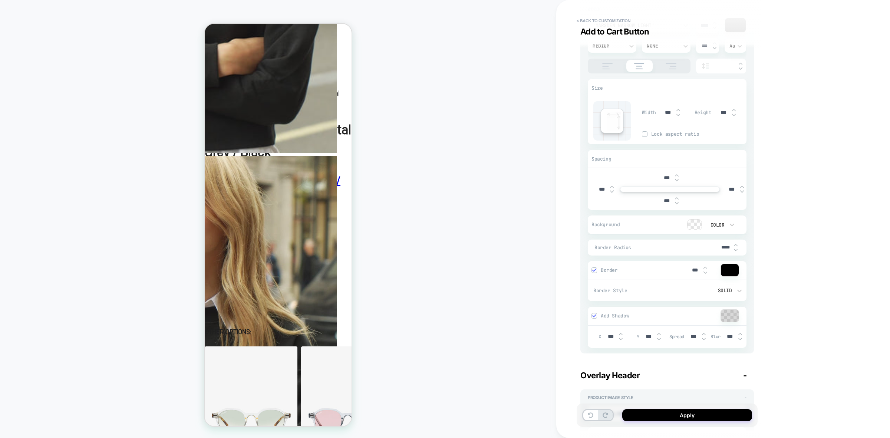
type input "***"
type textarea "*"
click at [733, 114] on img at bounding box center [734, 114] width 4 height 3
click at [678, 110] on img at bounding box center [679, 110] width 4 height 3
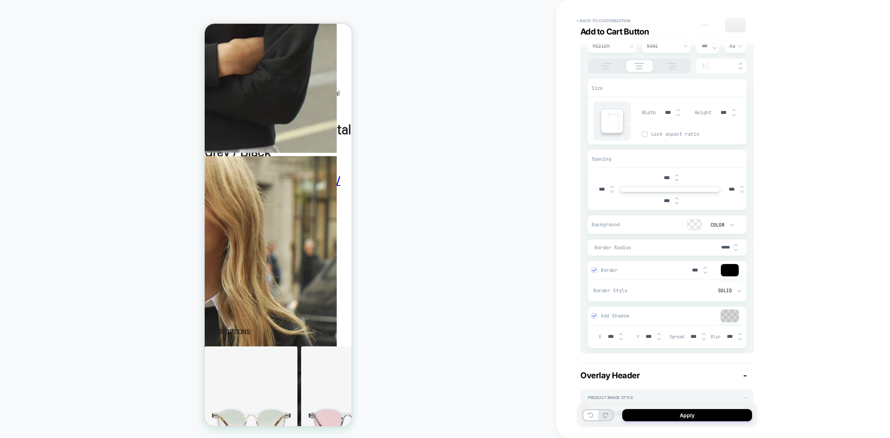
type input "***"
type textarea "*"
click at [678, 110] on img at bounding box center [679, 110] width 4 height 3
type input "***"
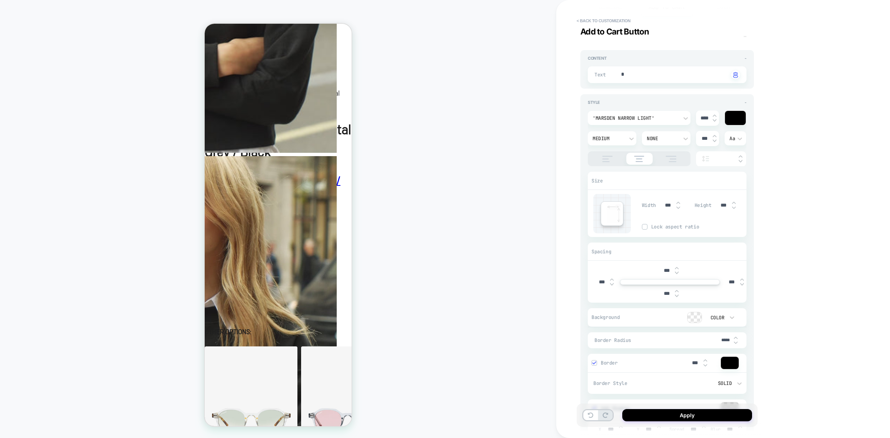
type textarea "*"
click at [716, 121] on img at bounding box center [715, 120] width 4 height 3
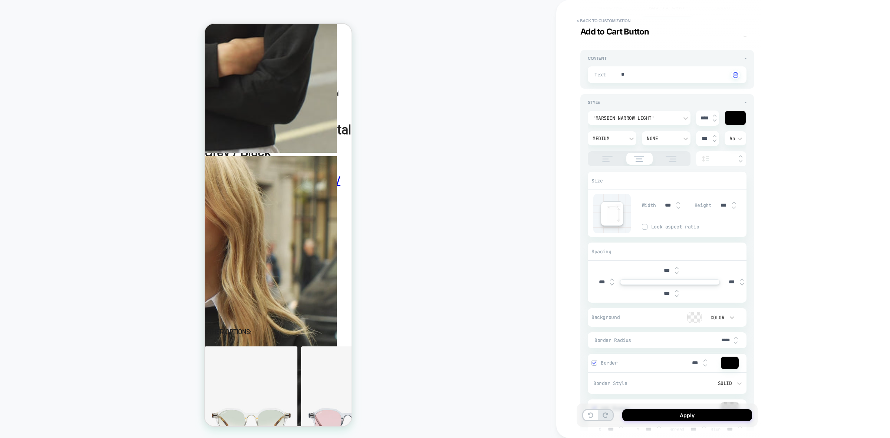
type input "****"
type textarea "*"
click at [716, 115] on img at bounding box center [715, 115] width 4 height 3
type input "****"
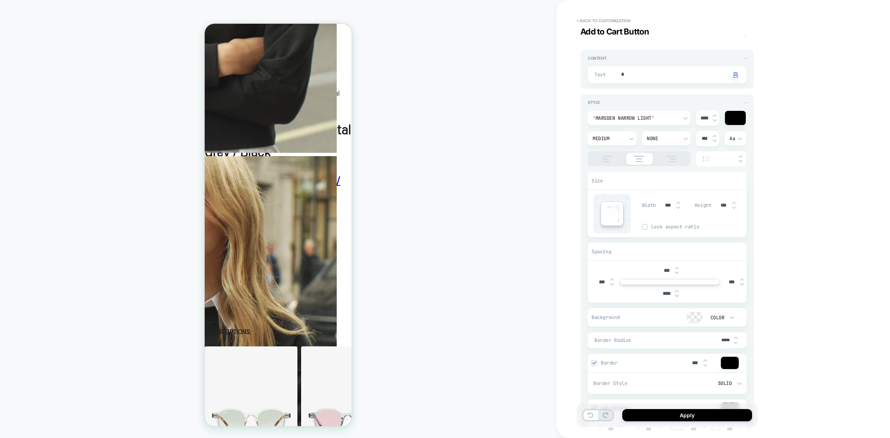
type textarea "*"
click at [678, 208] on img at bounding box center [679, 207] width 4 height 3
type input "***"
click at [677, 201] on img at bounding box center [679, 202] width 4 height 2
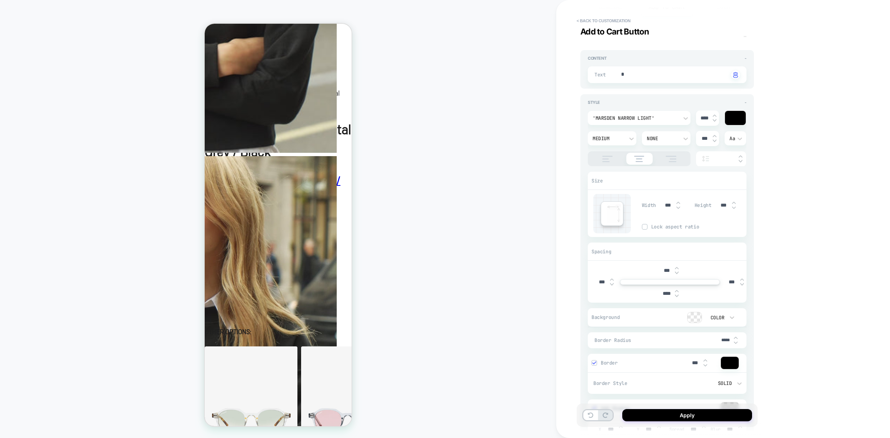
click at [677, 201] on img at bounding box center [679, 202] width 4 height 2
click at [645, 227] on img at bounding box center [645, 227] width 4 height 4
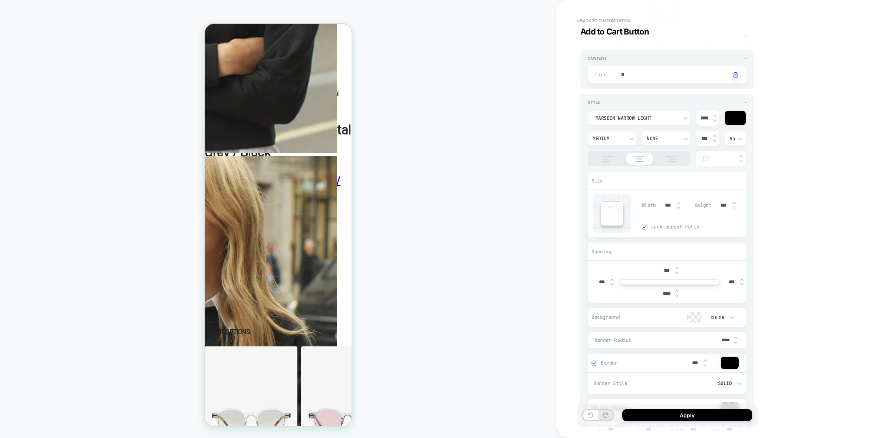
click at [678, 207] on img at bounding box center [679, 207] width 4 height 3
type textarea "*"
click at [679, 206] on img at bounding box center [679, 207] width 4 height 3
click at [679, 205] on div at bounding box center [679, 205] width 4 height 8
click at [678, 202] on img at bounding box center [679, 202] width 4 height 3
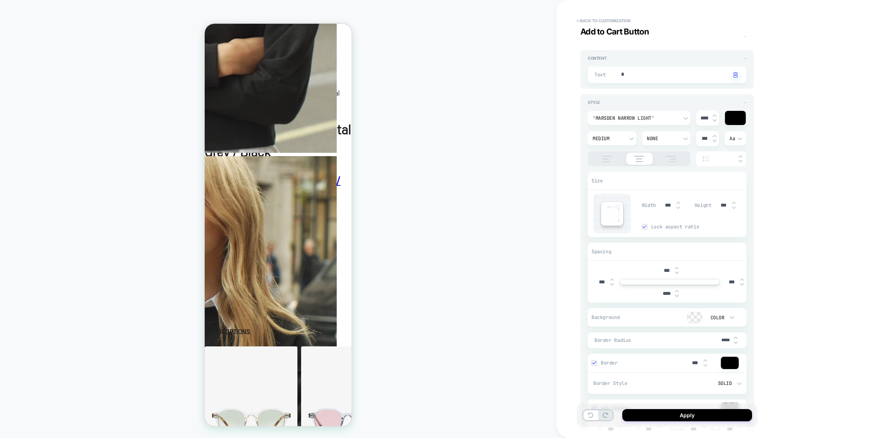
click at [678, 202] on img at bounding box center [679, 202] width 4 height 3
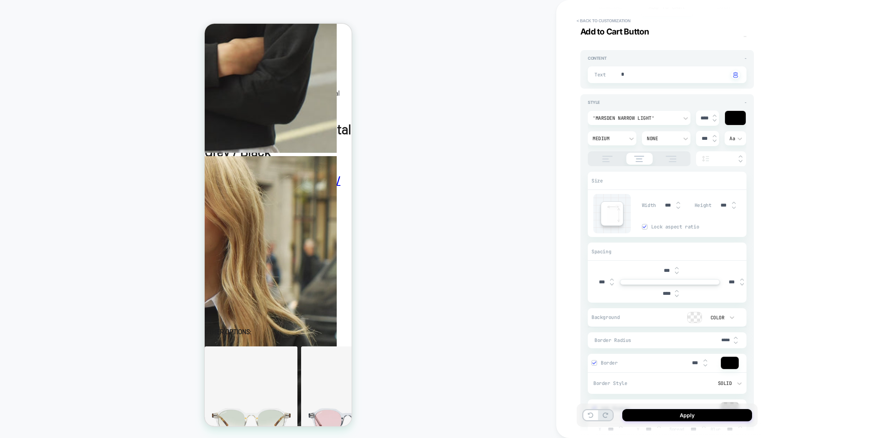
click at [678, 202] on img at bounding box center [679, 202] width 4 height 3
type input "****"
type textarea "*"
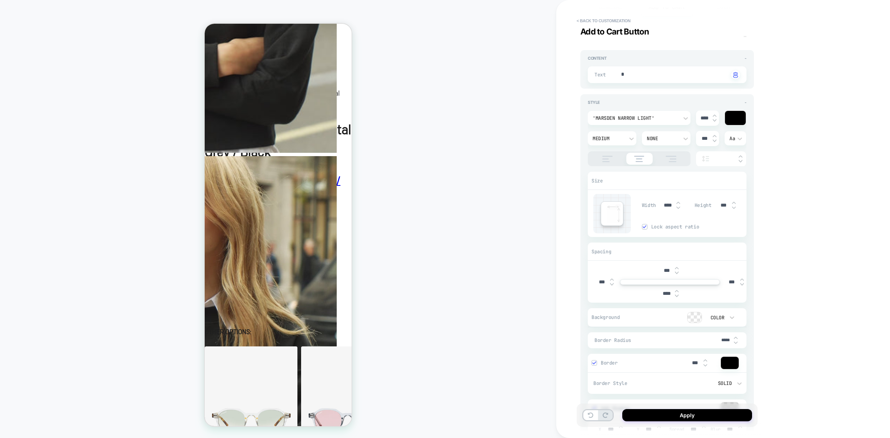
click at [678, 203] on img at bounding box center [679, 202] width 4 height 3
type input "****"
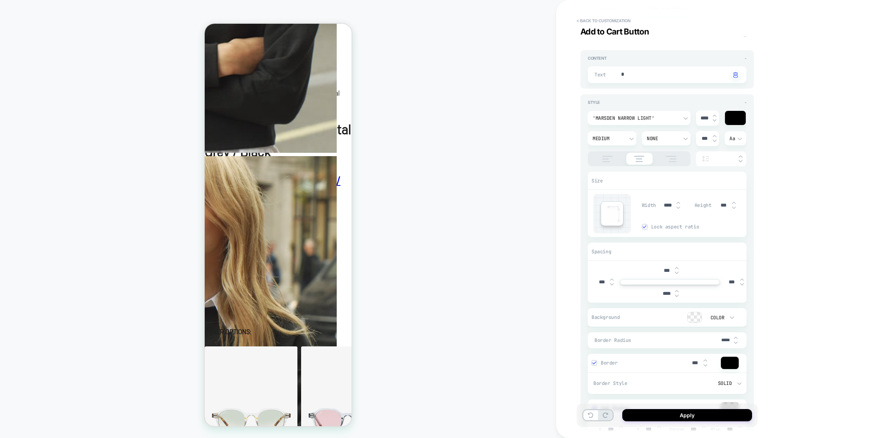
type input "***"
type textarea "*"
type input "***"
type textarea "*"
type input "***"
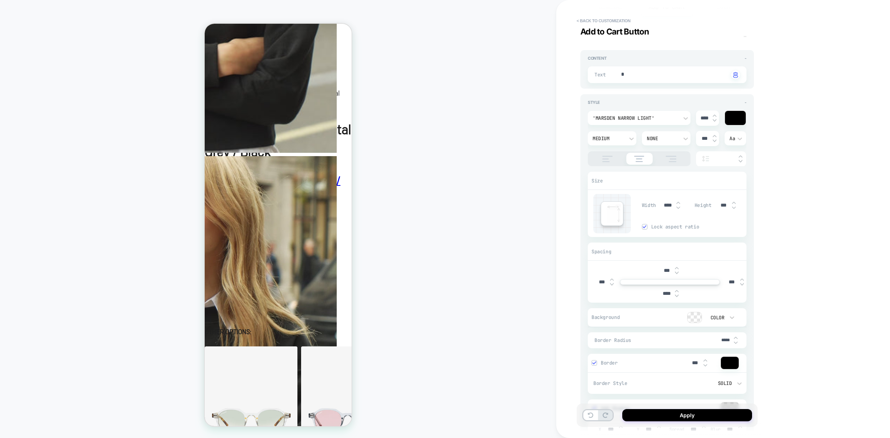
type textarea "*"
type input "***"
type textarea "*"
type input "****"
type textarea "*"
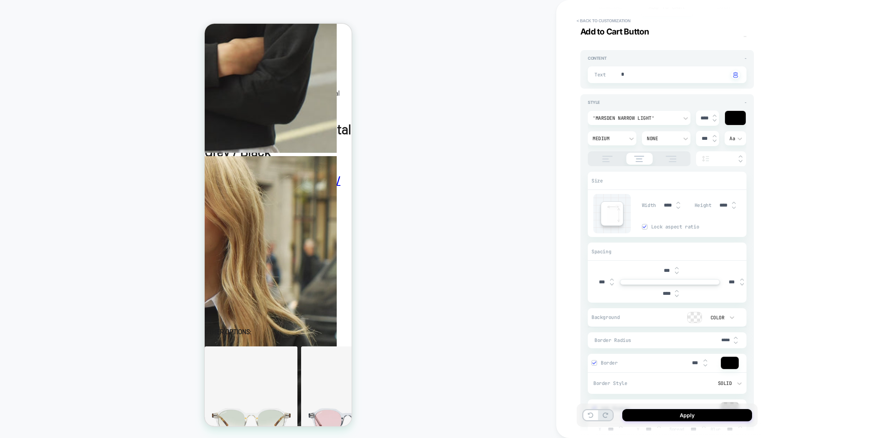
type input "****"
type textarea "*"
click at [678, 207] on img at bounding box center [679, 207] width 4 height 3
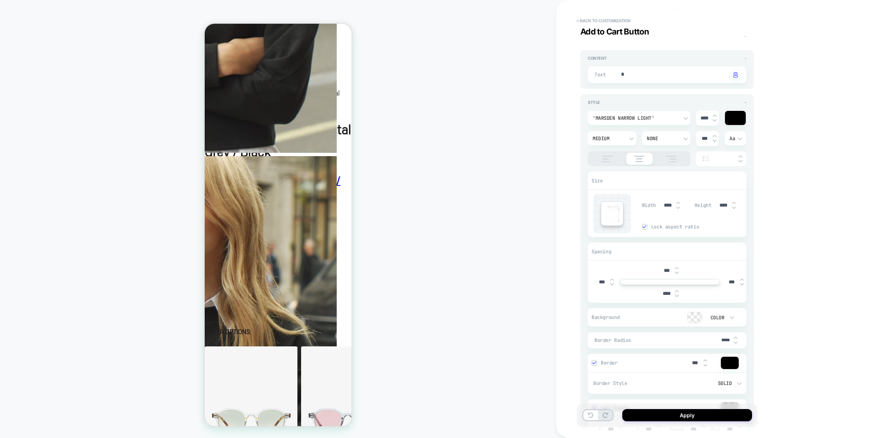
type input "****"
type textarea "*"
type input "****"
type textarea "*"
click at [679, 208] on img at bounding box center [679, 207] width 4 height 3
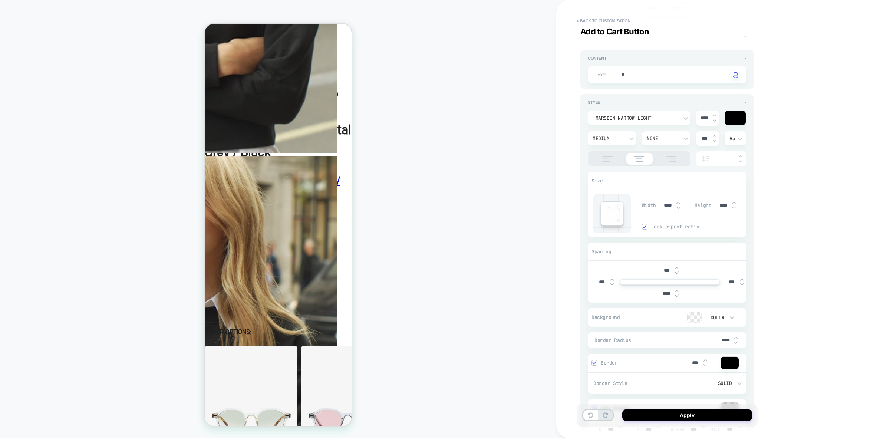
click at [679, 208] on img at bounding box center [679, 207] width 4 height 3
type input "***"
type textarea "*"
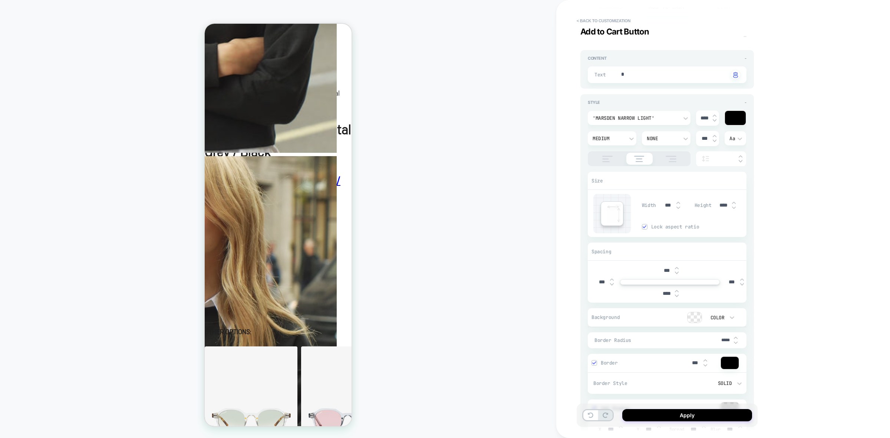
type input "***"
type textarea "*"
click at [636, 116] on div "Arial" at bounding box center [636, 118] width 86 height 6
click at [614, 217] on div "Inter" at bounding box center [639, 220] width 97 height 16
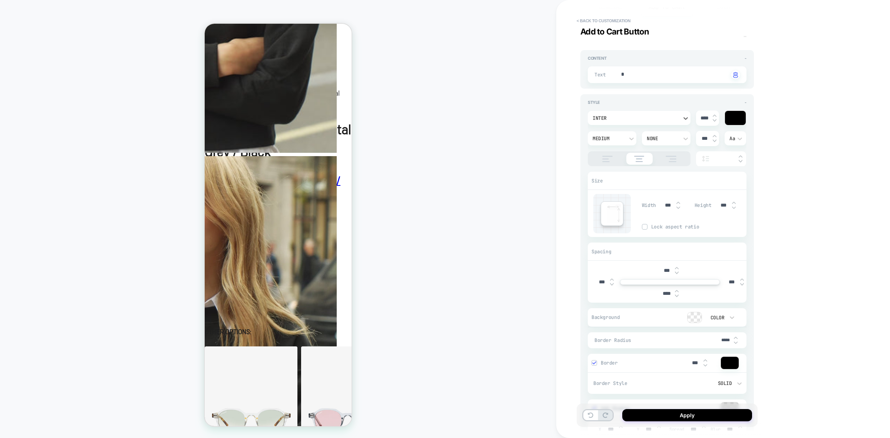
type textarea "*"
click at [717, 121] on div "****" at bounding box center [707, 118] width 23 height 15
click at [715, 121] on img at bounding box center [715, 120] width 4 height 3
type input "****"
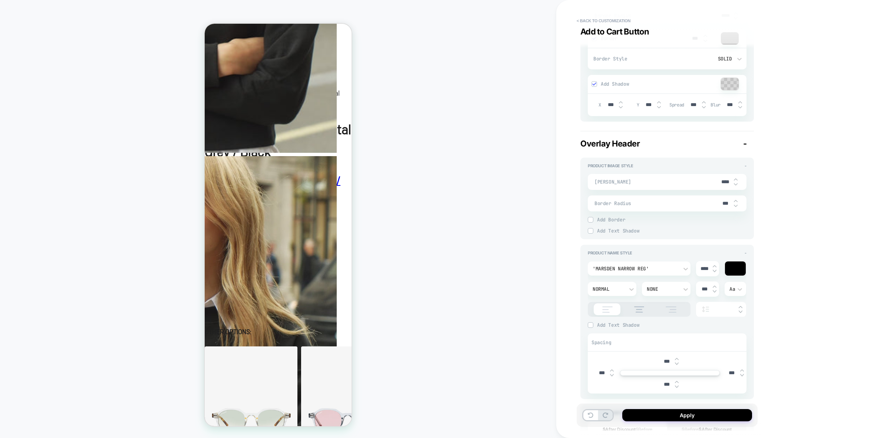
scroll to position [0, 0]
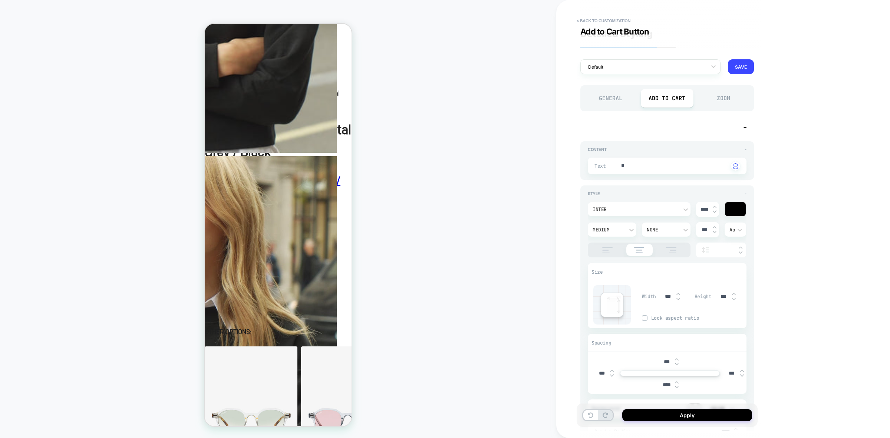
type textarea "*"
click at [725, 100] on div "Zoom" at bounding box center [723, 100] width 53 height 19
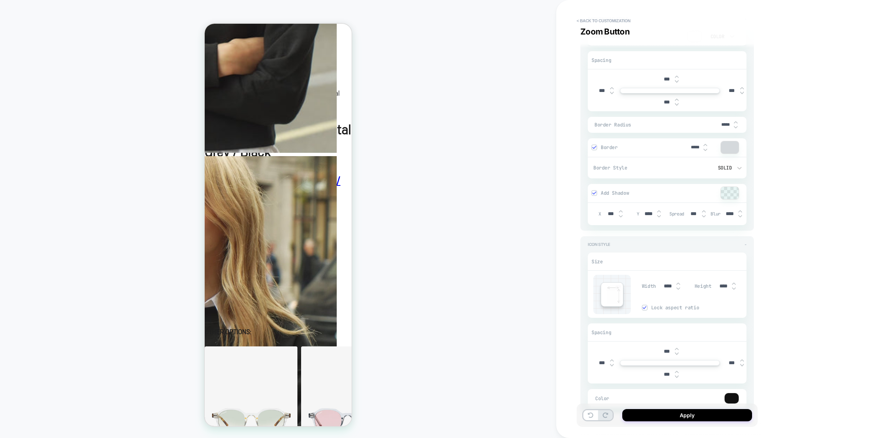
scroll to position [185, 0]
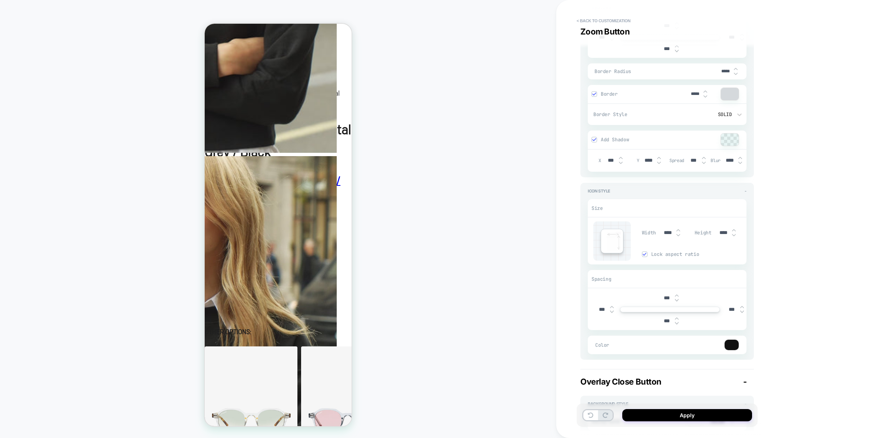
click at [733, 235] on img at bounding box center [734, 235] width 4 height 3
type input "****"
click at [733, 235] on img at bounding box center [734, 235] width 4 height 3
type input "****"
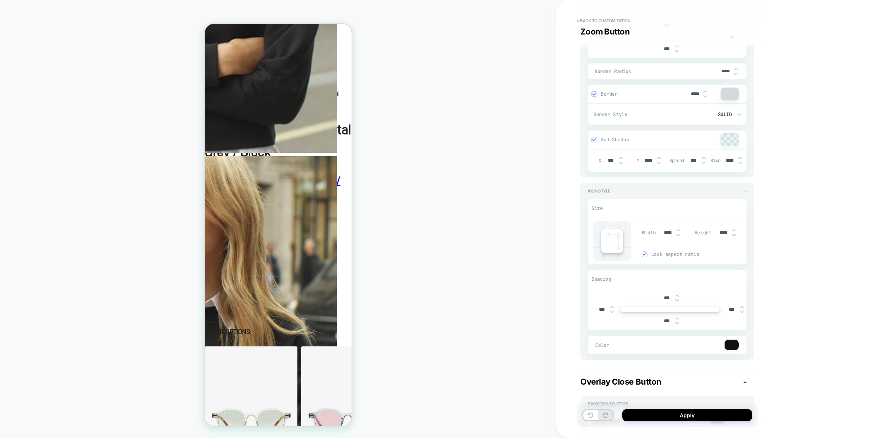
type input "****"
click at [733, 235] on img at bounding box center [734, 235] width 4 height 3
type input "****"
click at [705, 418] on button "Apply" at bounding box center [687, 415] width 130 height 12
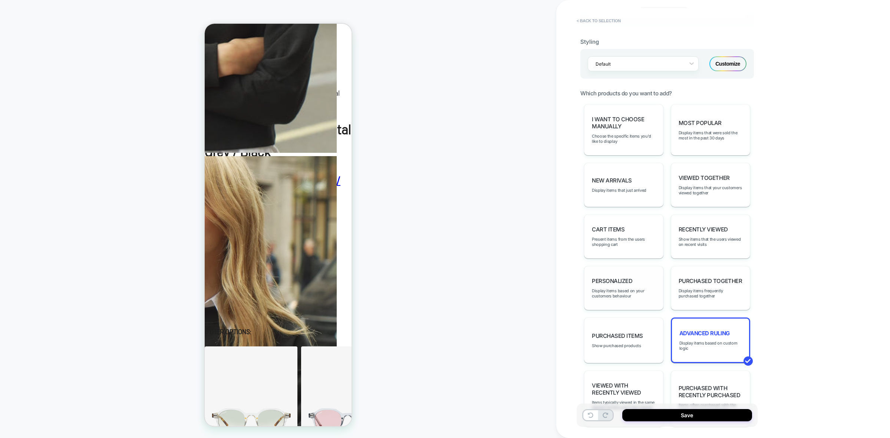
scroll to position [325, 0]
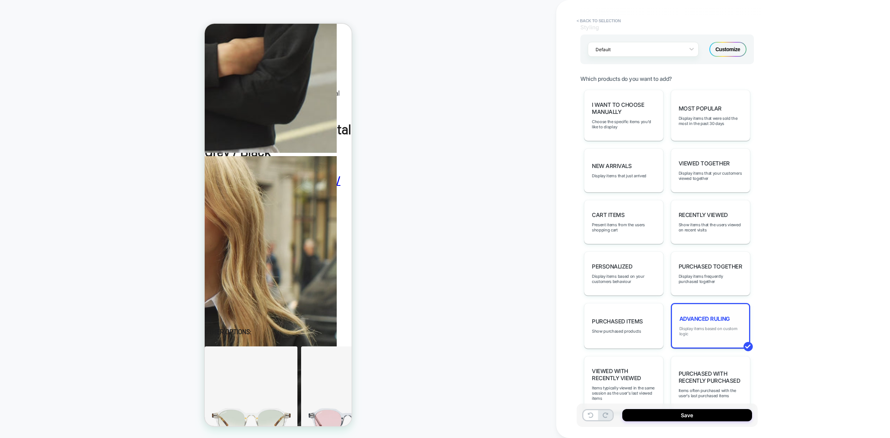
click at [730, 327] on span "Display items based on custom logic" at bounding box center [710, 331] width 62 height 10
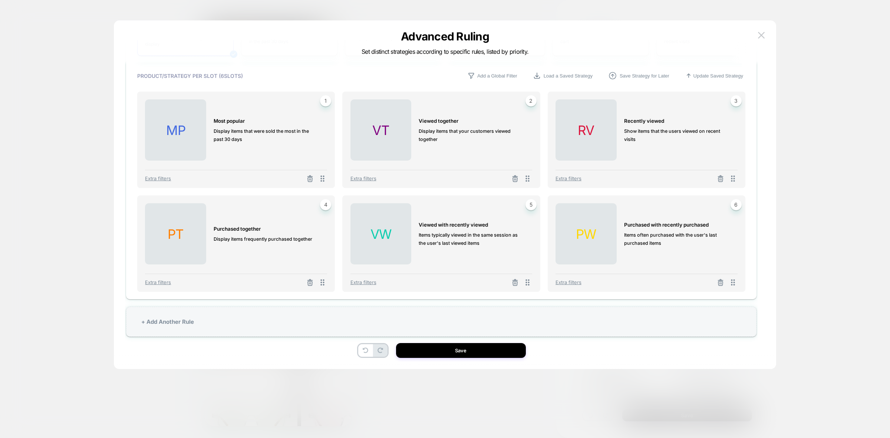
scroll to position [22, 0]
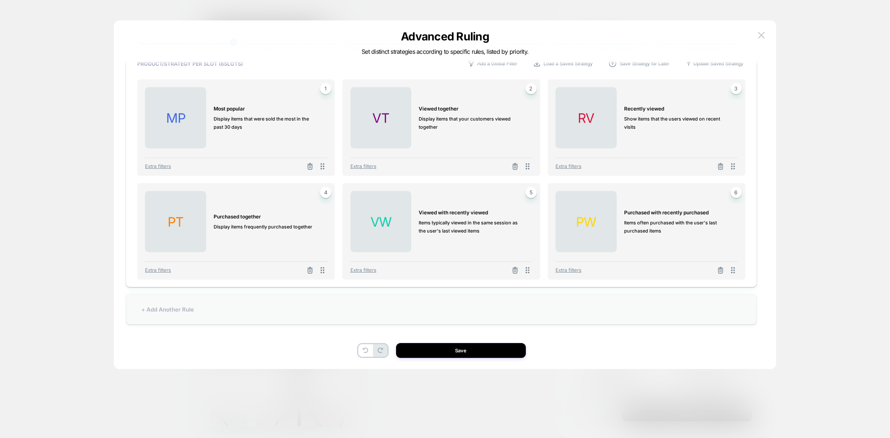
click at [236, 315] on div "+ Add Another Rule" at bounding box center [441, 309] width 631 height 30
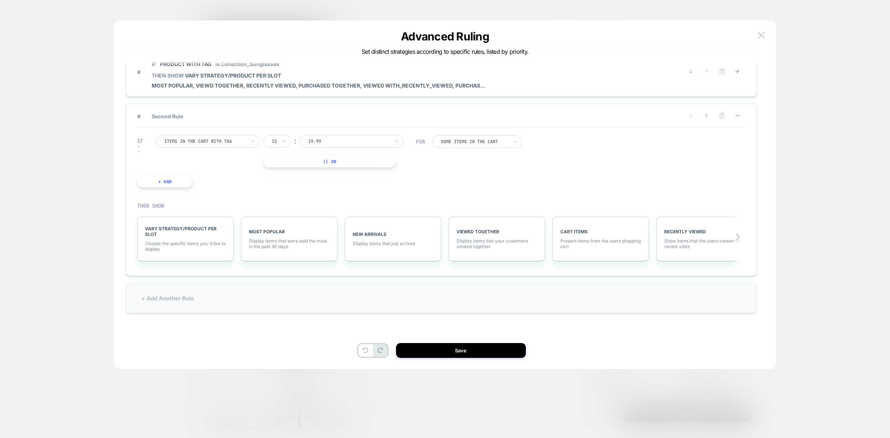
scroll to position [0, 0]
click at [243, 141] on div at bounding box center [205, 141] width 82 height 7
click at [309, 141] on input "text" at bounding box center [309, 141] width 3 height 7
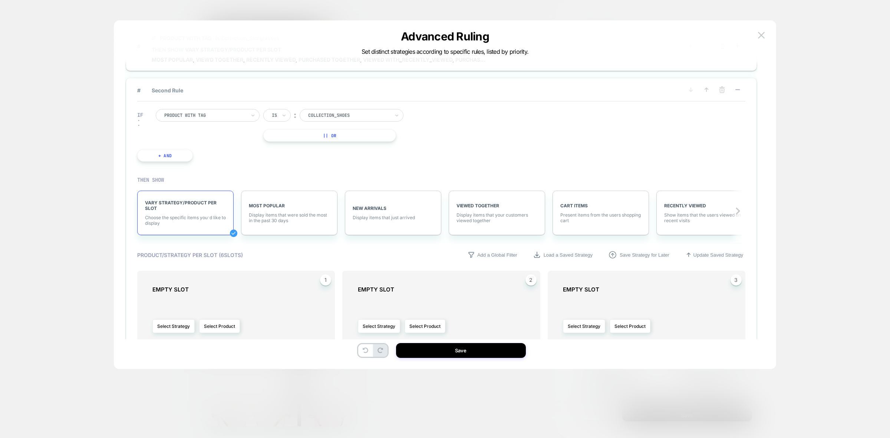
scroll to position [93, 0]
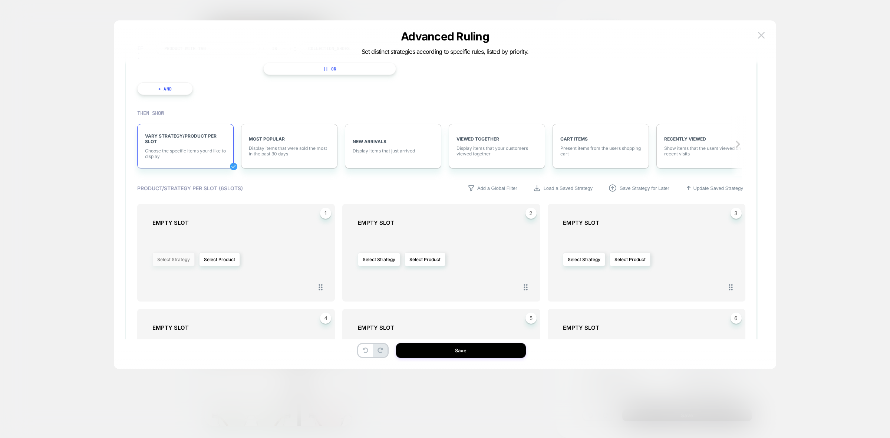
click at [174, 258] on button "Select Strategy" at bounding box center [173, 260] width 42 height 14
click at [153, 281] on span "Most Popular" at bounding box center [149, 282] width 28 height 6
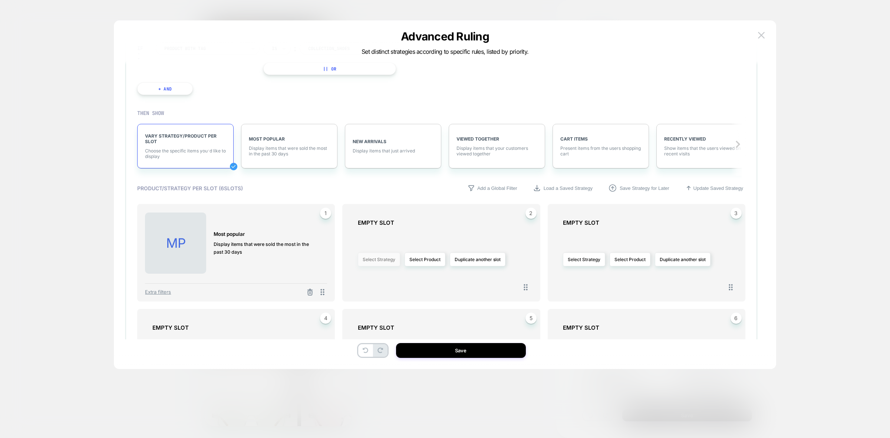
click at [373, 261] on button "Select Strategy" at bounding box center [379, 260] width 42 height 14
click at [366, 302] on span "Viewed Together" at bounding box center [358, 302] width 36 height 6
click at [576, 264] on button "Select Strategy" at bounding box center [584, 260] width 42 height 14
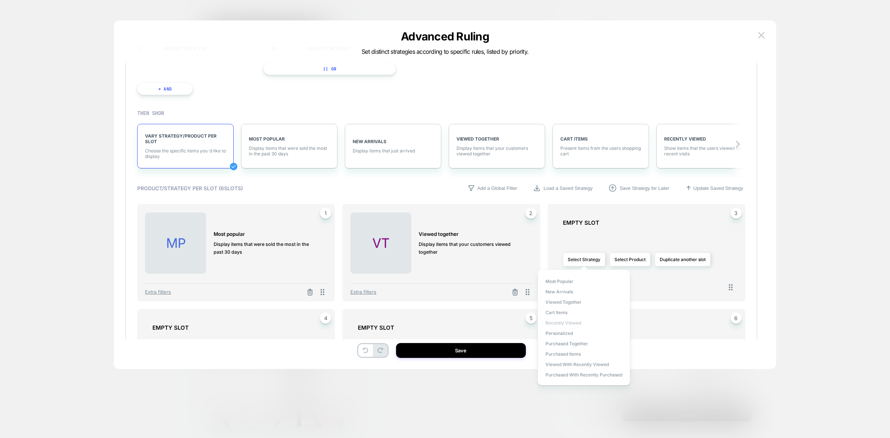
click at [566, 321] on span "Recently Viewed" at bounding box center [564, 323] width 36 height 6
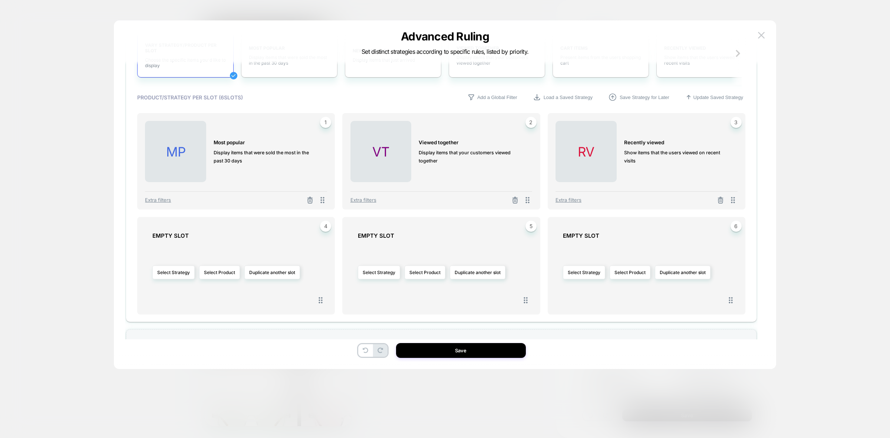
scroll to position [185, 0]
click at [181, 269] on button "Select Strategy" at bounding box center [173, 271] width 42 height 14
click at [159, 353] on span "Purchased Together" at bounding box center [156, 355] width 43 height 6
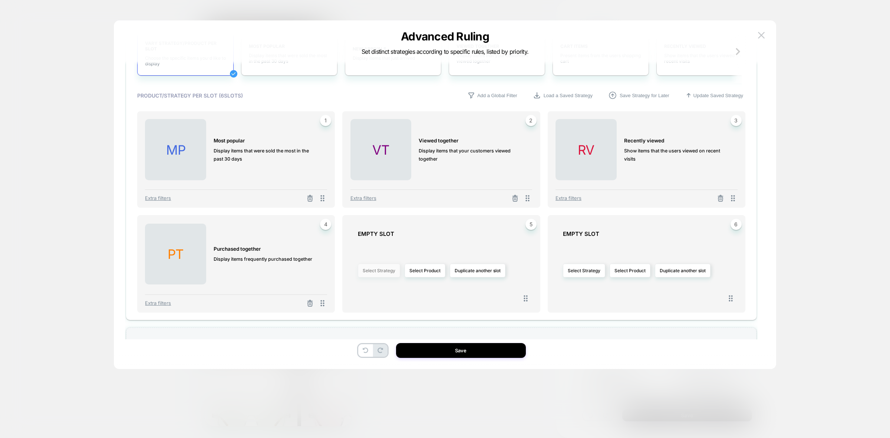
click at [378, 276] on button "Select Strategy" at bounding box center [379, 271] width 42 height 14
click at [366, 373] on span "Viewed with Recently Viewed" at bounding box center [371, 376] width 63 height 6
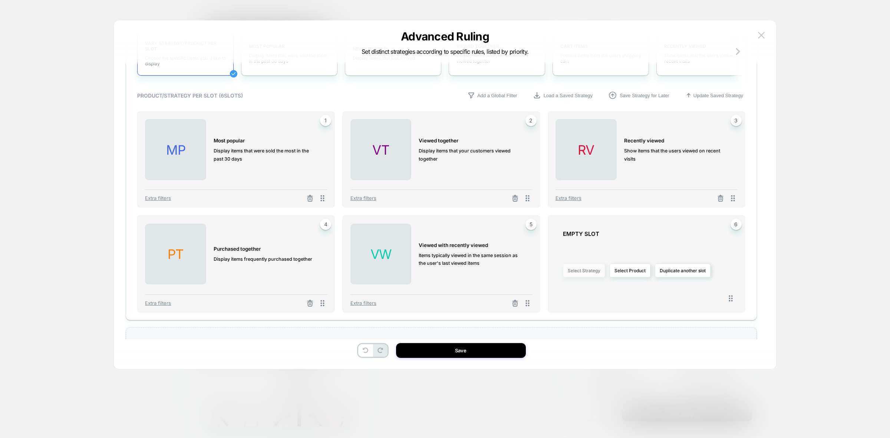
click at [592, 269] on button "Select Strategy" at bounding box center [584, 271] width 42 height 14
click at [579, 383] on span "Purchased with Recently Purchased" at bounding box center [584, 386] width 77 height 6
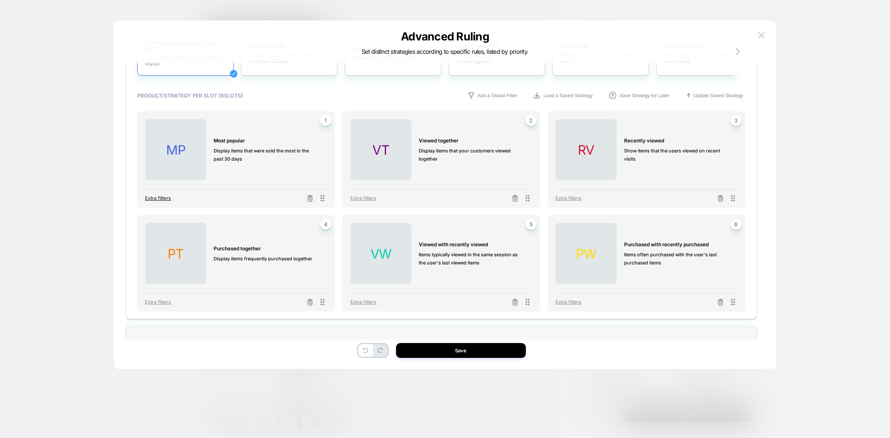
click at [164, 197] on span "Extra filters" at bounding box center [158, 198] width 26 height 6
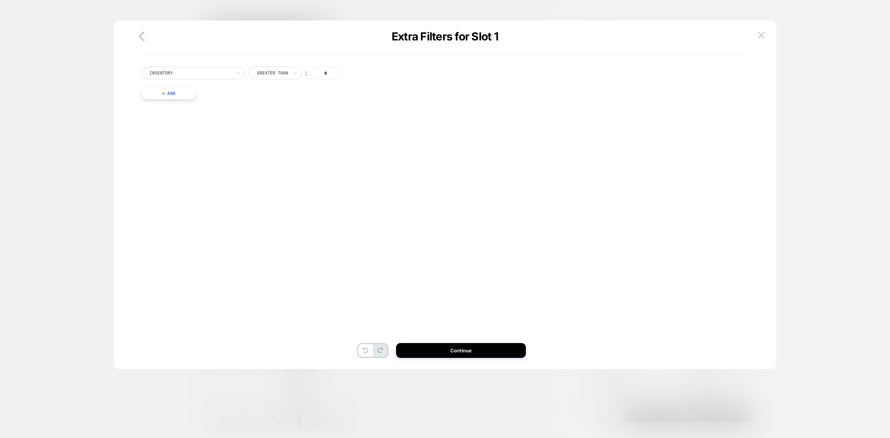
scroll to position [0, 0]
click at [200, 75] on div at bounding box center [190, 73] width 82 height 7
click at [183, 93] on div "PRODUCTS WITH TAG" at bounding box center [196, 94] width 96 height 12
click at [268, 74] on icon at bounding box center [269, 72] width 5 height 7
click at [271, 104] on div "Is not" at bounding box center [280, 105] width 48 height 12
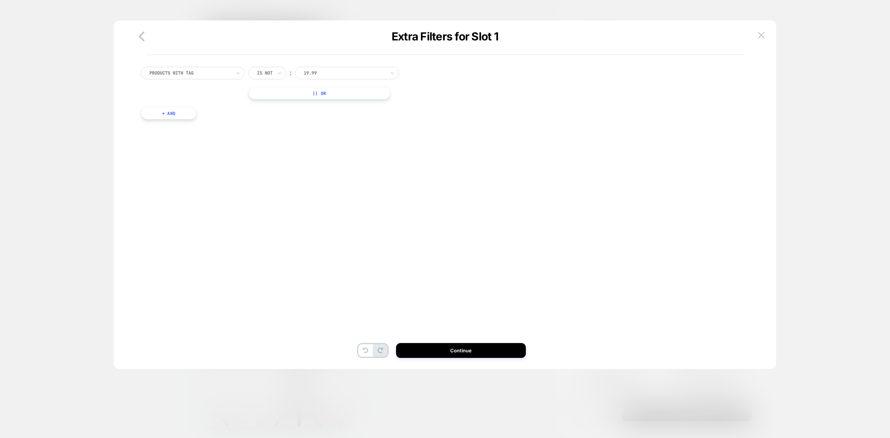
click at [329, 72] on div at bounding box center [345, 73] width 82 height 7
type input "*****"
drag, startPoint x: 342, startPoint y: 94, endPoint x: 453, endPoint y: 336, distance: 266.4
click at [342, 95] on div "Collection_Shoes" at bounding box center [352, 94] width 96 height 12
click at [455, 349] on button "Continue" at bounding box center [461, 350] width 130 height 15
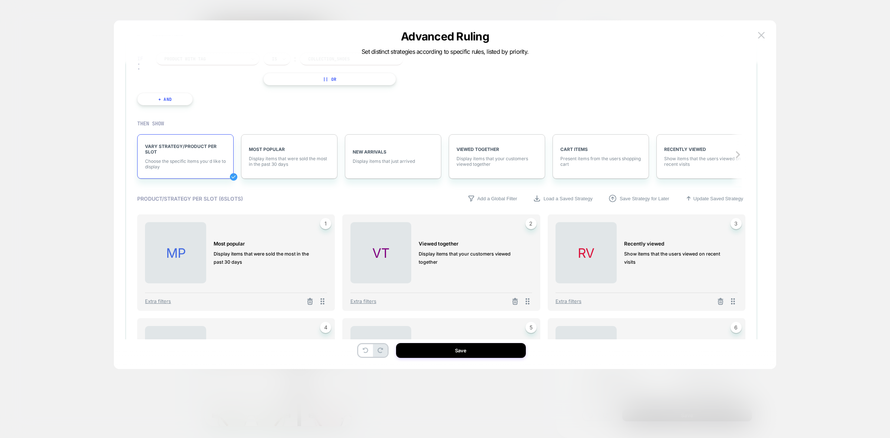
scroll to position [139, 0]
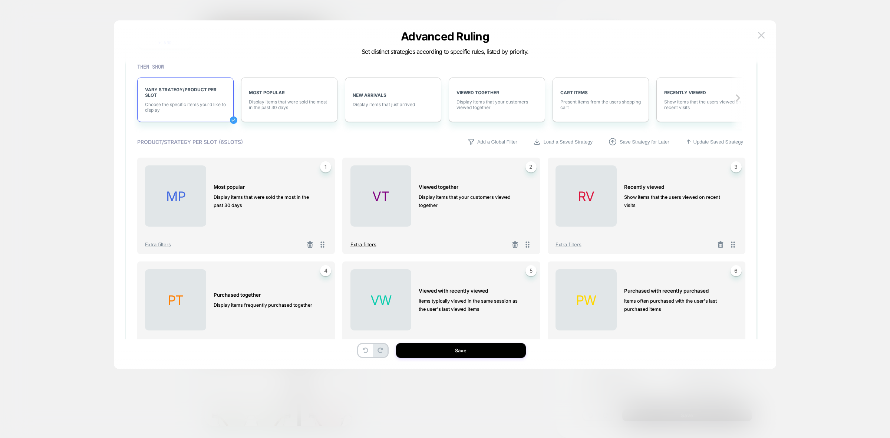
click at [361, 245] on span "Extra filters" at bounding box center [364, 244] width 26 height 6
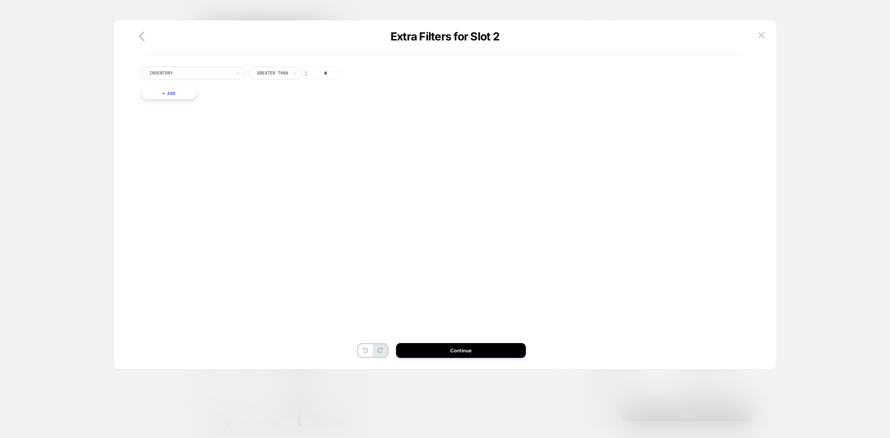
scroll to position [0, 0]
click at [177, 72] on div at bounding box center [190, 73] width 82 height 7
click at [160, 72] on div at bounding box center [190, 73] width 82 height 7
click at [189, 91] on div "PRODUCTS WITH TAG" at bounding box center [196, 94] width 96 height 12
click at [283, 73] on div "︰" at bounding box center [280, 73] width 7 height 10
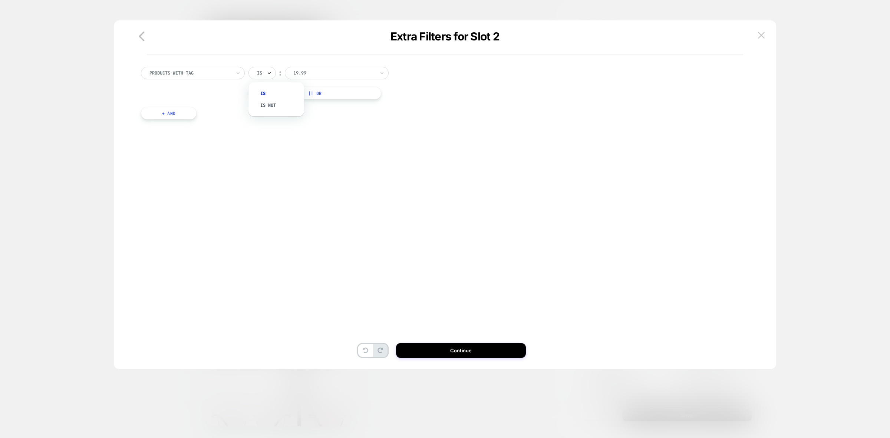
click at [267, 75] on icon at bounding box center [269, 72] width 5 height 7
click at [273, 108] on div "Is not" at bounding box center [280, 105] width 48 height 12
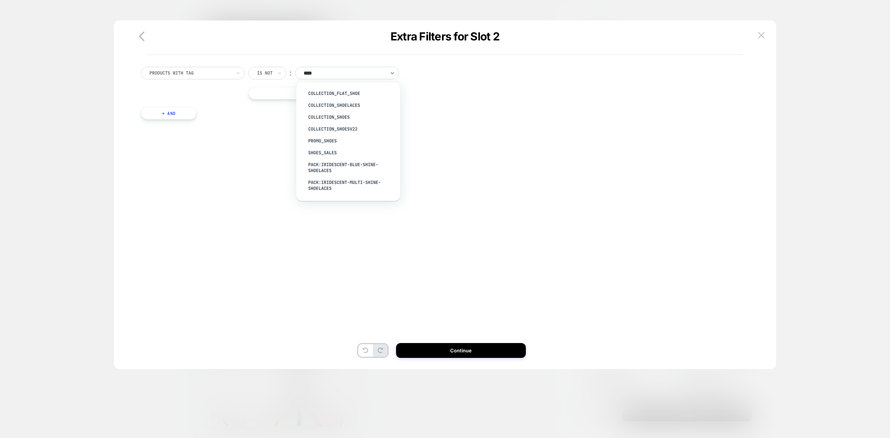
type input "*****"
click at [329, 95] on div "Collection_Shoes" at bounding box center [352, 94] width 96 height 12
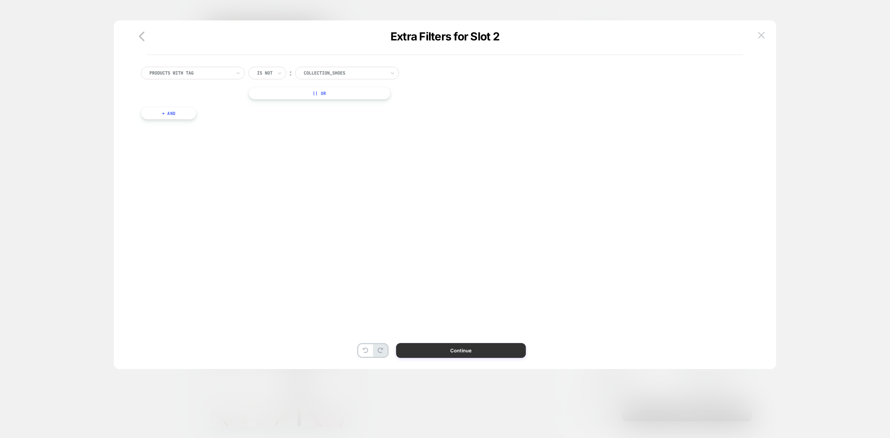
click at [450, 351] on button "Continue" at bounding box center [461, 350] width 130 height 15
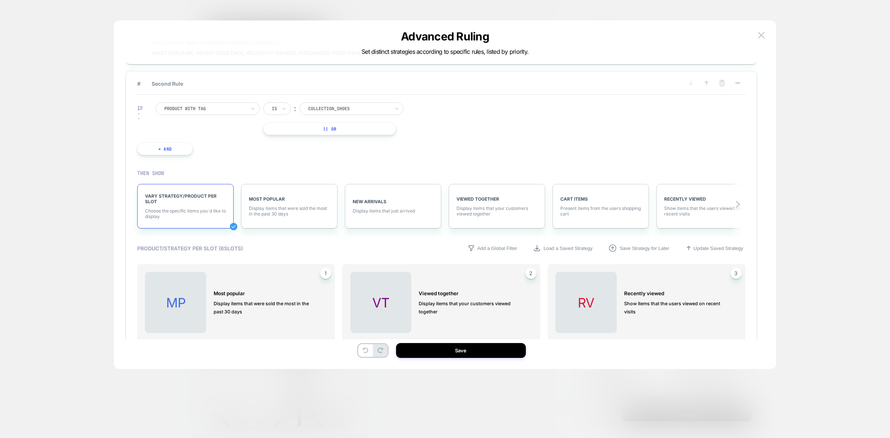
scroll to position [139, 0]
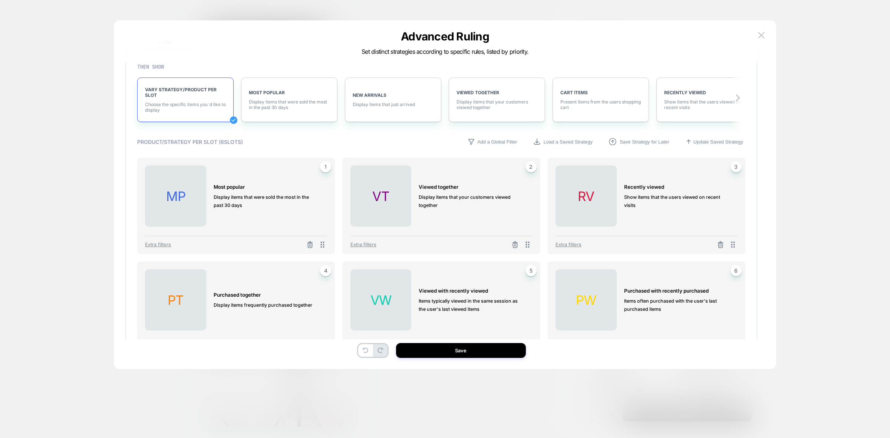
click at [570, 240] on div "Extra filters" at bounding box center [647, 242] width 182 height 13
drag, startPoint x: 581, startPoint y: 245, endPoint x: 362, endPoint y: 175, distance: 230.0
click at [581, 245] on span "Extra filters" at bounding box center [569, 244] width 26 height 6
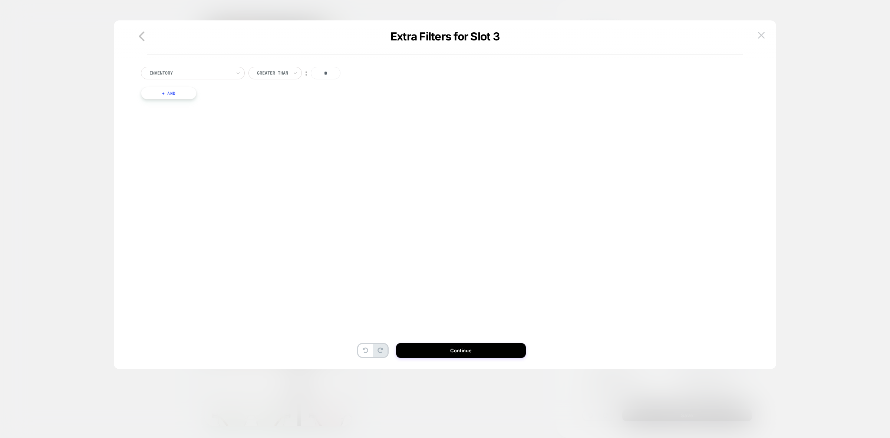
scroll to position [0, 0]
click at [168, 73] on div at bounding box center [190, 73] width 82 height 7
click at [187, 93] on div "PRODUCTS WITH TAG" at bounding box center [196, 94] width 96 height 12
click at [274, 76] on div "Is" at bounding box center [262, 73] width 27 height 13
click at [266, 109] on div "Is not" at bounding box center [280, 105] width 48 height 12
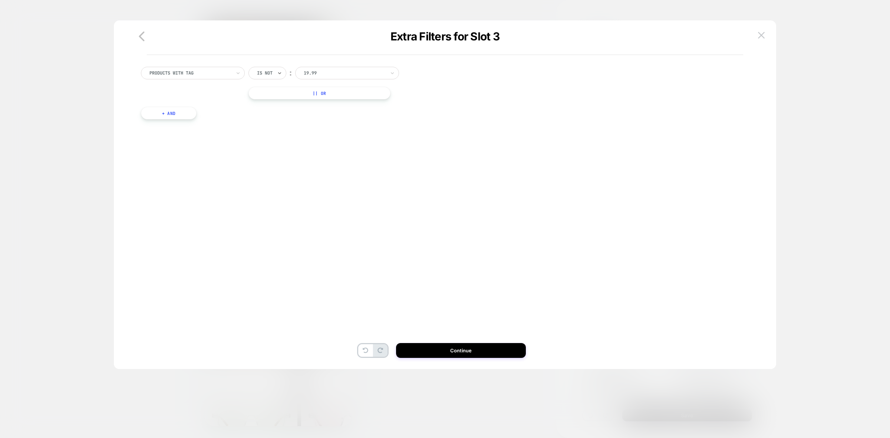
click at [329, 72] on div at bounding box center [345, 73] width 82 height 7
type input "*****"
click at [324, 89] on div "Collection_Shoes" at bounding box center [352, 94] width 96 height 12
click at [464, 347] on button "Continue" at bounding box center [461, 350] width 130 height 15
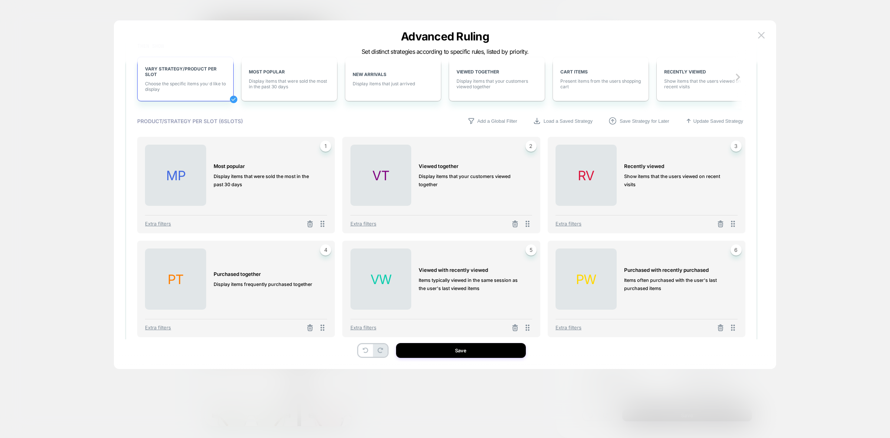
scroll to position [217, 0]
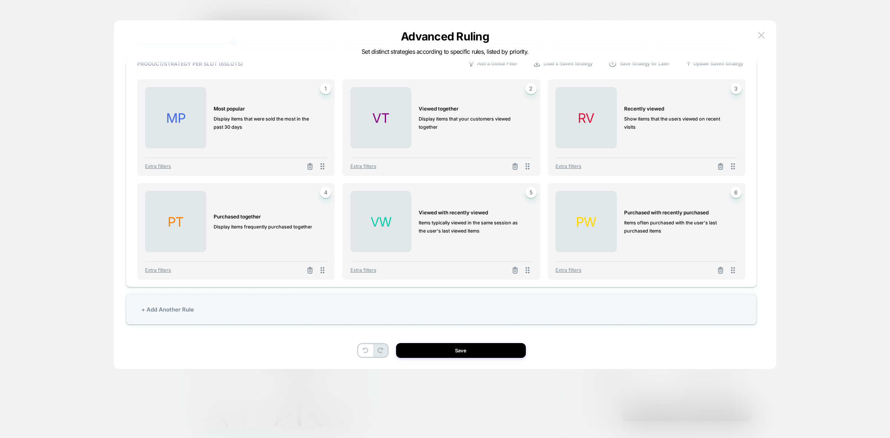
click at [161, 273] on div "Extra filters" at bounding box center [236, 267] width 182 height 13
click at [161, 270] on span "Extra filters" at bounding box center [158, 270] width 26 height 6
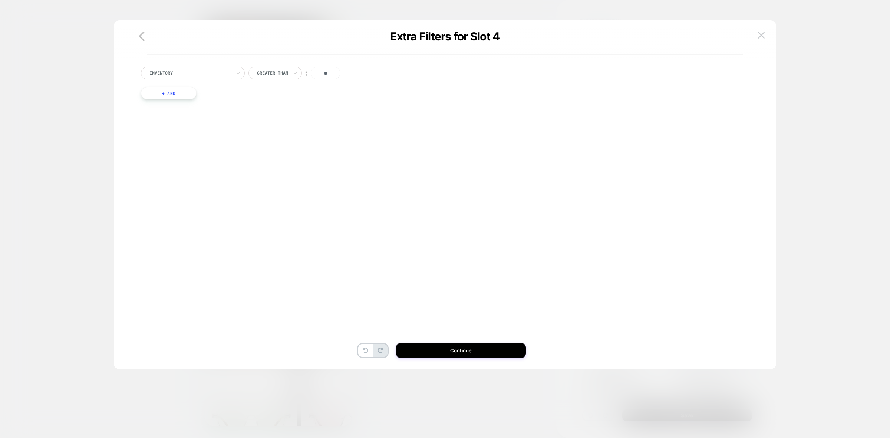
scroll to position [0, 0]
click at [195, 75] on div at bounding box center [190, 73] width 82 height 7
click at [191, 93] on div "PRODUCTS WITH TAG" at bounding box center [196, 94] width 96 height 12
click at [257, 72] on input "text" at bounding box center [258, 73] width 3 height 7
click at [267, 106] on div "Is not" at bounding box center [280, 105] width 48 height 12
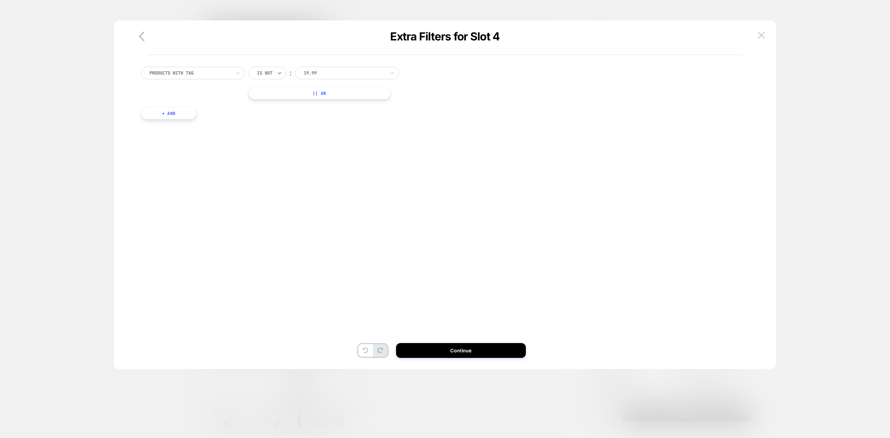
click at [339, 75] on div at bounding box center [345, 73] width 82 height 7
type input "*****"
click at [335, 94] on div "Collection_Shoes" at bounding box center [352, 94] width 96 height 12
click at [490, 353] on button "Continue" at bounding box center [461, 350] width 130 height 15
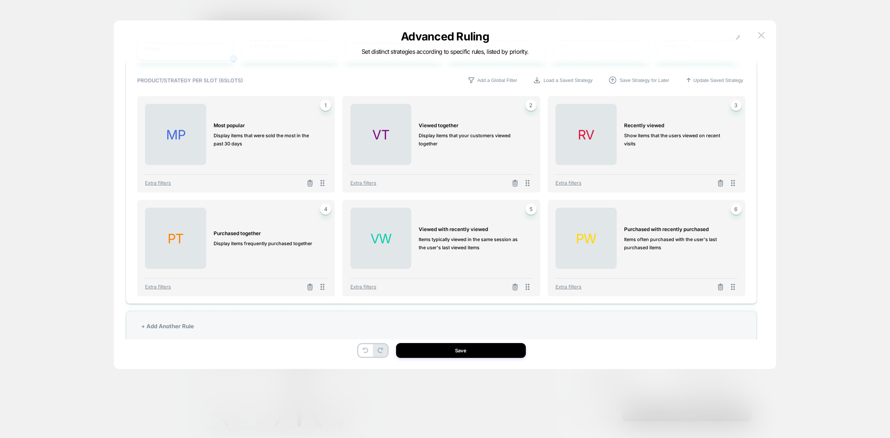
scroll to position [217, 0]
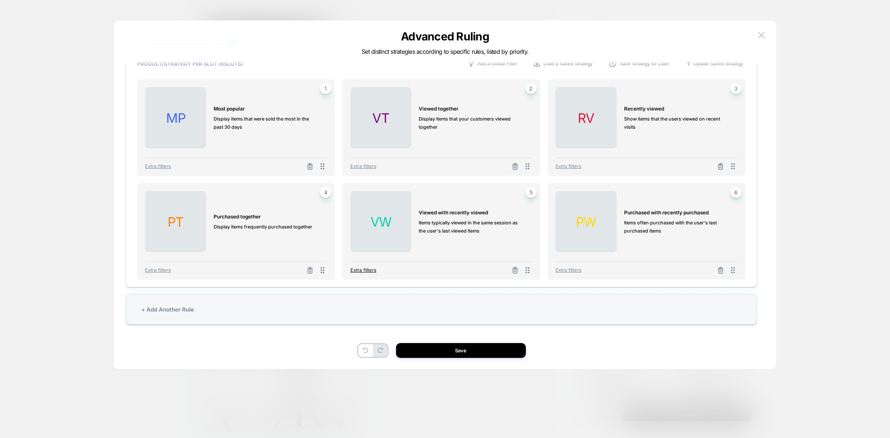
click at [355, 268] on span "Extra filters" at bounding box center [364, 270] width 26 height 6
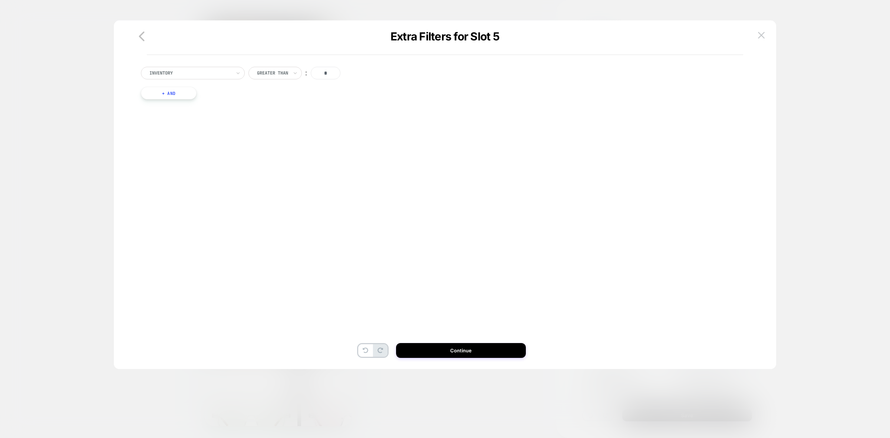
scroll to position [0, 0]
click at [183, 66] on div "Inventory Greater Than ︰ * + And" at bounding box center [441, 91] width 608 height 70
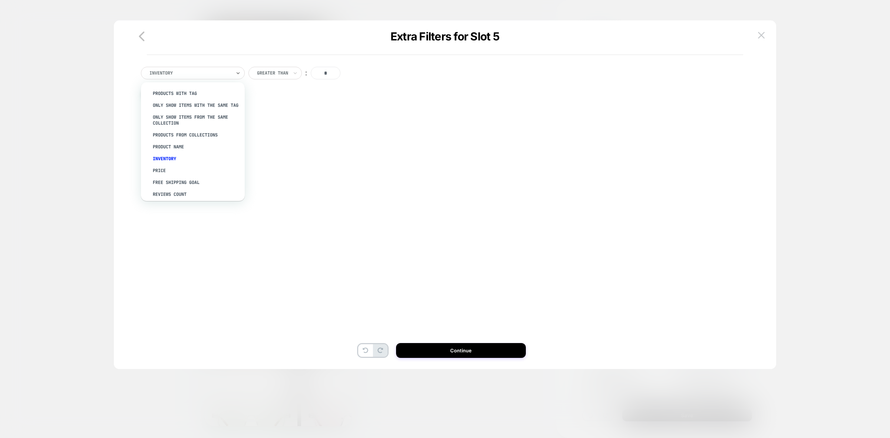
click at [181, 75] on div at bounding box center [190, 73] width 82 height 7
click at [177, 96] on div "PRODUCTS WITH TAG" at bounding box center [196, 94] width 96 height 12
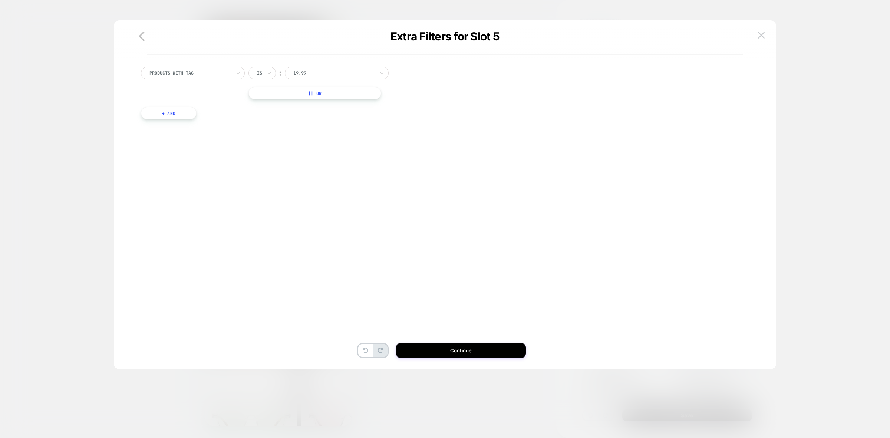
click at [266, 73] on div "Is" at bounding box center [262, 73] width 27 height 13
click at [273, 108] on div "Is not" at bounding box center [280, 105] width 48 height 12
click at [332, 73] on div at bounding box center [345, 73] width 82 height 7
type input "*****"
click at [337, 93] on div "Collection_Shoes" at bounding box center [352, 94] width 96 height 12
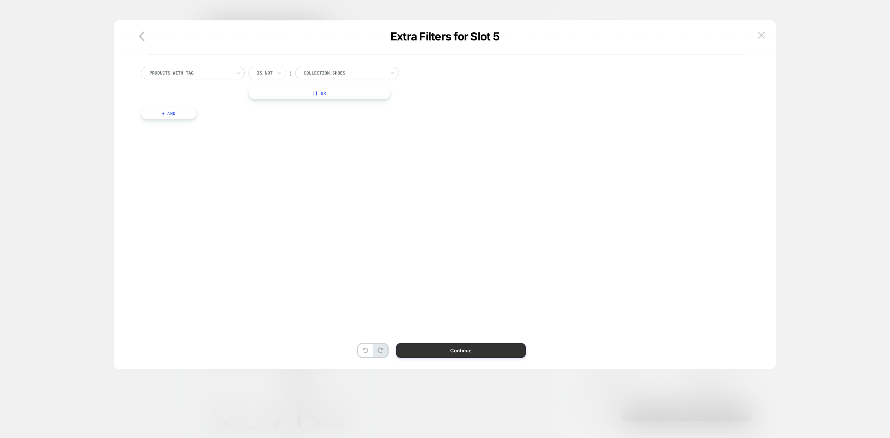
click at [470, 350] on button "Continue" at bounding box center [461, 350] width 130 height 15
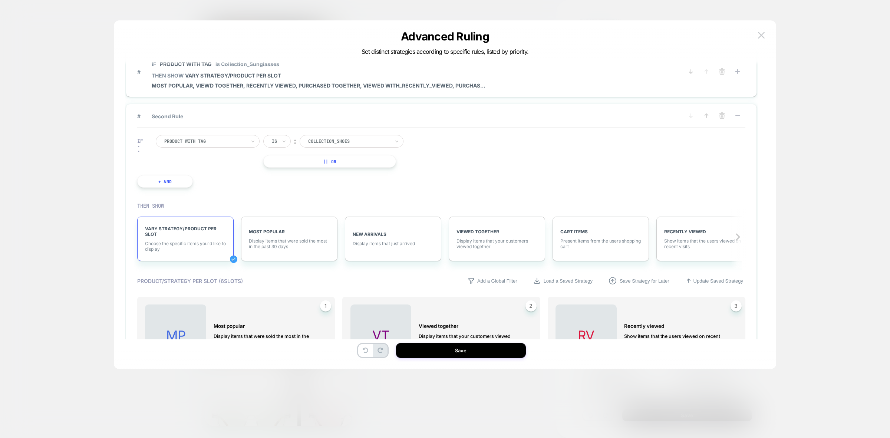
scroll to position [217, 0]
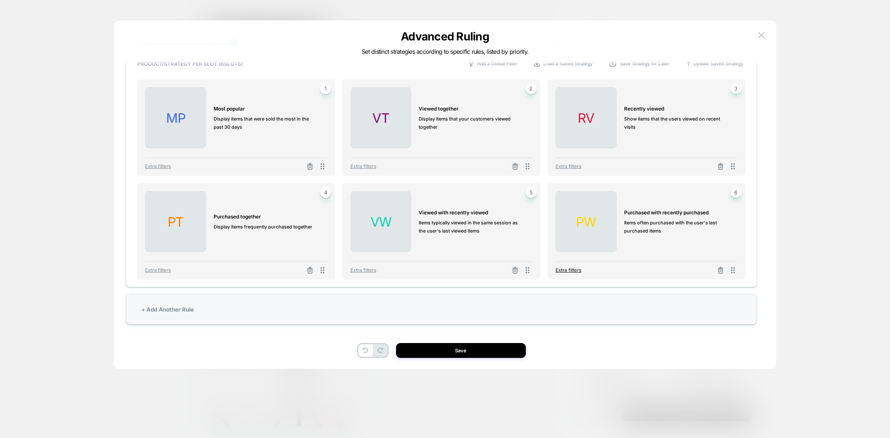
click at [569, 268] on span "Extra filters" at bounding box center [569, 270] width 26 height 6
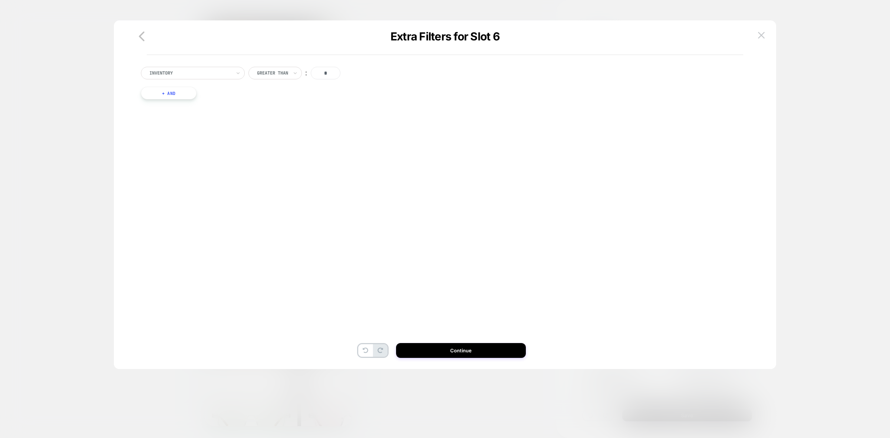
scroll to position [0, 0]
click at [208, 75] on div at bounding box center [190, 73] width 82 height 7
click at [193, 94] on div "PRODUCTS WITH TAG" at bounding box center [196, 94] width 96 height 12
click at [260, 75] on div at bounding box center [259, 73] width 5 height 7
click at [271, 108] on div "Is not" at bounding box center [280, 105] width 48 height 12
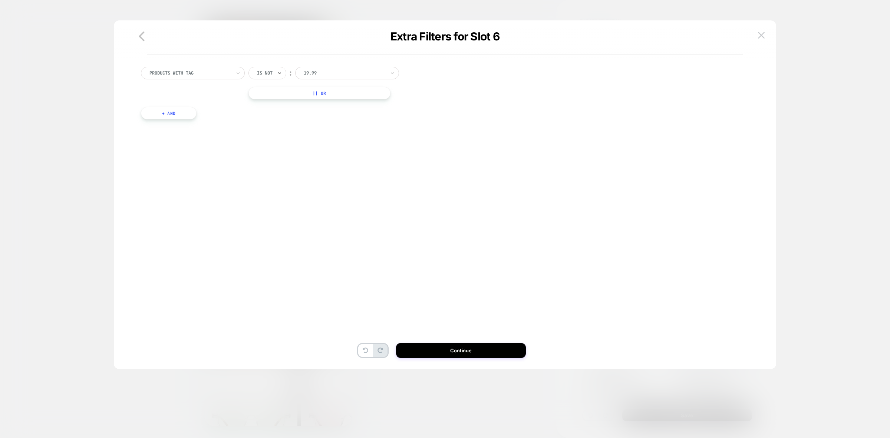
click at [321, 76] on div at bounding box center [345, 73] width 82 height 7
type input "*****"
click at [336, 92] on div "Collection_Shoes" at bounding box center [352, 94] width 96 height 12
click at [483, 350] on button "Continue" at bounding box center [461, 350] width 130 height 15
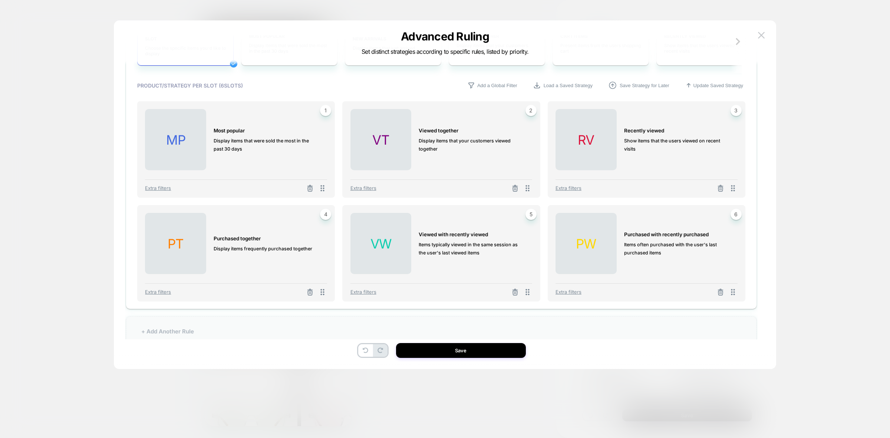
scroll to position [217, 0]
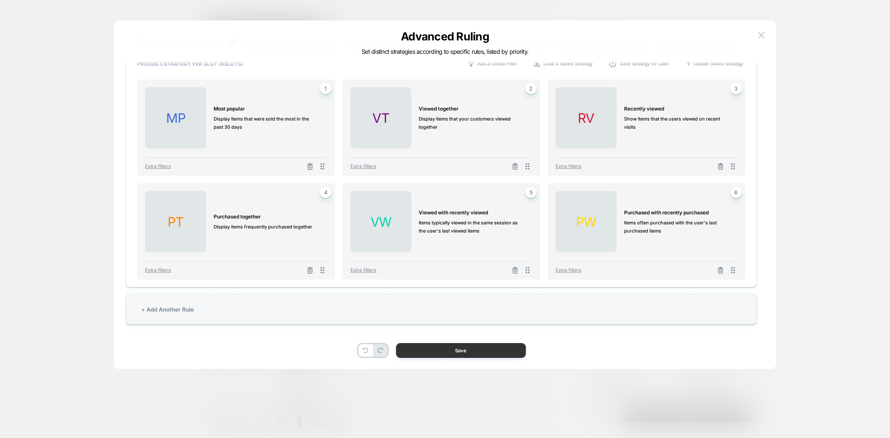
click at [470, 349] on button "Save" at bounding box center [461, 350] width 130 height 15
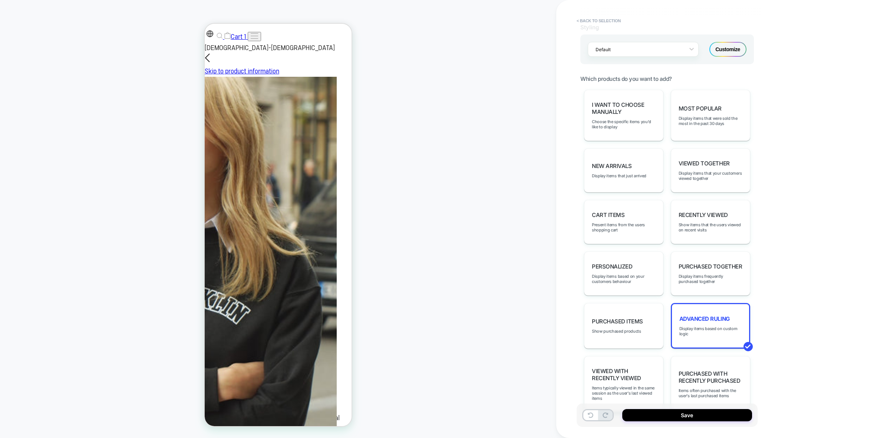
scroll to position [0, 0]
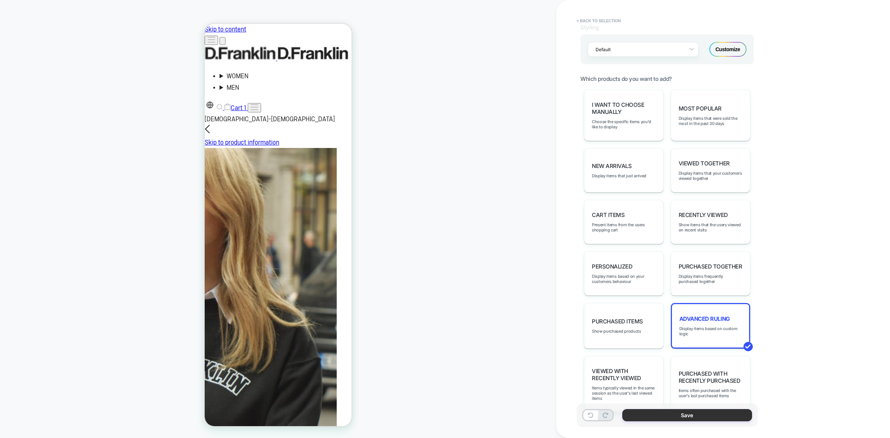
click at [679, 417] on button "Save" at bounding box center [687, 415] width 130 height 12
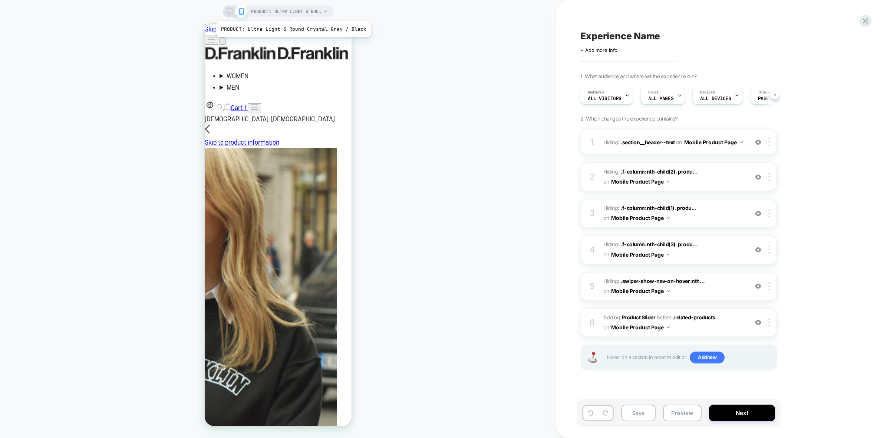
click at [292, 12] on span "PRODUCT: Ultra Light S Round Crystal Grey / Black" at bounding box center [286, 12] width 70 height 12
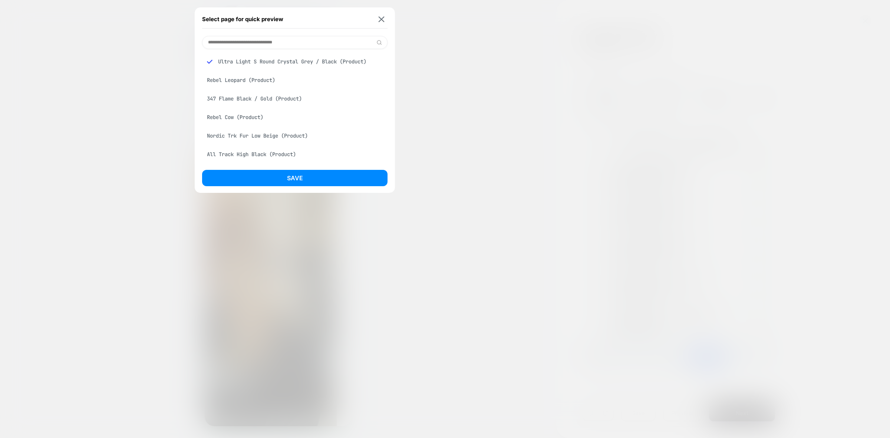
click at [252, 80] on div "Rebel Leopard (Product)" at bounding box center [294, 80] width 185 height 14
click at [306, 178] on button "Save" at bounding box center [294, 178] width 185 height 16
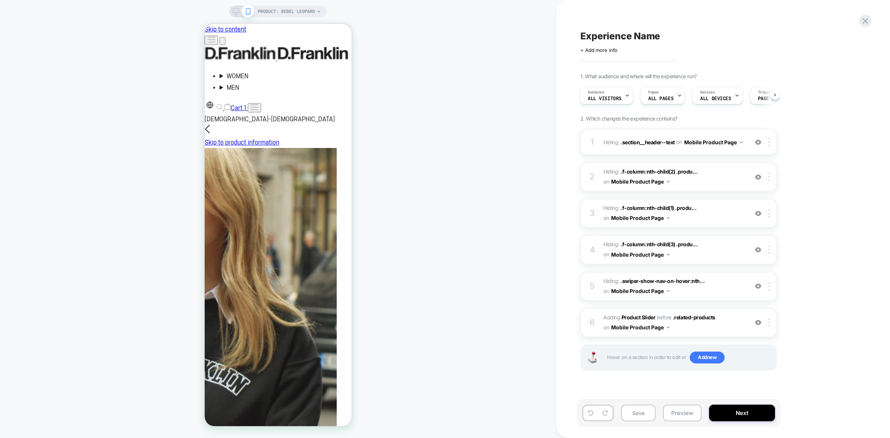
scroll to position [0, 1]
click at [761, 416] on button "Next" at bounding box center [742, 413] width 66 height 17
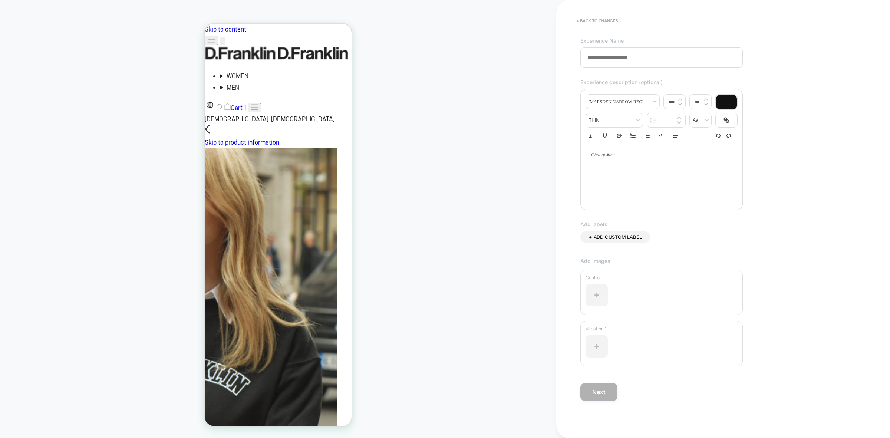
scroll to position [0, 0]
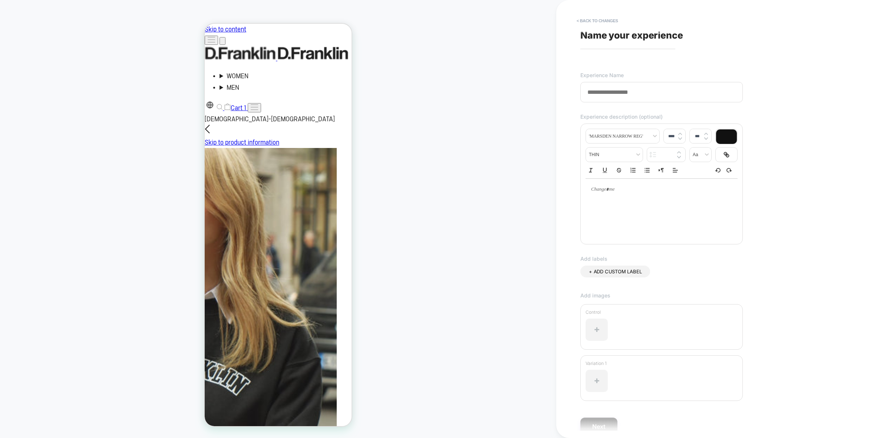
type input "*"
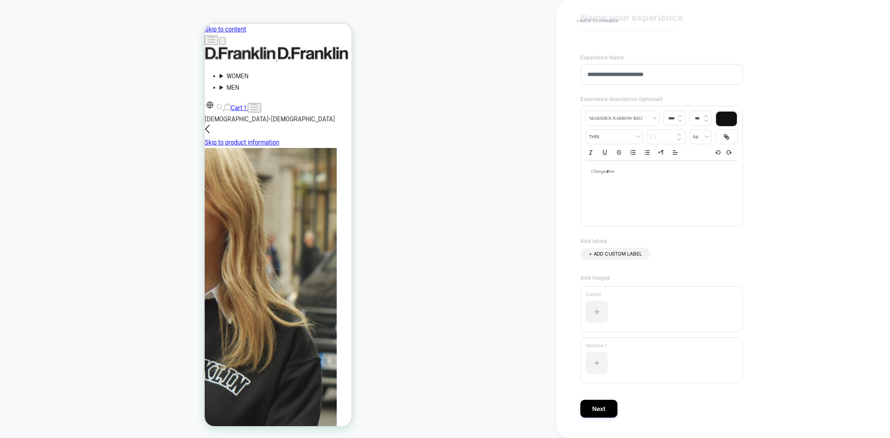
scroll to position [34, 0]
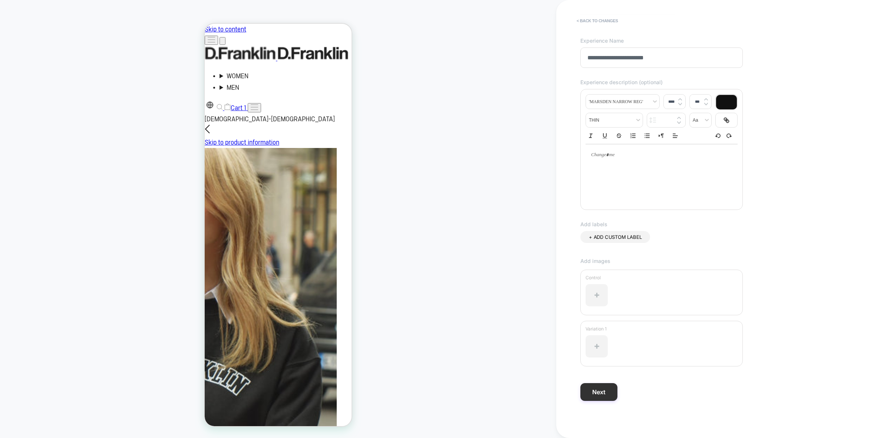
type input "**********"
click at [600, 397] on button "Next" at bounding box center [598, 392] width 37 height 18
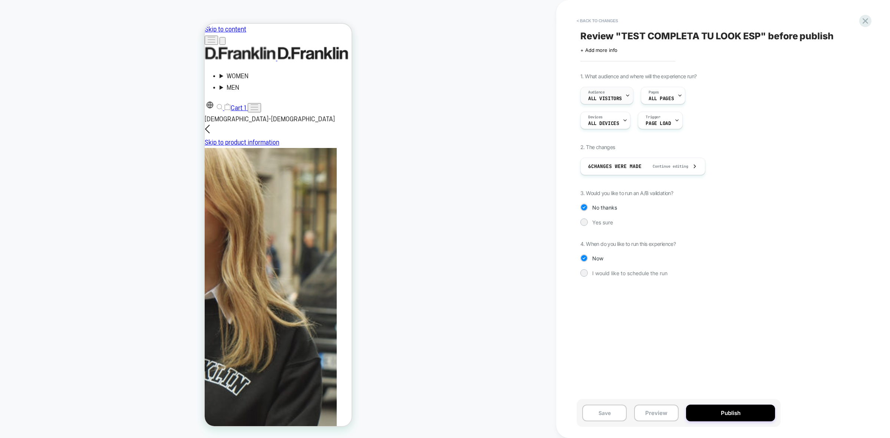
click at [625, 93] on icon at bounding box center [627, 95] width 5 height 5
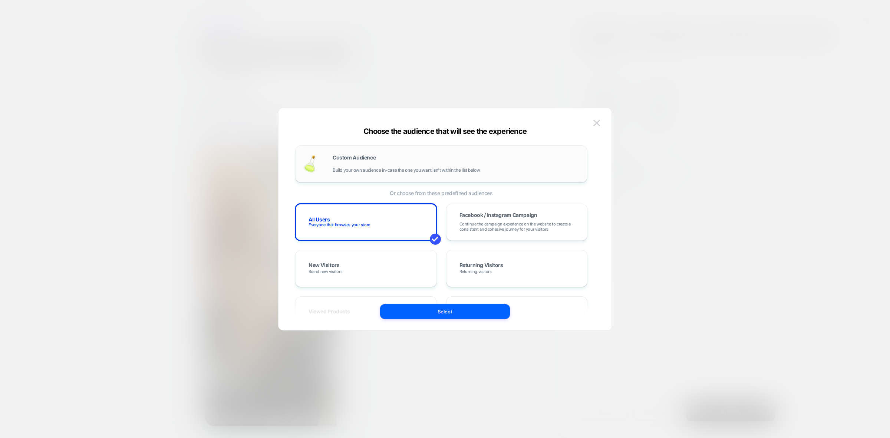
click at [386, 160] on div "Custom Audience Build your own audience in-case the one you want isn't within t…" at bounding box center [456, 164] width 247 height 18
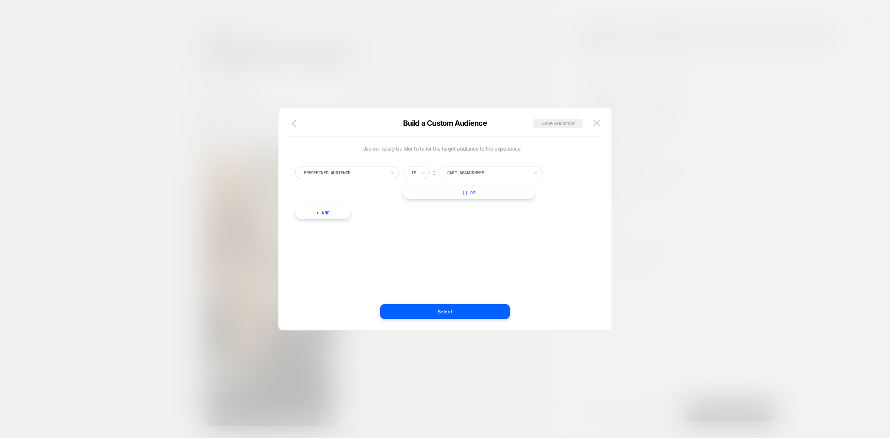
click at [356, 170] on div at bounding box center [345, 173] width 82 height 7
type input "******"
click at [348, 210] on div "Geo Country" at bounding box center [347, 199] width 96 height 25
click at [318, 204] on div "Country" at bounding box center [351, 203] width 96 height 12
click at [464, 171] on div at bounding box center [488, 173] width 82 height 7
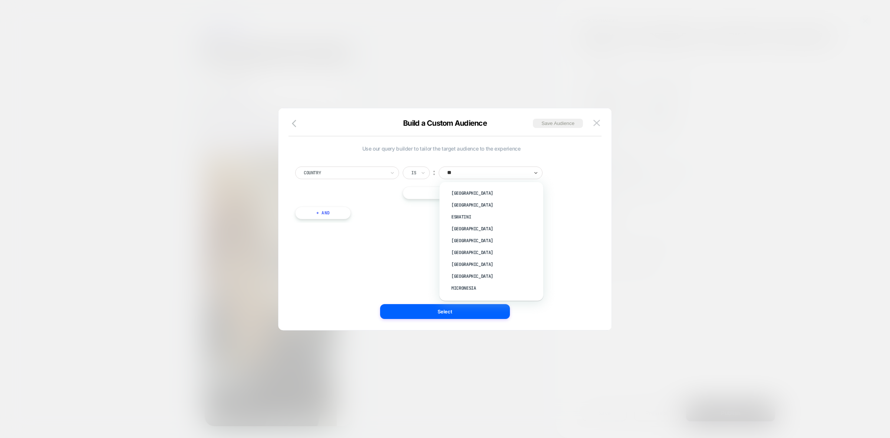
type input "*"
type input "***"
click at [475, 195] on div "[GEOGRAPHIC_DATA]" at bounding box center [495, 193] width 96 height 12
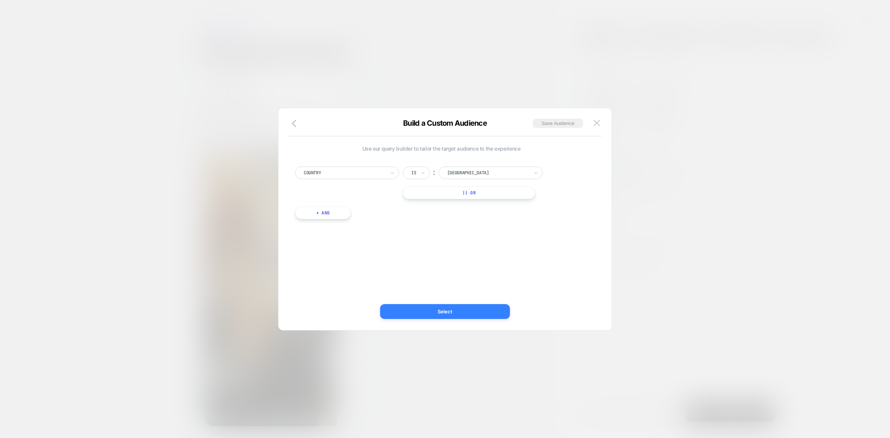
click at [458, 314] on button "Select" at bounding box center [445, 311] width 130 height 15
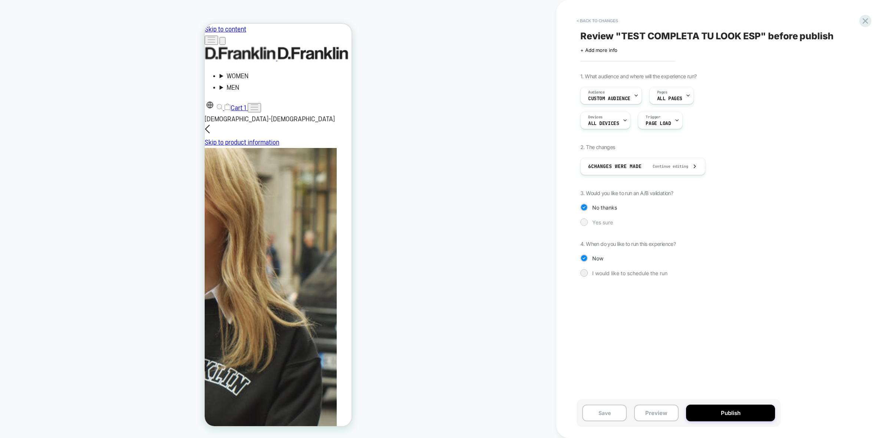
click at [582, 225] on div at bounding box center [584, 222] width 6 height 6
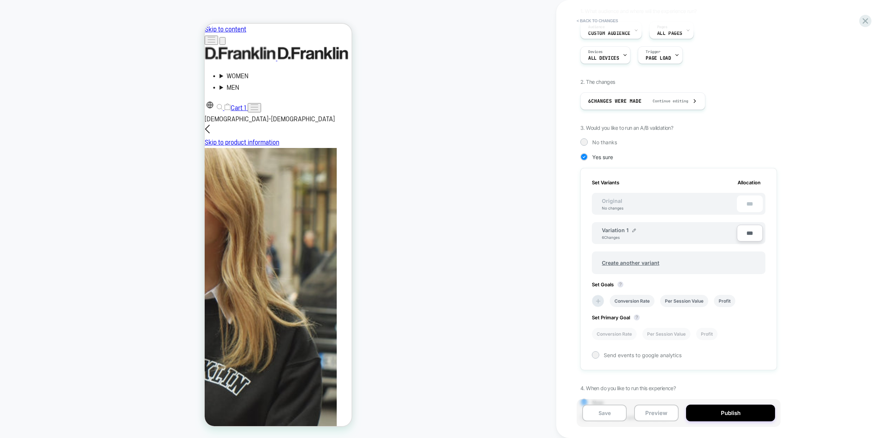
scroll to position [96, 0]
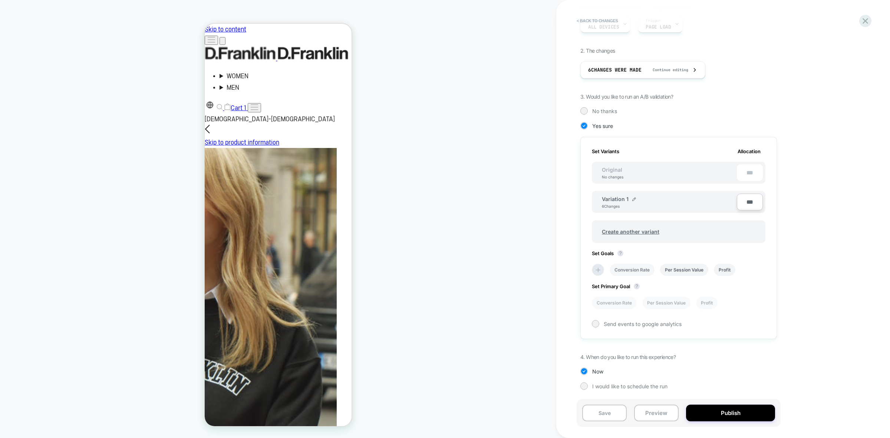
click at [627, 269] on li "Conversion Rate" at bounding box center [632, 270] width 45 height 12
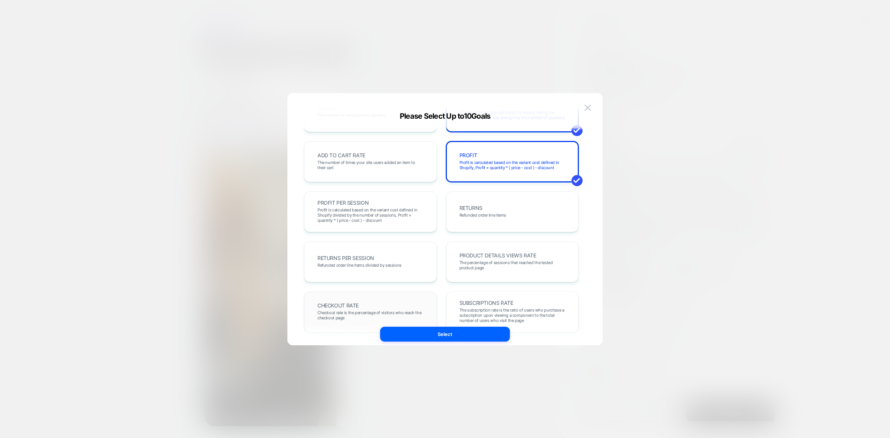
scroll to position [185, 0]
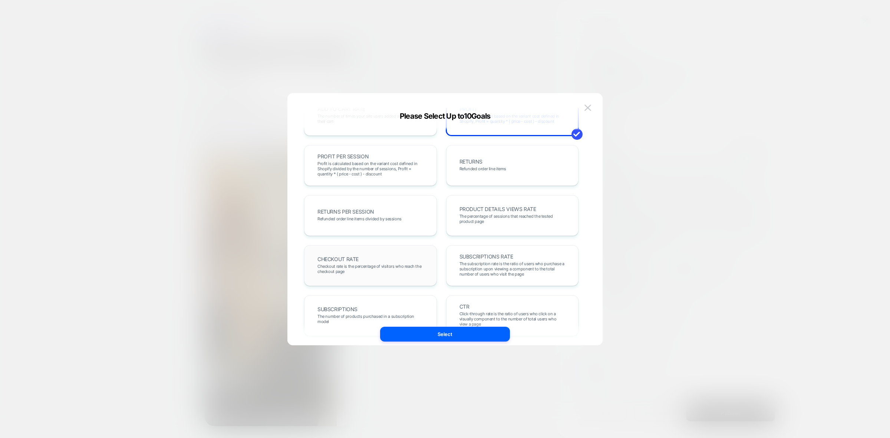
click at [374, 262] on div "CHECKOUT RATE Checkout rate is the percentage of visitors who reach the checkou…" at bounding box center [370, 265] width 117 height 25
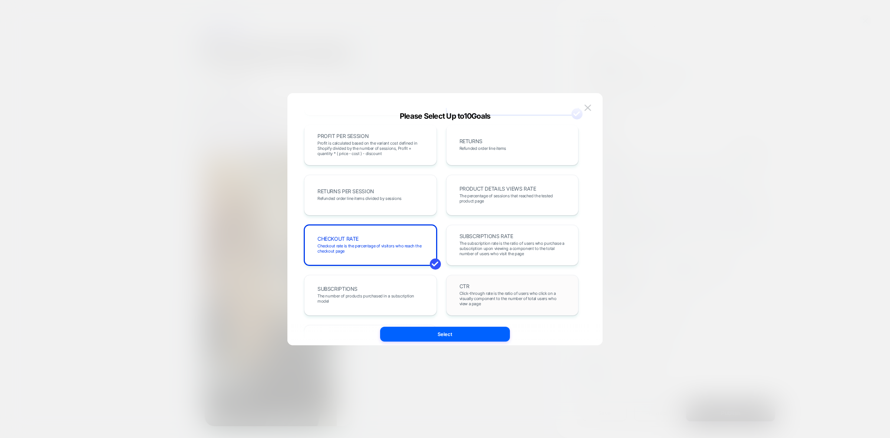
scroll to position [256, 0]
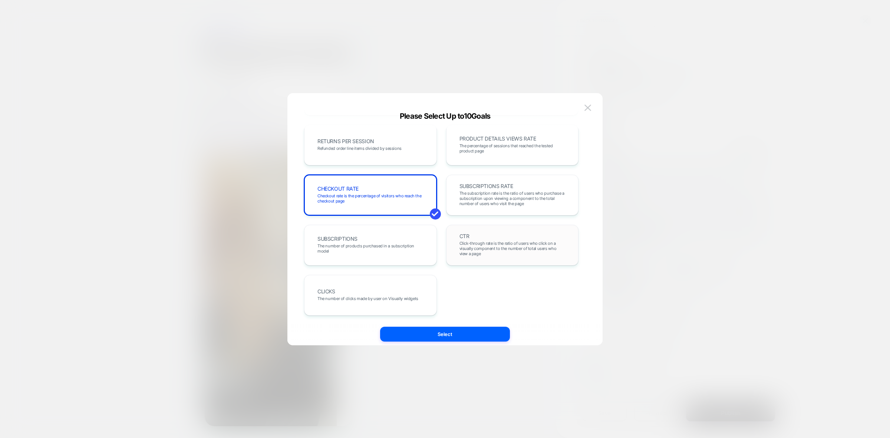
click at [510, 246] on span "Click-through rate is the ratio of users who click on a visually component to t…" at bounding box center [513, 249] width 106 height 16
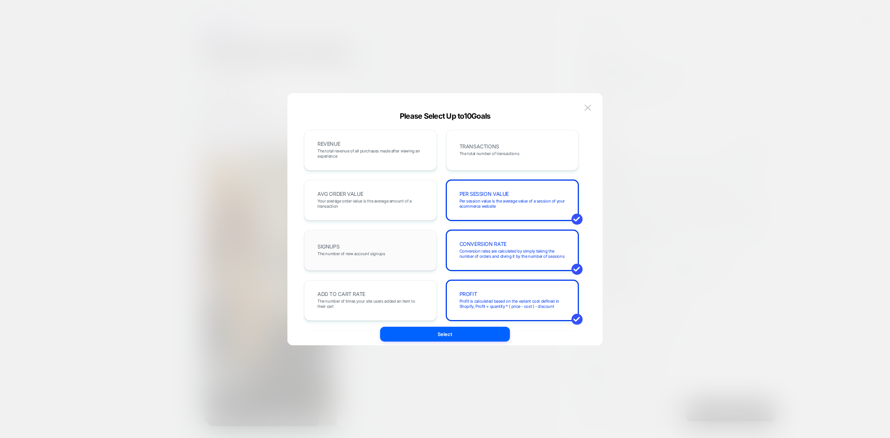
scroll to position [0, 0]
click at [361, 284] on div "ADD TO CART RATE The number of times your site users added an item to their cart" at bounding box center [370, 300] width 133 height 41
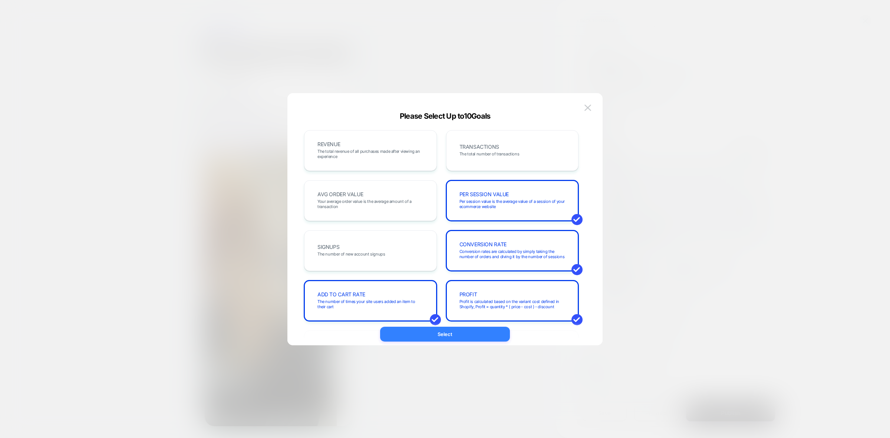
click at [474, 330] on button "Select" at bounding box center [445, 334] width 130 height 15
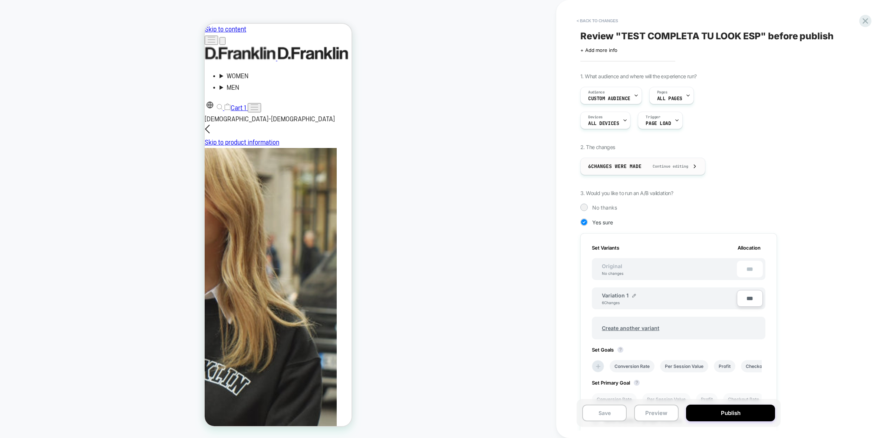
click at [653, 167] on span "Continue editing" at bounding box center [666, 166] width 43 height 5
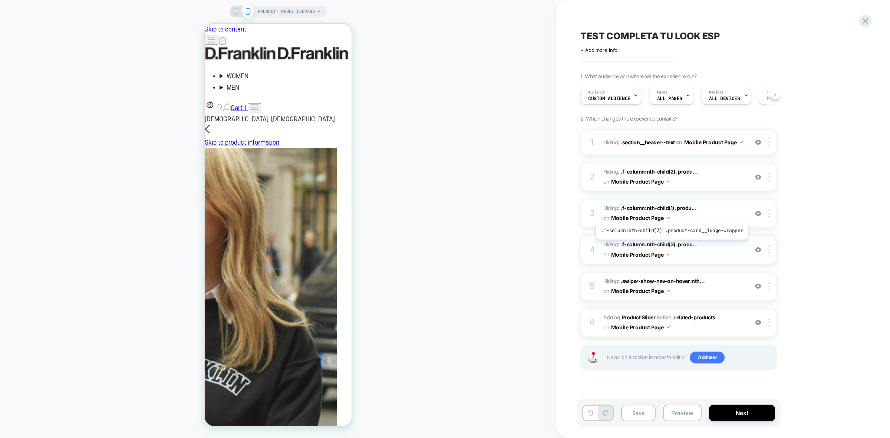
scroll to position [0, 0]
click at [717, 182] on span "Hiding : .f-column:nth-child(2) .produ... .f-column:nth-child(2) .product-card_…" at bounding box center [673, 177] width 141 height 20
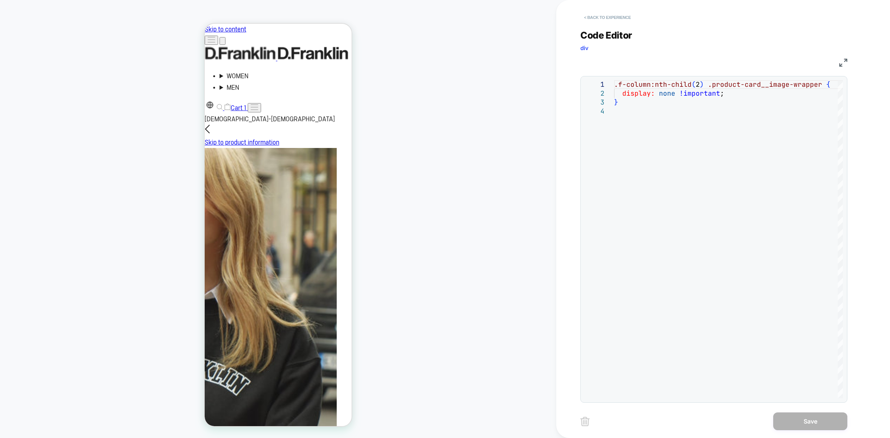
click at [610, 14] on button "< Back to experience" at bounding box center [607, 17] width 54 height 12
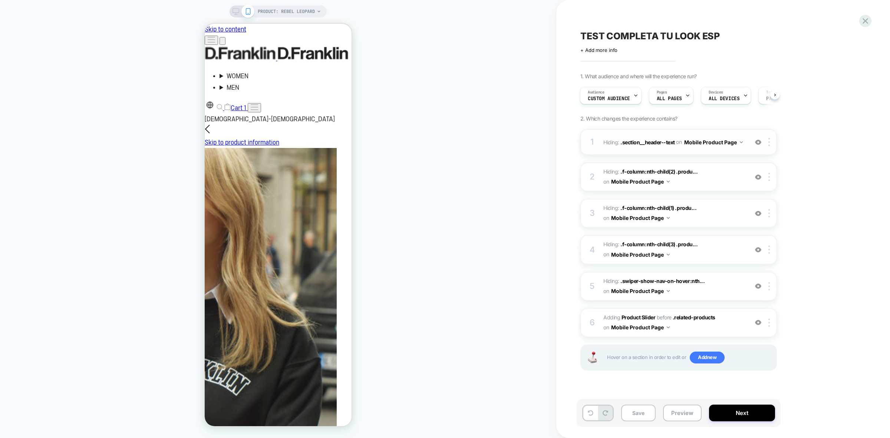
click at [706, 150] on div "1 Hiding : .section__header--text .section__header--text on Mobile Product Page…" at bounding box center [678, 142] width 197 height 26
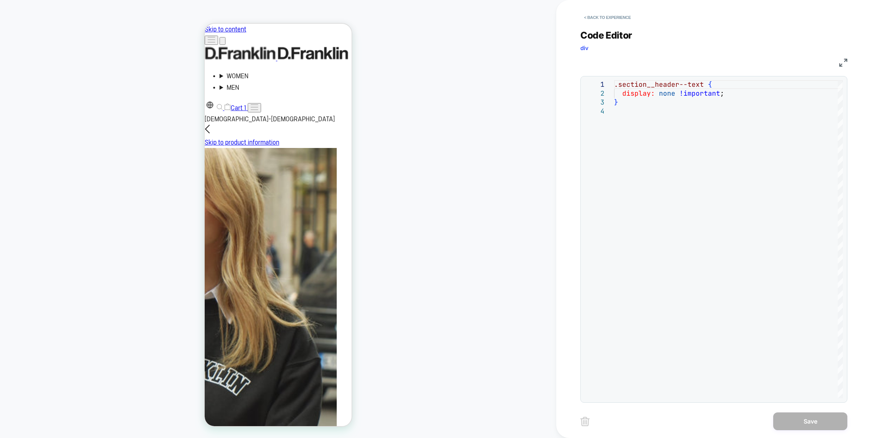
drag, startPoint x: 605, startPoint y: 13, endPoint x: 605, endPoint y: 9, distance: 4.8
click at [605, 10] on div "< Back to experience" at bounding box center [747, 11] width 334 height 22
click at [629, 18] on button "< Back to experience" at bounding box center [607, 17] width 54 height 12
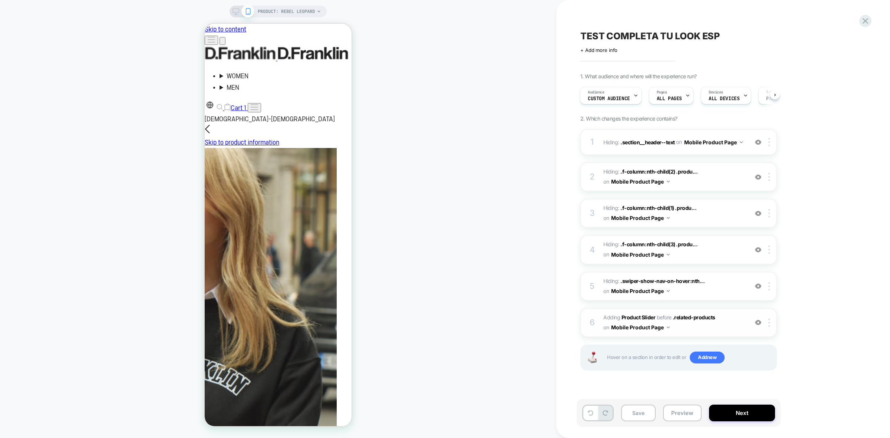
click at [693, 329] on span "#_loomi_addon_1759419931589 Adding Product Slider BEFORE .related-products .rel…" at bounding box center [673, 323] width 141 height 20
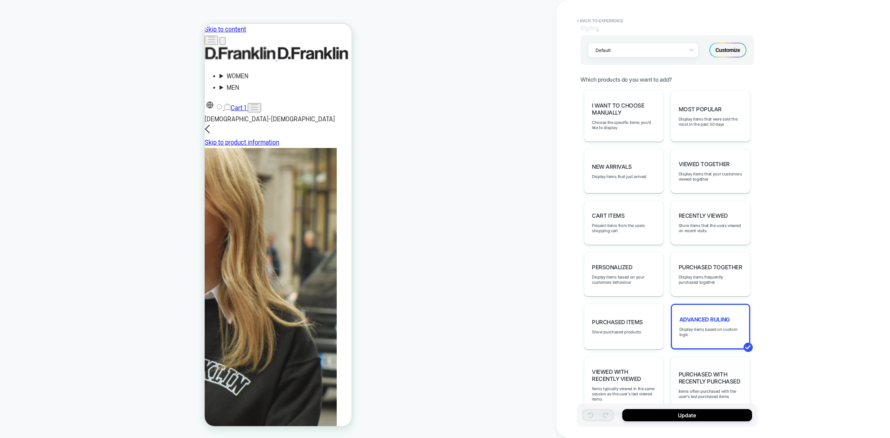
scroll to position [346, 0]
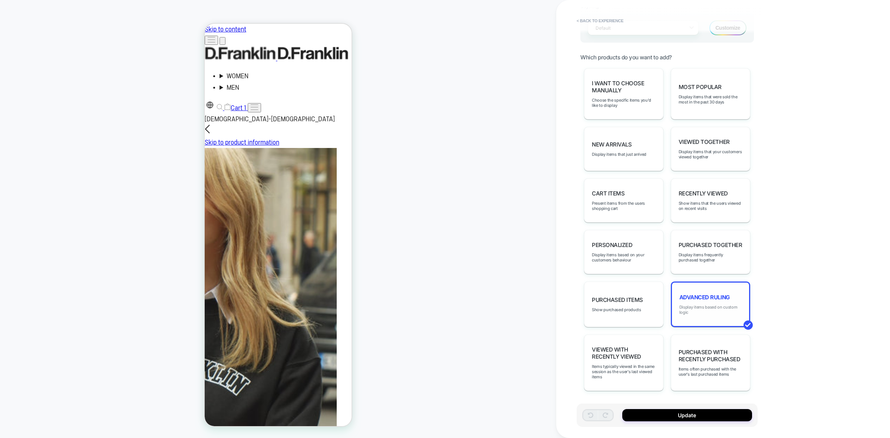
click at [691, 305] on span "Display items based on custom logic" at bounding box center [710, 310] width 62 height 10
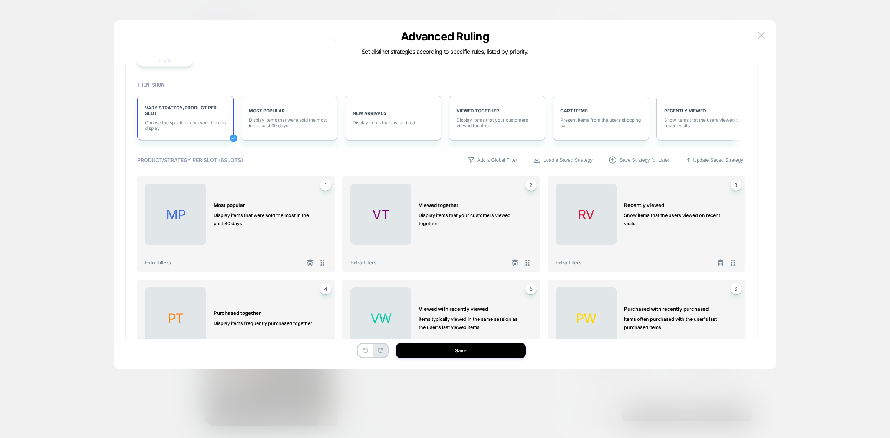
scroll to position [185, 0]
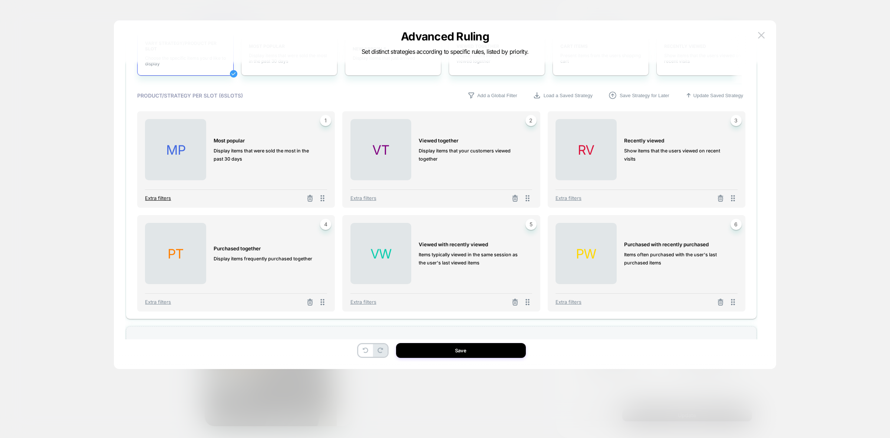
click at [162, 198] on span "Extra filters" at bounding box center [158, 198] width 26 height 6
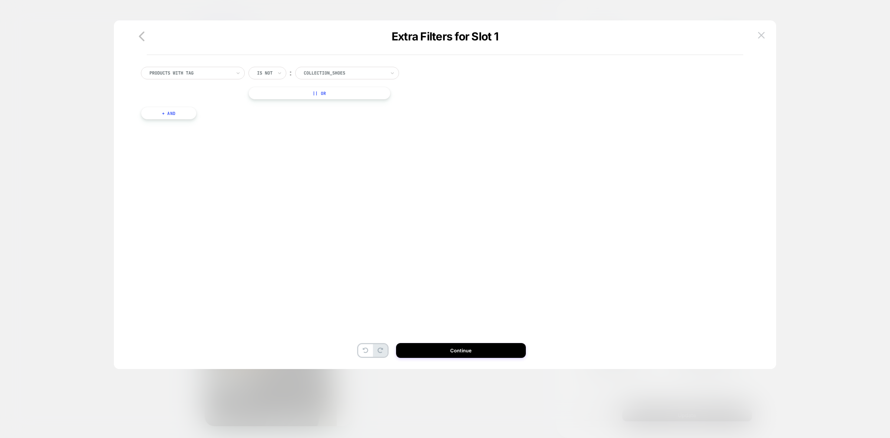
scroll to position [0, 0]
click at [172, 116] on button "+ And" at bounding box center [169, 113] width 56 height 13
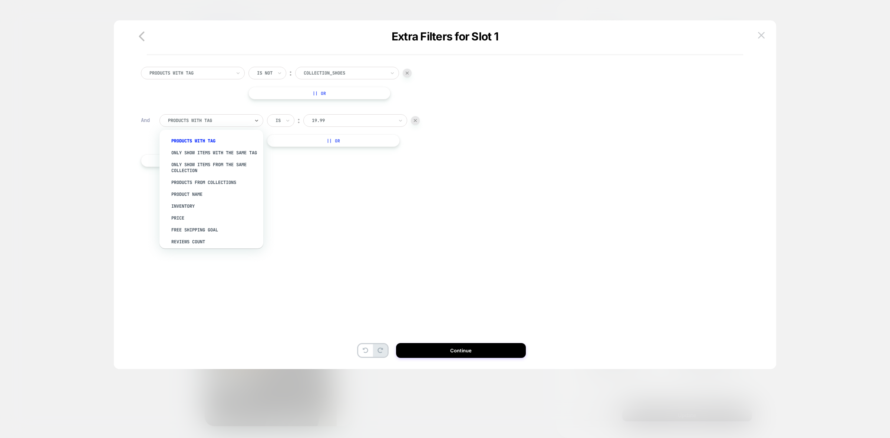
click at [224, 119] on div at bounding box center [209, 120] width 82 height 7
click at [371, 123] on div at bounding box center [353, 120] width 82 height 7
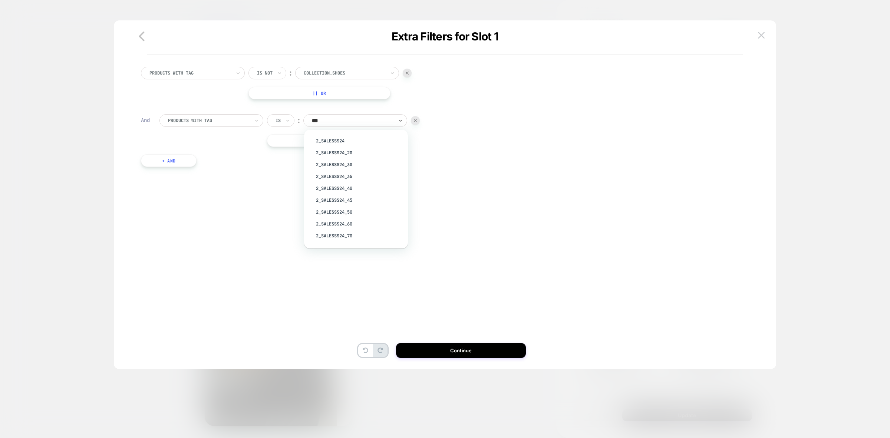
type input "****"
click at [361, 177] on div "Collection_Sunglasses" at bounding box center [360, 177] width 96 height 12
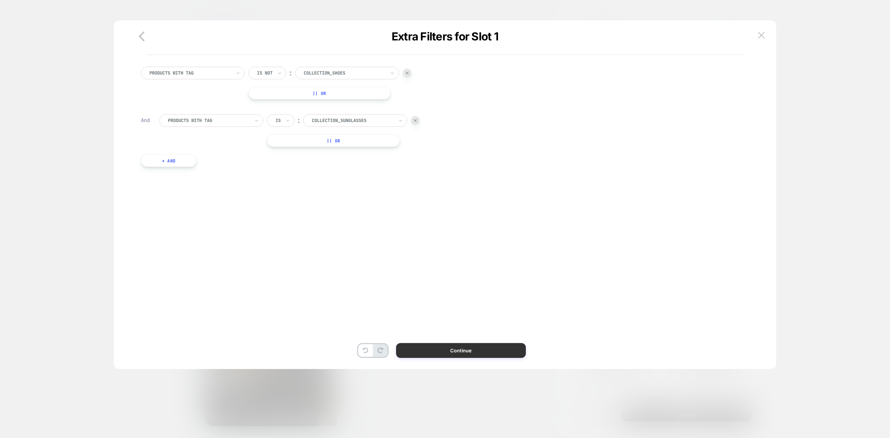
click at [470, 351] on button "Continue" at bounding box center [461, 350] width 130 height 15
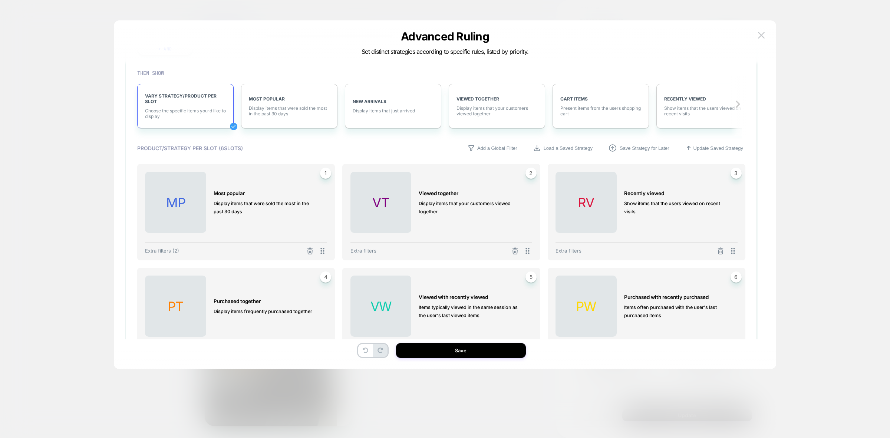
scroll to position [139, 0]
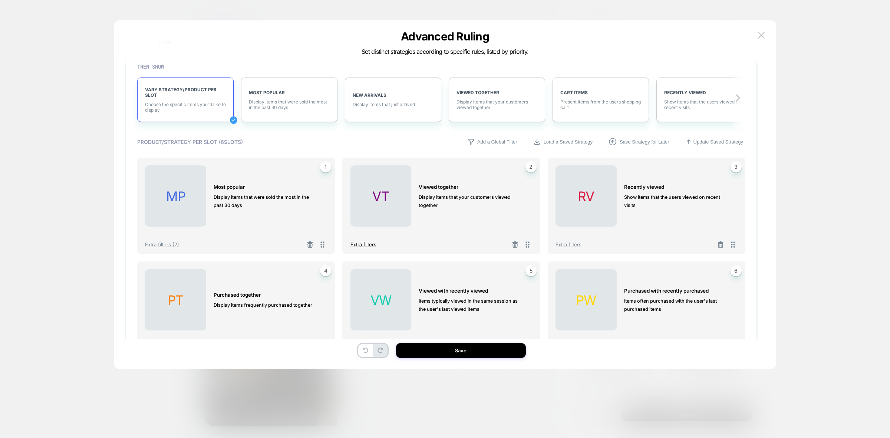
click at [362, 244] on span "Extra filters" at bounding box center [364, 244] width 26 height 6
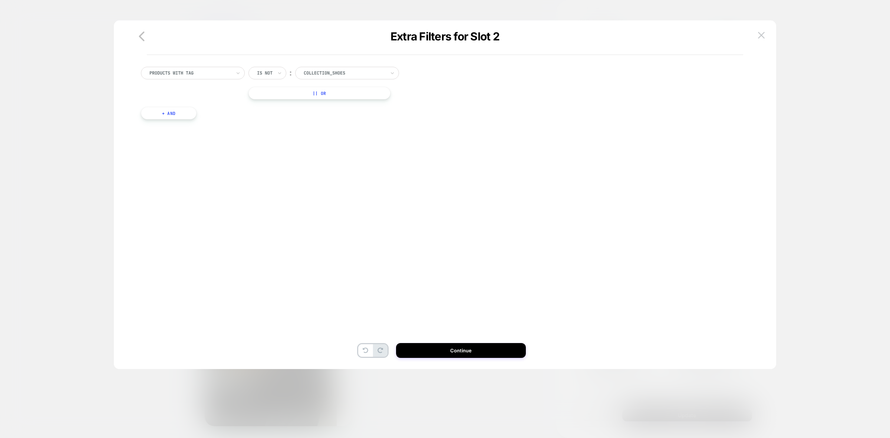
scroll to position [0, 0]
click at [174, 114] on button "+ And" at bounding box center [169, 113] width 56 height 13
click at [280, 121] on div at bounding box center [278, 120] width 5 height 7
click at [342, 125] on div "19.99" at bounding box center [355, 120] width 104 height 13
type input "*****"
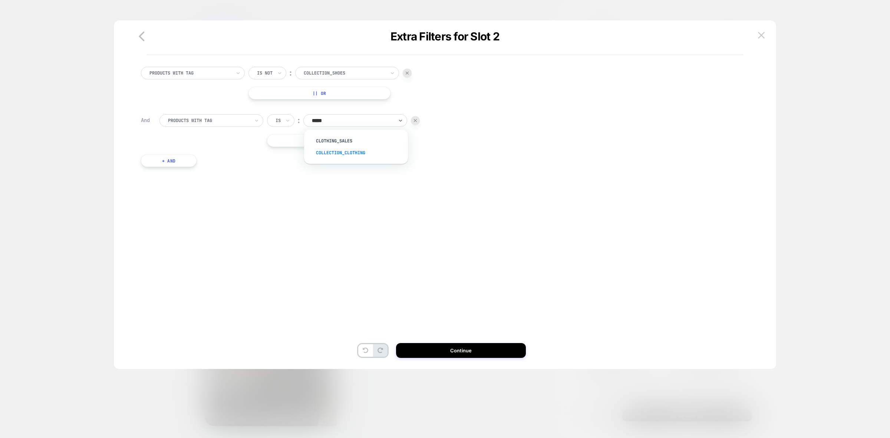
click at [353, 153] on div "Collection_Clothing" at bounding box center [360, 153] width 96 height 12
click at [357, 123] on div at bounding box center [353, 120] width 82 height 7
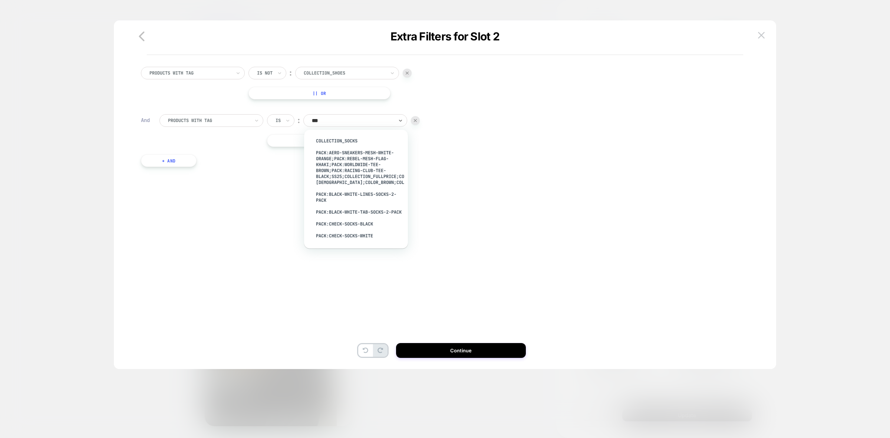
type input "****"
click at [350, 142] on div "Collection_Socks" at bounding box center [360, 141] width 96 height 12
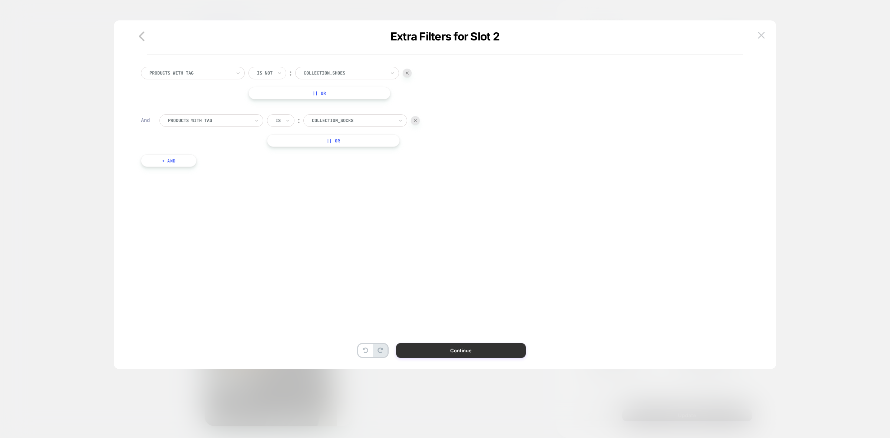
click at [461, 351] on button "Continue" at bounding box center [461, 350] width 130 height 15
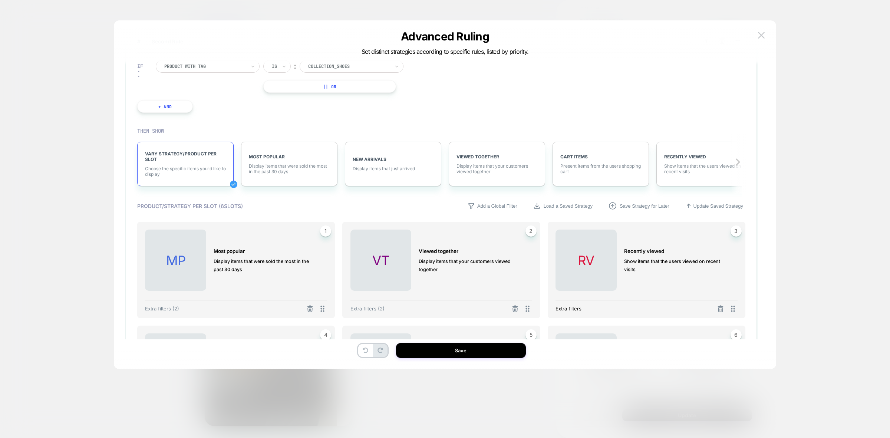
scroll to position [93, 0]
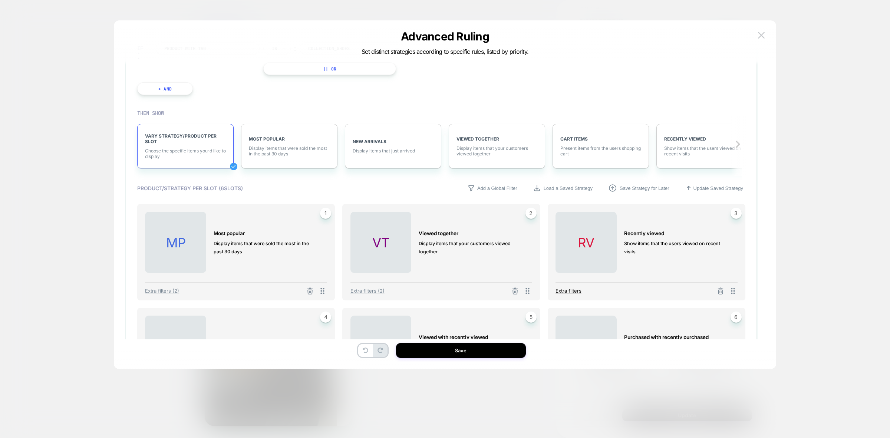
click at [572, 291] on span "Extra filters" at bounding box center [569, 291] width 26 height 6
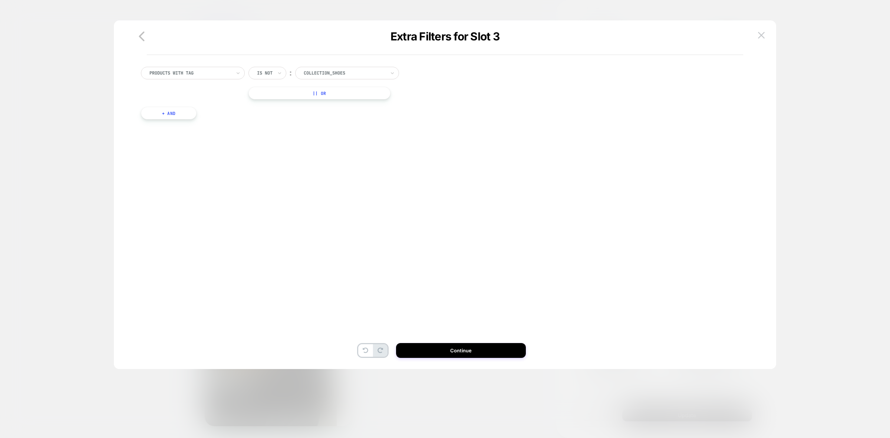
scroll to position [0, 0]
click at [166, 112] on button "+ And" at bounding box center [169, 113] width 56 height 13
click at [339, 119] on div at bounding box center [353, 120] width 82 height 7
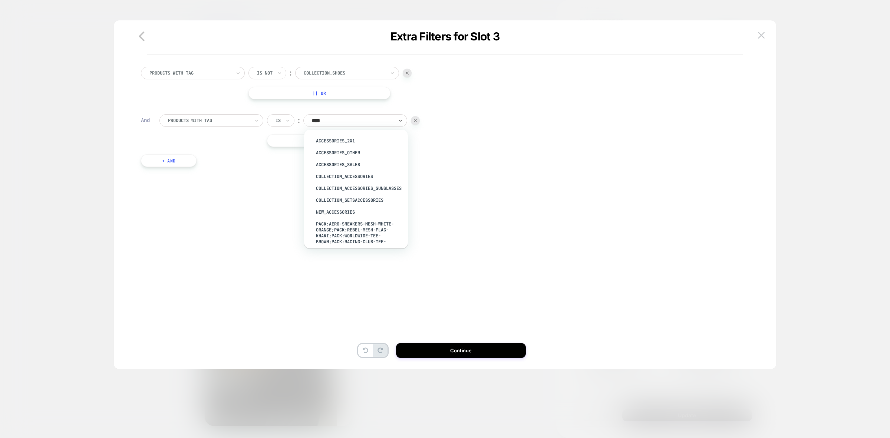
type input "*****"
click at [362, 175] on div "Collection_Accessories" at bounding box center [360, 177] width 96 height 12
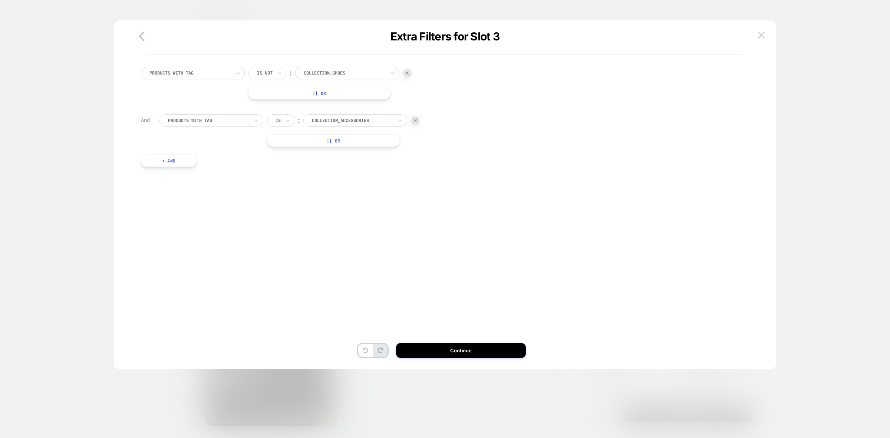
click at [360, 122] on div at bounding box center [353, 120] width 82 height 7
type input "*****"
click at [368, 153] on div "Collection_Clothing" at bounding box center [360, 153] width 96 height 12
click at [361, 115] on div "Collection_Clothing" at bounding box center [355, 120] width 104 height 13
type input "*"
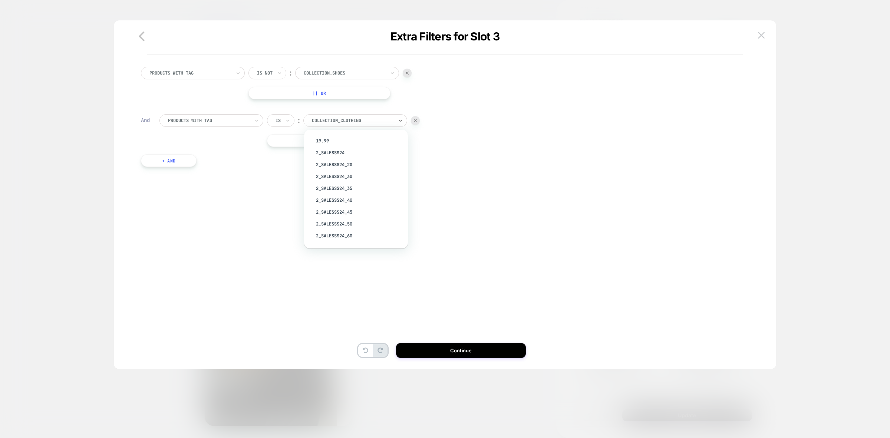
type input "*"
type input "*****"
click at [366, 147] on div "Collection_Clothing" at bounding box center [360, 153] width 96 height 12
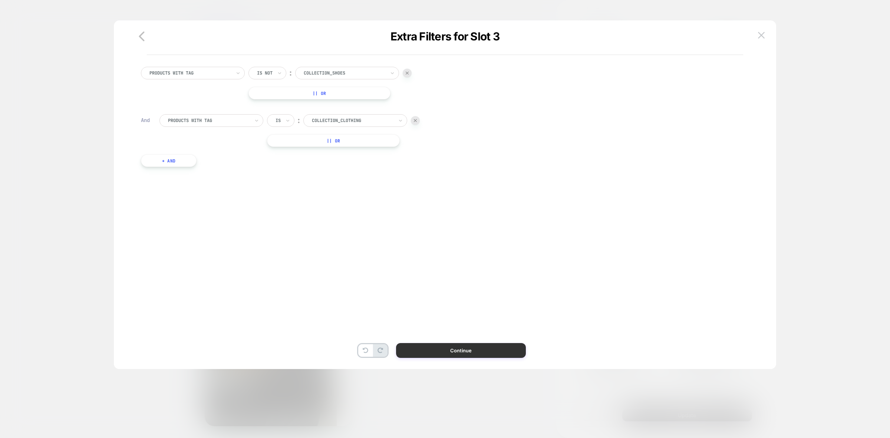
click at [470, 351] on button "Continue" at bounding box center [461, 350] width 130 height 15
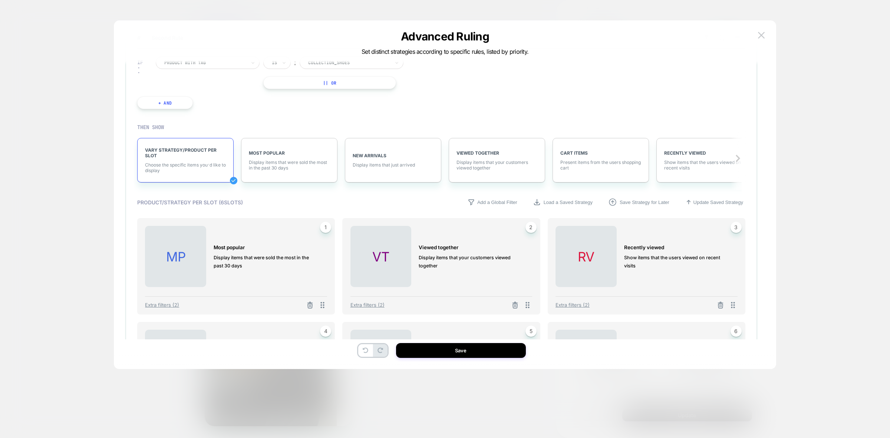
scroll to position [93, 0]
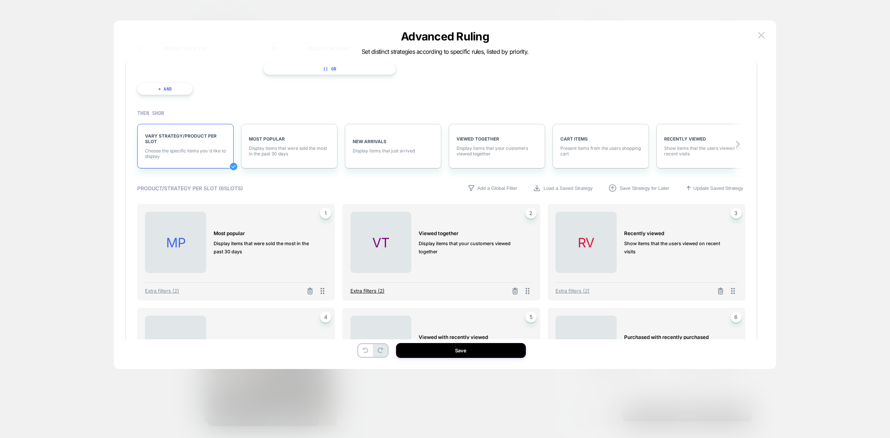
click at [371, 290] on span "Extra filters (2)" at bounding box center [368, 291] width 34 height 6
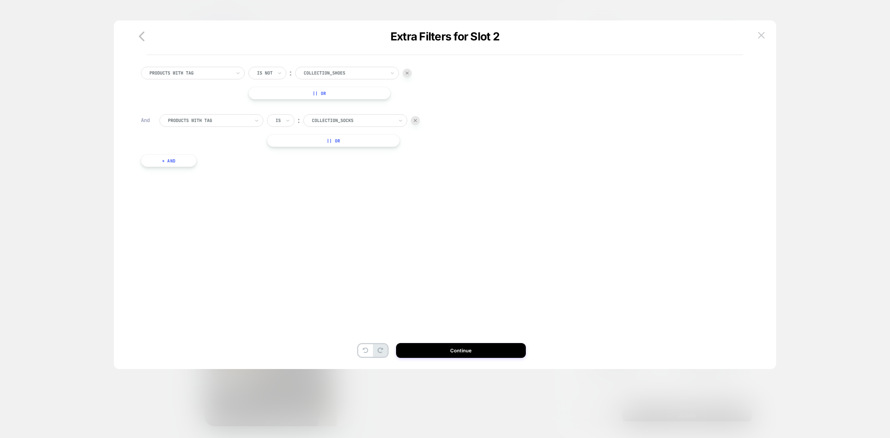
scroll to position [0, 0]
click at [354, 119] on div at bounding box center [353, 120] width 82 height 7
type input "*****"
click at [355, 152] on div "Collection_Clothing" at bounding box center [360, 153] width 96 height 12
click at [464, 349] on button "Continue" at bounding box center [461, 350] width 130 height 15
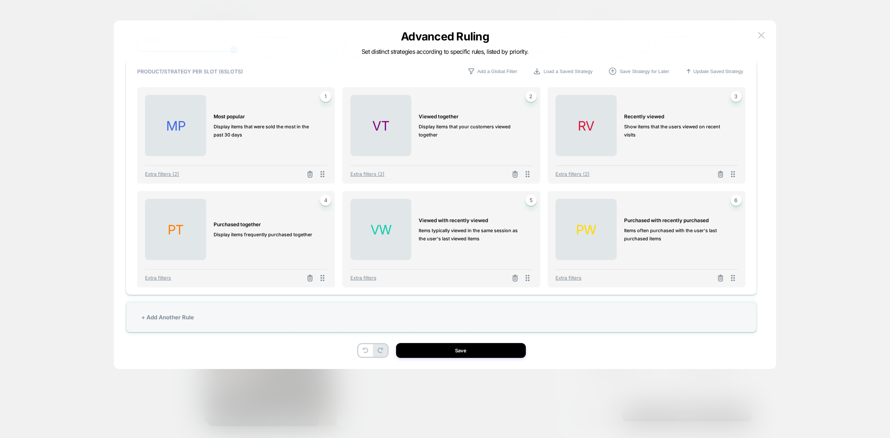
scroll to position [217, 0]
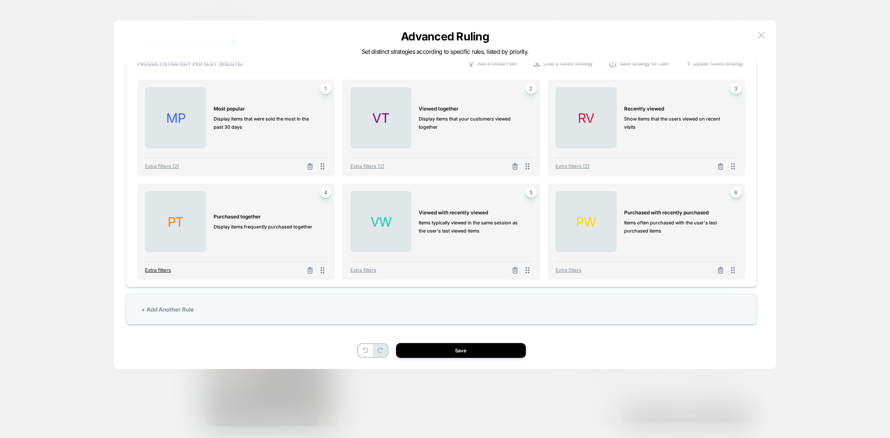
click at [157, 268] on span "Extra filters" at bounding box center [158, 270] width 26 height 6
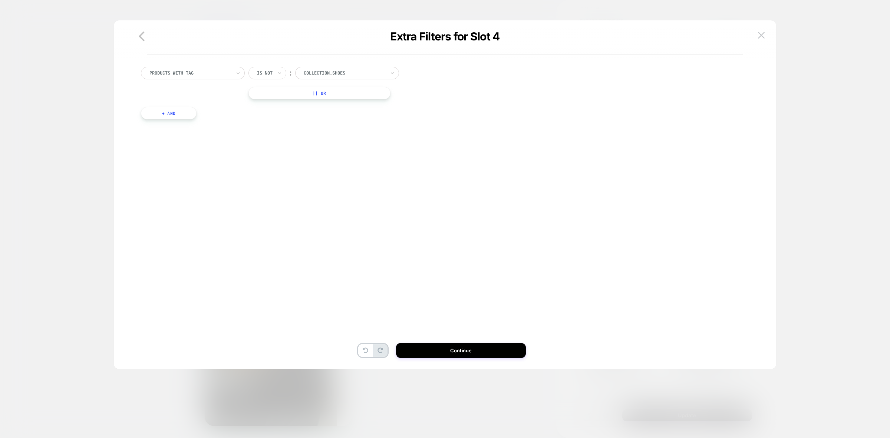
scroll to position [0, 0]
click at [759, 34] on img at bounding box center [761, 35] width 7 height 6
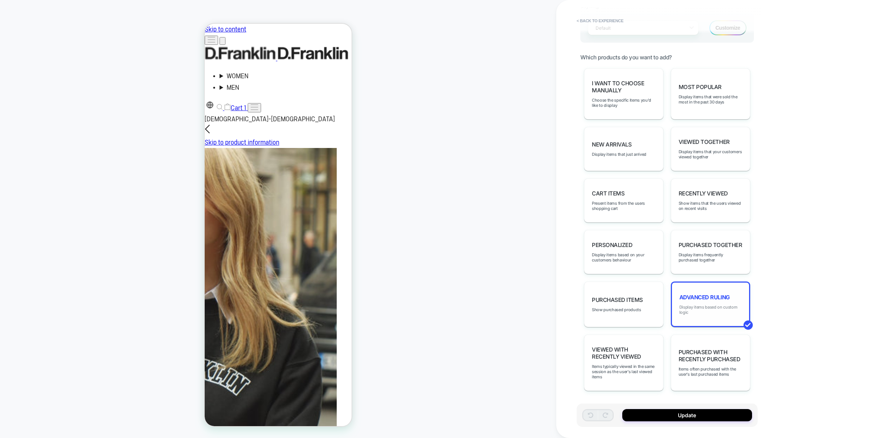
click at [704, 306] on span "Display items based on custom logic" at bounding box center [710, 310] width 62 height 10
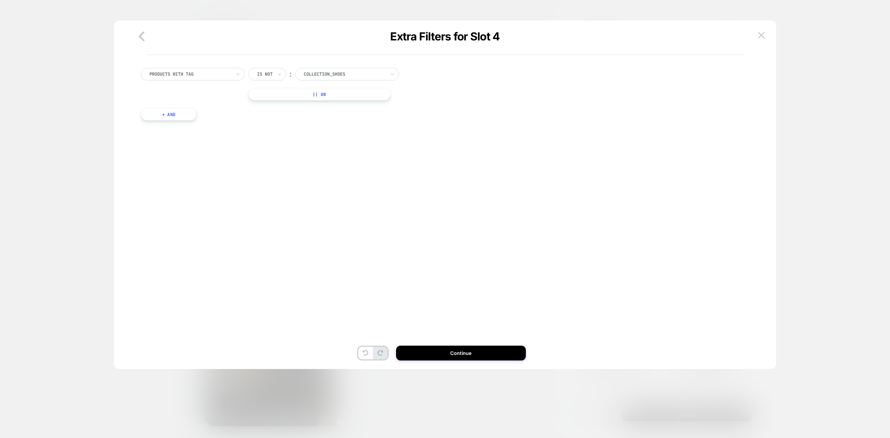
scroll to position [22, 0]
click at [147, 34] on icon "button" at bounding box center [141, 36] width 15 height 15
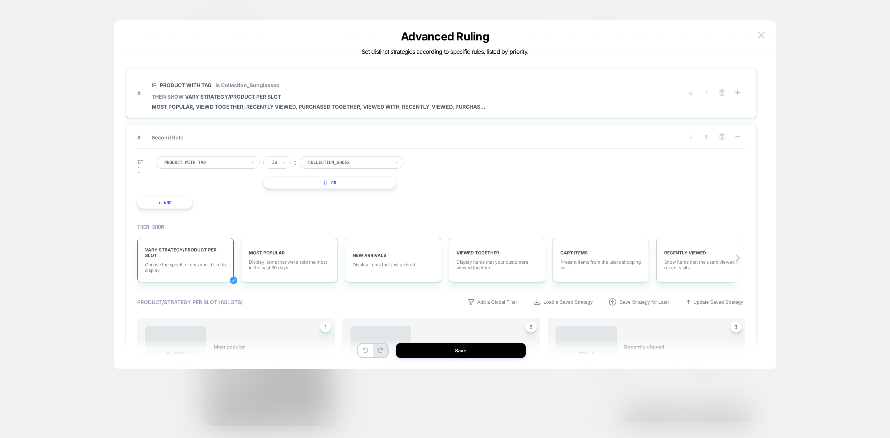
scroll to position [0, 0]
click at [368, 88] on p "IF Product with tag is Collection_Sunglasses" at bounding box center [319, 86] width 334 height 6
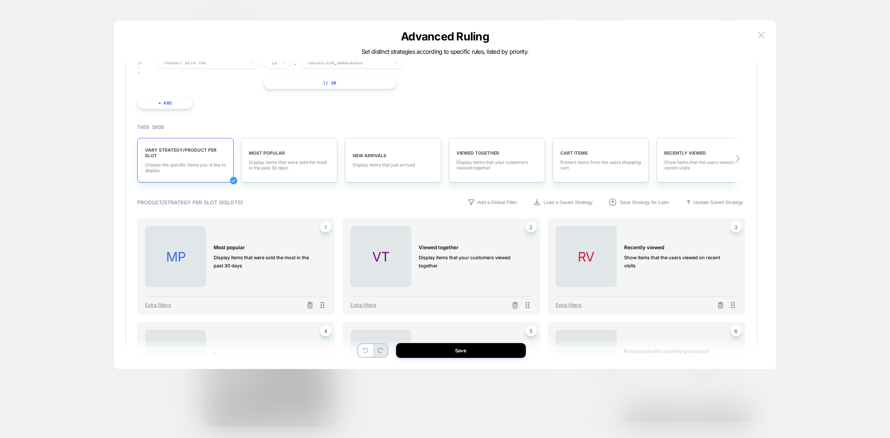
scroll to position [46, 0]
click at [156, 303] on span "Extra filters" at bounding box center [158, 303] width 26 height 6
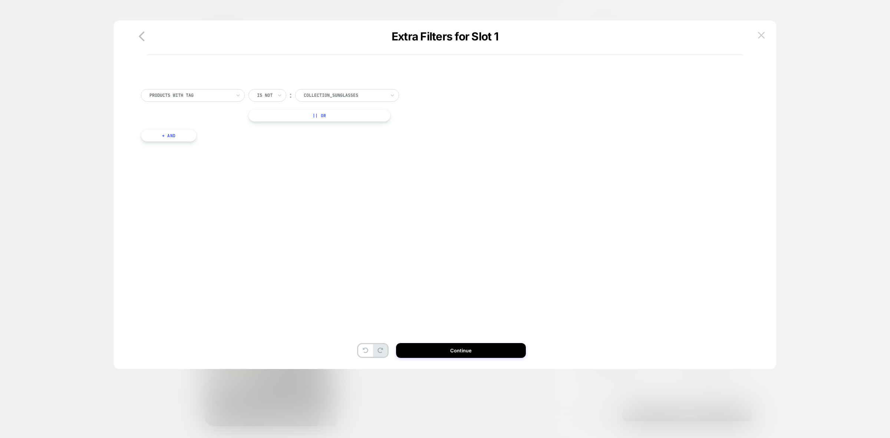
scroll to position [0, 0]
click at [173, 136] on button "+ And" at bounding box center [169, 135] width 56 height 13
click at [338, 142] on div at bounding box center [353, 142] width 82 height 7
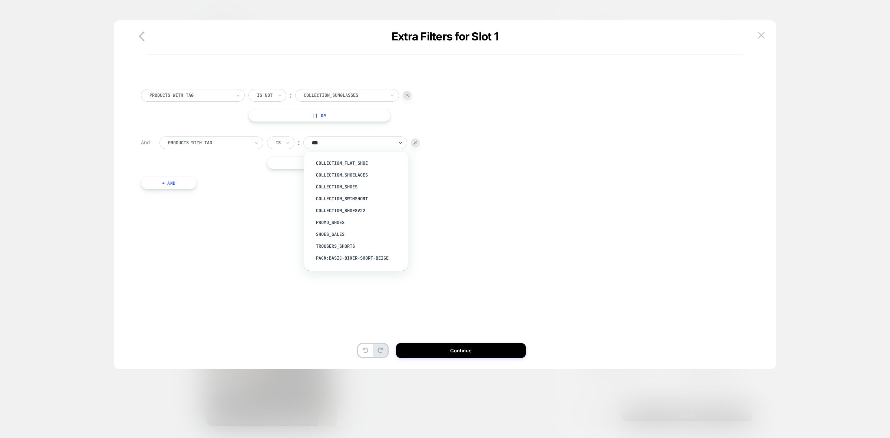
type input "****"
click at [349, 187] on div "Collection_Shoes" at bounding box center [360, 187] width 96 height 12
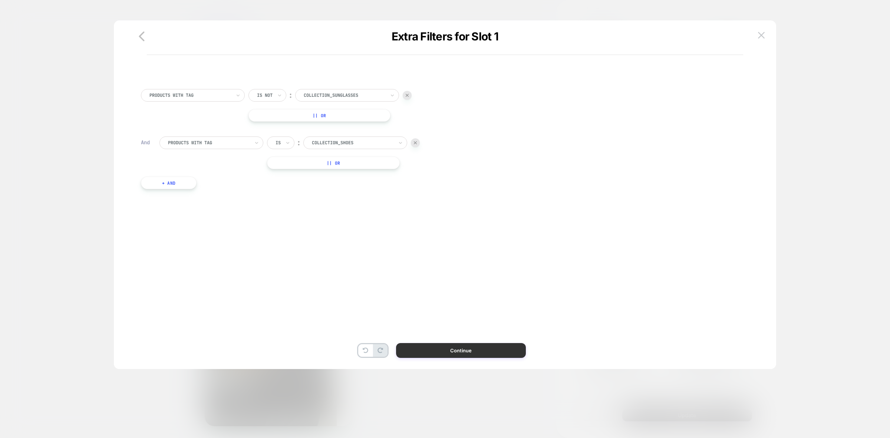
click at [467, 352] on button "Continue" at bounding box center [461, 350] width 130 height 15
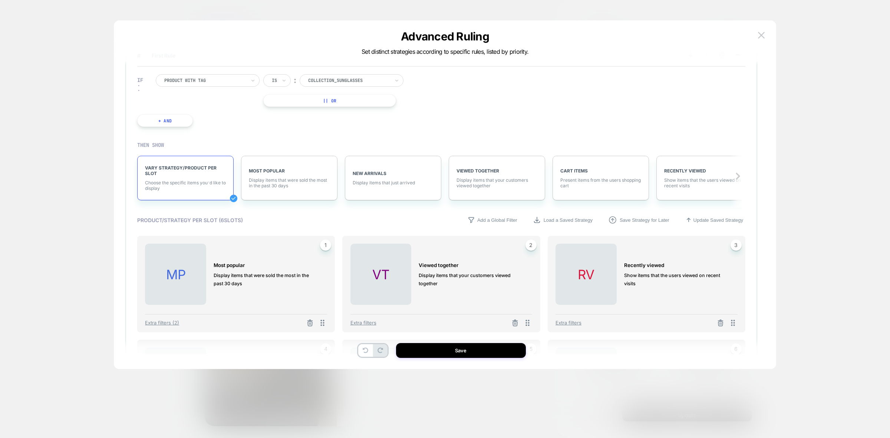
scroll to position [93, 0]
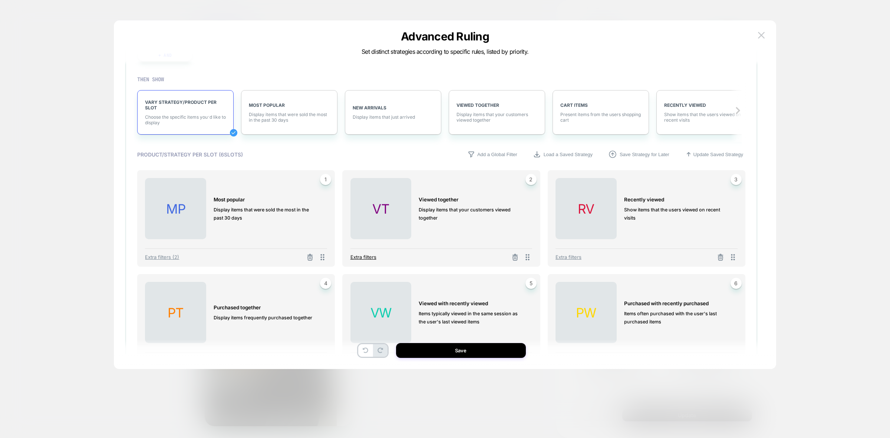
click at [366, 257] on span "Extra filters" at bounding box center [364, 257] width 26 height 6
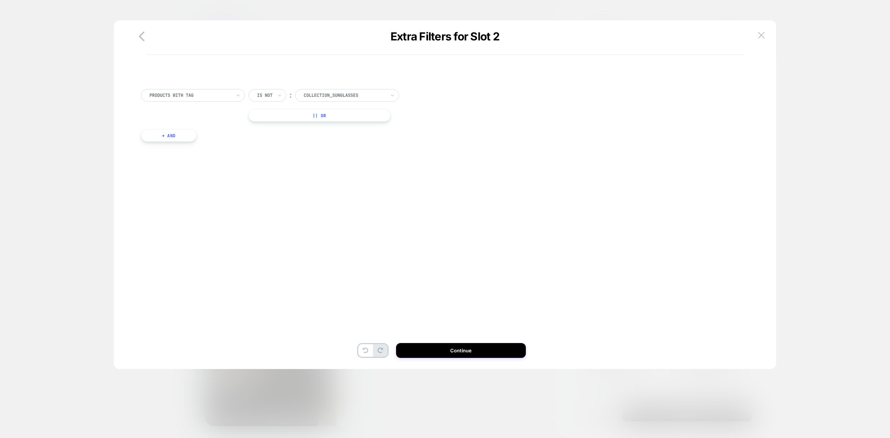
scroll to position [0, 0]
click at [174, 130] on button "+ And" at bounding box center [169, 135] width 56 height 13
click at [347, 143] on div at bounding box center [353, 142] width 82 height 7
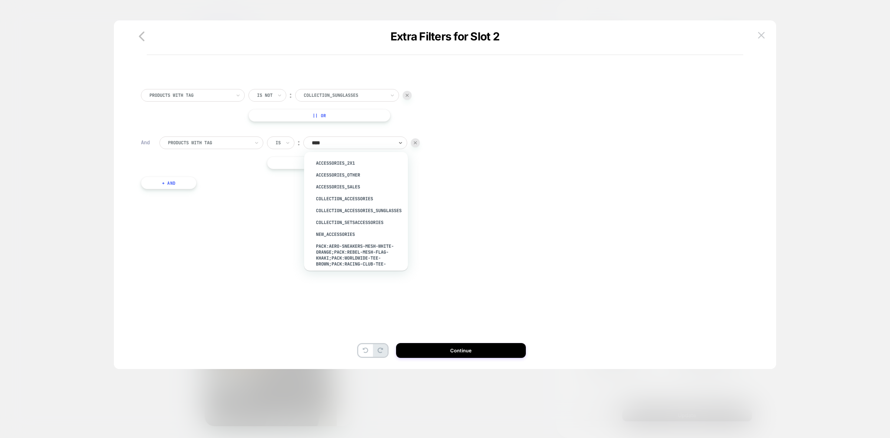
type input "*****"
click at [360, 200] on div "Collection_Accessories" at bounding box center [360, 199] width 96 height 12
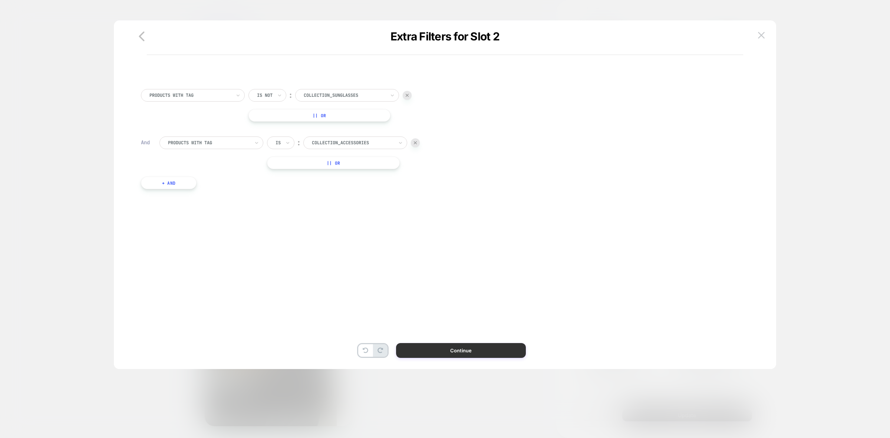
click at [458, 355] on button "Continue" at bounding box center [461, 350] width 130 height 15
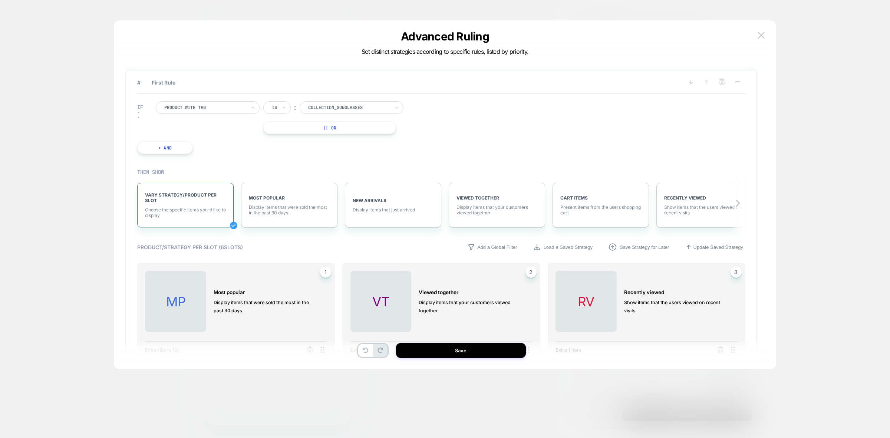
scroll to position [93, 0]
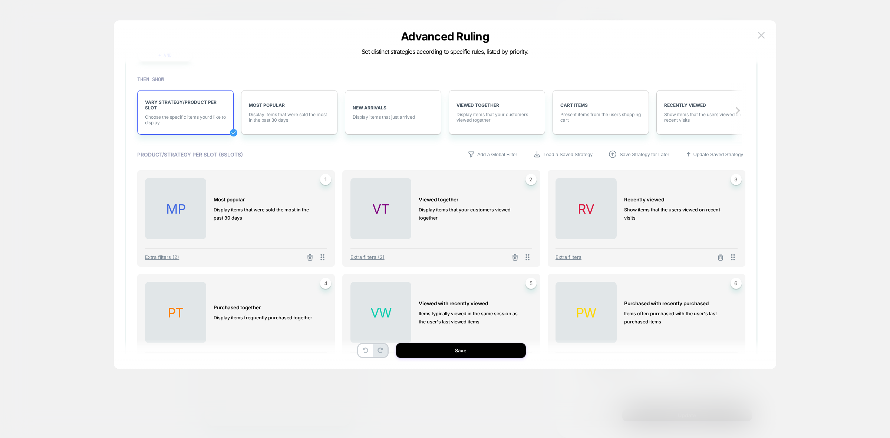
click at [569, 253] on div "Extra filters" at bounding box center [647, 255] width 182 height 13
click at [571, 255] on span "Extra filters" at bounding box center [569, 257] width 26 height 6
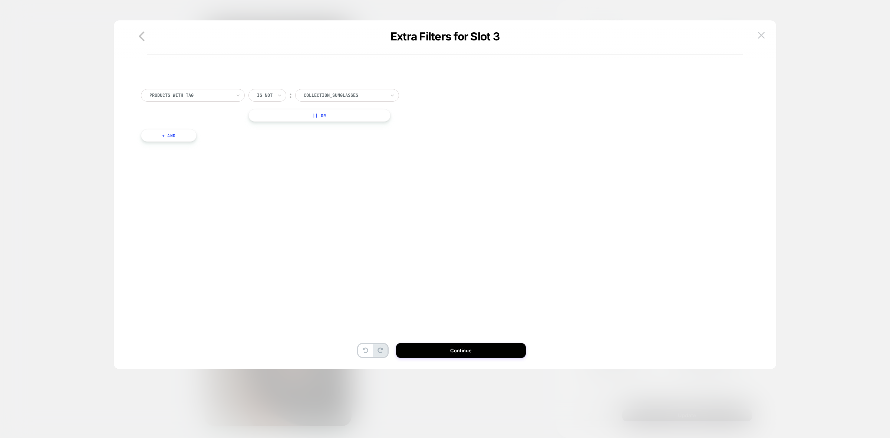
scroll to position [0, 0]
click at [172, 128] on div "PRODUCTS WITH TAG Is not ︰ Collection_Sunglasses || Or + And" at bounding box center [441, 123] width 608 height 90
click at [172, 132] on button "+ And" at bounding box center [169, 135] width 56 height 13
click at [362, 139] on div at bounding box center [353, 142] width 82 height 7
type input "*****"
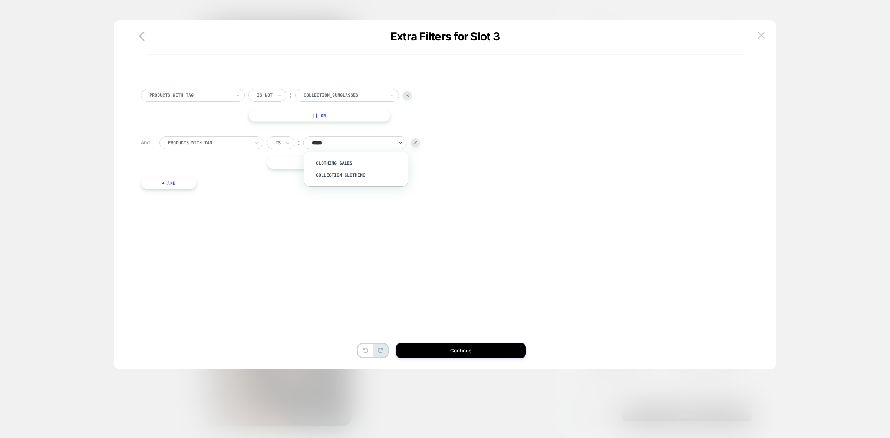
click at [417, 142] on img at bounding box center [415, 142] width 3 height 3
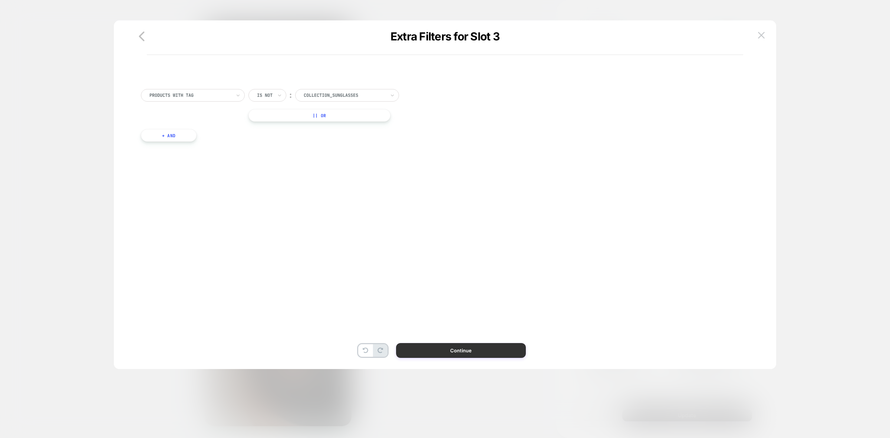
click at [478, 348] on button "Continue" at bounding box center [461, 350] width 130 height 15
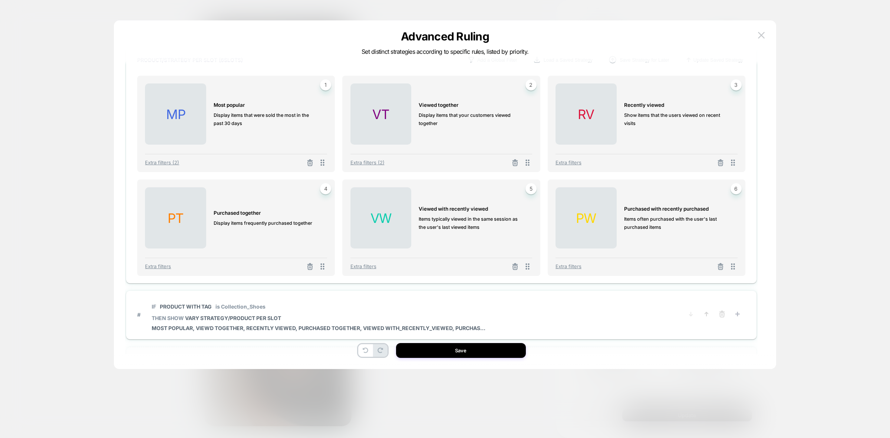
scroll to position [217, 0]
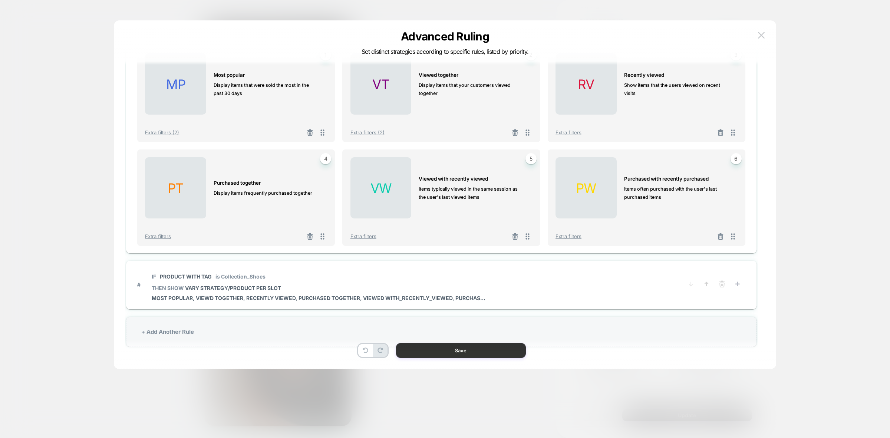
click at [509, 346] on button "Save" at bounding box center [461, 350] width 130 height 15
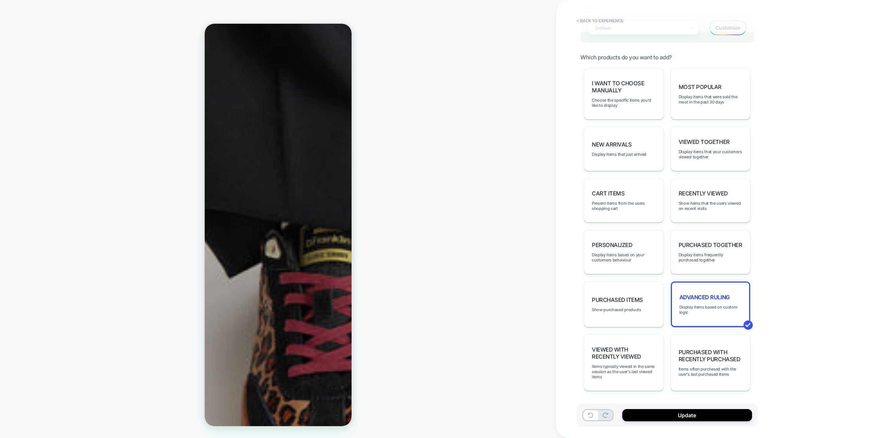
scroll to position [501, 0]
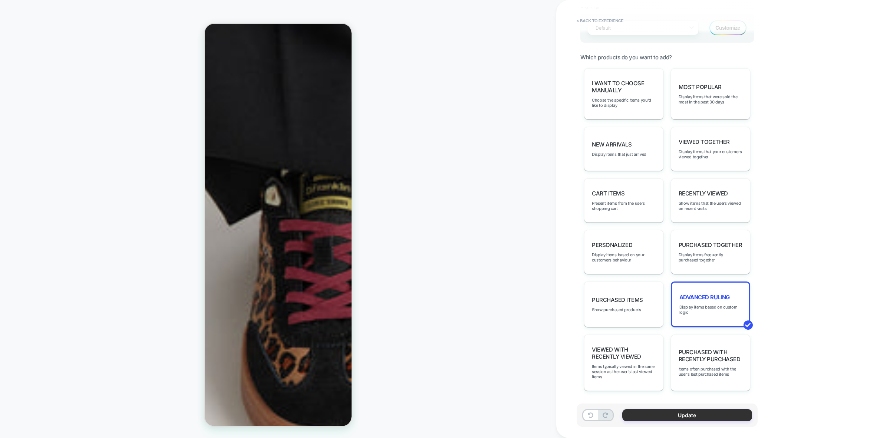
click at [724, 415] on button "Update" at bounding box center [687, 415] width 130 height 12
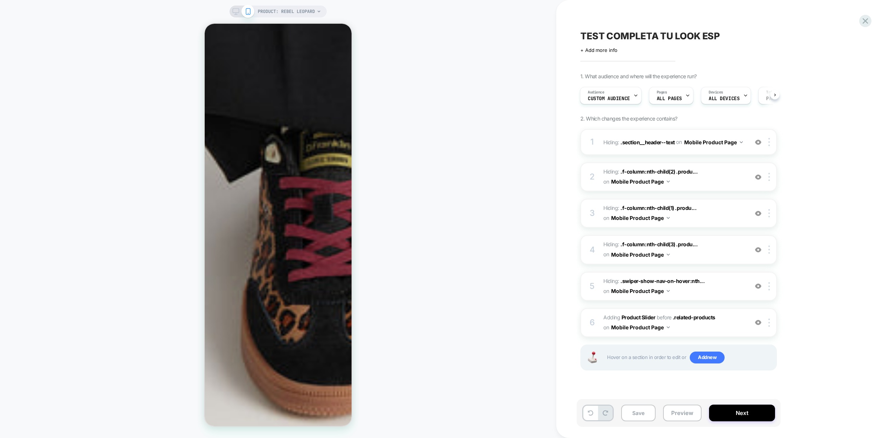
scroll to position [548, 0]
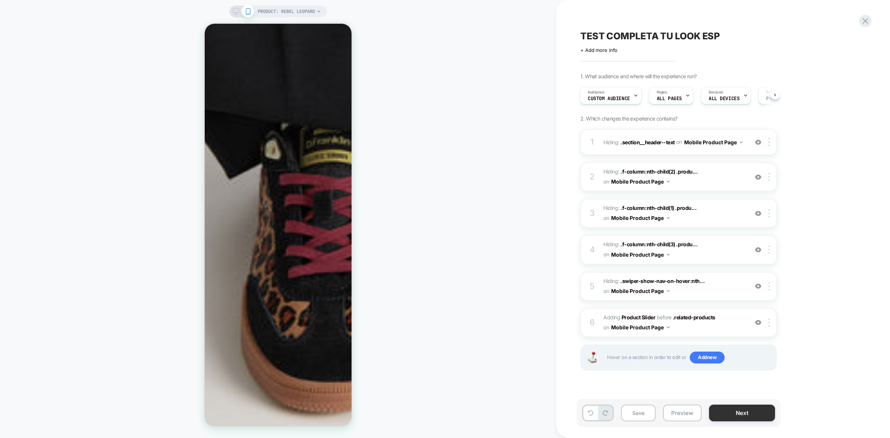
click at [755, 412] on button "Next" at bounding box center [742, 413] width 66 height 17
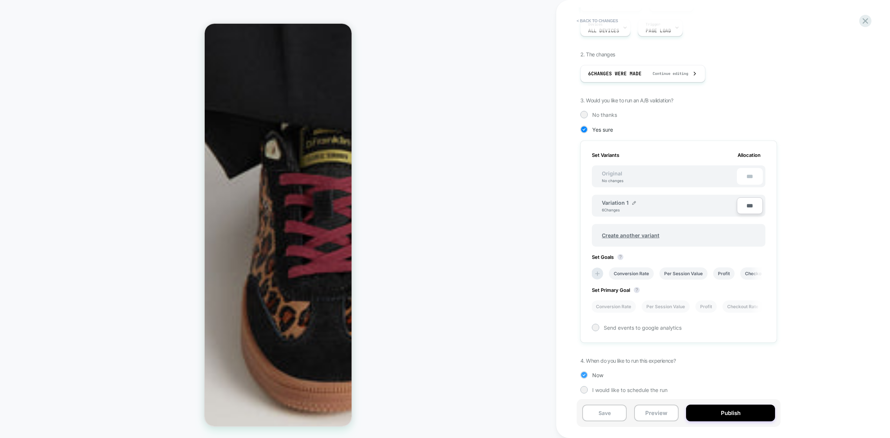
scroll to position [96, 0]
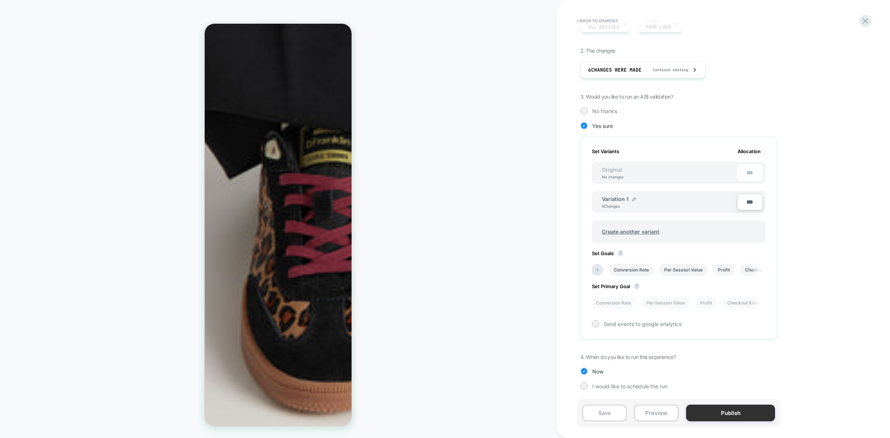
click at [754, 408] on button "Publish" at bounding box center [730, 413] width 89 height 17
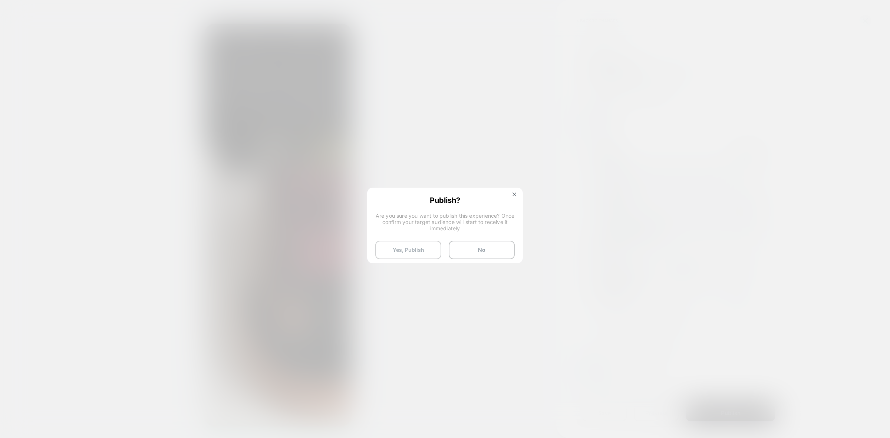
click at [425, 253] on button "Yes, Publish" at bounding box center [408, 250] width 66 height 19
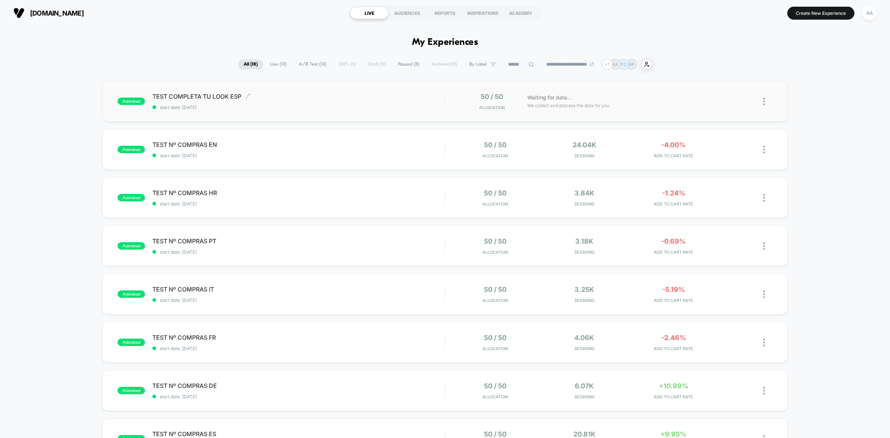
click at [245, 101] on div "TEST COMPLETA TU LOOK ESP Click to edit experience details Click to edit experi…" at bounding box center [298, 101] width 292 height 17
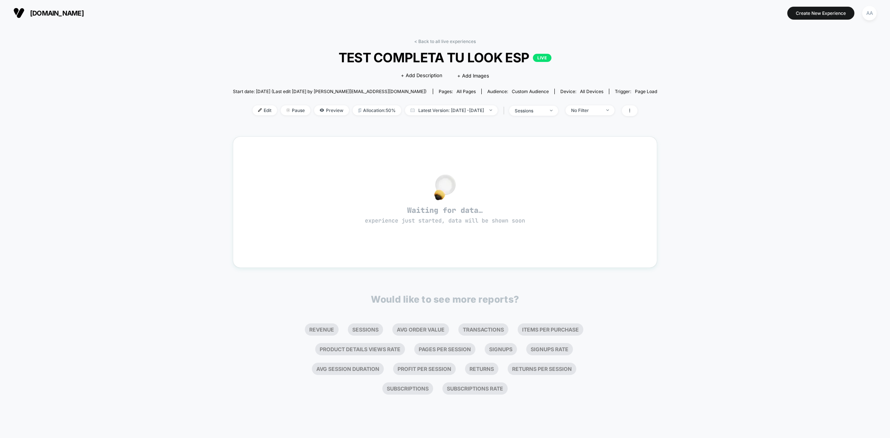
click at [253, 114] on div "Edit Pause Preview Allocation: 50% Latest Version: [DATE] - [DATE] | sessions N…" at bounding box center [445, 110] width 425 height 11
click at [253, 111] on span "Edit" at bounding box center [265, 110] width 24 height 10
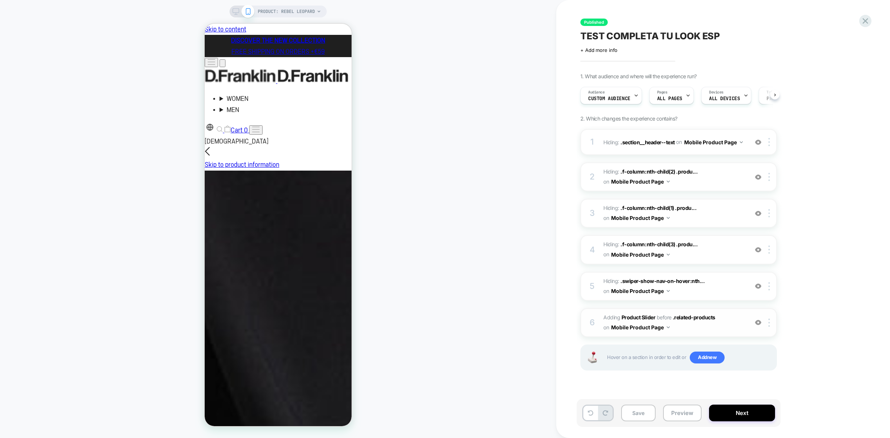
scroll to position [0, 0]
click at [697, 329] on span "#_loomi_addon_1759419931589 Adding Product Slider BEFORE .related-products .rel…" at bounding box center [673, 323] width 141 height 20
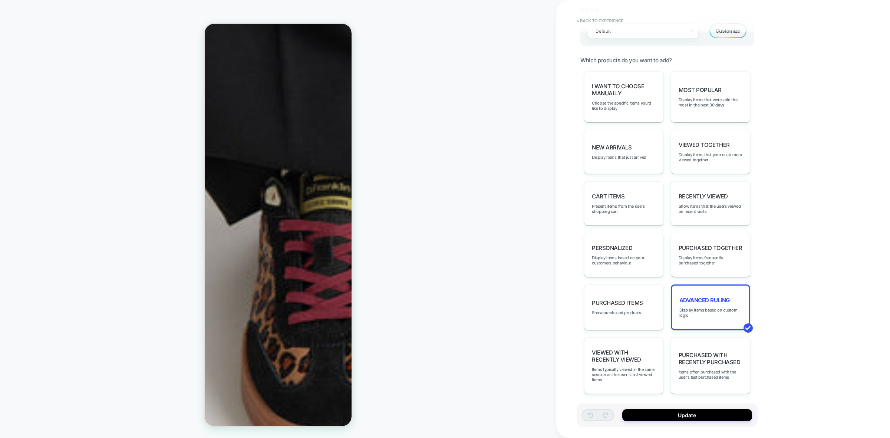
scroll to position [346, 0]
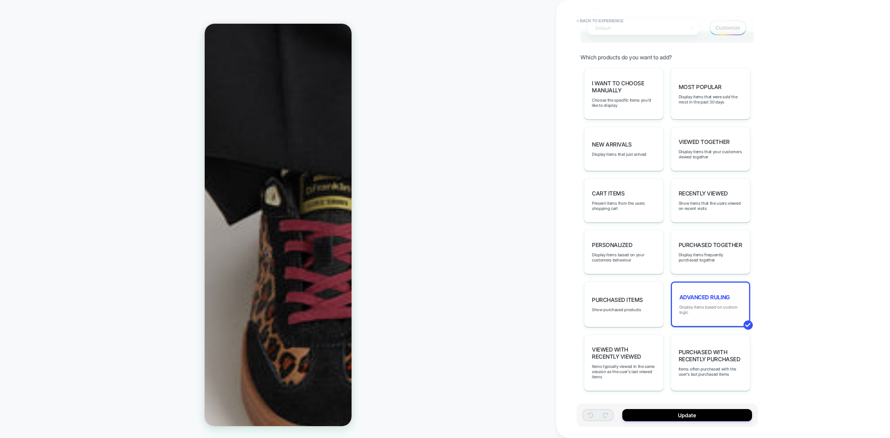
click at [711, 311] on span "Display items based on custom logic" at bounding box center [710, 310] width 62 height 10
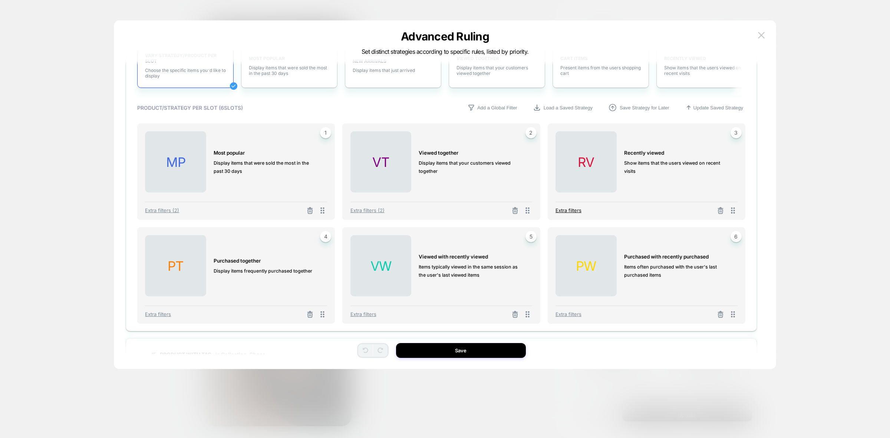
scroll to position [139, 0]
click at [569, 210] on span "Extra filters" at bounding box center [569, 211] width 26 height 6
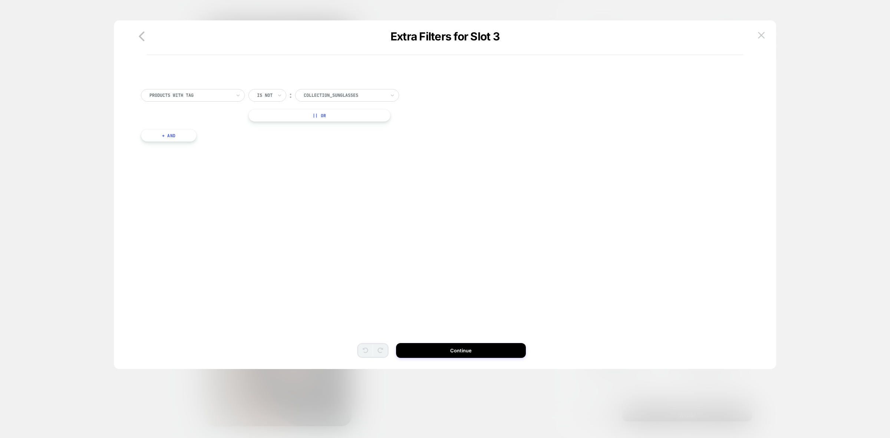
scroll to position [0, 0]
click at [174, 134] on button "+ And" at bounding box center [169, 135] width 56 height 13
click at [282, 144] on div "Is" at bounding box center [280, 142] width 27 height 13
click at [290, 175] on div "Is not" at bounding box center [298, 175] width 48 height 12
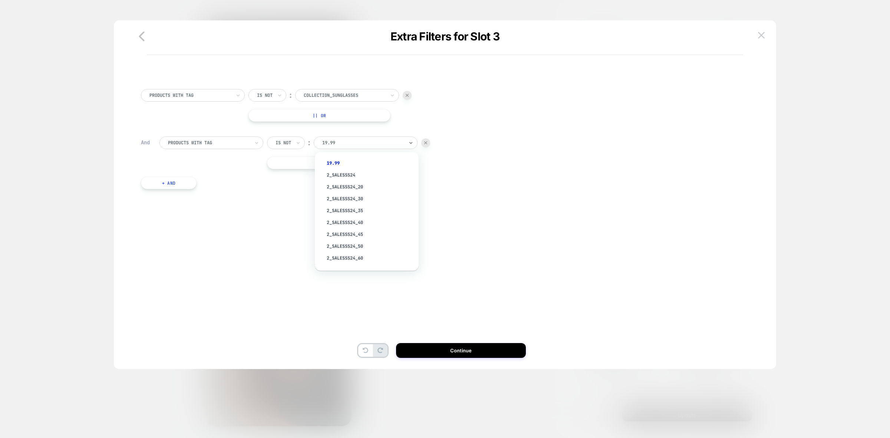
click at [358, 142] on div at bounding box center [363, 142] width 82 height 7
type input "*****"
click at [356, 165] on div "Collection_Shoes" at bounding box center [370, 163] width 96 height 12
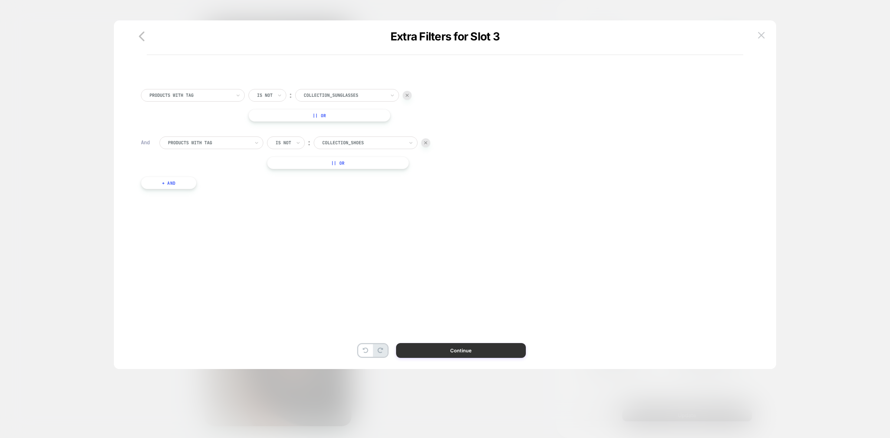
click at [477, 345] on button "Continue" at bounding box center [461, 350] width 130 height 15
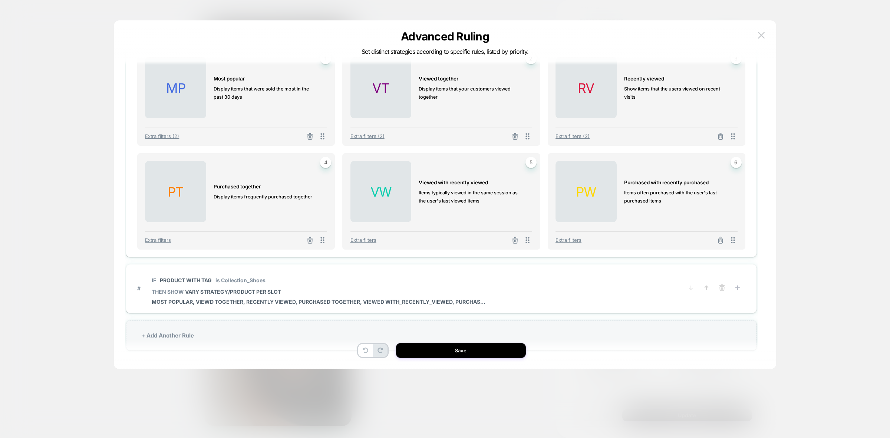
scroll to position [217, 0]
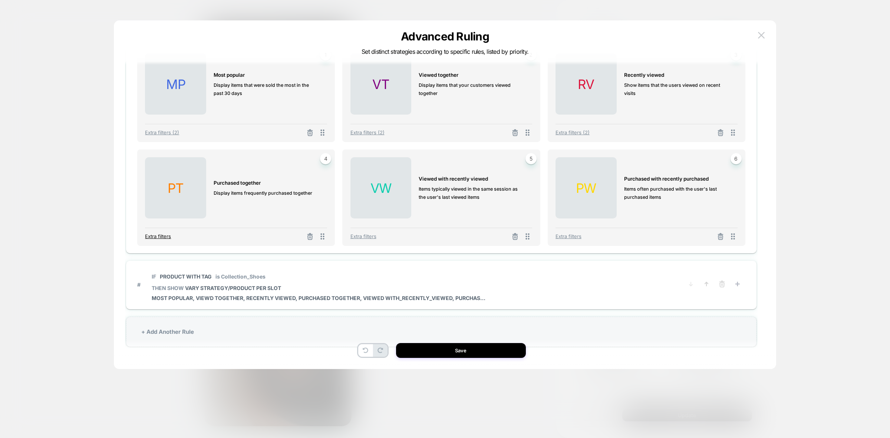
click at [158, 233] on span "Extra filters" at bounding box center [158, 236] width 26 height 6
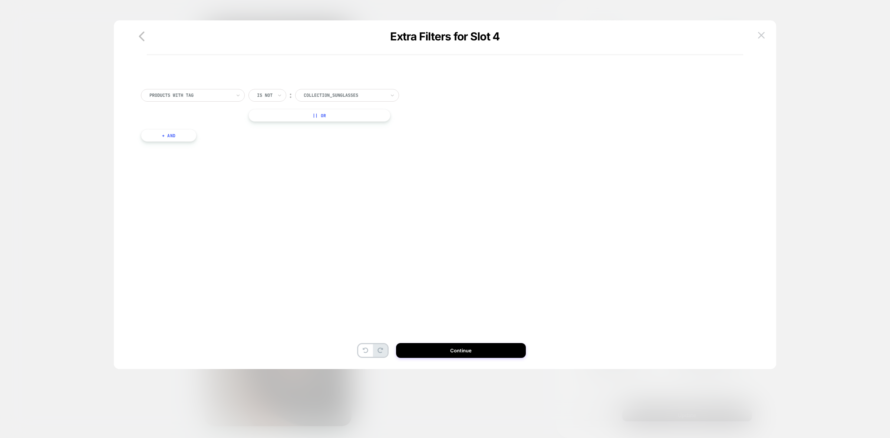
scroll to position [0, 0]
click at [175, 137] on button "+ And" at bounding box center [169, 135] width 56 height 13
click at [330, 146] on div "19.99" at bounding box center [352, 143] width 83 height 8
click at [284, 145] on div "Is" at bounding box center [280, 142] width 27 height 13
click at [283, 177] on div "Is not" at bounding box center [298, 175] width 48 height 12
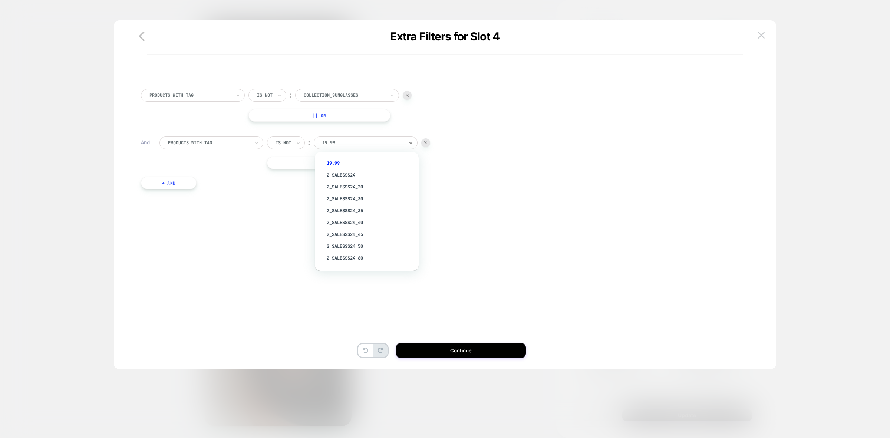
click at [344, 141] on div at bounding box center [363, 142] width 82 height 7
type input "*****"
click at [363, 160] on div "Collection_Shoes" at bounding box center [370, 163] width 96 height 12
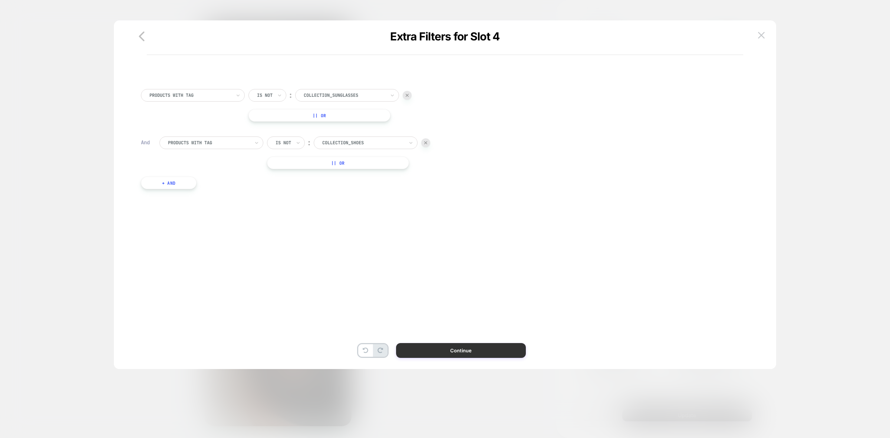
click at [473, 352] on button "Continue" at bounding box center [461, 350] width 130 height 15
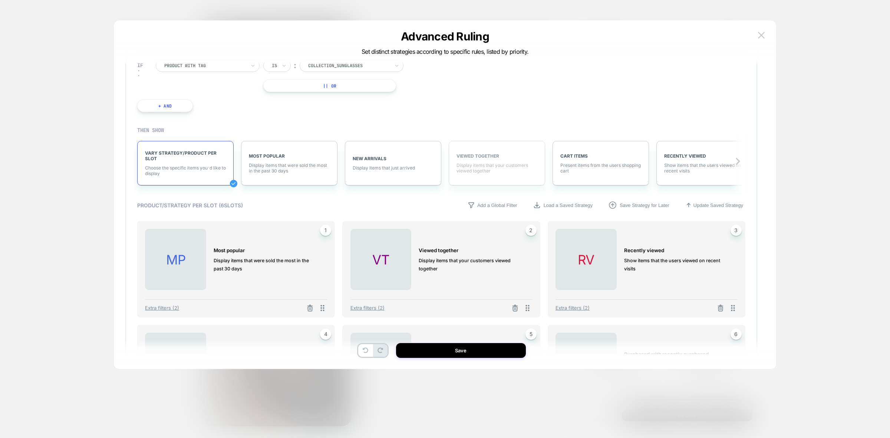
scroll to position [185, 0]
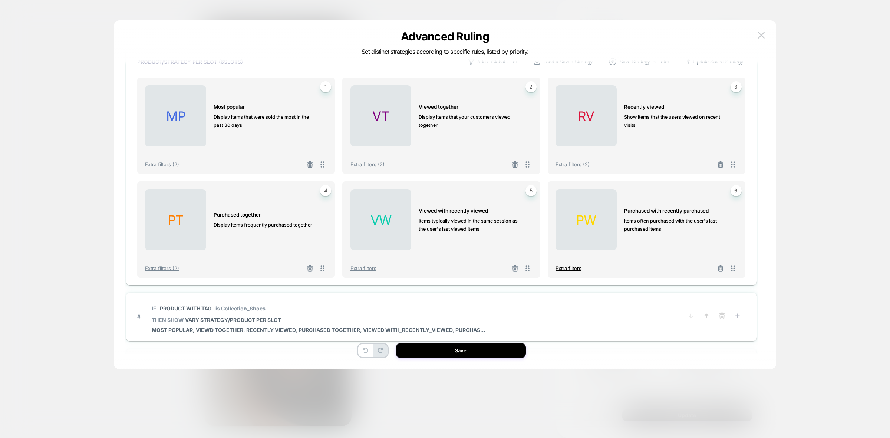
click at [574, 267] on span "Extra filters" at bounding box center [569, 268] width 26 height 6
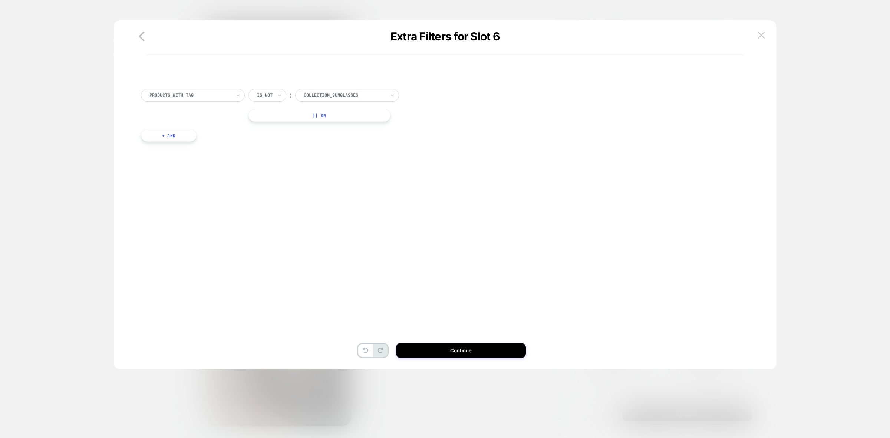
scroll to position [0, 0]
click at [174, 136] on button "+ And" at bounding box center [169, 135] width 56 height 13
click at [330, 145] on div at bounding box center [353, 142] width 82 height 7
click at [290, 145] on div "Is" at bounding box center [280, 142] width 27 height 13
click at [291, 174] on div "Is not" at bounding box center [298, 175] width 48 height 12
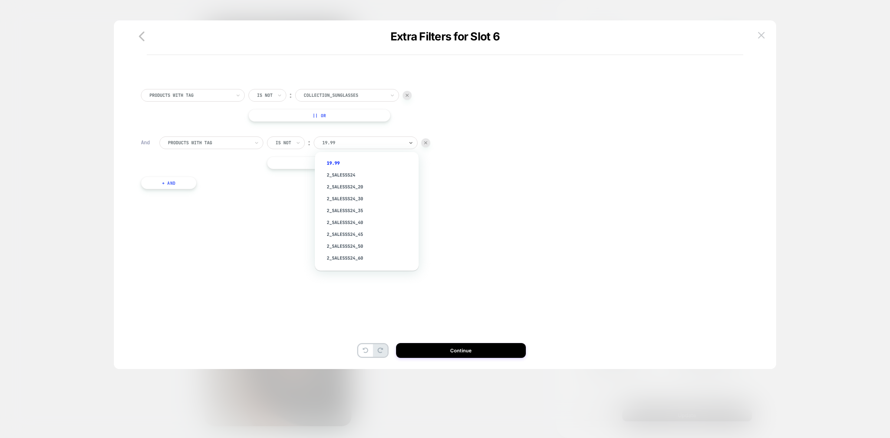
click at [349, 139] on div at bounding box center [363, 142] width 82 height 7
type input "*****"
click at [363, 162] on div "Collection_Shoes" at bounding box center [370, 163] width 96 height 12
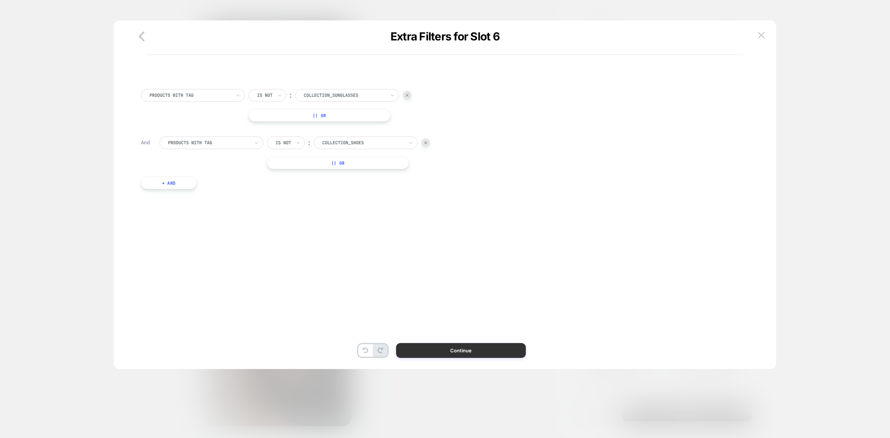
click at [483, 351] on button "Continue" at bounding box center [461, 350] width 130 height 15
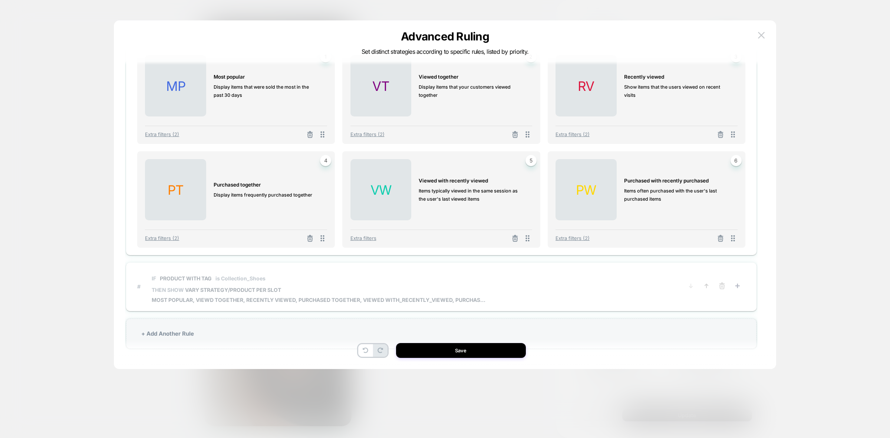
scroll to position [217, 0]
click at [328, 279] on p "IF Product with tag is Collection_Shoes" at bounding box center [319, 276] width 334 height 6
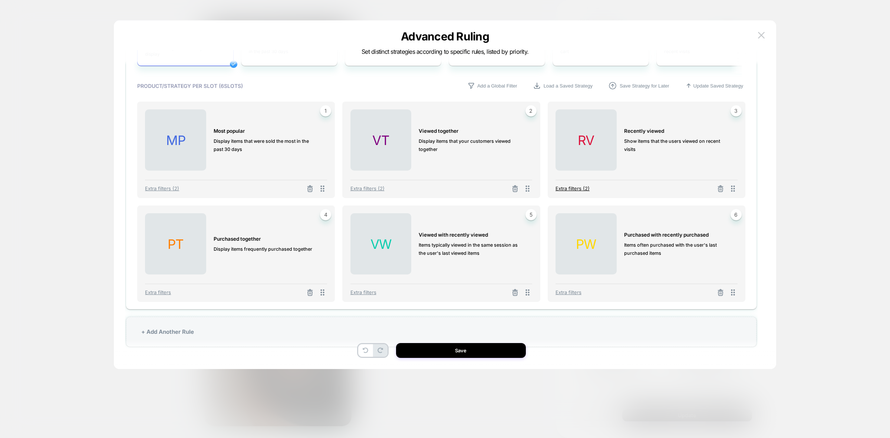
click at [580, 189] on span "Extra filters (2)" at bounding box center [573, 188] width 34 height 6
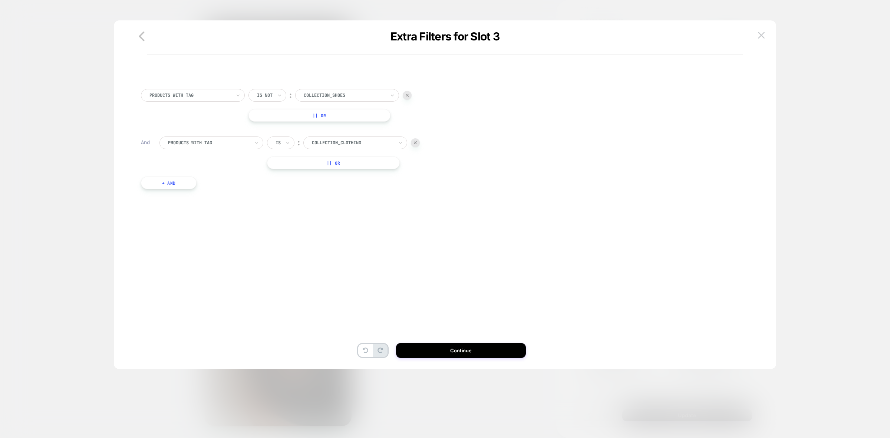
scroll to position [22, 0]
click at [757, 38] on button at bounding box center [761, 35] width 11 height 11
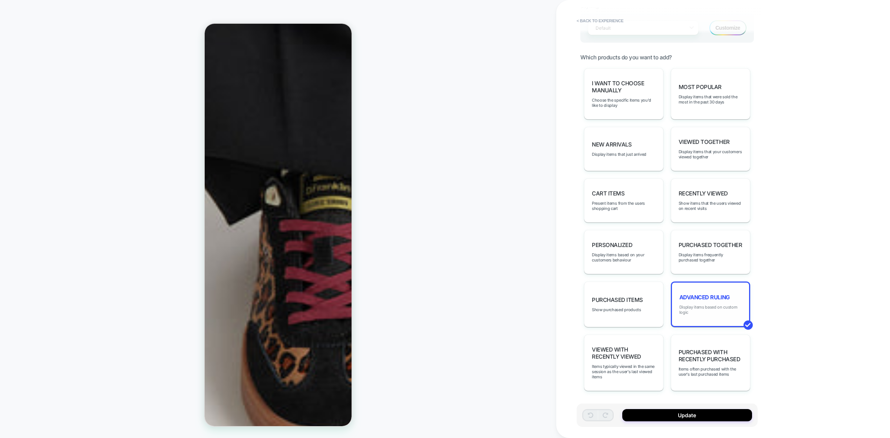
click at [705, 310] on span "Display items based on custom logic" at bounding box center [710, 310] width 62 height 10
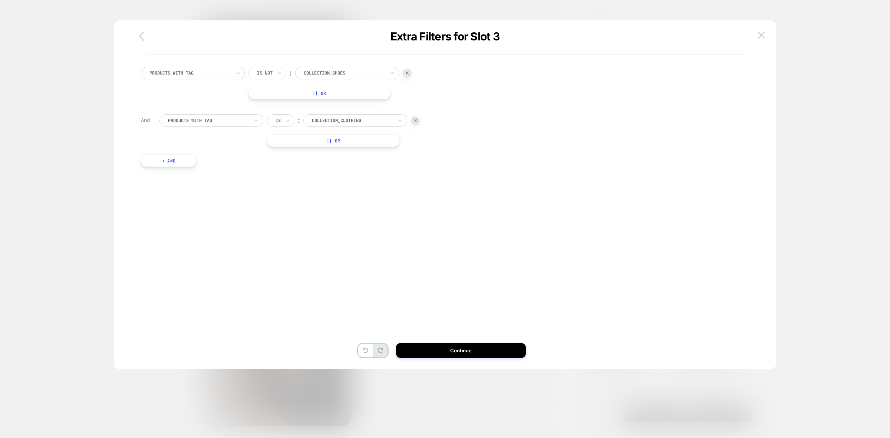
click at [144, 41] on icon "button" at bounding box center [142, 37] width 6 height 10
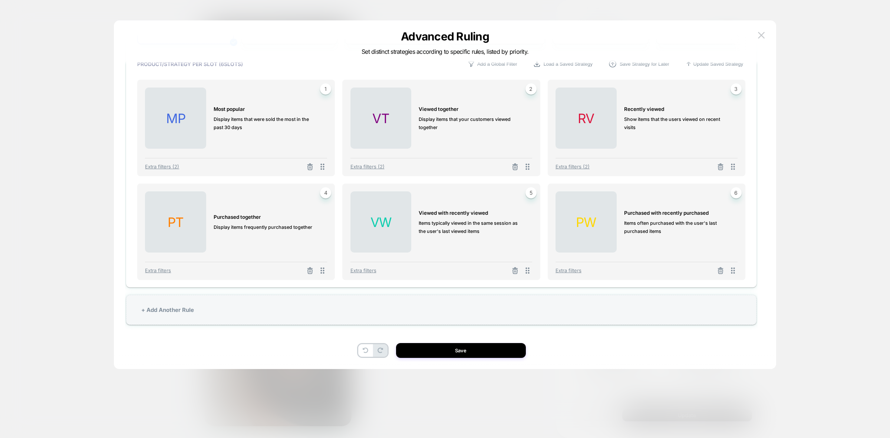
scroll to position [217, 0]
click at [151, 271] on span "Extra filters" at bounding box center [158, 270] width 26 height 6
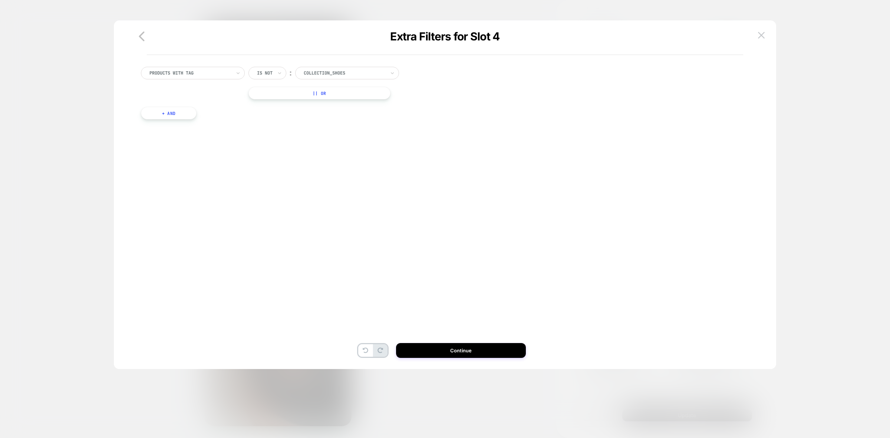
scroll to position [0, 0]
click at [171, 112] on button "+ And" at bounding box center [169, 113] width 56 height 13
click at [280, 122] on div at bounding box center [278, 120] width 5 height 7
click at [289, 153] on div "Is not" at bounding box center [298, 153] width 48 height 12
click at [362, 119] on div at bounding box center [363, 120] width 82 height 7
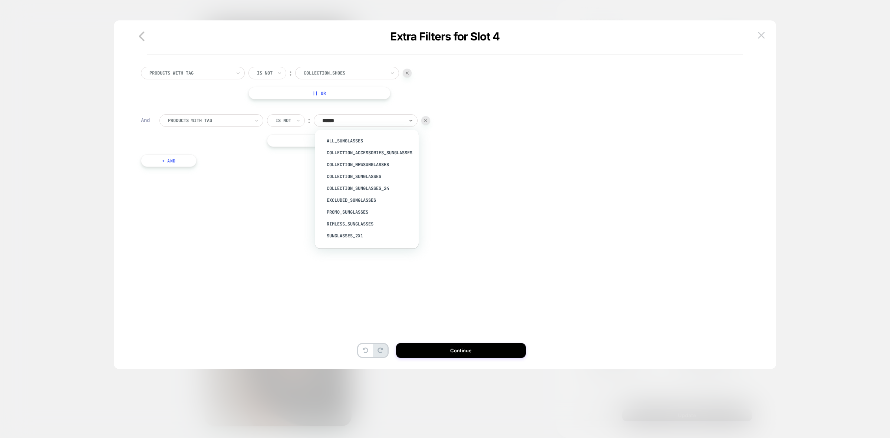
type input "*******"
click at [376, 172] on div "Collection_Sunglasses" at bounding box center [370, 177] width 96 height 12
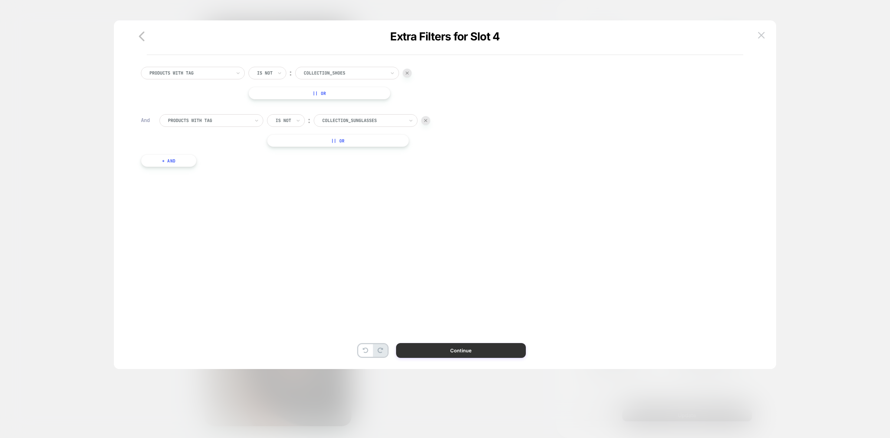
click at [465, 346] on button "Continue" at bounding box center [461, 350] width 130 height 15
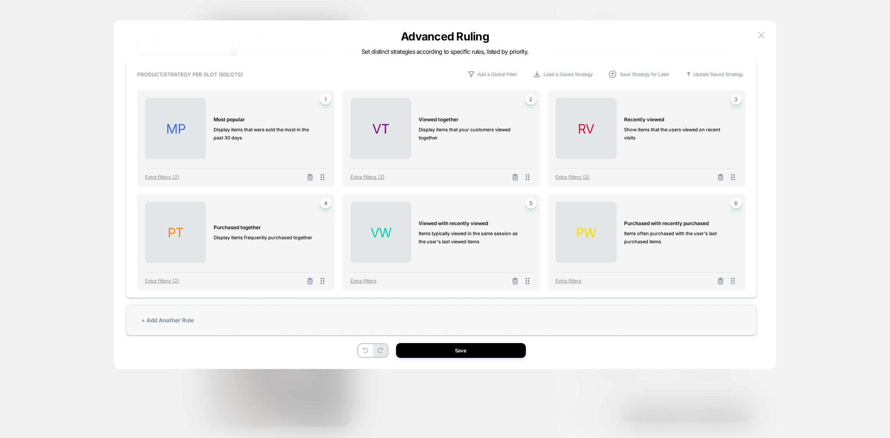
scroll to position [217, 0]
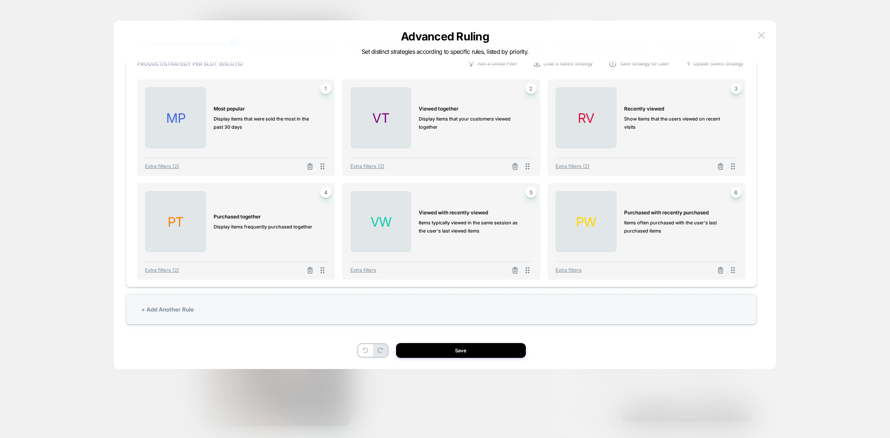
click at [369, 266] on div "Extra filters" at bounding box center [442, 267] width 182 height 13
click at [370, 269] on span "Extra filters" at bounding box center [364, 270] width 26 height 6
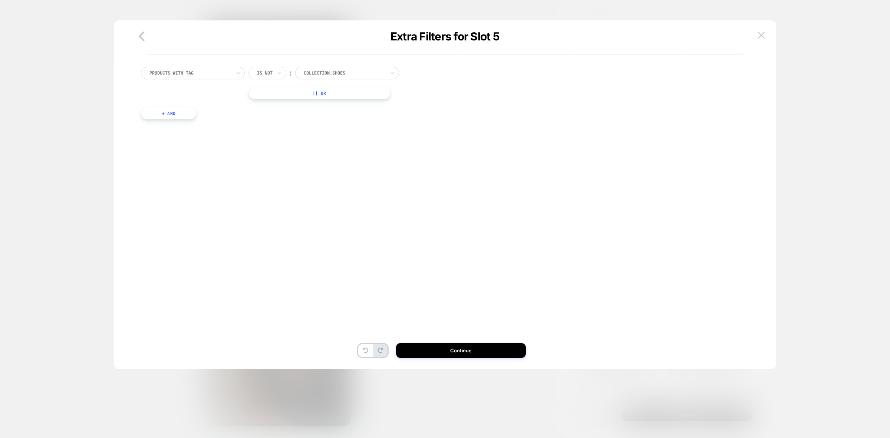
scroll to position [0, 0]
click at [162, 111] on button "+ And" at bounding box center [169, 113] width 56 height 13
click at [764, 34] on img at bounding box center [761, 35] width 7 height 6
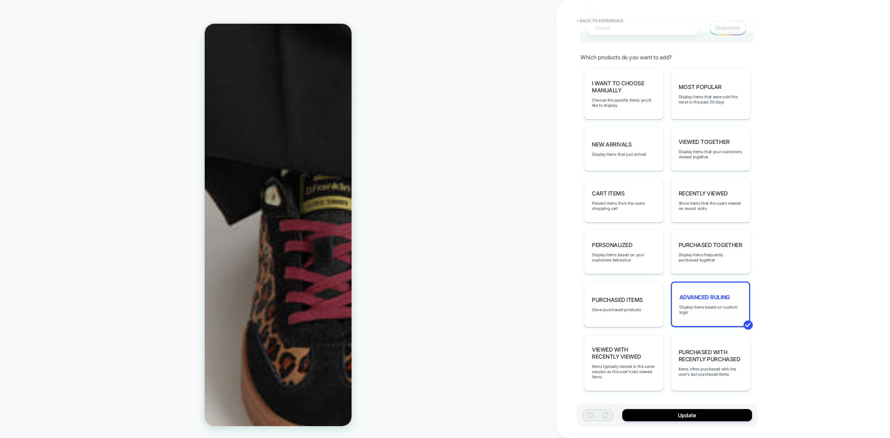
click at [714, 296] on span "Advanced Ruling" at bounding box center [704, 297] width 50 height 7
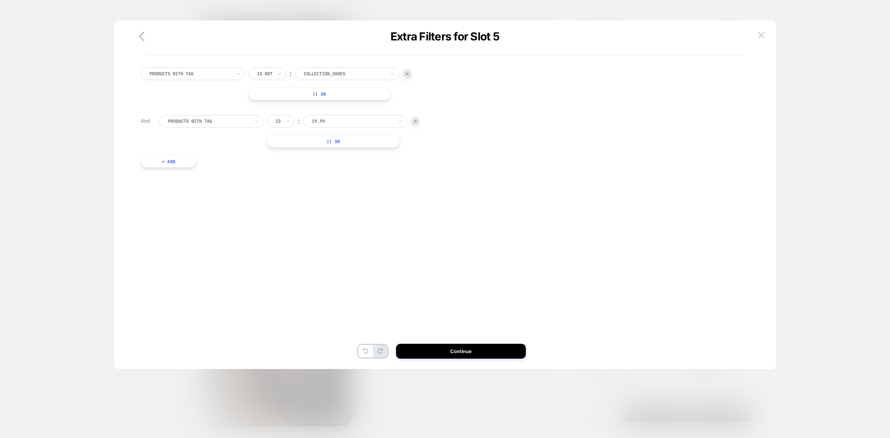
scroll to position [22, 0]
click at [415, 121] on img at bounding box center [415, 120] width 3 height 3
click at [136, 38] on icon "button" at bounding box center [141, 36] width 15 height 15
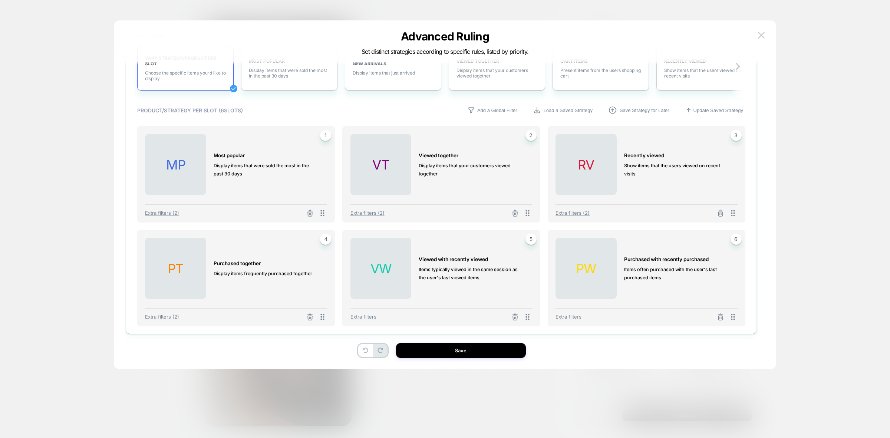
scroll to position [185, 0]
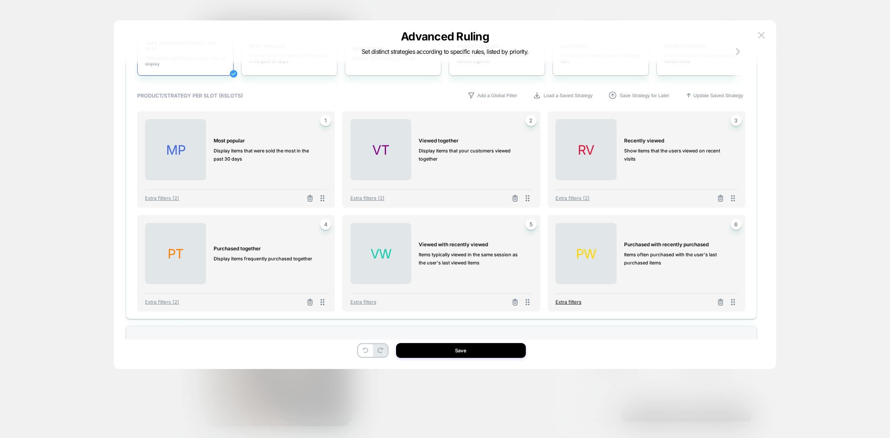
click at [572, 300] on span "Extra filters" at bounding box center [569, 302] width 26 height 6
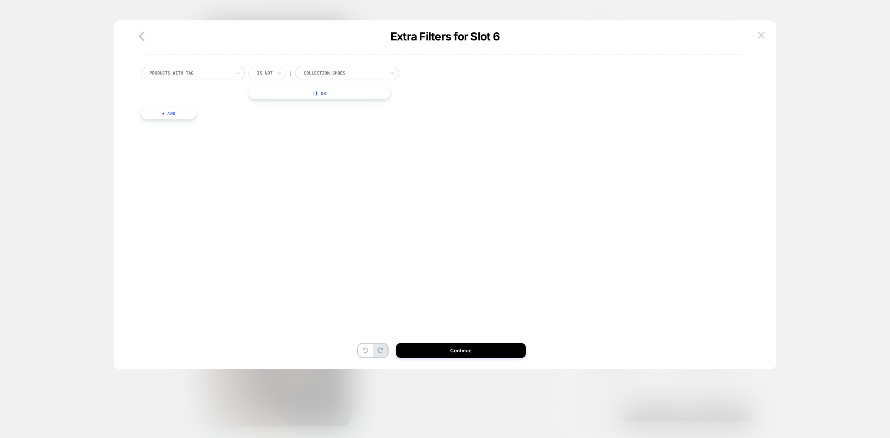
scroll to position [0, 0]
click at [155, 109] on button "+ And" at bounding box center [169, 113] width 56 height 13
click at [246, 117] on div at bounding box center [209, 120] width 82 height 7
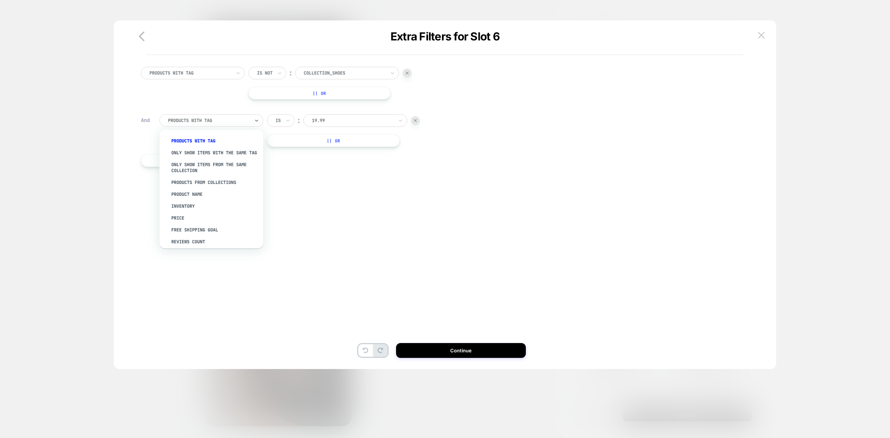
click at [297, 122] on div "︰" at bounding box center [298, 121] width 7 height 10
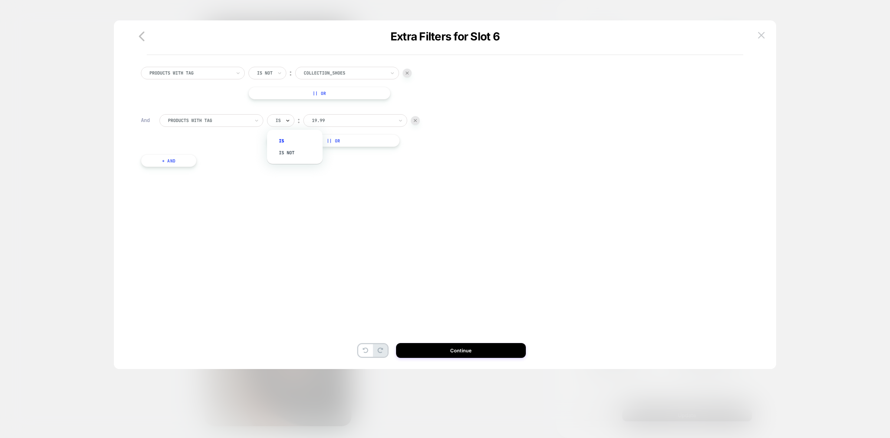
click at [288, 119] on icon at bounding box center [287, 120] width 5 height 7
click at [282, 149] on div "Is not" at bounding box center [298, 153] width 48 height 12
click at [341, 121] on div at bounding box center [363, 120] width 82 height 7
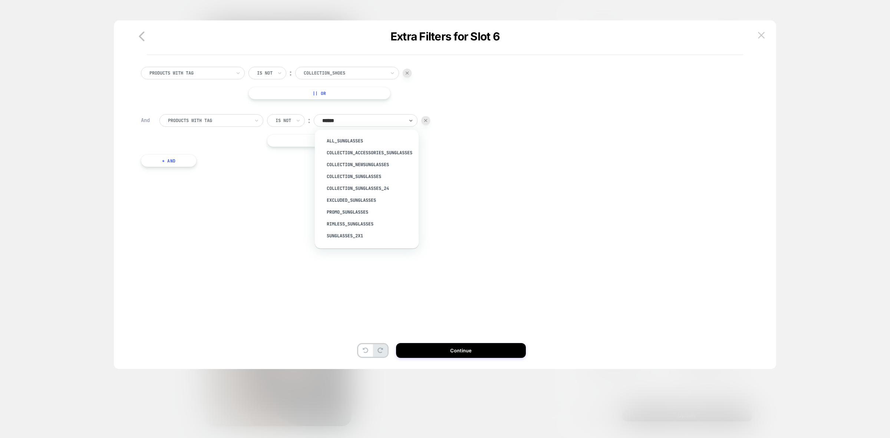
type input "*******"
click at [349, 174] on div "Collection_Sunglasses" at bounding box center [370, 177] width 96 height 12
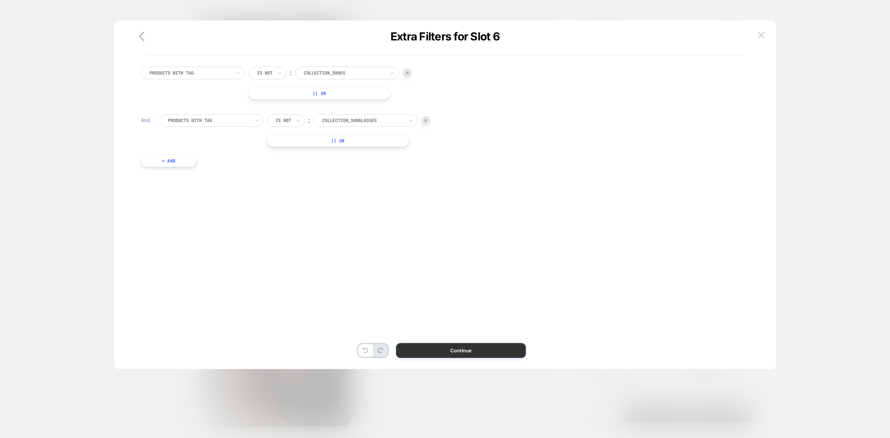
click at [478, 351] on button "Continue" at bounding box center [461, 350] width 130 height 15
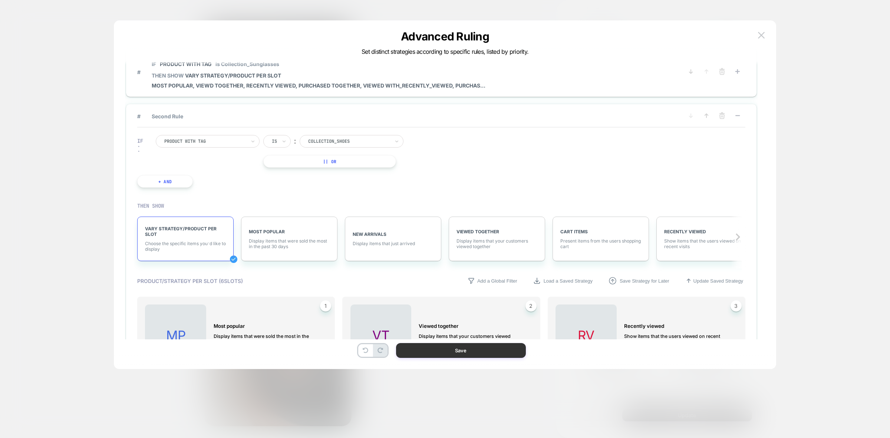
click at [486, 353] on button "Save" at bounding box center [461, 350] width 130 height 15
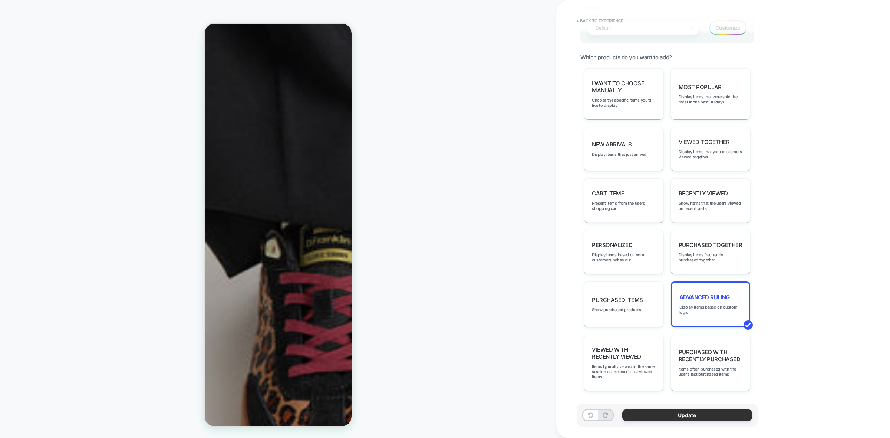
scroll to position [501, 0]
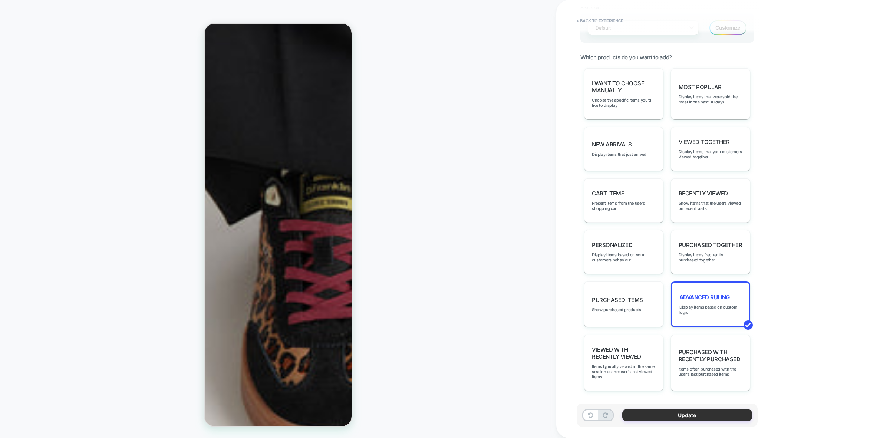
click at [729, 415] on button "Update" at bounding box center [687, 415] width 130 height 12
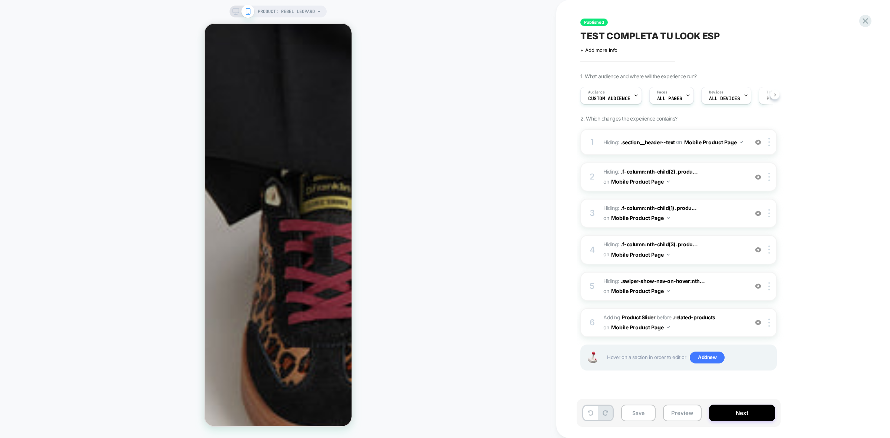
scroll to position [0, 0]
click at [747, 412] on button "Next" at bounding box center [742, 413] width 66 height 17
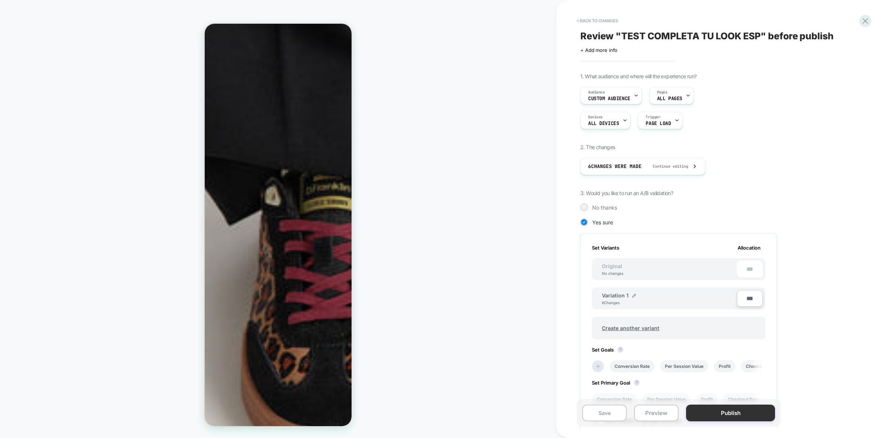
scroll to position [0, 1]
click at [740, 408] on button "Publish" at bounding box center [730, 413] width 89 height 17
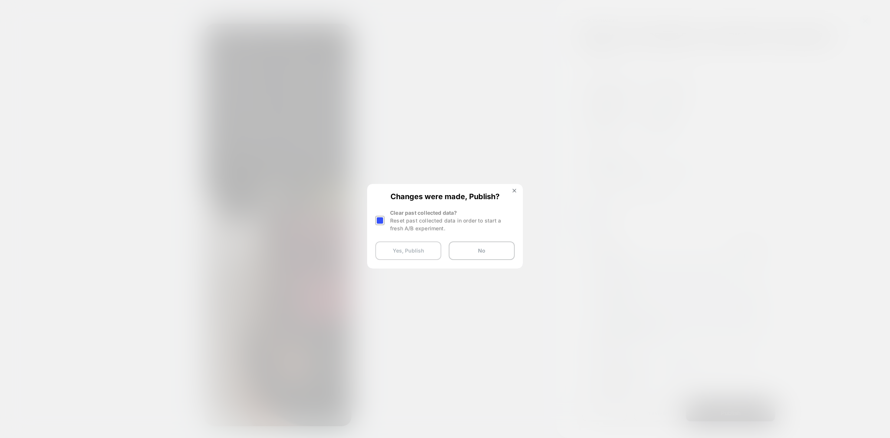
click at [394, 248] on button "Yes, Publish" at bounding box center [408, 250] width 66 height 19
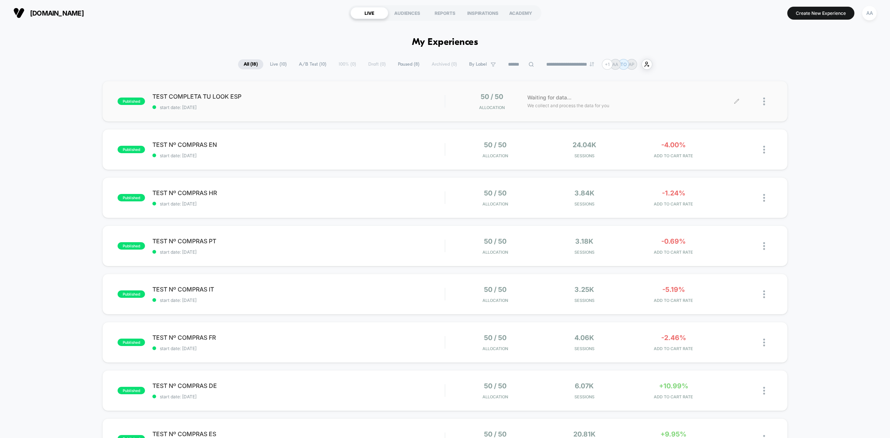
click at [736, 99] on icon at bounding box center [737, 102] width 6 height 6
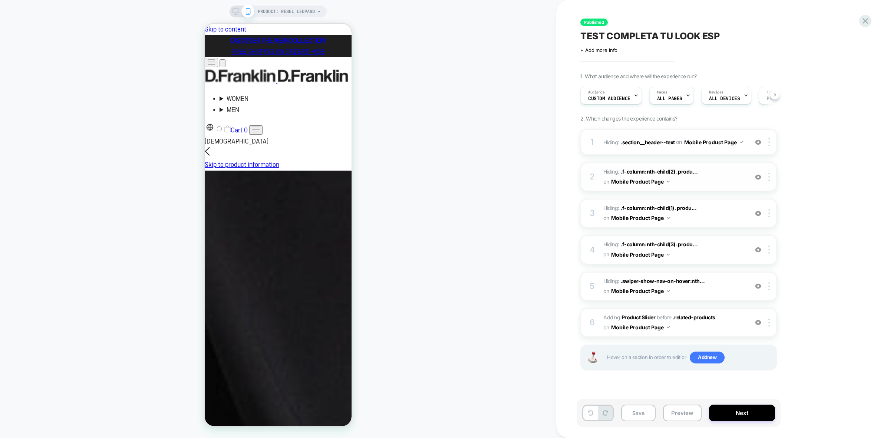
scroll to position [0, 0]
click at [711, 323] on span "#_loomi_addon_1759419931589 Adding Product Slider BEFORE .related-products .rel…" at bounding box center [673, 323] width 141 height 20
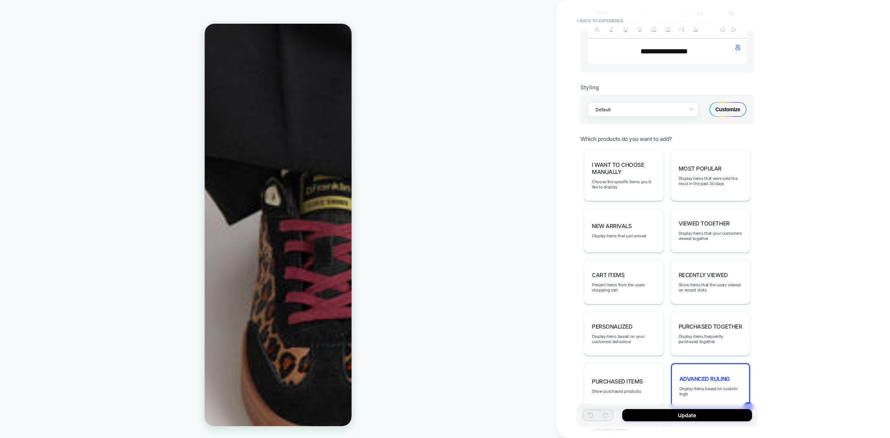
scroll to position [346, 0]
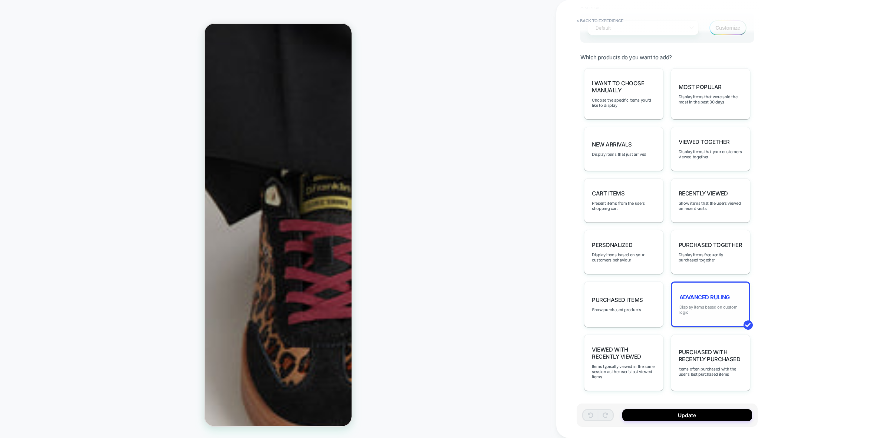
click at [703, 305] on span "Display items based on custom logic" at bounding box center [710, 310] width 62 height 10
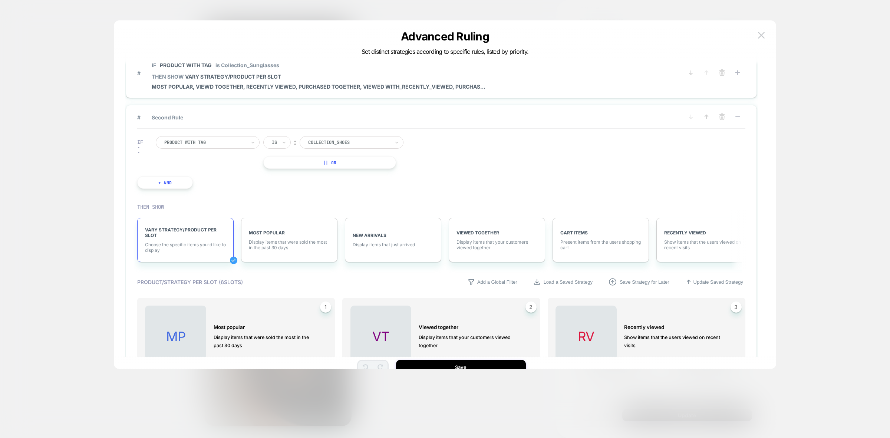
scroll to position [22, 0]
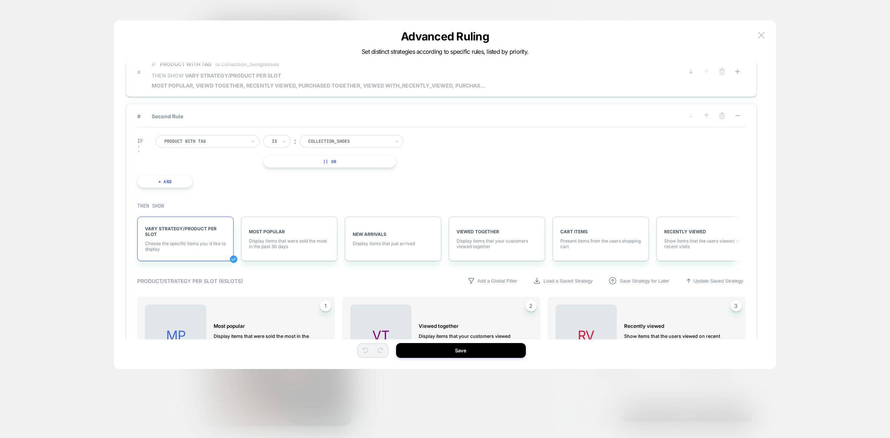
click at [441, 88] on span "MOST POPULAR, VIEWD TOGETHER, RECENTLY VIEWED, PURCHASED TOGETHER, VIEWED WITH_…" at bounding box center [319, 85] width 334 height 6
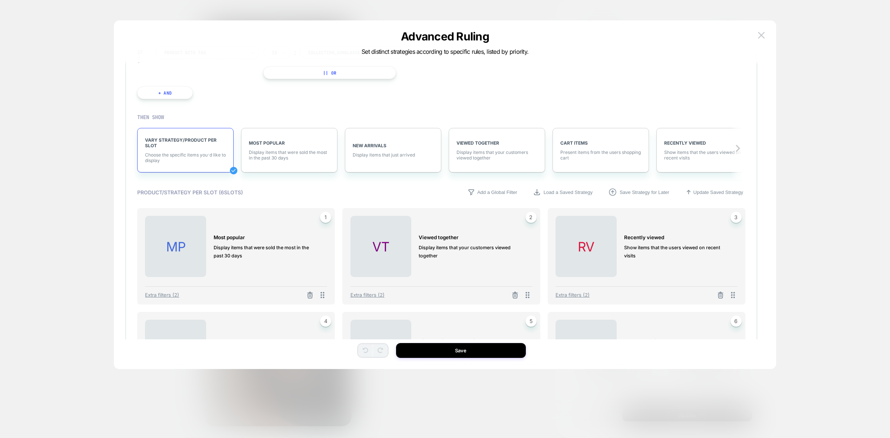
scroll to position [93, 0]
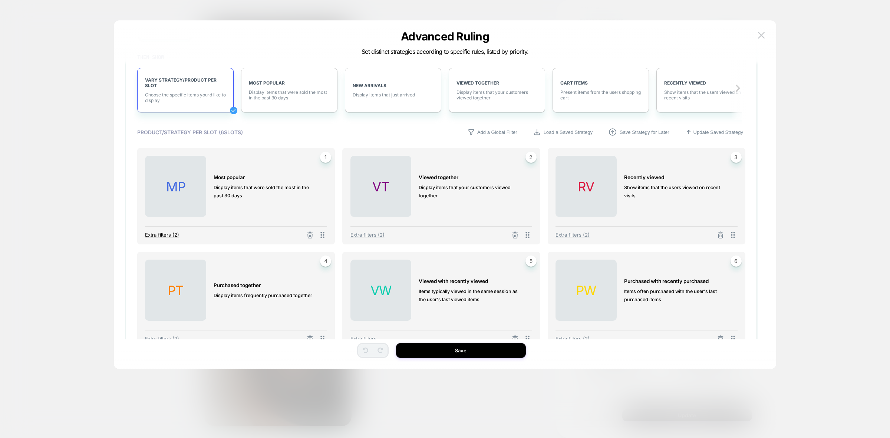
click at [162, 235] on span "Extra filters (2)" at bounding box center [162, 235] width 34 height 6
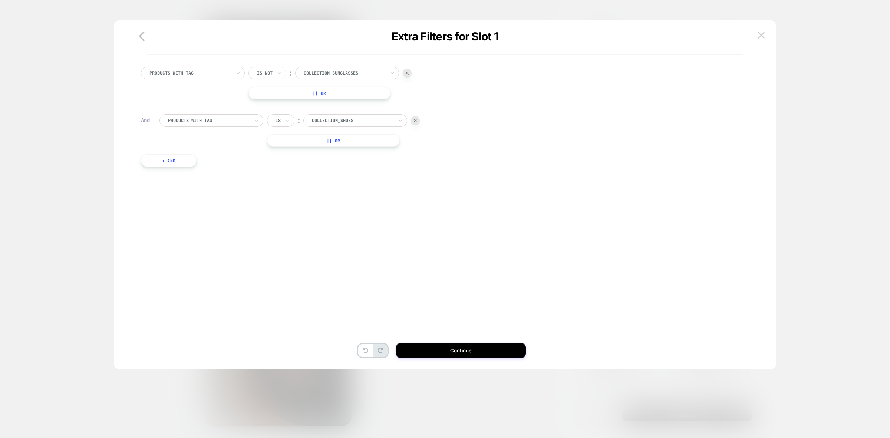
scroll to position [0, 0]
click at [175, 162] on button "+ And" at bounding box center [169, 160] width 56 height 13
click at [242, 167] on div at bounding box center [209, 168] width 82 height 7
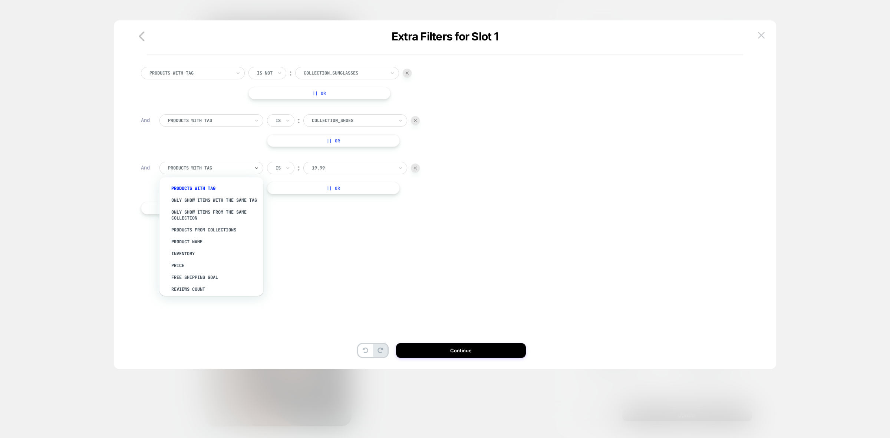
click at [347, 169] on div at bounding box center [353, 168] width 82 height 7
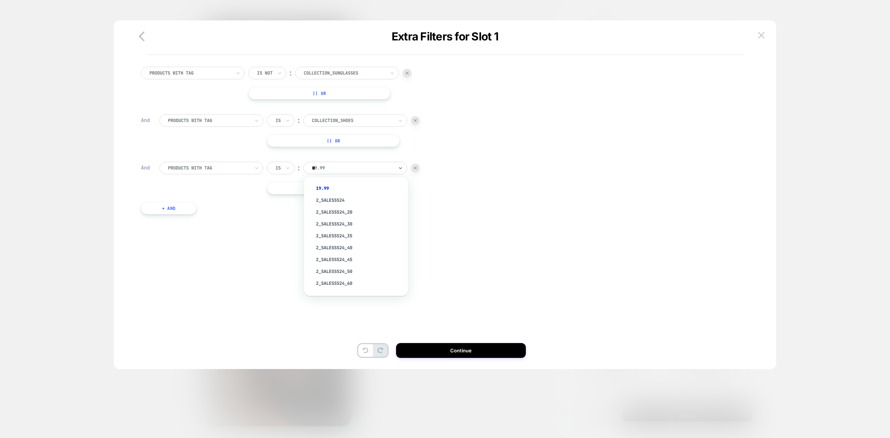
type input "***"
click at [353, 199] on div "Collection_Men" at bounding box center [360, 200] width 96 height 12
click at [174, 208] on button "+ And" at bounding box center [169, 208] width 56 height 13
click at [334, 216] on div at bounding box center [353, 215] width 82 height 7
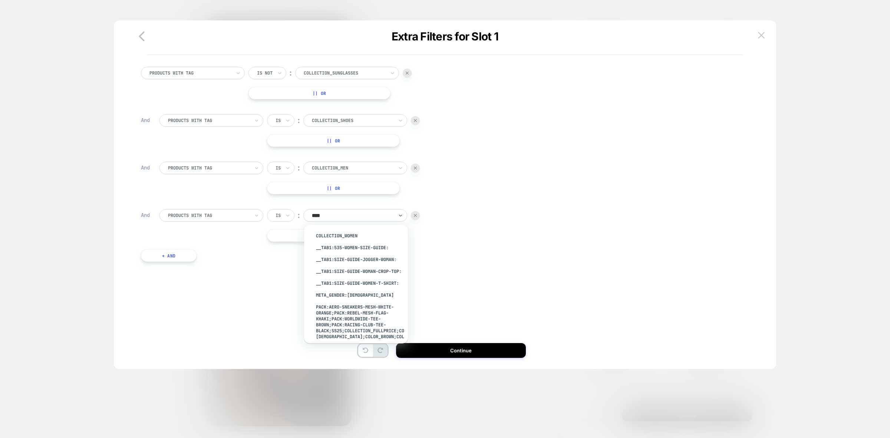
type input "*****"
click at [361, 239] on div "Collection_Women" at bounding box center [360, 236] width 96 height 12
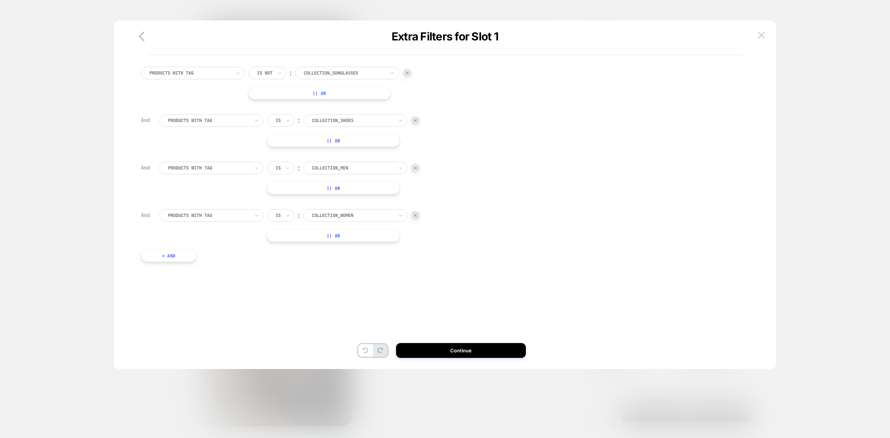
click at [416, 216] on img at bounding box center [415, 215] width 3 height 3
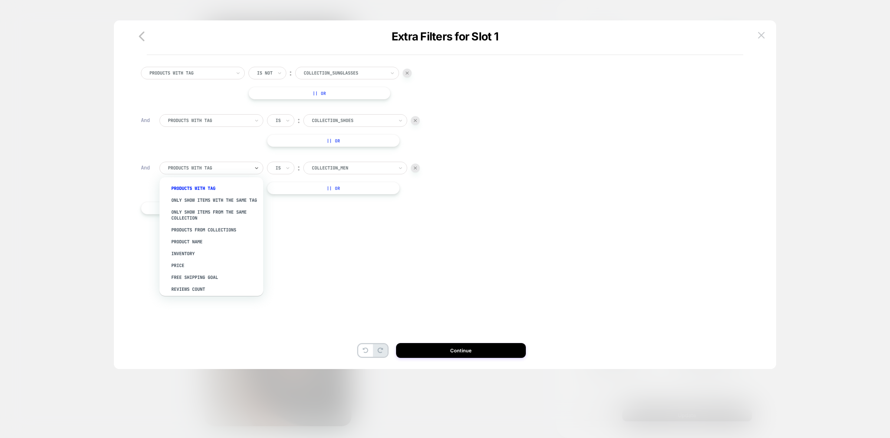
click at [230, 166] on div at bounding box center [209, 168] width 82 height 7
click at [228, 244] on div "Randomly Shuffle Results" at bounding box center [215, 243] width 96 height 12
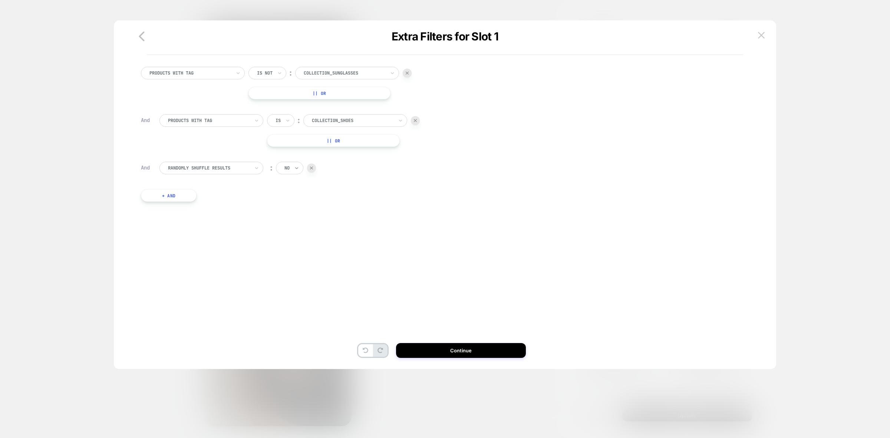
click at [294, 167] on icon at bounding box center [296, 167] width 5 height 7
click at [236, 170] on div at bounding box center [209, 168] width 82 height 7
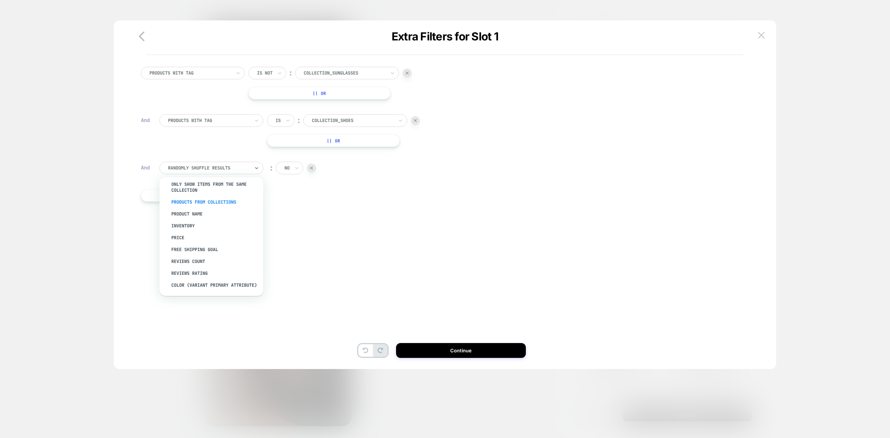
scroll to position [2, 0]
drag, startPoint x: 312, startPoint y: 170, endPoint x: 555, endPoint y: 208, distance: 245.9
click at [312, 171] on div at bounding box center [311, 168] width 9 height 9
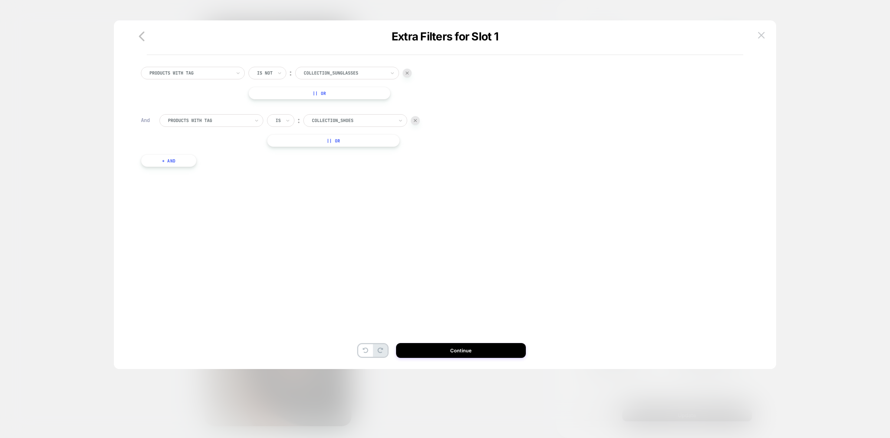
drag, startPoint x: 760, startPoint y: 37, endPoint x: 757, endPoint y: 42, distance: 5.0
click at [759, 37] on img at bounding box center [761, 35] width 7 height 6
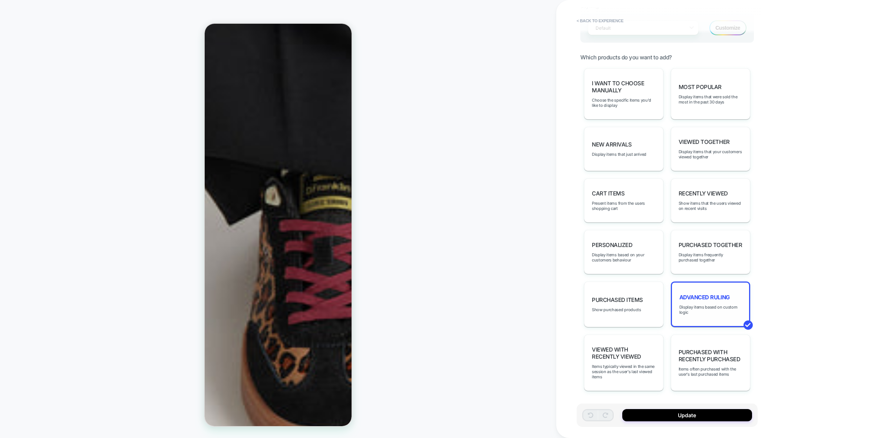
click at [698, 302] on div "Advanced Ruling Display items based on custom logic" at bounding box center [710, 305] width 79 height 46
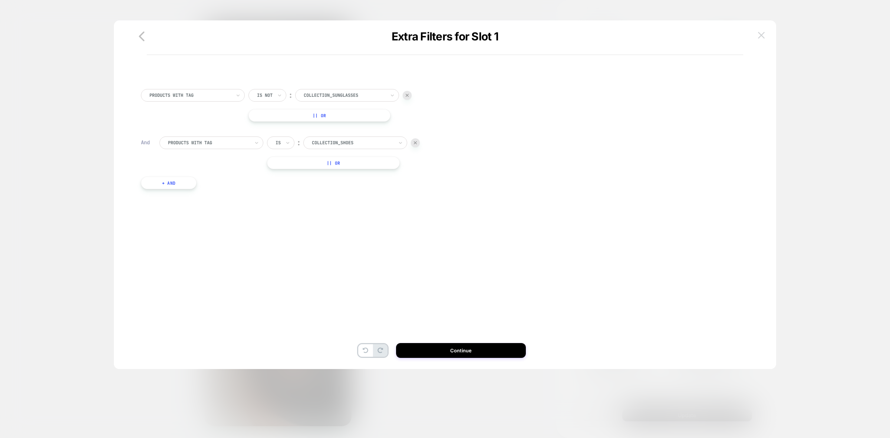
click at [765, 36] on button at bounding box center [761, 35] width 11 height 11
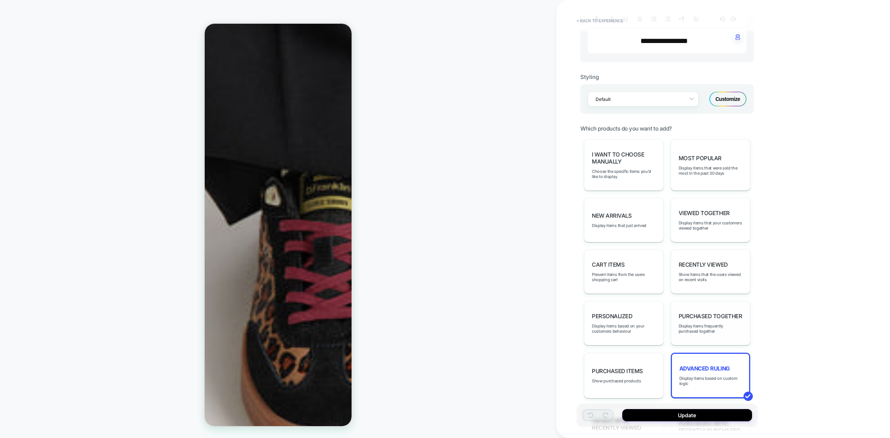
scroll to position [278, 0]
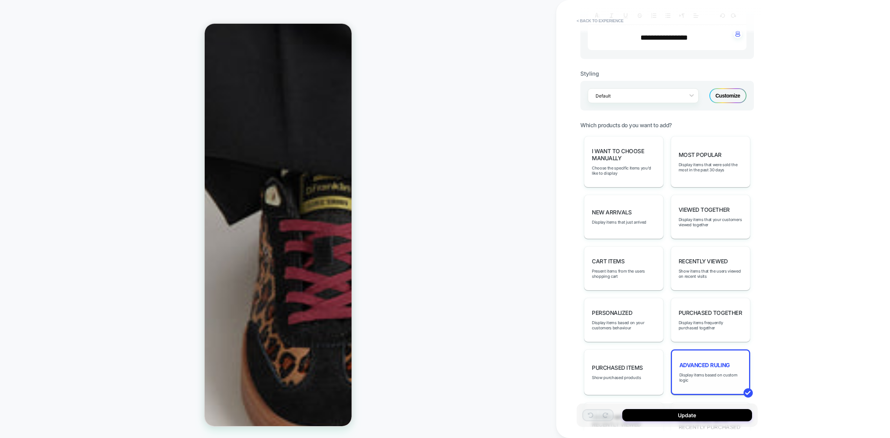
click at [700, 364] on span "Advanced Ruling" at bounding box center [704, 365] width 50 height 7
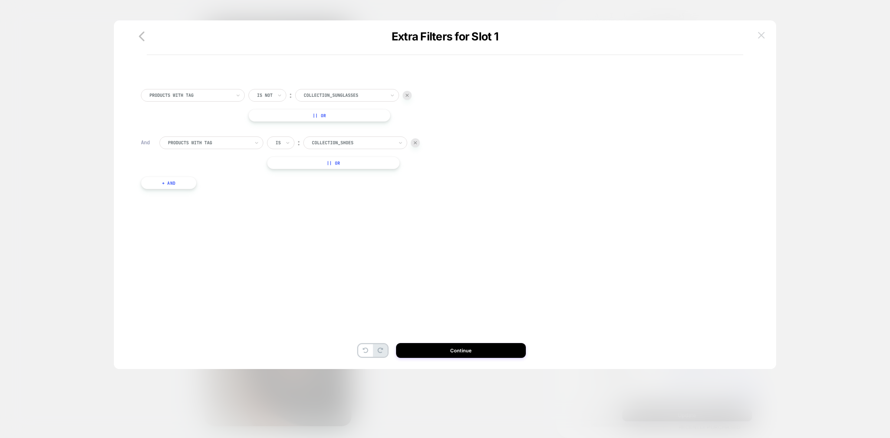
click at [760, 32] on img at bounding box center [761, 35] width 7 height 6
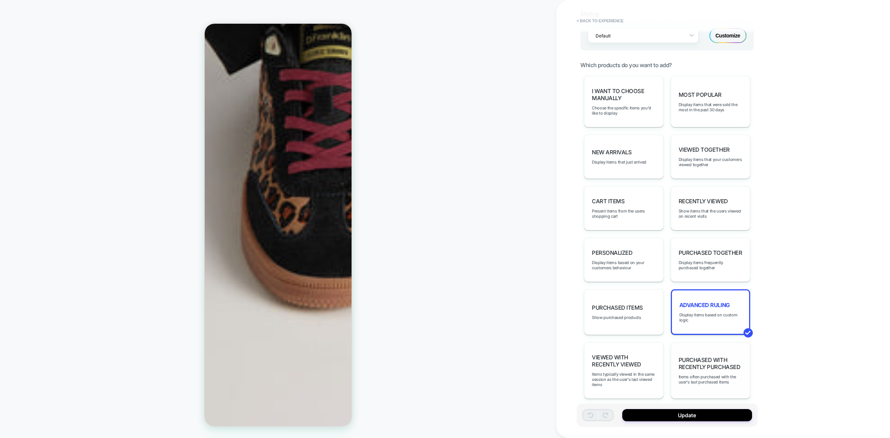
scroll to position [346, 0]
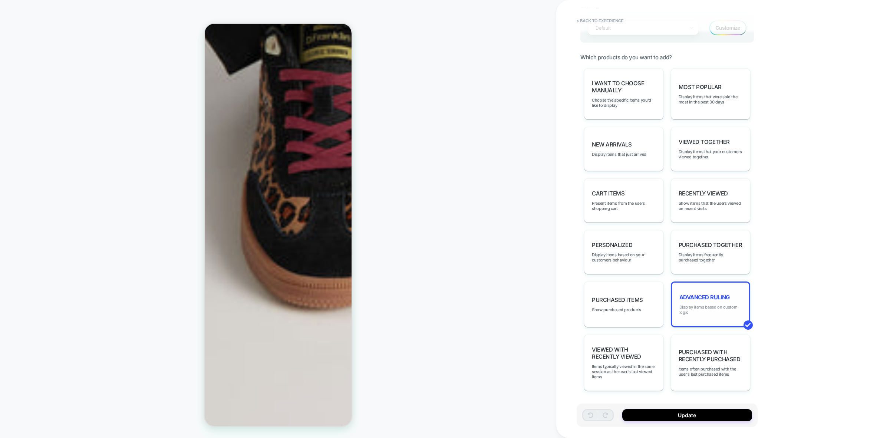
click at [725, 306] on span "Display items based on custom logic" at bounding box center [710, 310] width 62 height 10
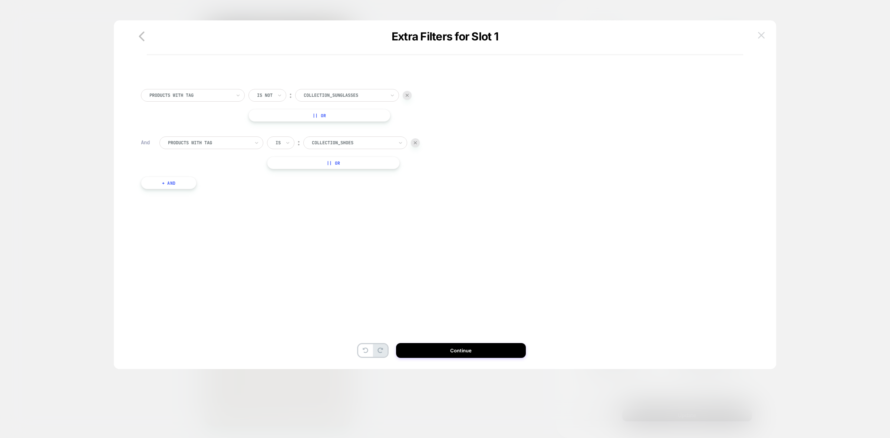
click at [763, 34] on img at bounding box center [761, 35] width 7 height 6
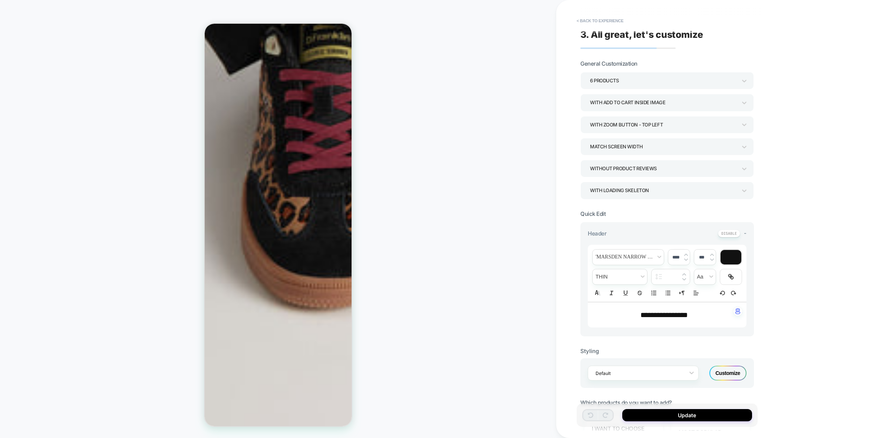
scroll to position [0, 0]
click at [609, 21] on button "< Back to experience" at bounding box center [600, 21] width 54 height 12
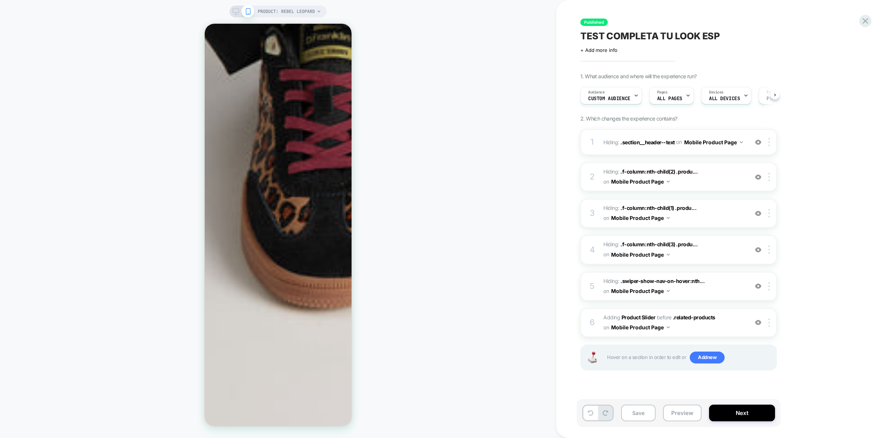
scroll to position [0, 0]
click at [865, 20] on icon at bounding box center [866, 21] width 6 height 6
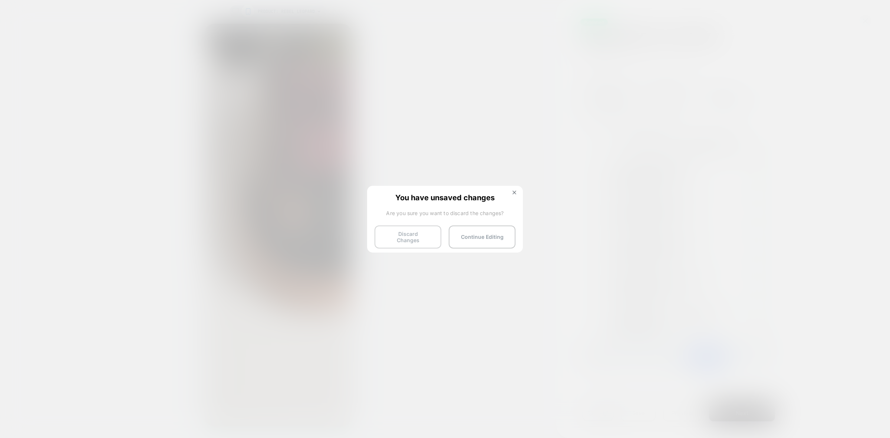
click at [408, 234] on button "Discard Changes" at bounding box center [408, 237] width 67 height 23
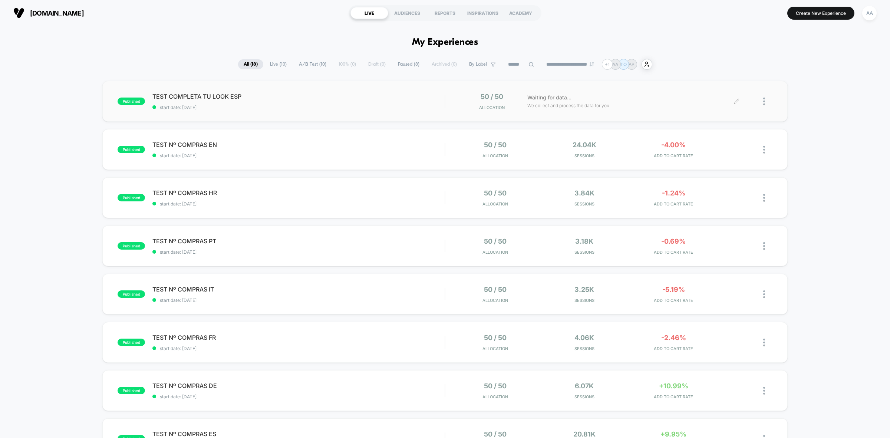
click at [733, 99] on div "Waiting for data... We collect and process the data for you" at bounding box center [630, 101] width 213 height 17
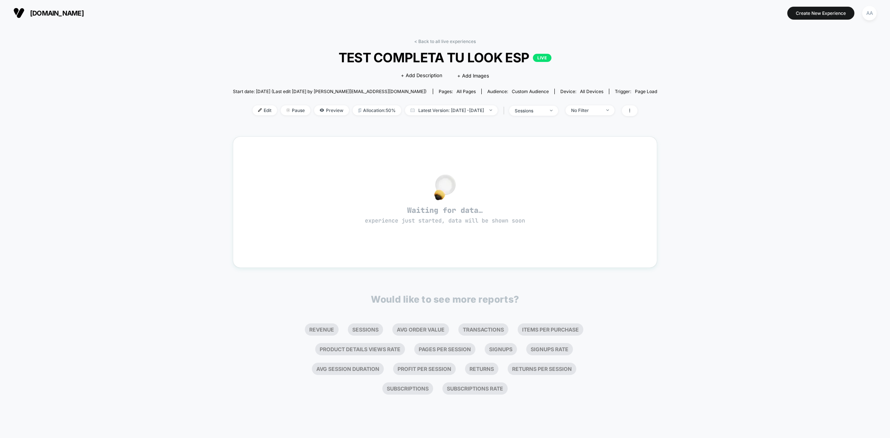
click at [258, 103] on div "< Back to all live experiences TEST COMPLETA TU LOOK ESP LIVE Click to edit exp…" at bounding box center [445, 82] width 425 height 87
click at [255, 108] on span "Edit" at bounding box center [265, 110] width 24 height 10
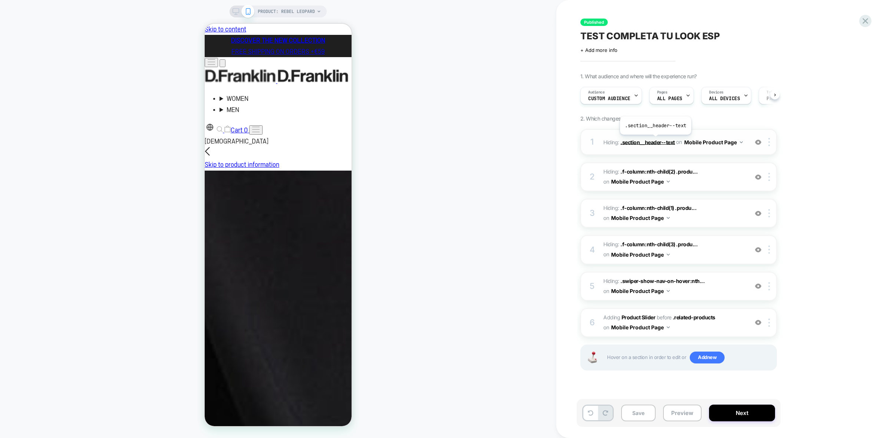
scroll to position [0, 0]
click at [625, 99] on span "Custom Audience" at bounding box center [609, 98] width 42 height 5
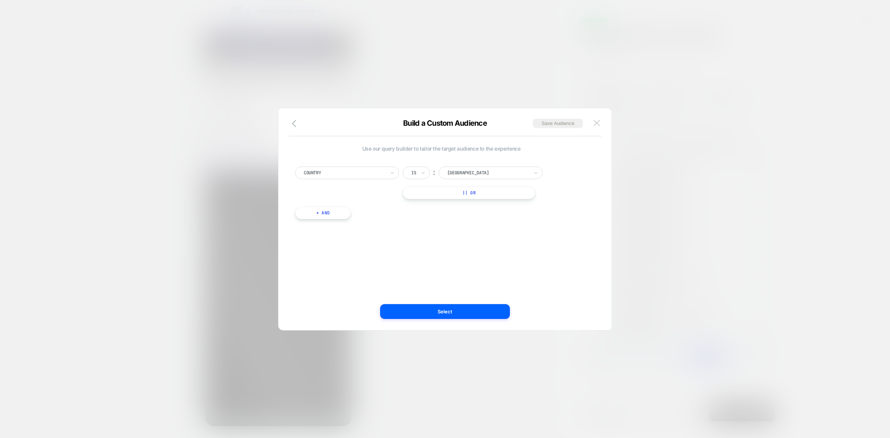
click at [599, 123] on img at bounding box center [596, 123] width 7 height 6
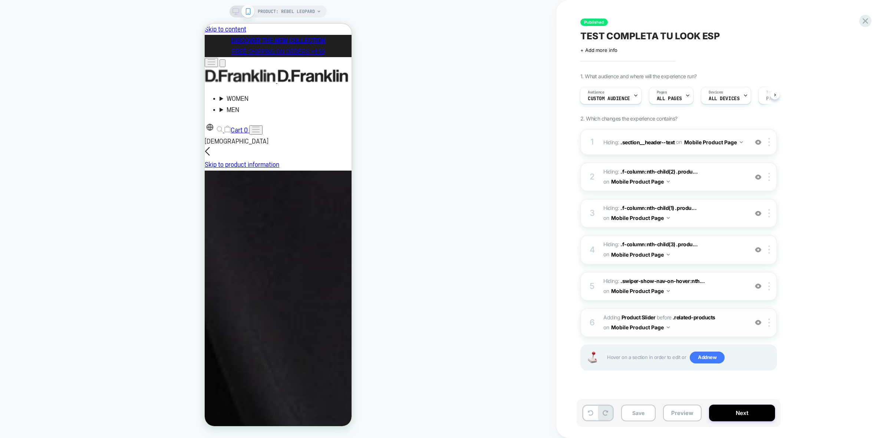
click at [726, 330] on span "#_loomi_addon_1759419931589 Adding Product Slider BEFORE .related-products .rel…" at bounding box center [673, 323] width 141 height 20
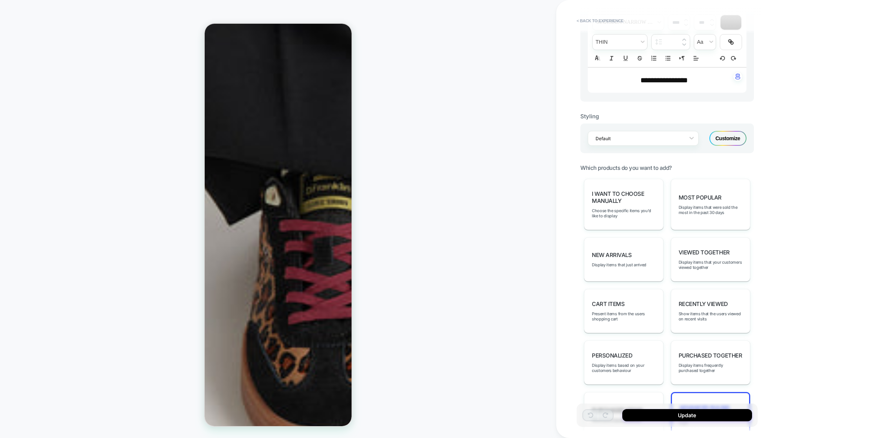
scroll to position [346, 0]
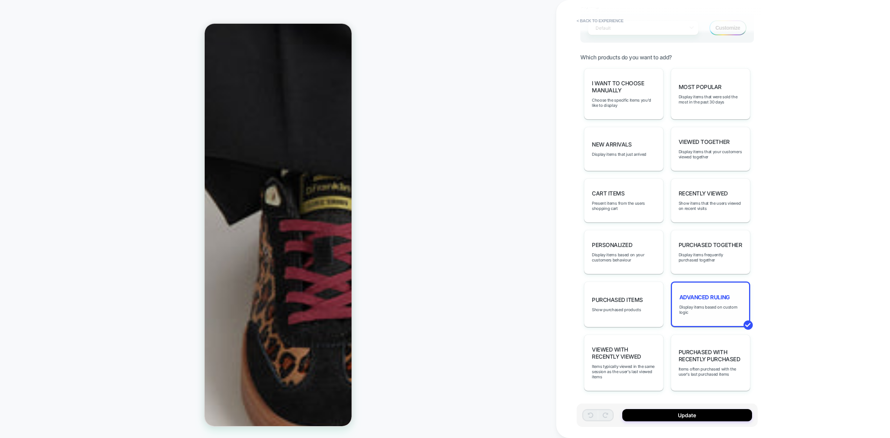
click at [700, 303] on div "Advanced Ruling Display items based on custom logic" at bounding box center [710, 305] width 79 height 46
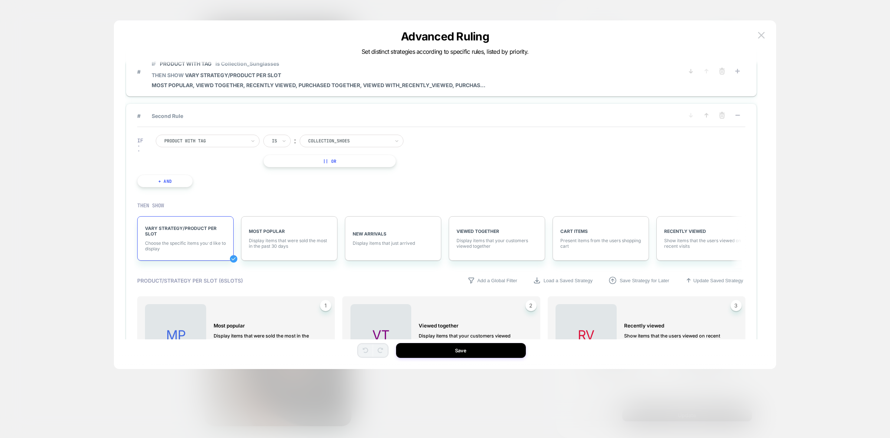
scroll to position [0, 0]
click at [174, 183] on button "+ And" at bounding box center [165, 181] width 56 height 13
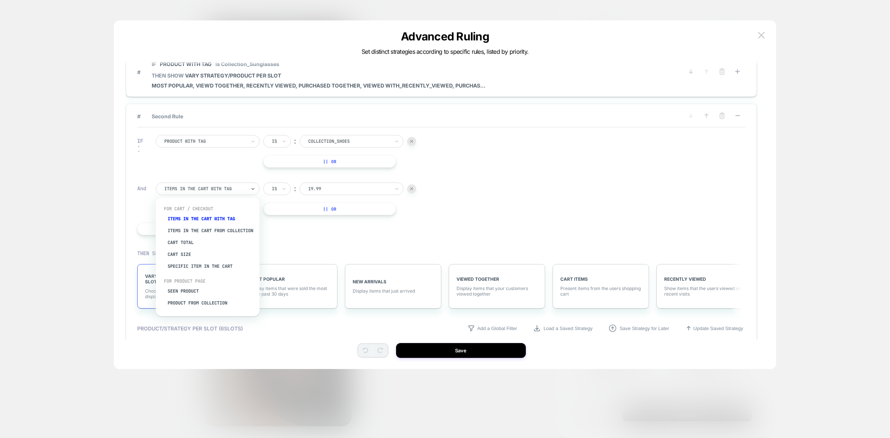
click at [233, 190] on div at bounding box center [205, 188] width 82 height 7
click at [193, 305] on div "Product with tag" at bounding box center [211, 302] width 96 height 12
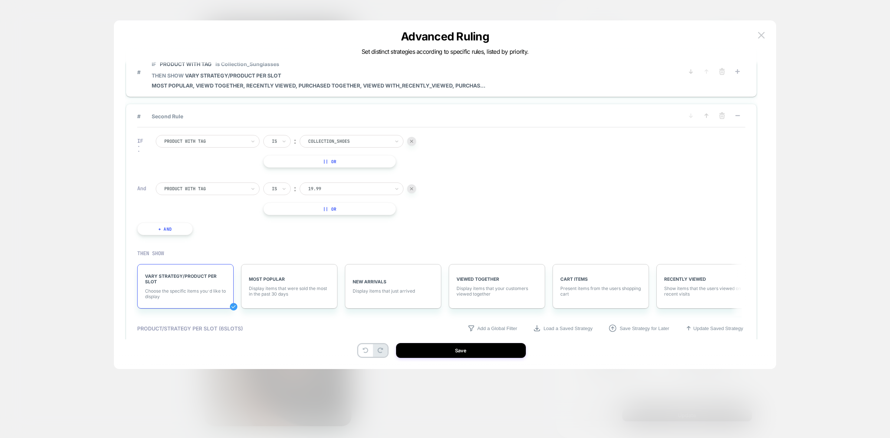
click at [348, 188] on div at bounding box center [349, 188] width 82 height 7
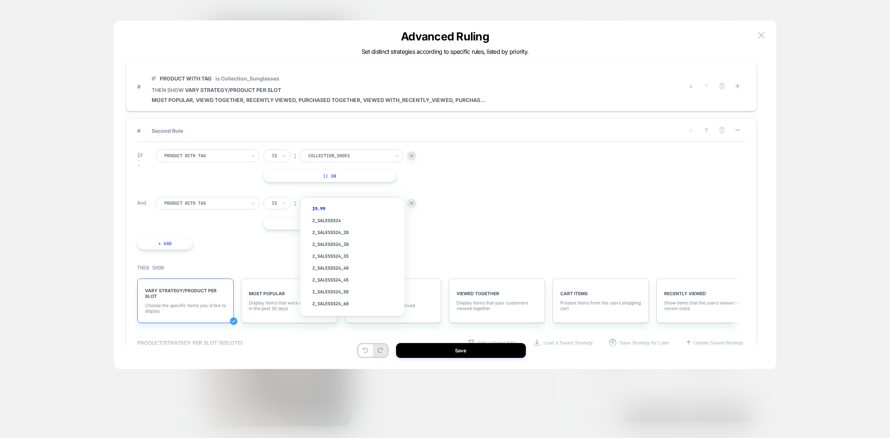
scroll to position [0, 0]
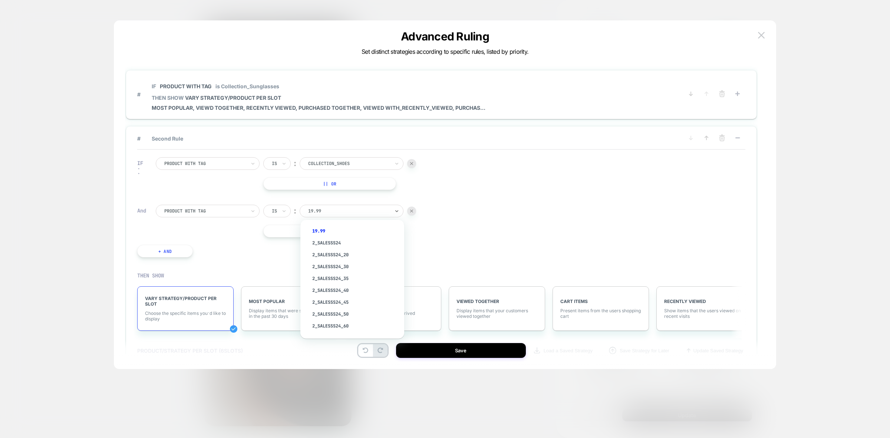
click at [214, 210] on div at bounding box center [205, 211] width 82 height 7
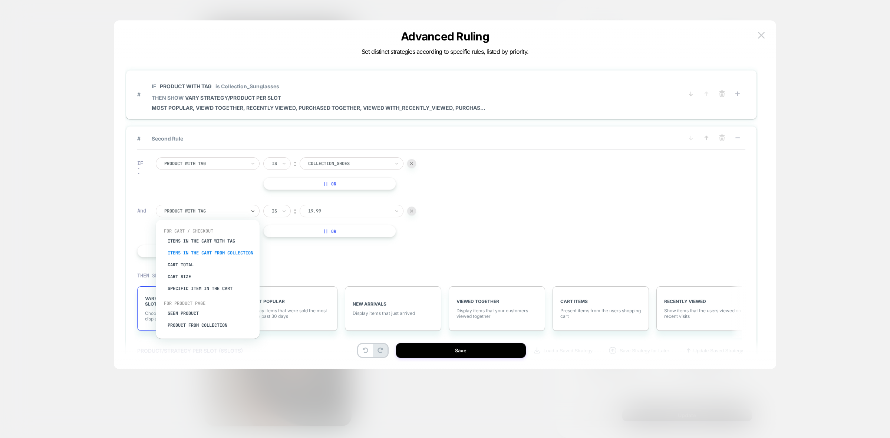
scroll to position [19, 0]
click at [216, 313] on div "Product from collection" at bounding box center [211, 313] width 96 height 12
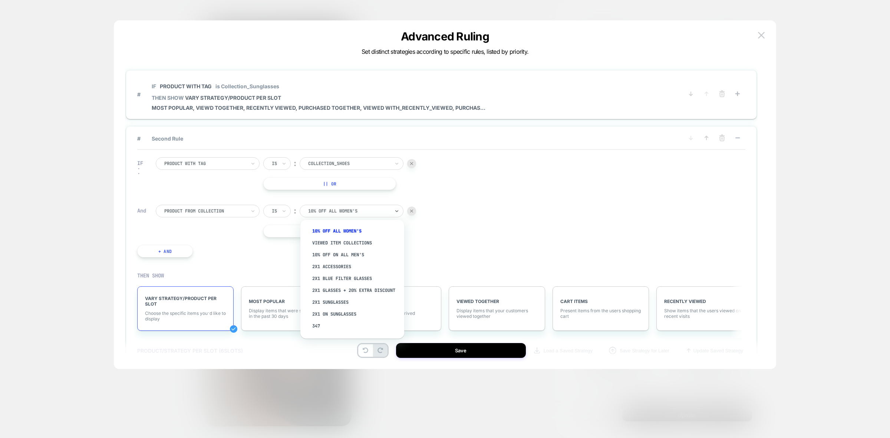
click at [349, 210] on div at bounding box center [349, 211] width 82 height 7
type input "***"
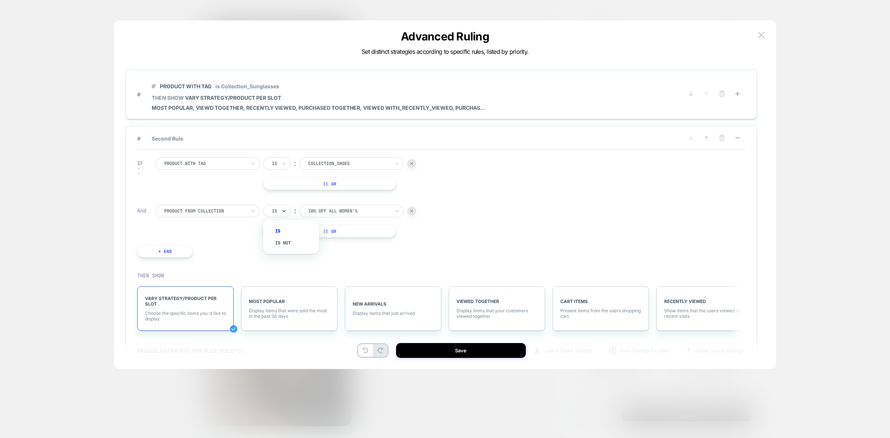
click at [282, 211] on icon at bounding box center [284, 210] width 5 height 7
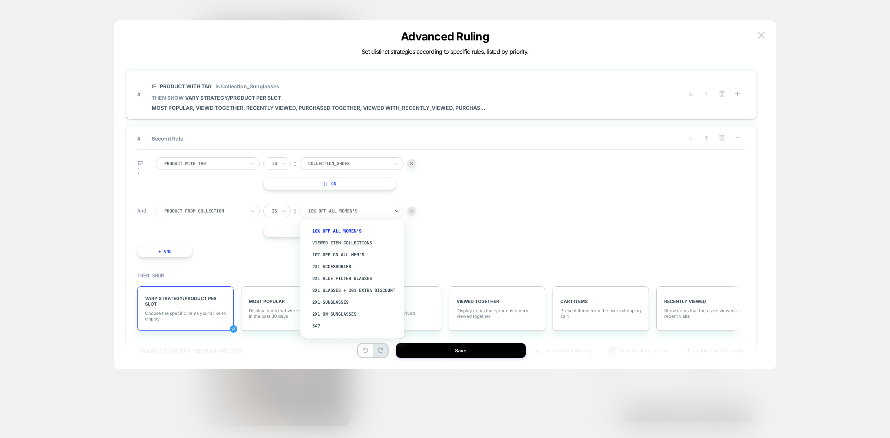
click at [362, 214] on div "10% Off All Women's" at bounding box center [348, 211] width 83 height 8
type input "*"
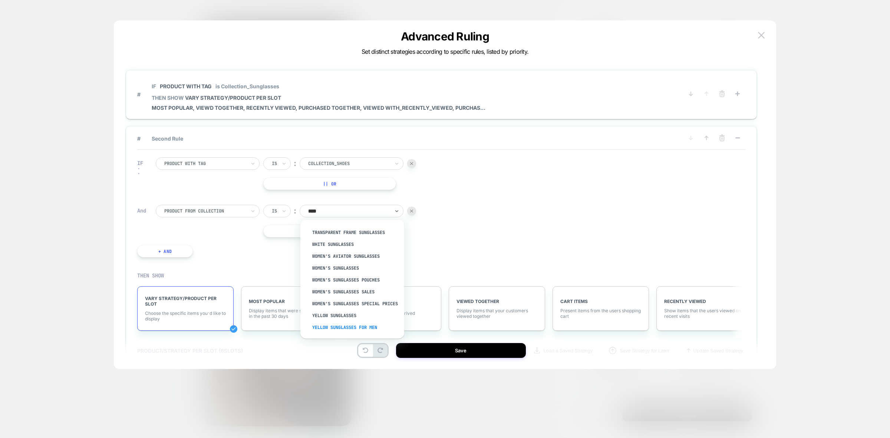
scroll to position [1093, 0]
type input "*"
type input "***"
click at [559, 212] on div "IF Product with tag Is ︰ Collection_Shoes || Or And Product from collection Is …" at bounding box center [441, 207] width 608 height 115
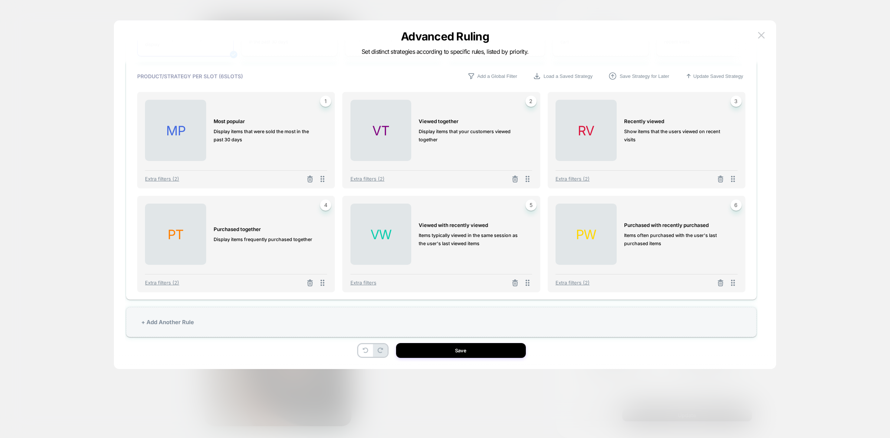
scroll to position [22, 0]
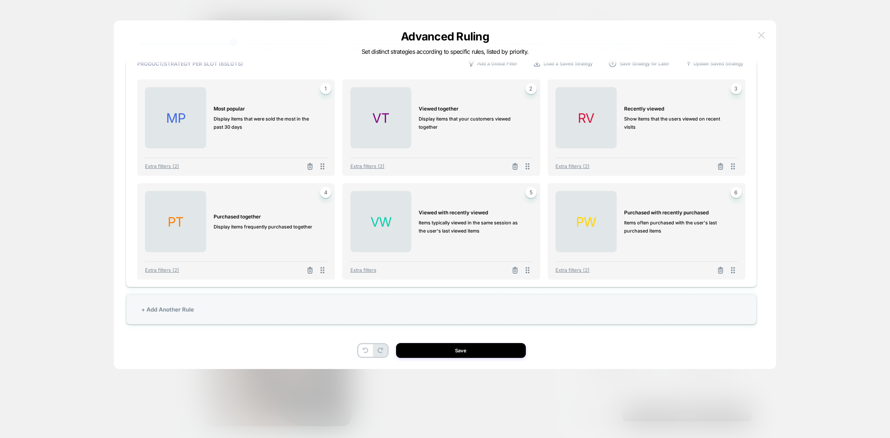
click at [764, 33] on img at bounding box center [761, 35] width 7 height 6
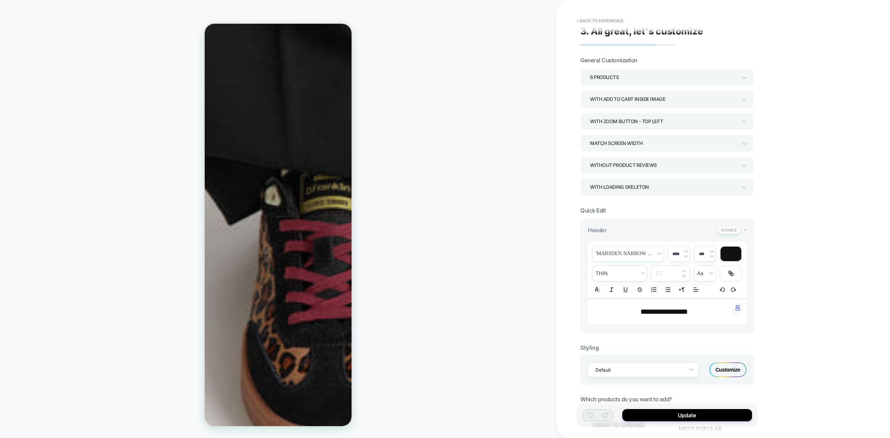
scroll to position [0, 0]
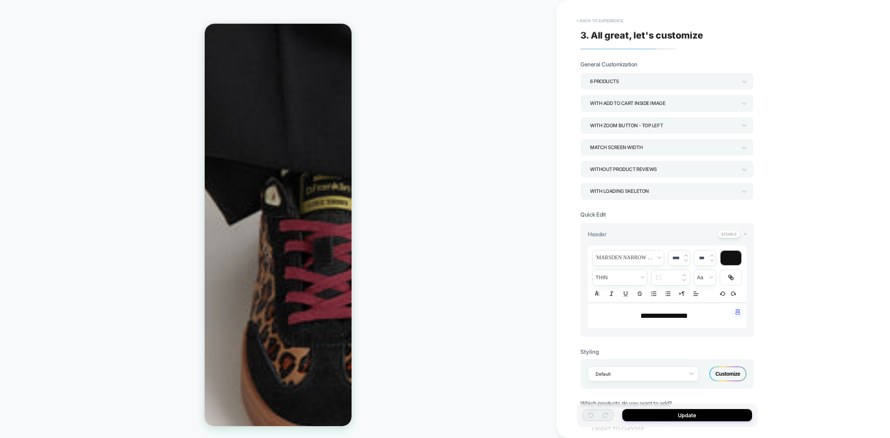
click at [585, 20] on button "< Back to experience" at bounding box center [600, 21] width 54 height 12
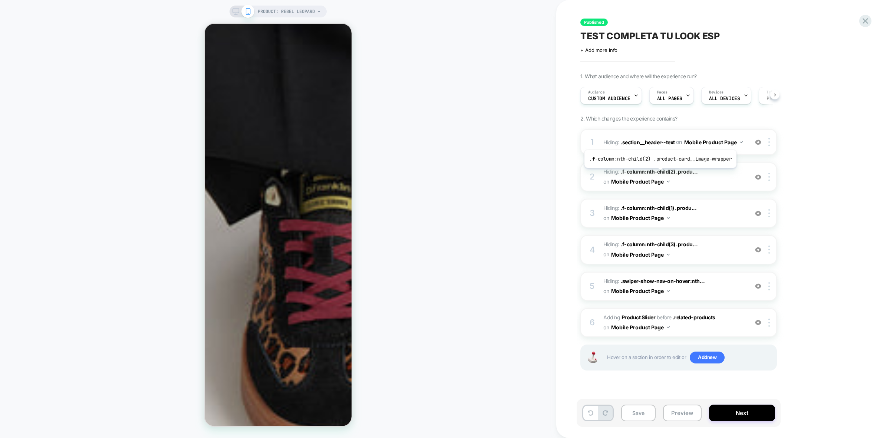
scroll to position [0, 0]
click at [865, 19] on icon at bounding box center [866, 21] width 10 height 10
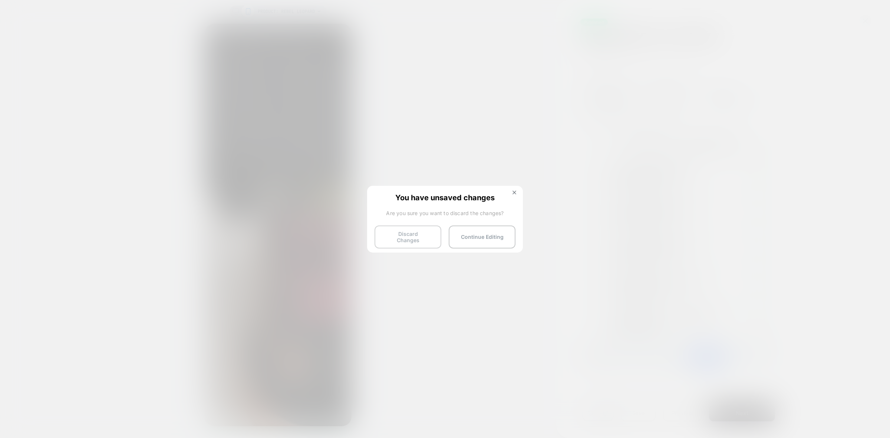
click at [410, 231] on button "Discard Changes" at bounding box center [408, 237] width 67 height 23
